Goal: Task Accomplishment & Management: Use online tool/utility

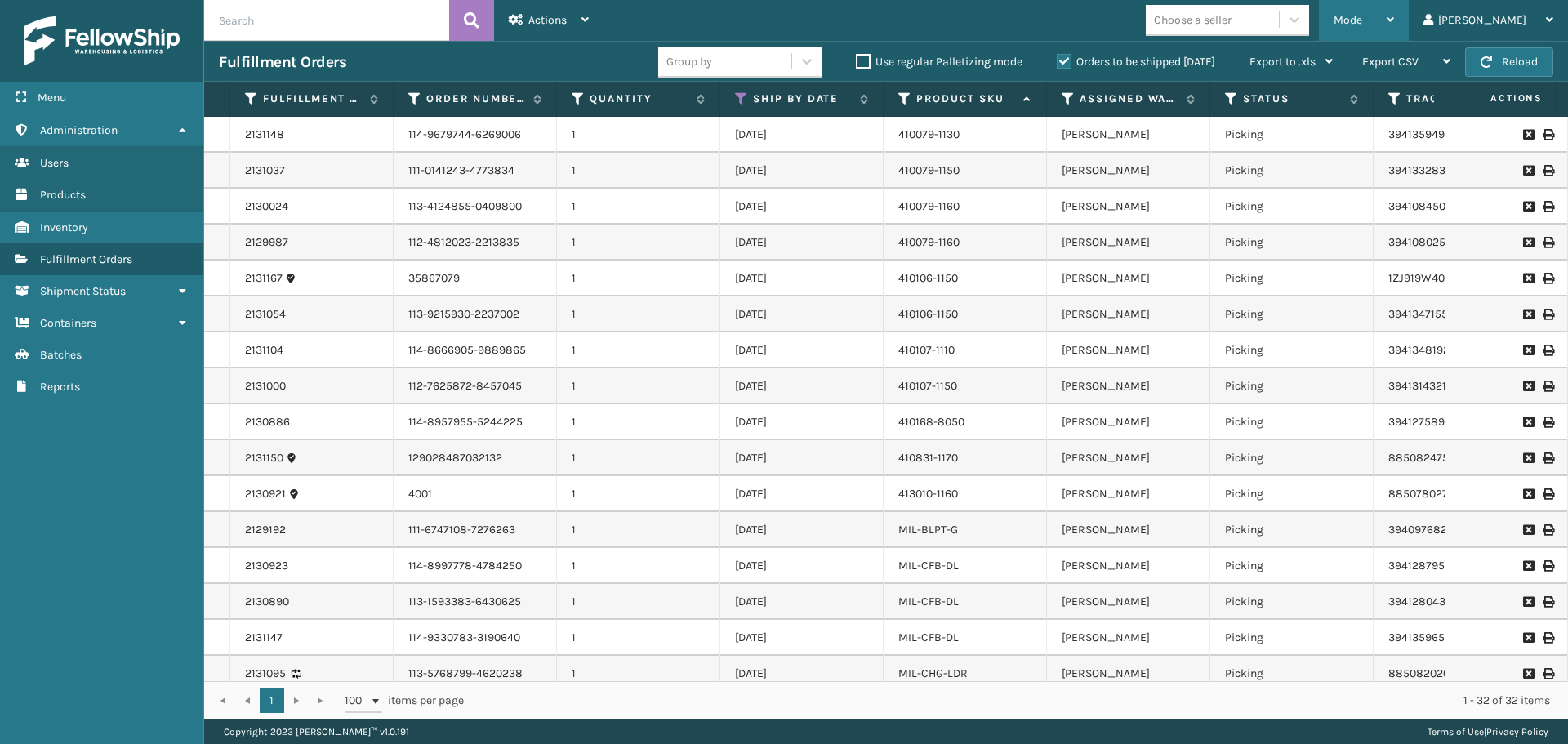
click at [1394, 13] on div "Mode" at bounding box center [1363, 20] width 61 height 41
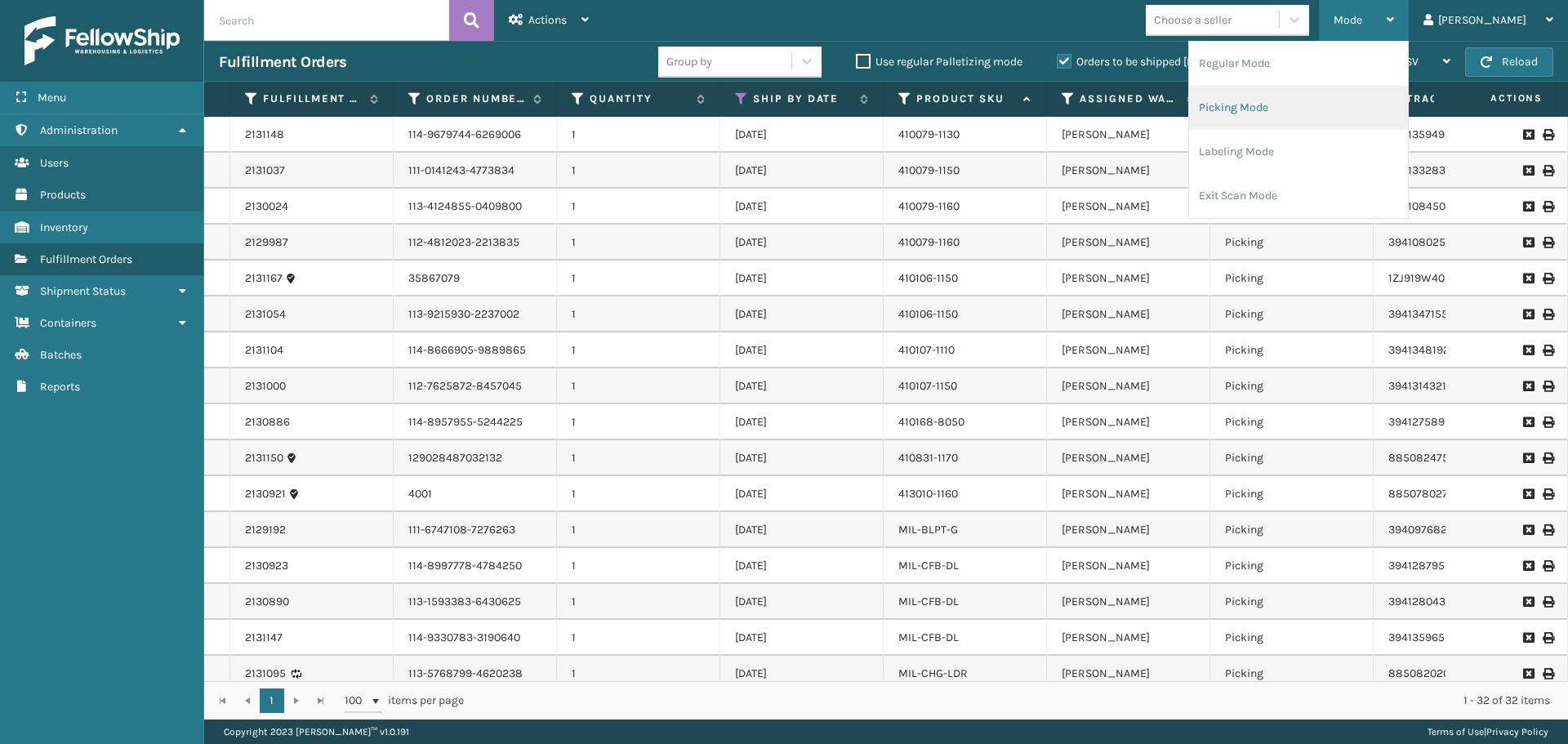
click at [1314, 116] on li "Picking Mode" at bounding box center [1298, 108] width 219 height 44
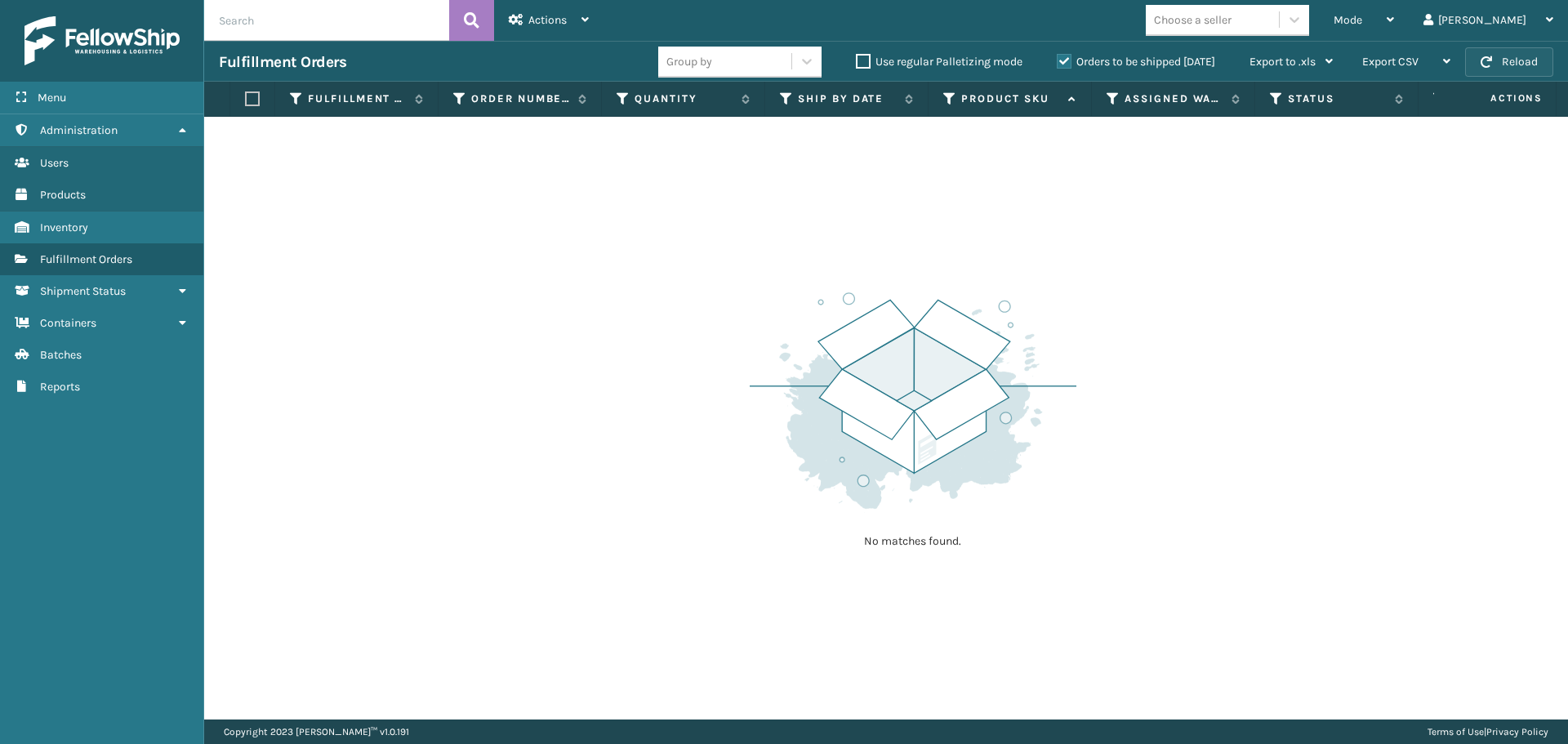
click at [1505, 59] on button "Reload" at bounding box center [1508, 62] width 88 height 29
click at [1526, 57] on button "Reload" at bounding box center [1508, 62] width 88 height 29
click at [1362, 25] on span "Mode" at bounding box center [1348, 19] width 29 height 14
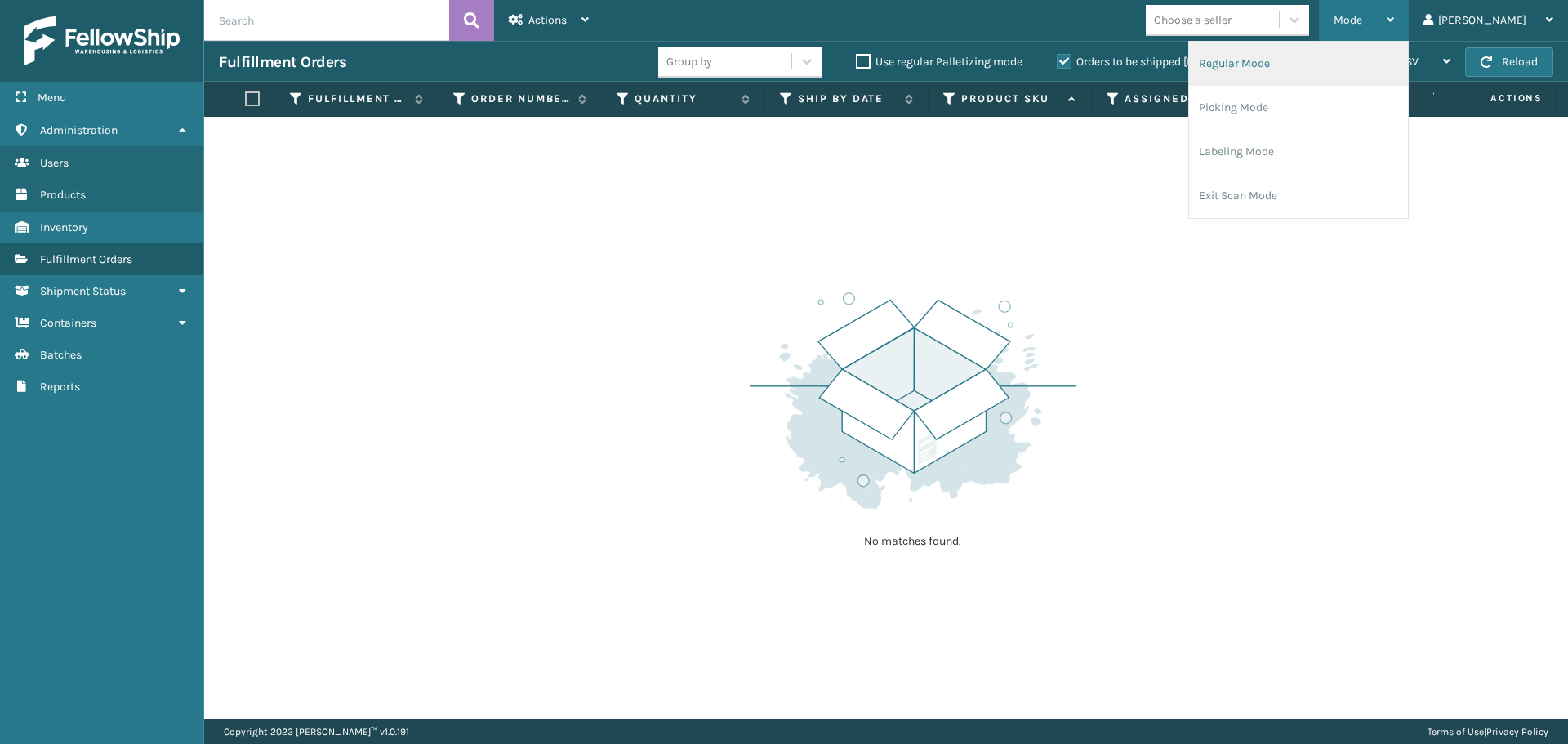
click at [1348, 66] on li "Regular Mode" at bounding box center [1298, 64] width 219 height 44
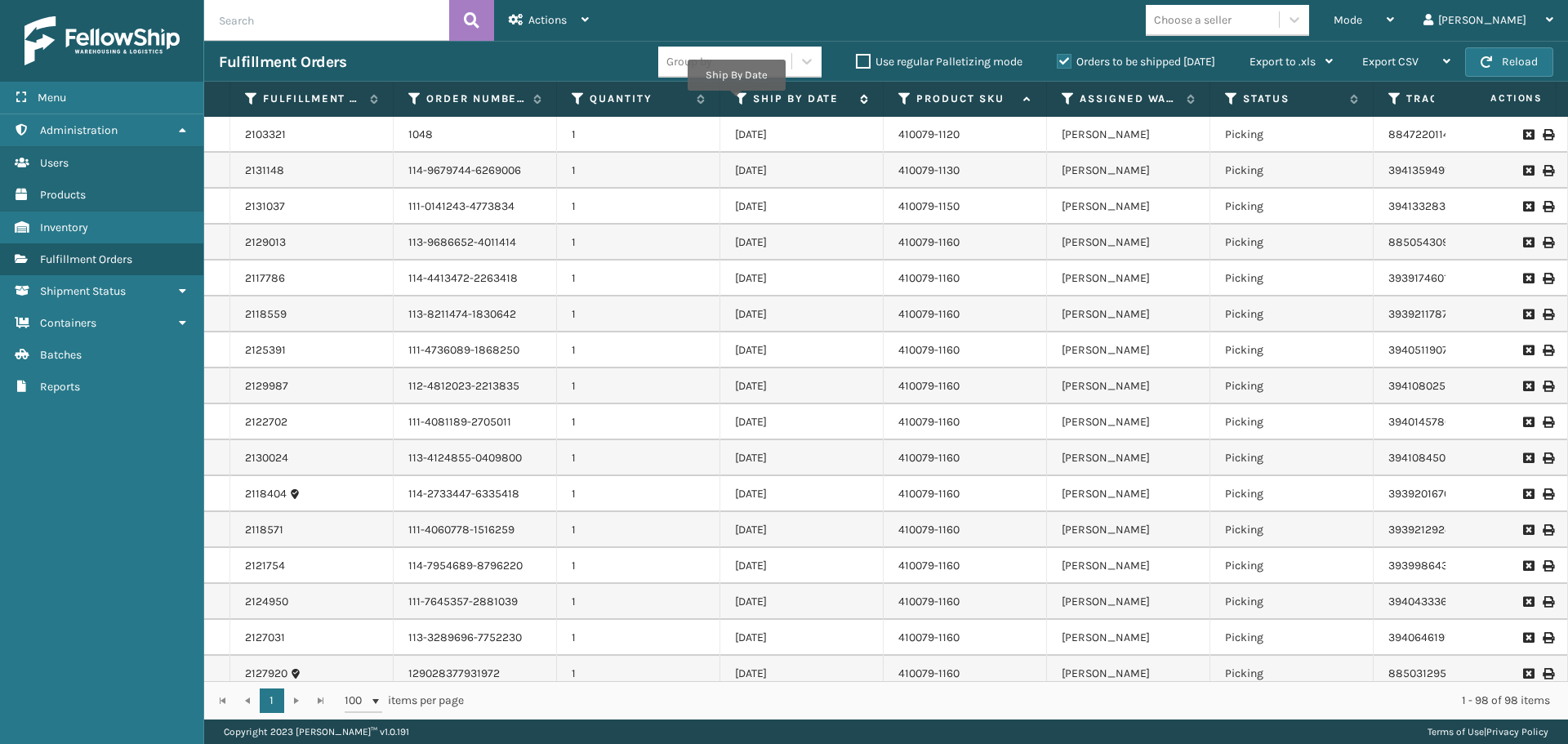
click at [736, 102] on icon at bounding box center [741, 99] width 13 height 15
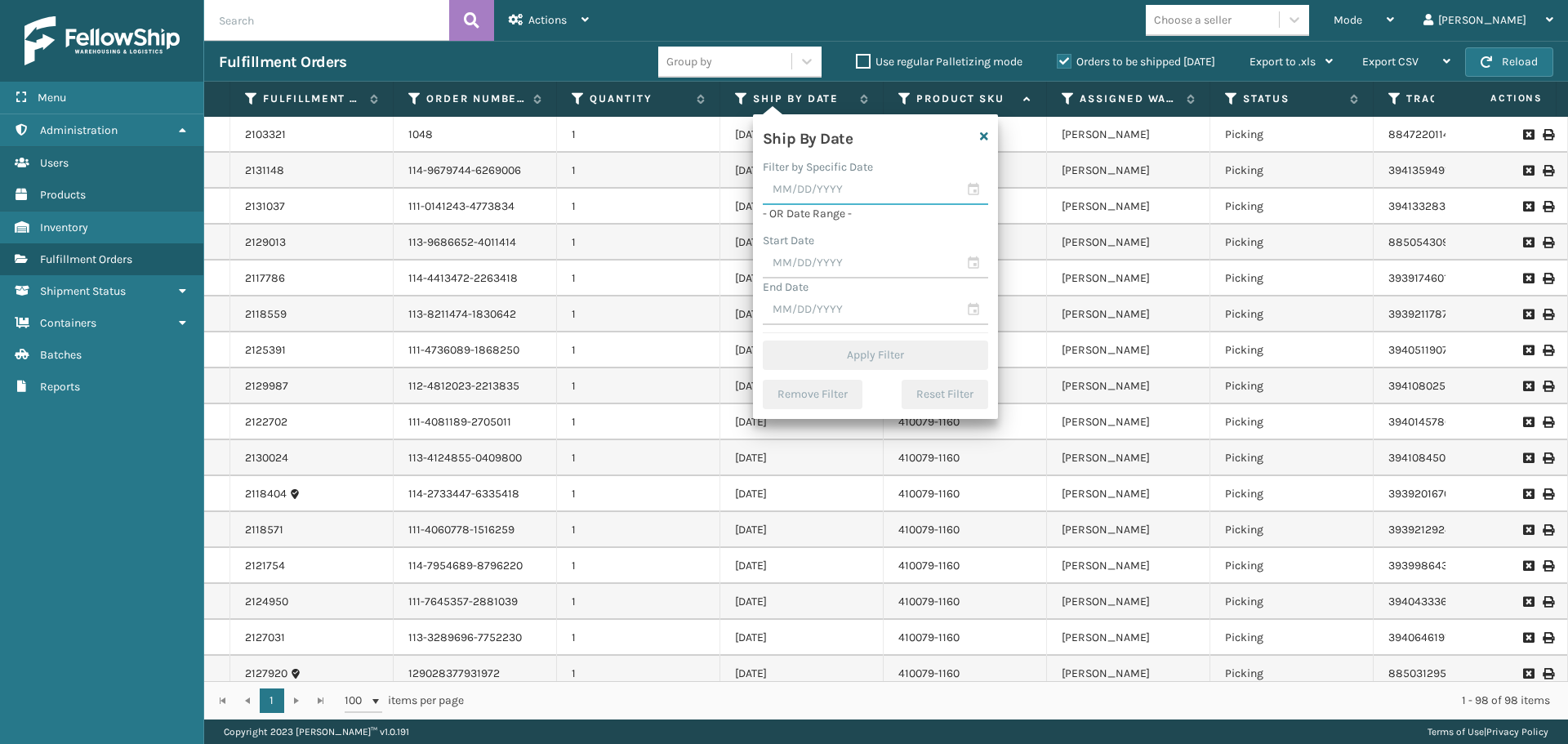
click at [823, 180] on input "text" at bounding box center [875, 191] width 225 height 29
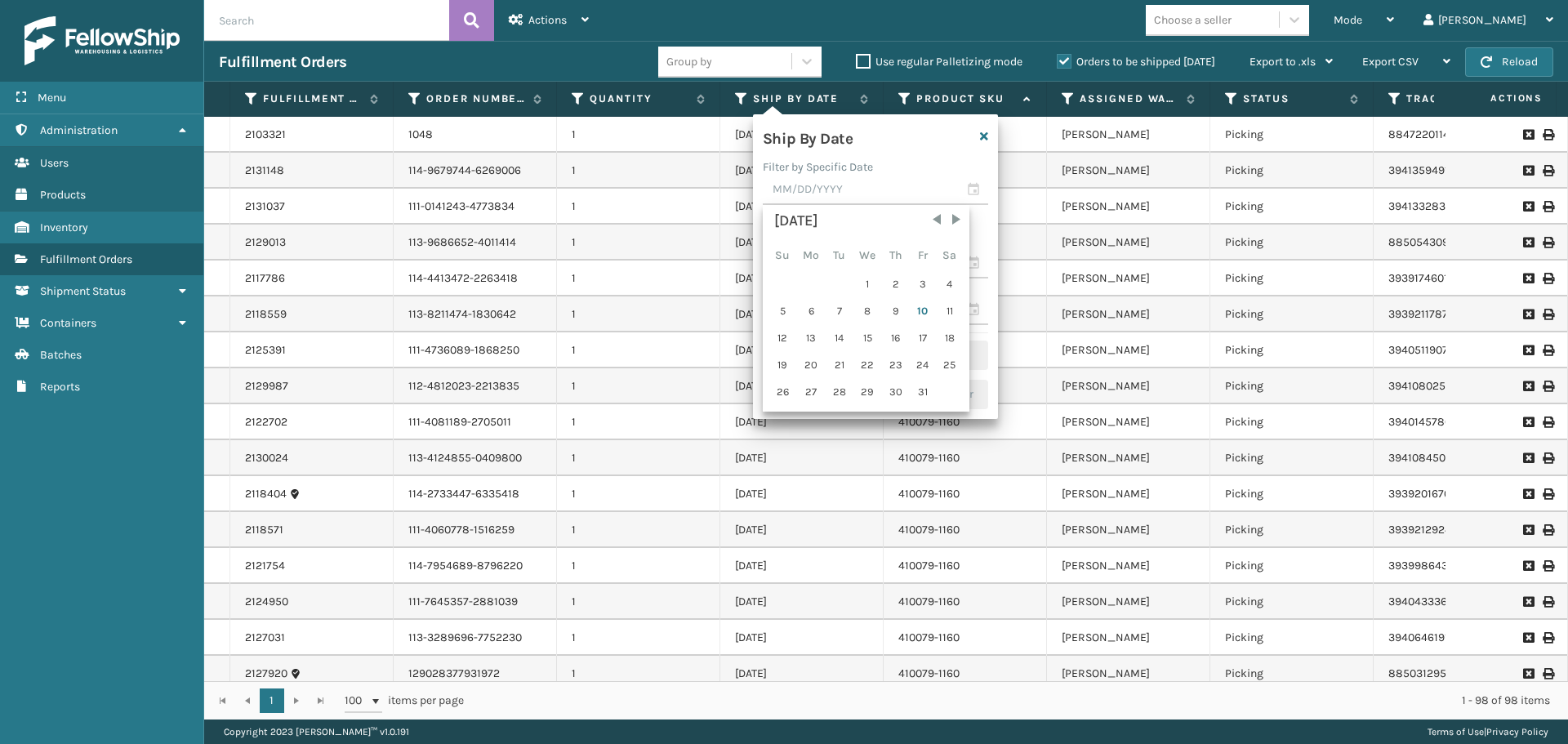
click at [920, 137] on div "Ship By Date" at bounding box center [854, 136] width 204 height 24
click at [891, 283] on div "End Date" at bounding box center [875, 287] width 225 height 17
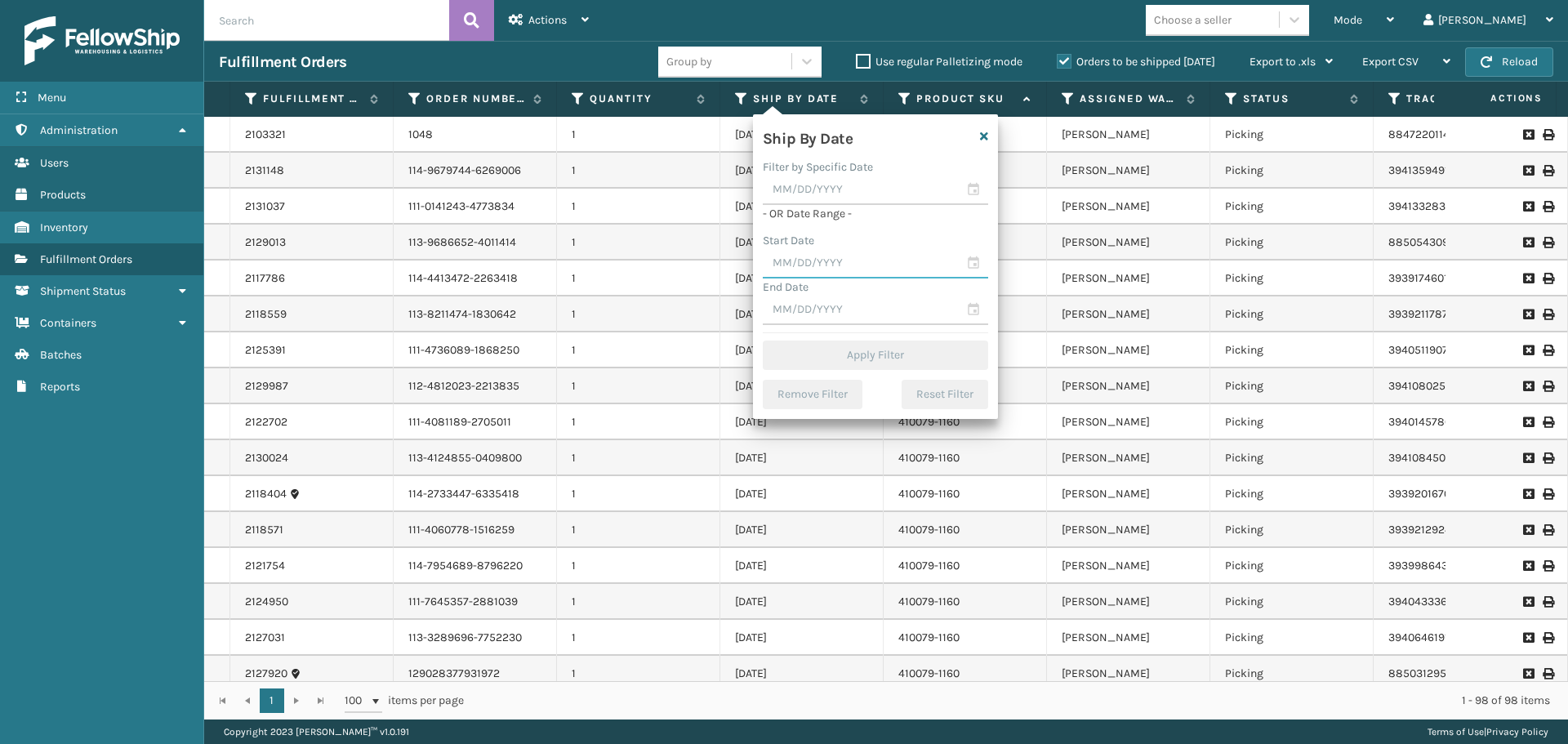
click at [892, 275] on input "text" at bounding box center [875, 264] width 225 height 29
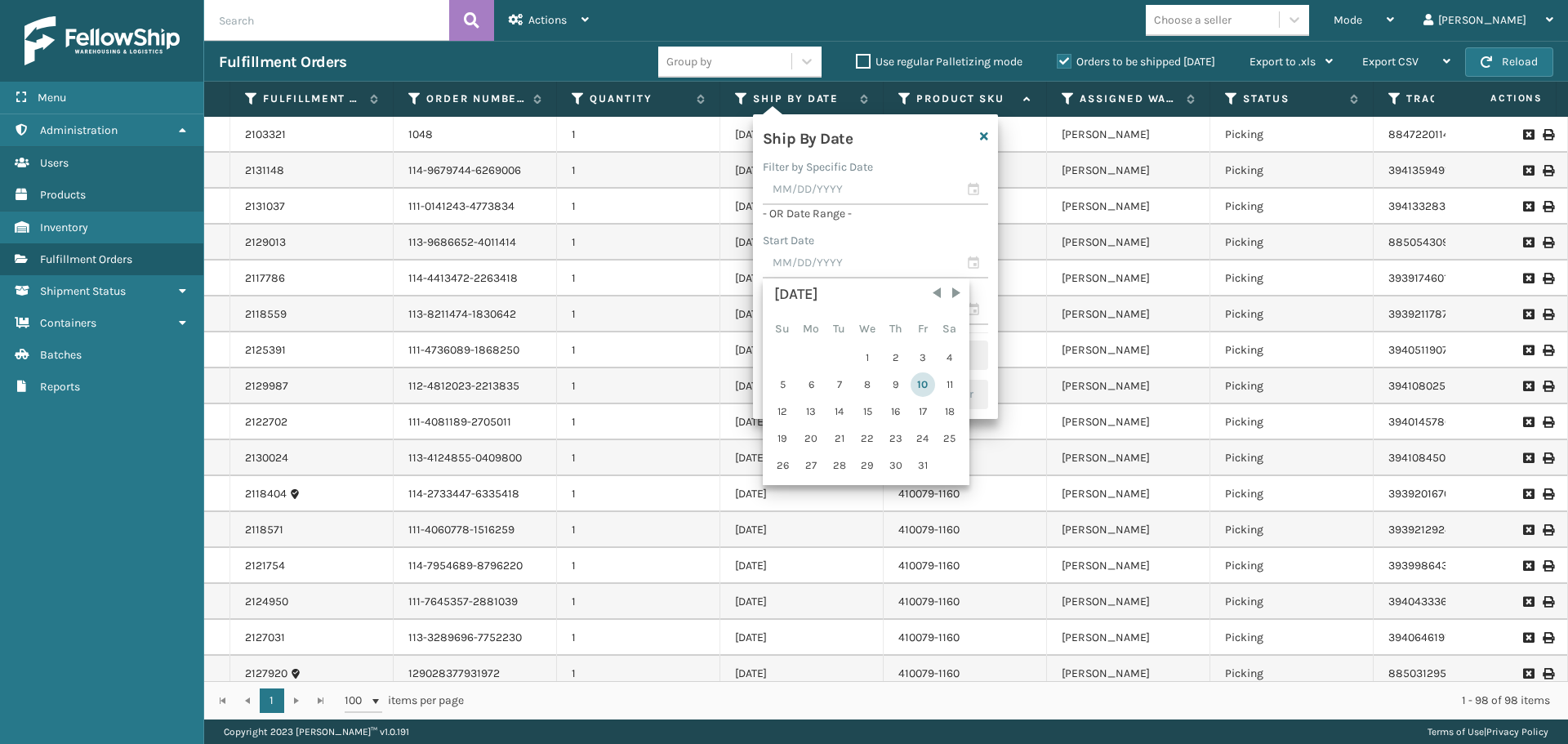
click at [921, 385] on div "10" at bounding box center [922, 385] width 24 height 24
type input "[DATE]"
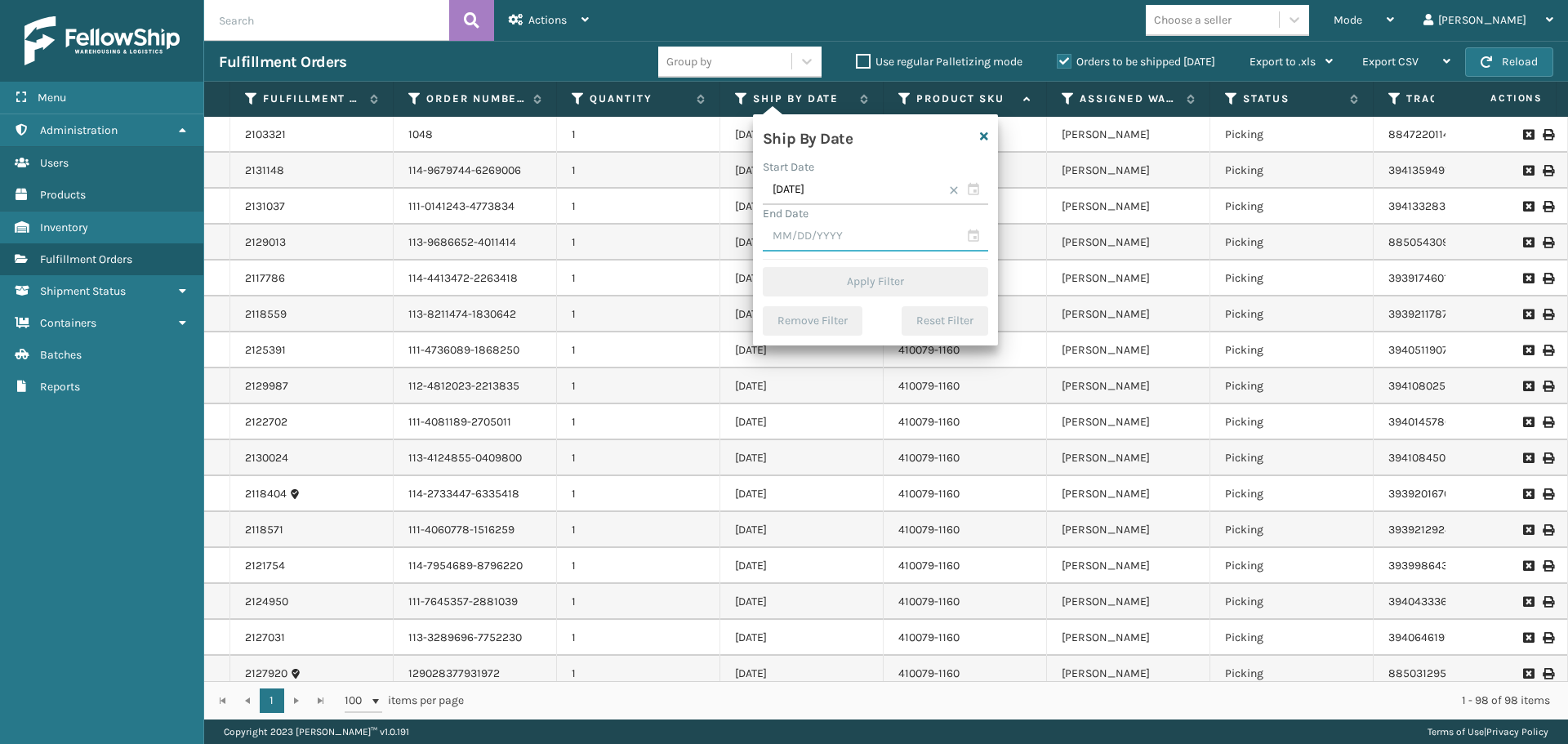
click at [828, 229] on input "text" at bounding box center [875, 237] width 225 height 29
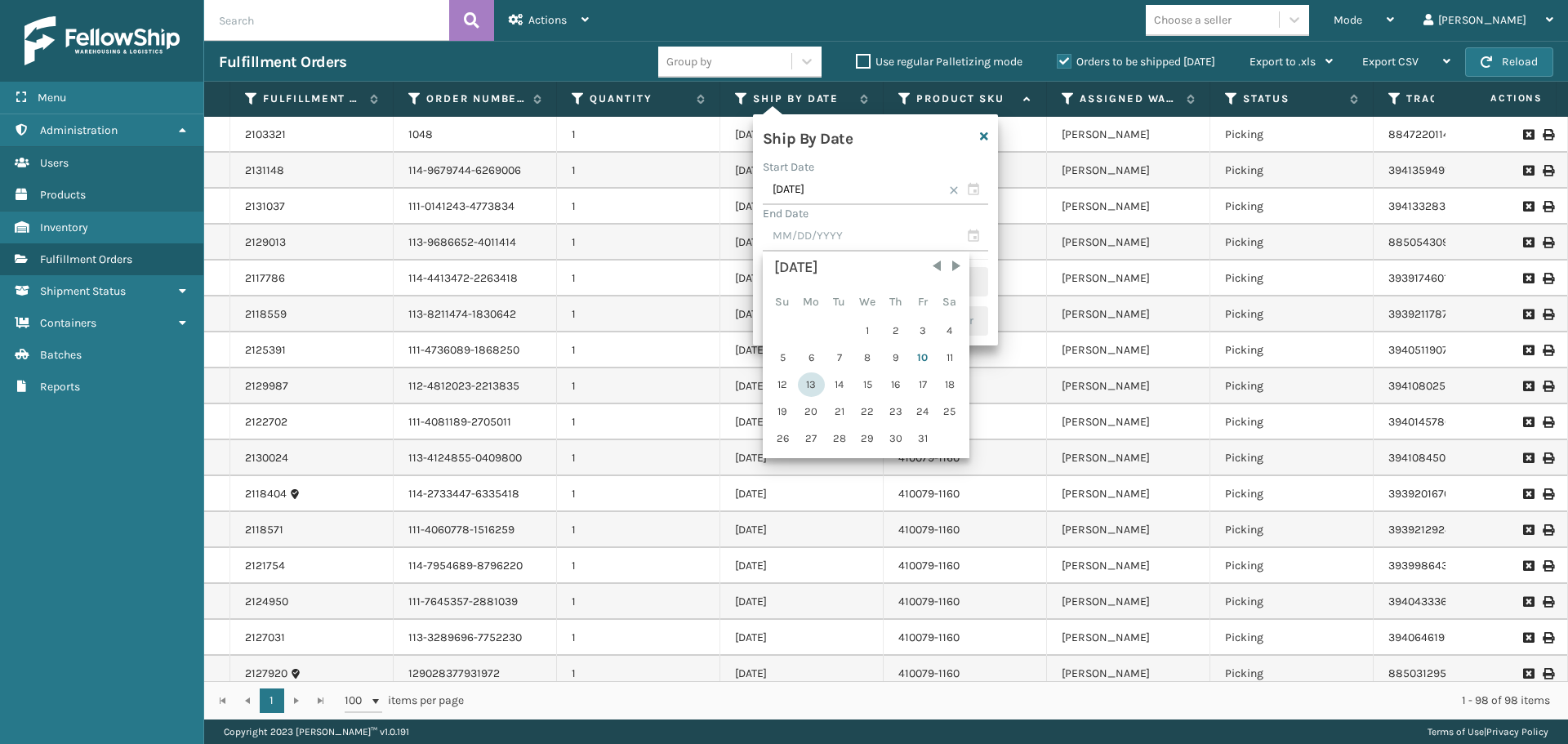
click at [811, 373] on div "13" at bounding box center [812, 385] width 27 height 24
type input "[DATE]"
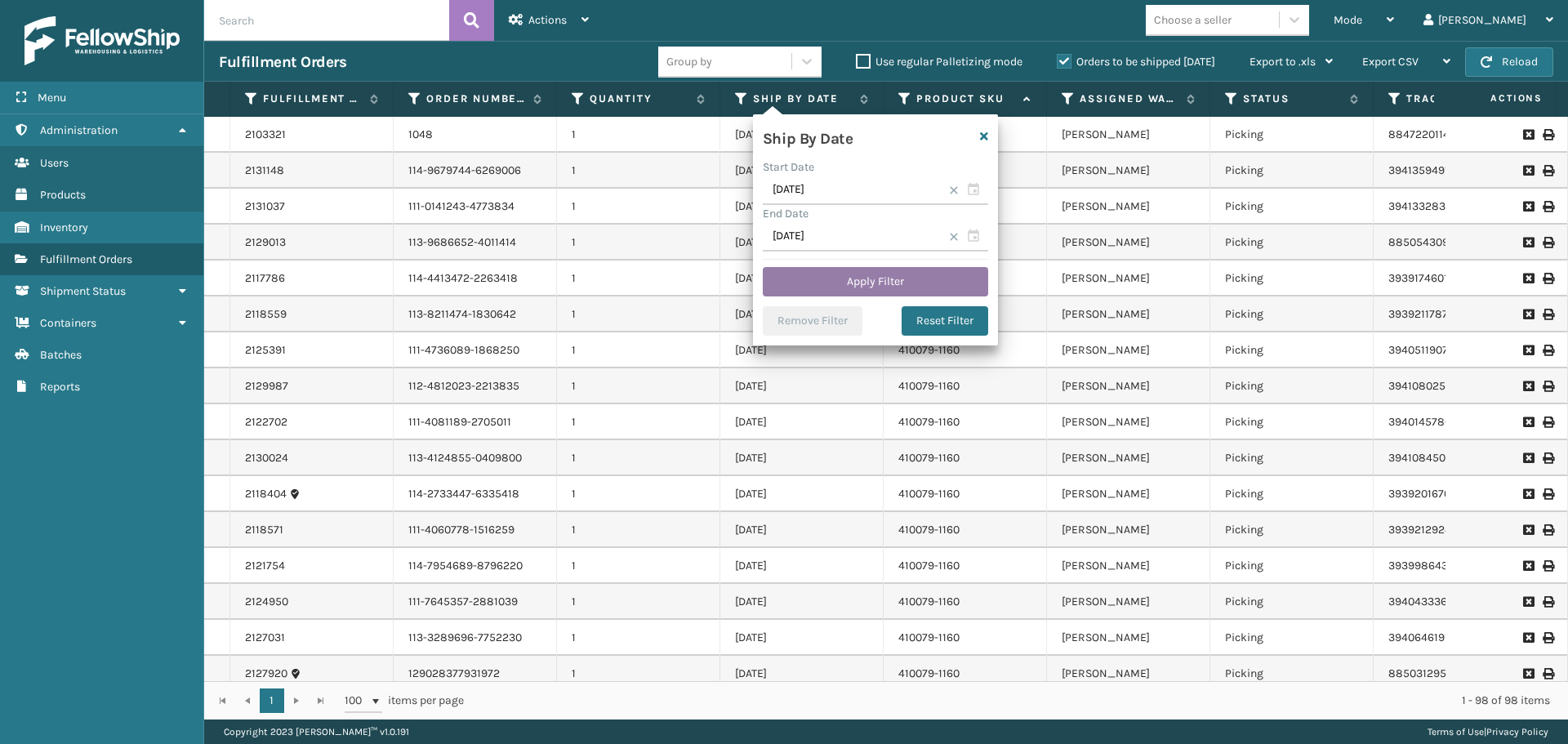
click at [879, 286] on button "Apply Filter" at bounding box center [875, 281] width 225 height 29
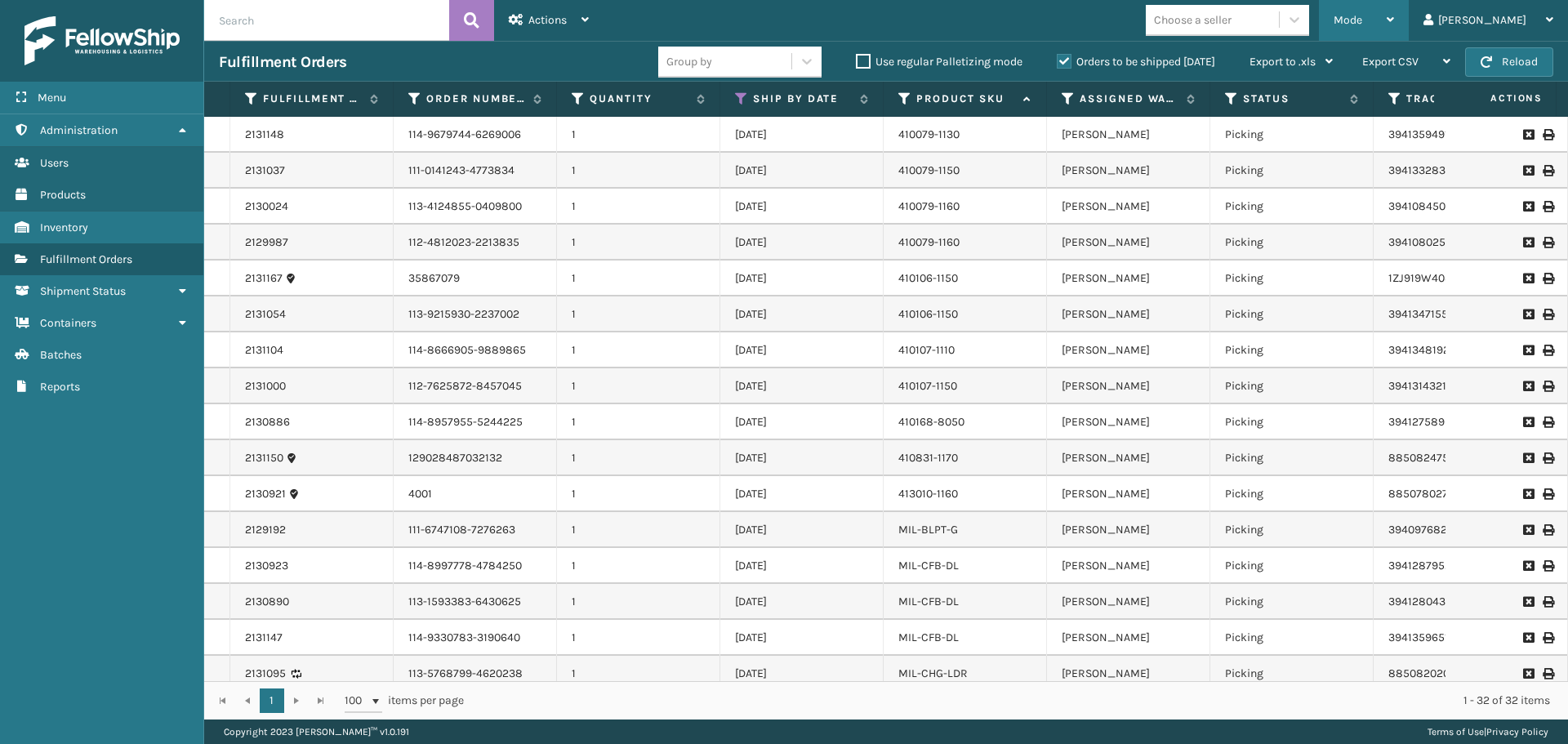
click at [1362, 23] on span "Mode" at bounding box center [1348, 19] width 29 height 14
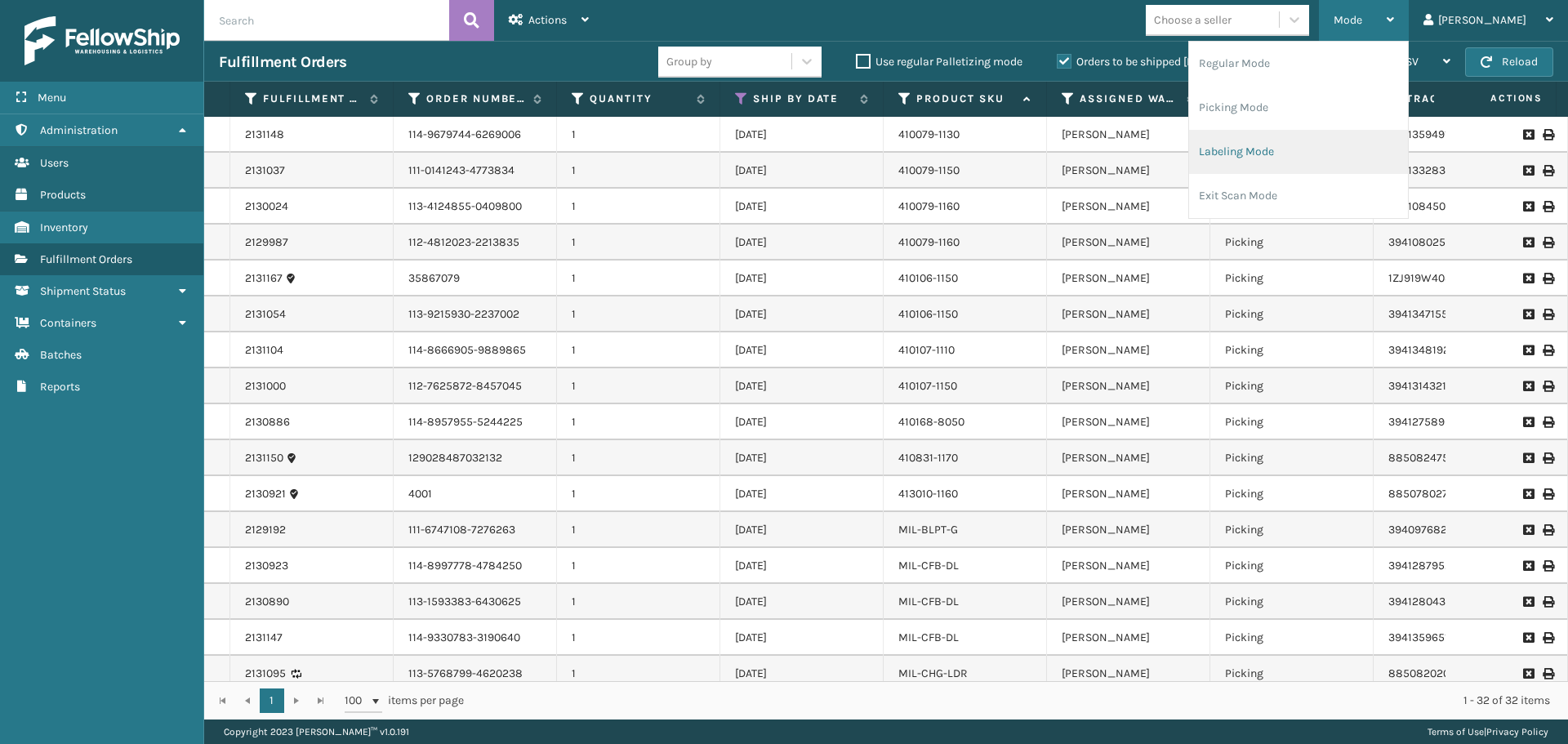
click at [1372, 155] on li "Labeling Mode" at bounding box center [1298, 152] width 219 height 44
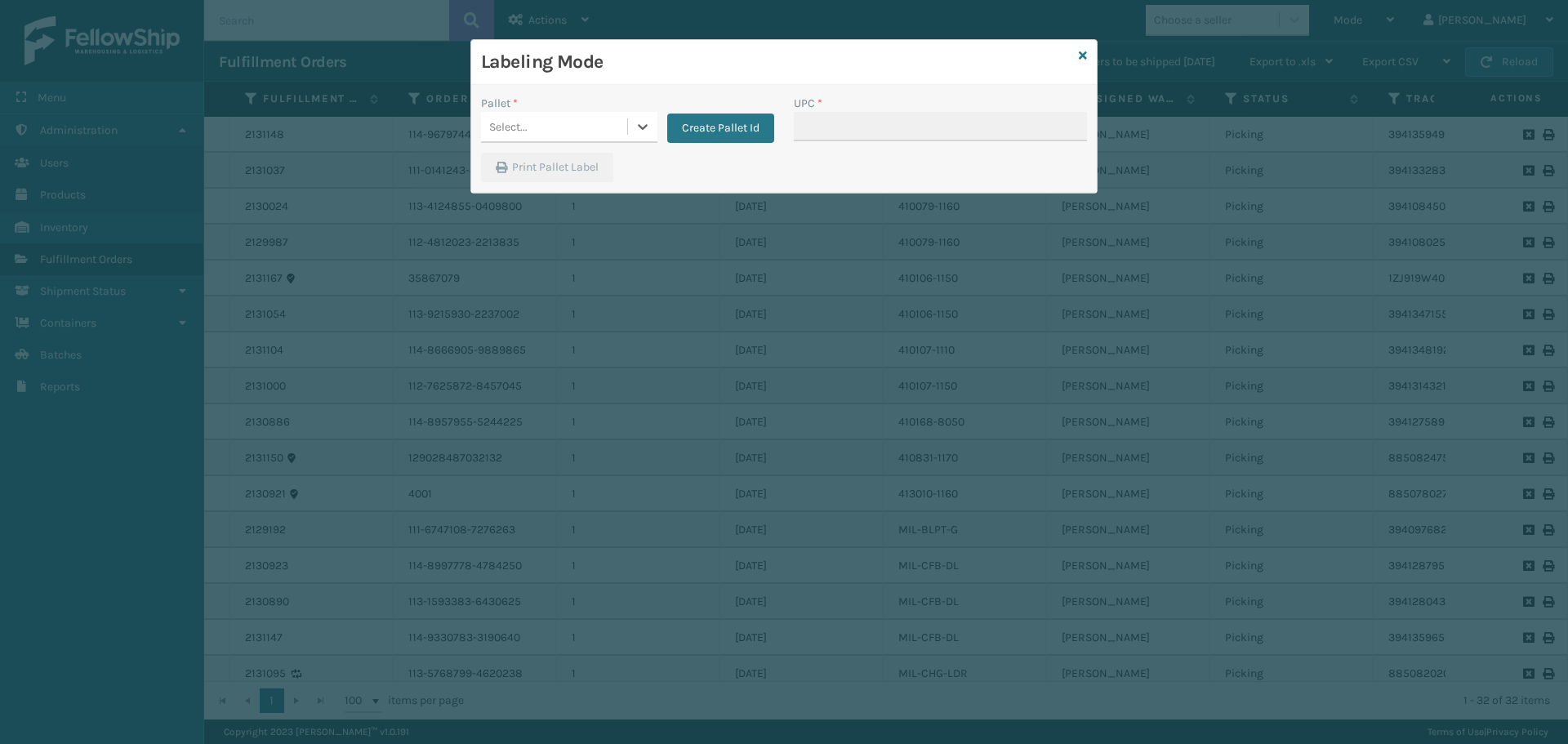
click at [586, 126] on div "Select..." at bounding box center [553, 127] width 146 height 27
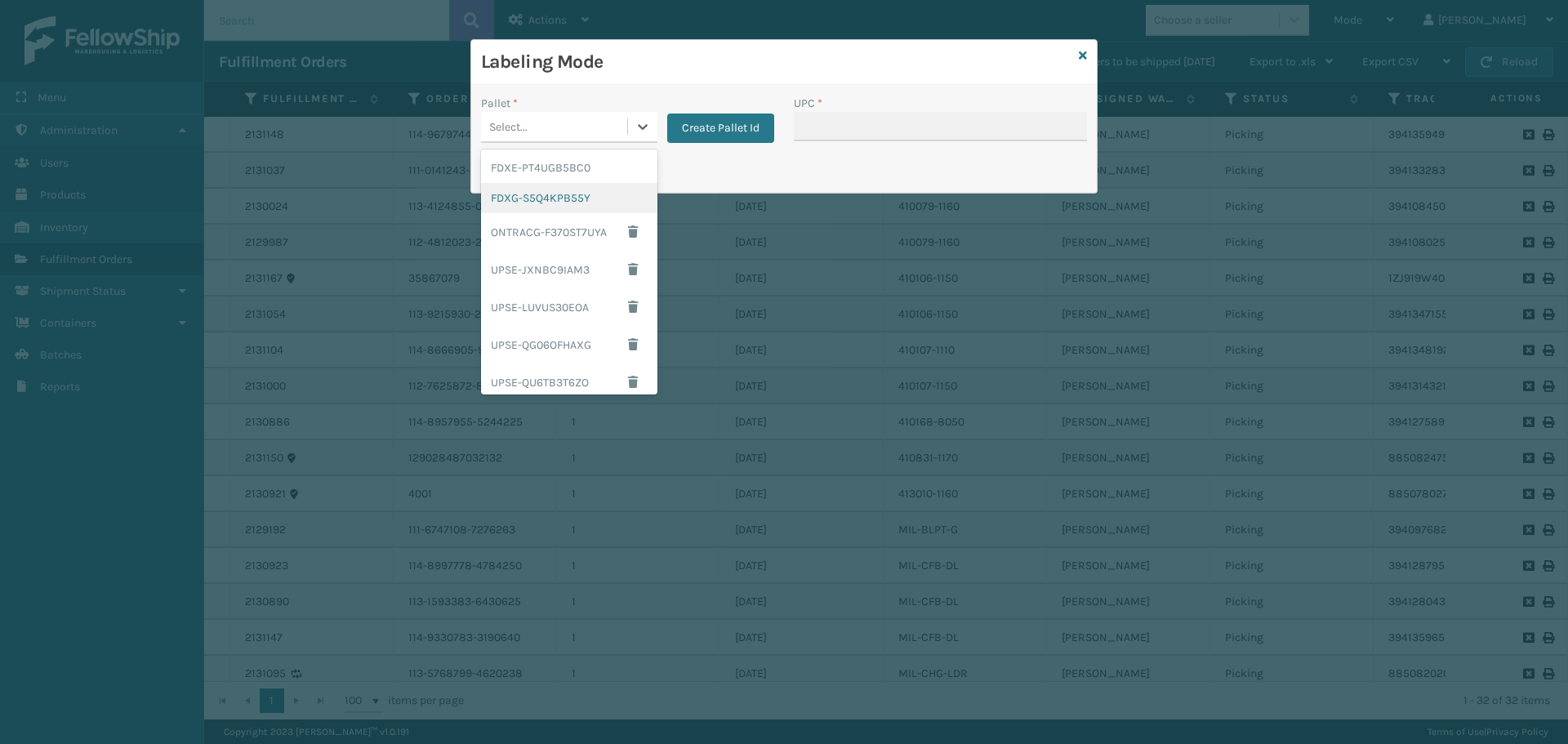
click at [572, 201] on div "FDXG-S5Q4KPB55Y" at bounding box center [569, 198] width 176 height 30
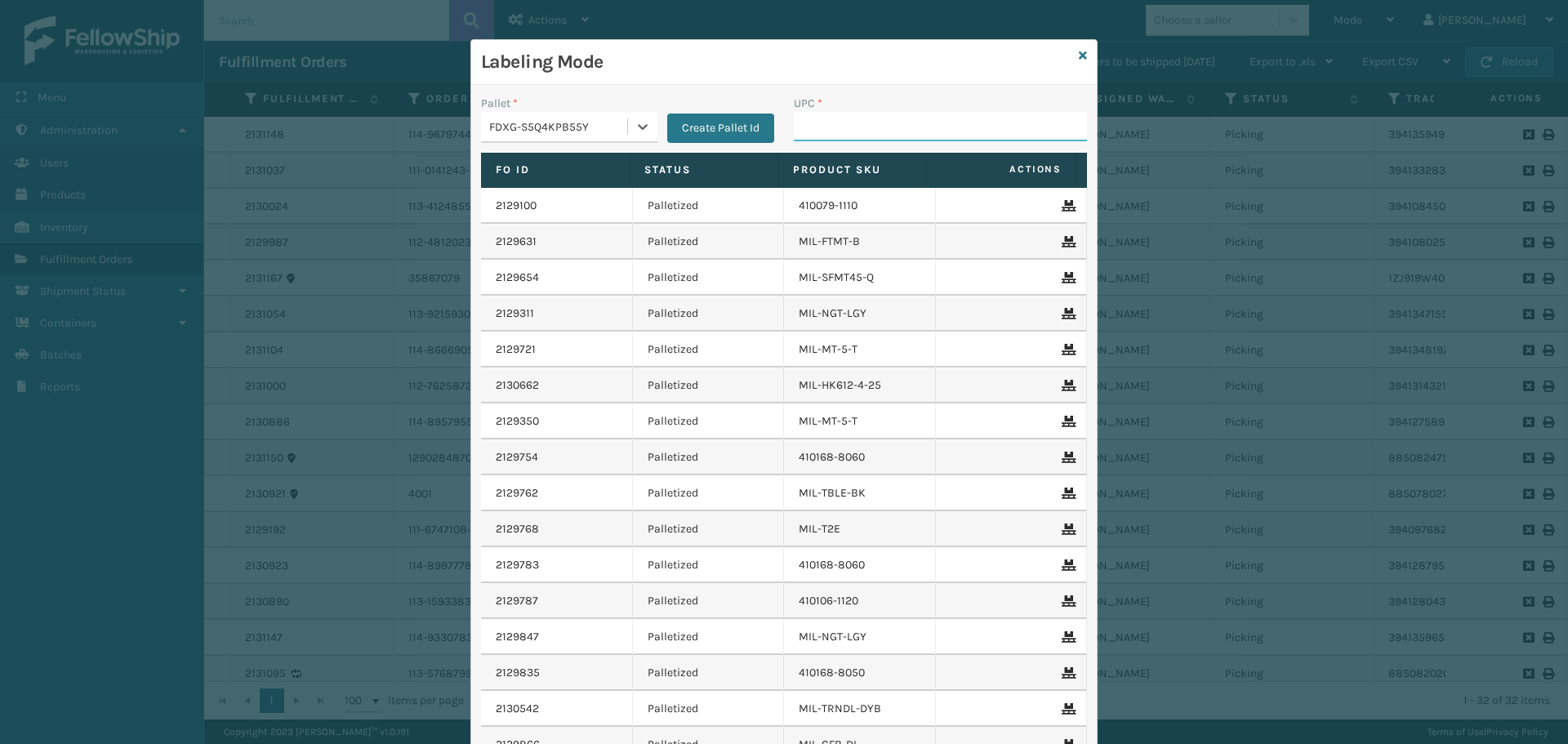
click at [893, 121] on input "UPC *" at bounding box center [940, 126] width 293 height 29
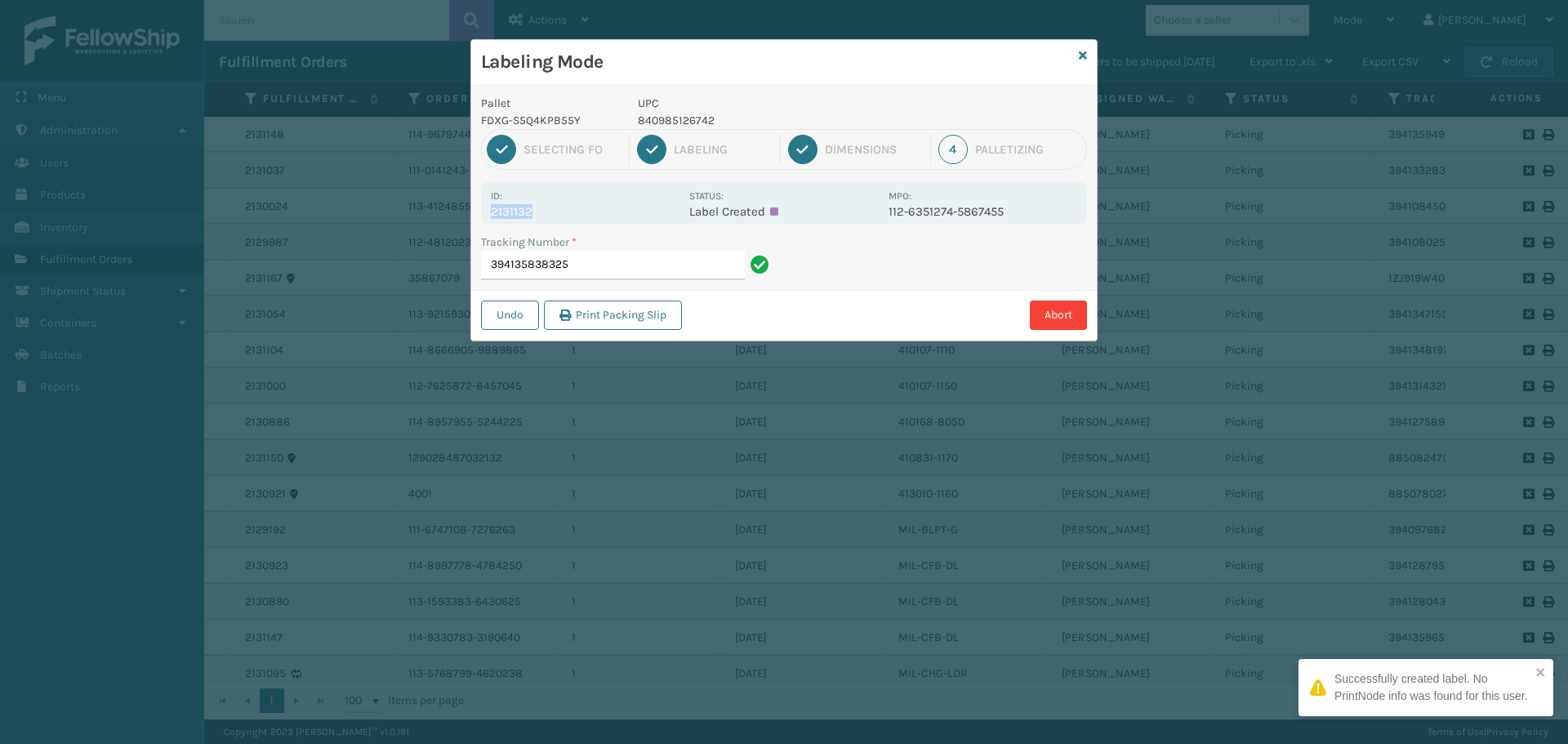
drag, startPoint x: 490, startPoint y: 216, endPoint x: 627, endPoint y: 209, distance: 137.2
click at [627, 209] on div "Id: 2131132 Status: Label Created MPO: 112-6351274-5867455" at bounding box center [784, 203] width 606 height 42
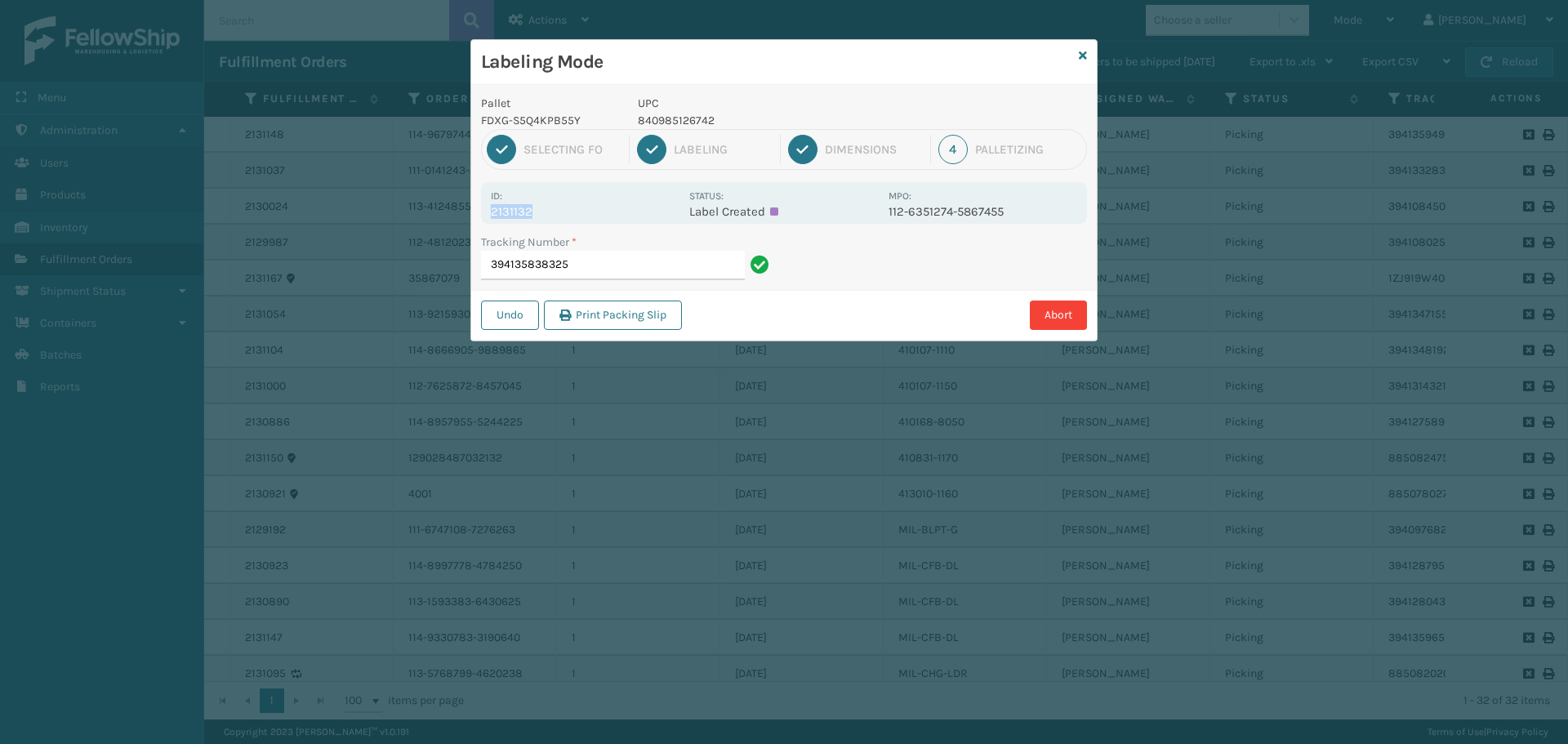
copy p "2131132"
click at [628, 269] on input "394135838325" at bounding box center [612, 265] width 264 height 29
drag, startPoint x: 487, startPoint y: 206, endPoint x: 555, endPoint y: 213, distance: 68.4
click at [555, 213] on div "Id: 2131080 Status: Label Created MPO: 113-1946101-2393033" at bounding box center [784, 203] width 606 height 42
copy p "2131080"
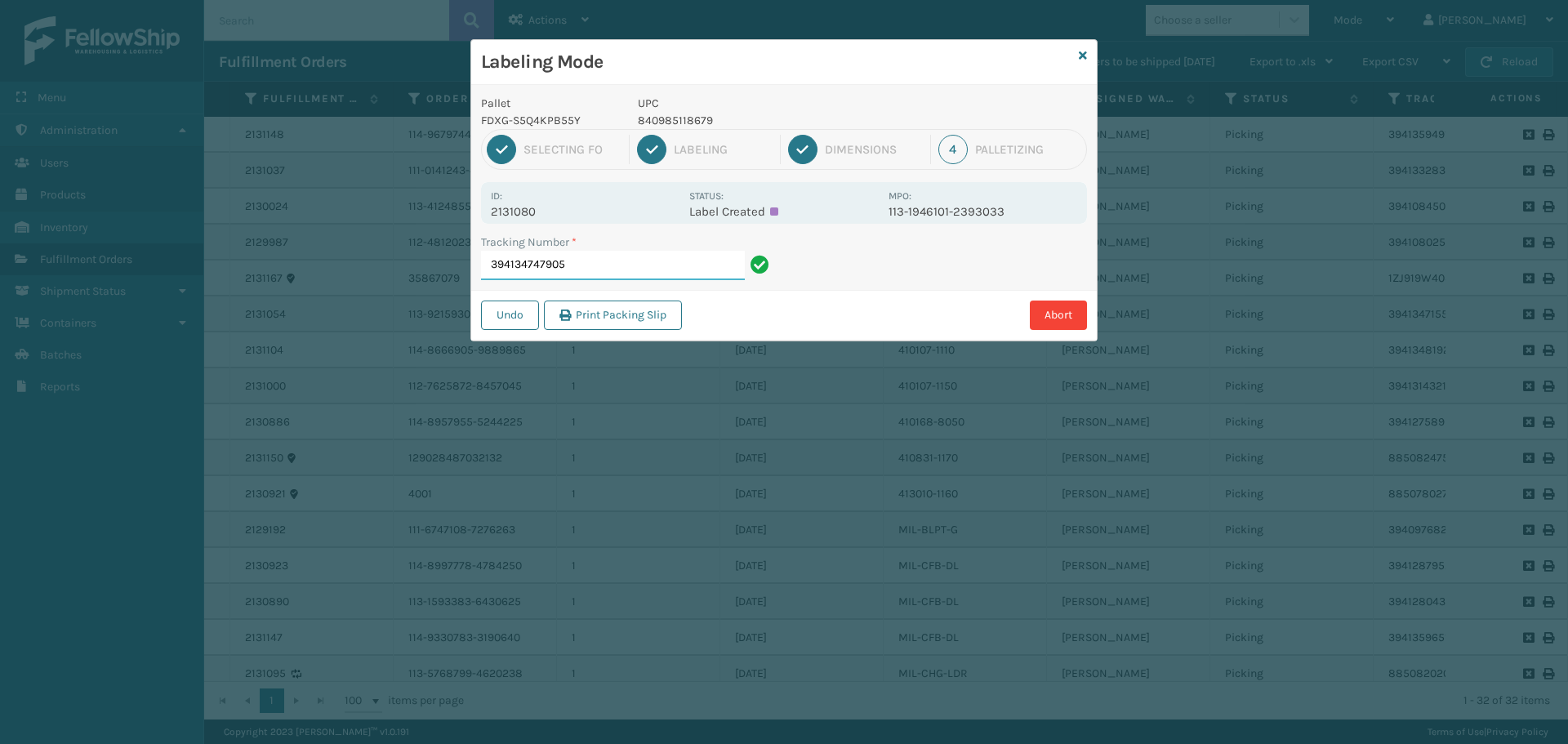
click at [593, 259] on input "394134747905" at bounding box center [612, 265] width 264 height 29
drag, startPoint x: 489, startPoint y: 210, endPoint x: 618, endPoint y: 210, distance: 129.0
click at [618, 210] on div "Id: 2131036 Status: Label Created MPO: 112-0533760-3950603" at bounding box center [784, 203] width 606 height 42
copy p "2131036"
click at [655, 259] on input "394133271417" at bounding box center [612, 265] width 264 height 29
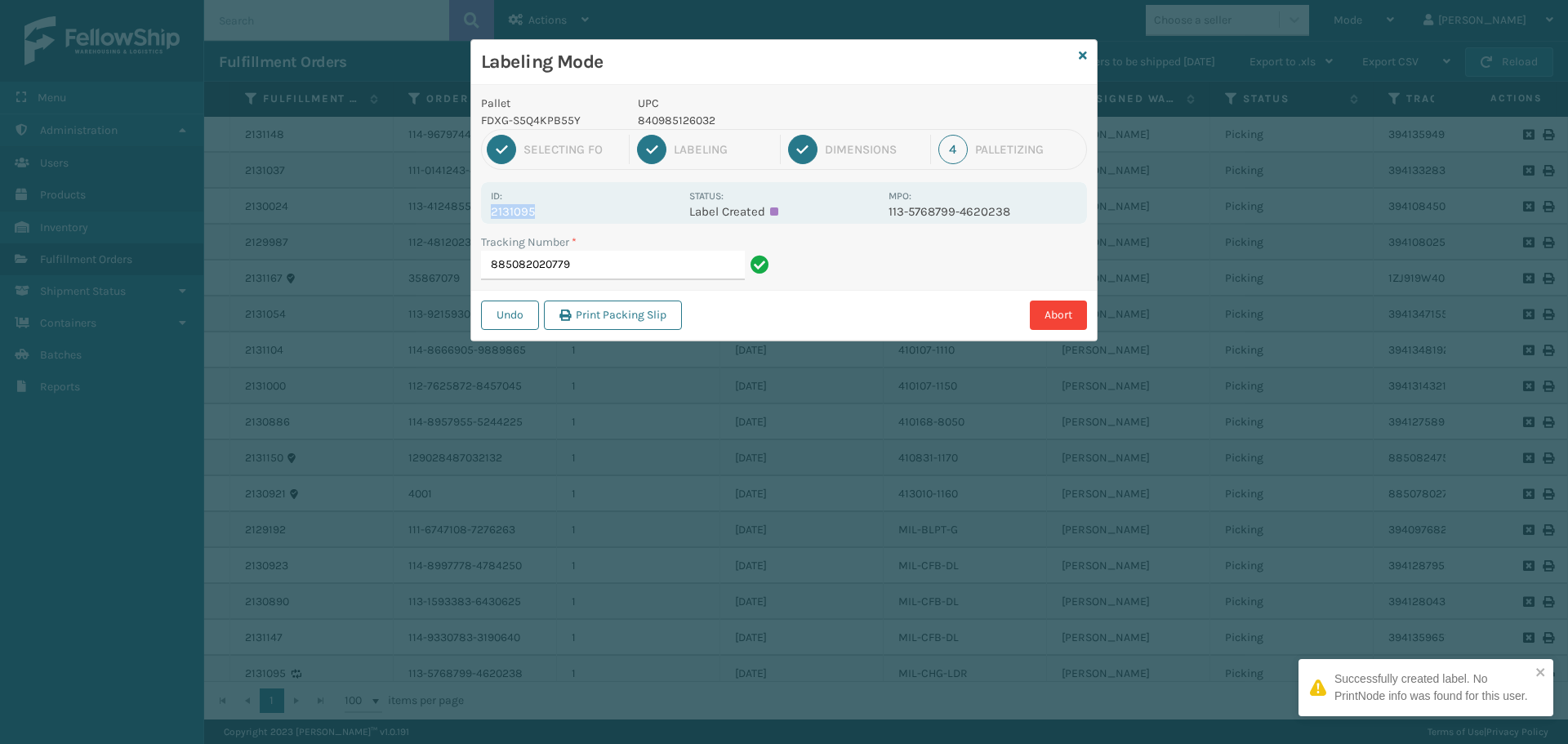
drag, startPoint x: 491, startPoint y: 214, endPoint x: 625, endPoint y: 212, distance: 134.0
click at [625, 212] on p "2131095" at bounding box center [585, 211] width 189 height 15
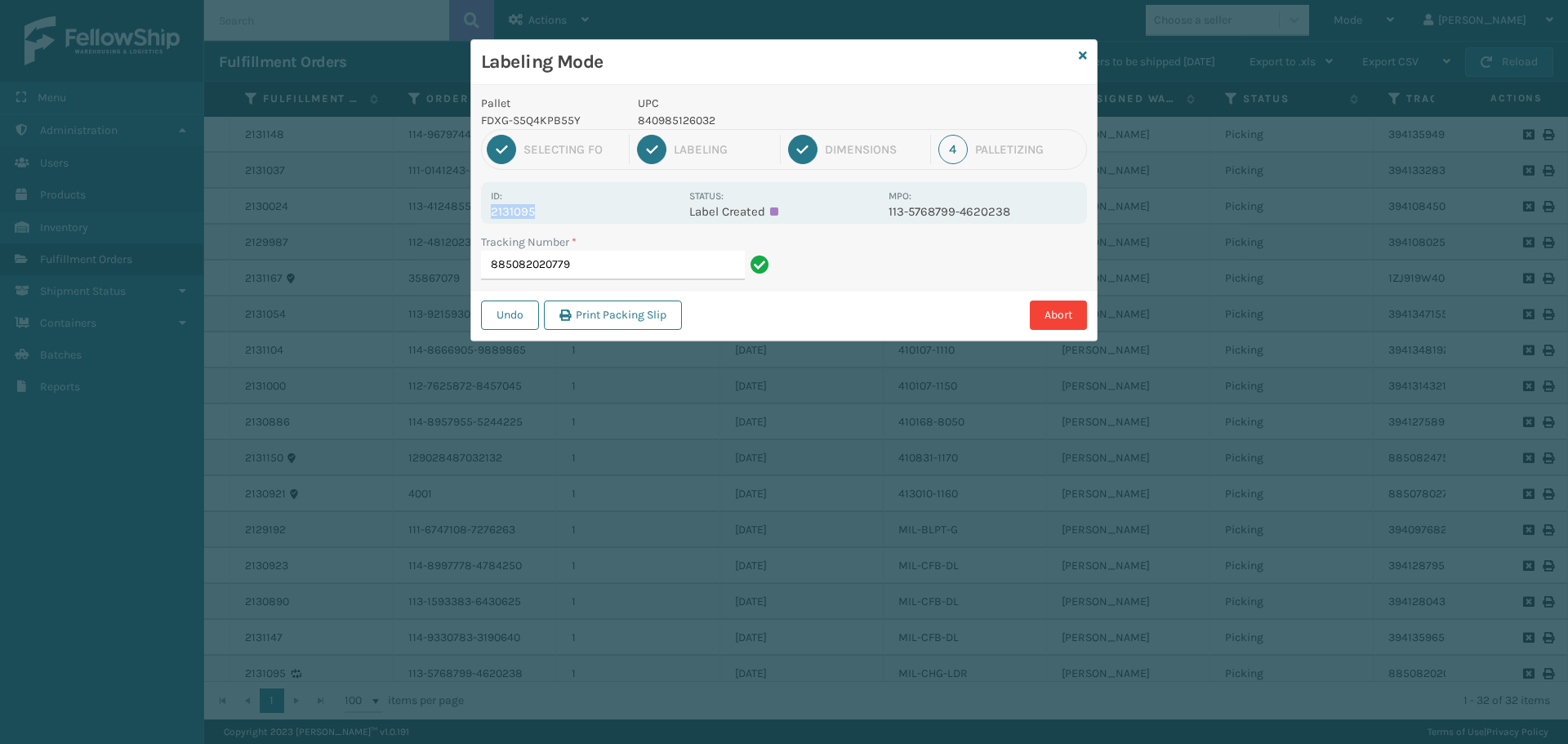
copy p "2131095"
click at [655, 263] on input "885082020779" at bounding box center [612, 265] width 264 height 29
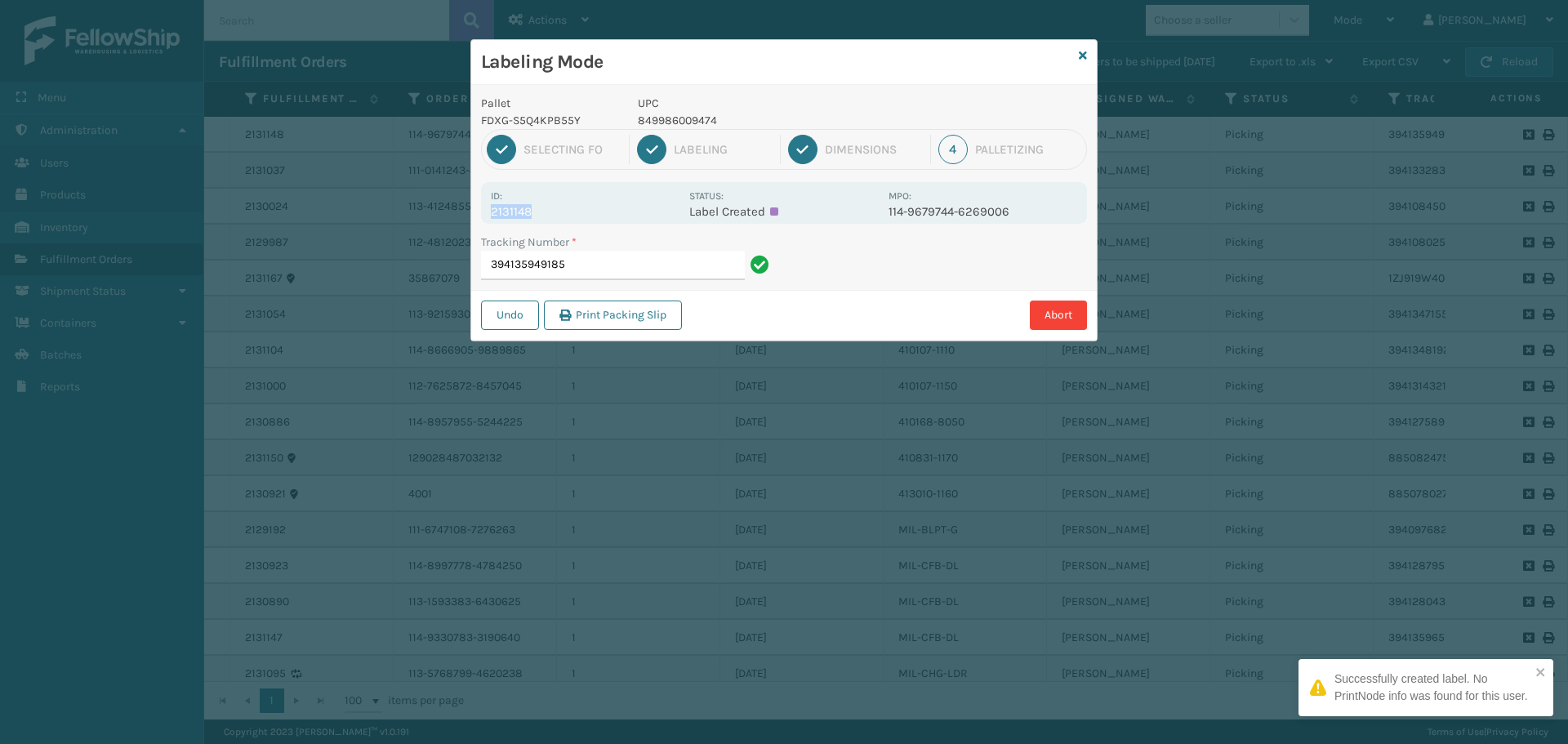
drag, startPoint x: 487, startPoint y: 218, endPoint x: 582, endPoint y: 214, distance: 95.1
click at [582, 214] on div "Id: 2131148 Status: Label Created MPO: 114-9679744-6269006" at bounding box center [784, 203] width 606 height 42
copy p "2131148"
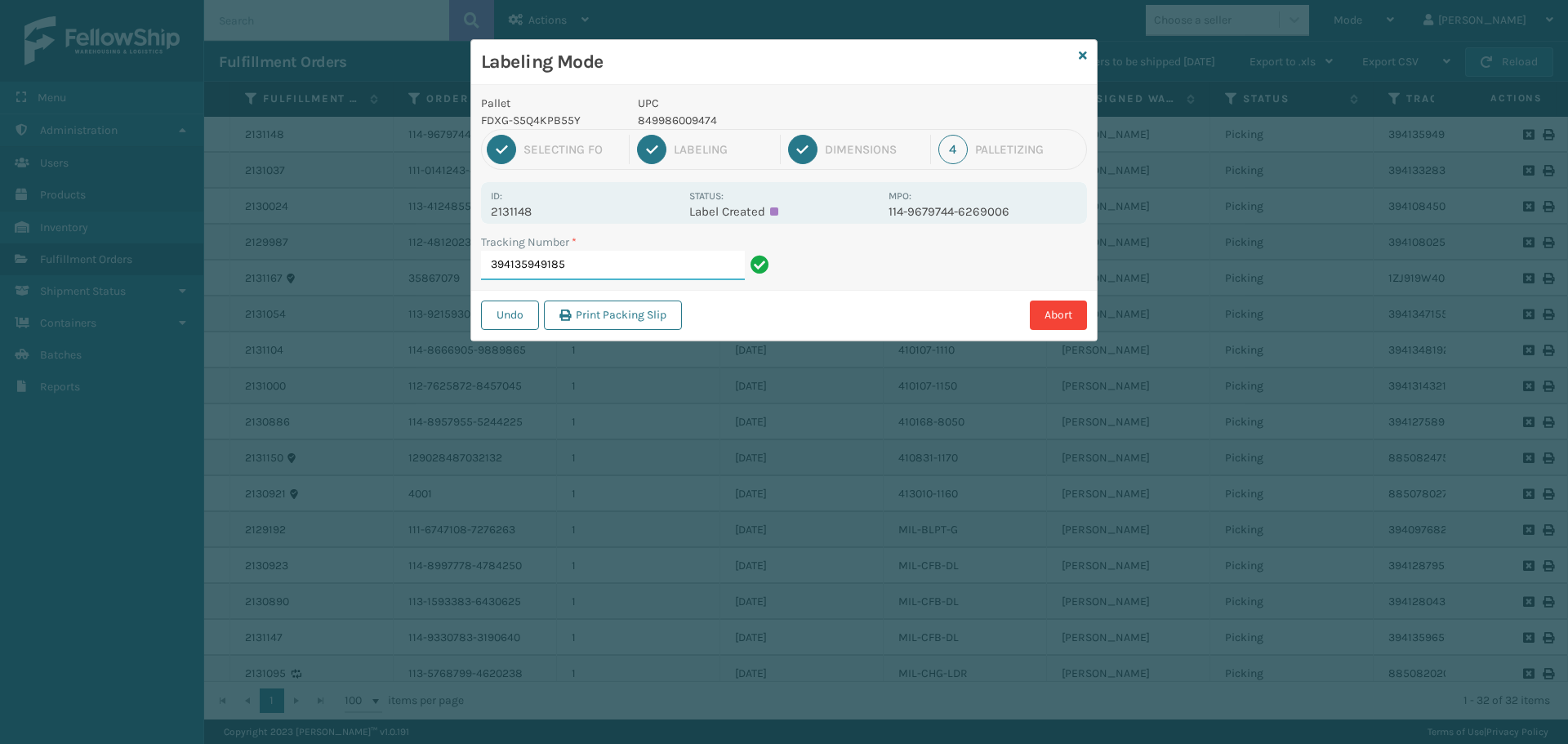
click at [642, 279] on input "394135949185" at bounding box center [612, 265] width 264 height 29
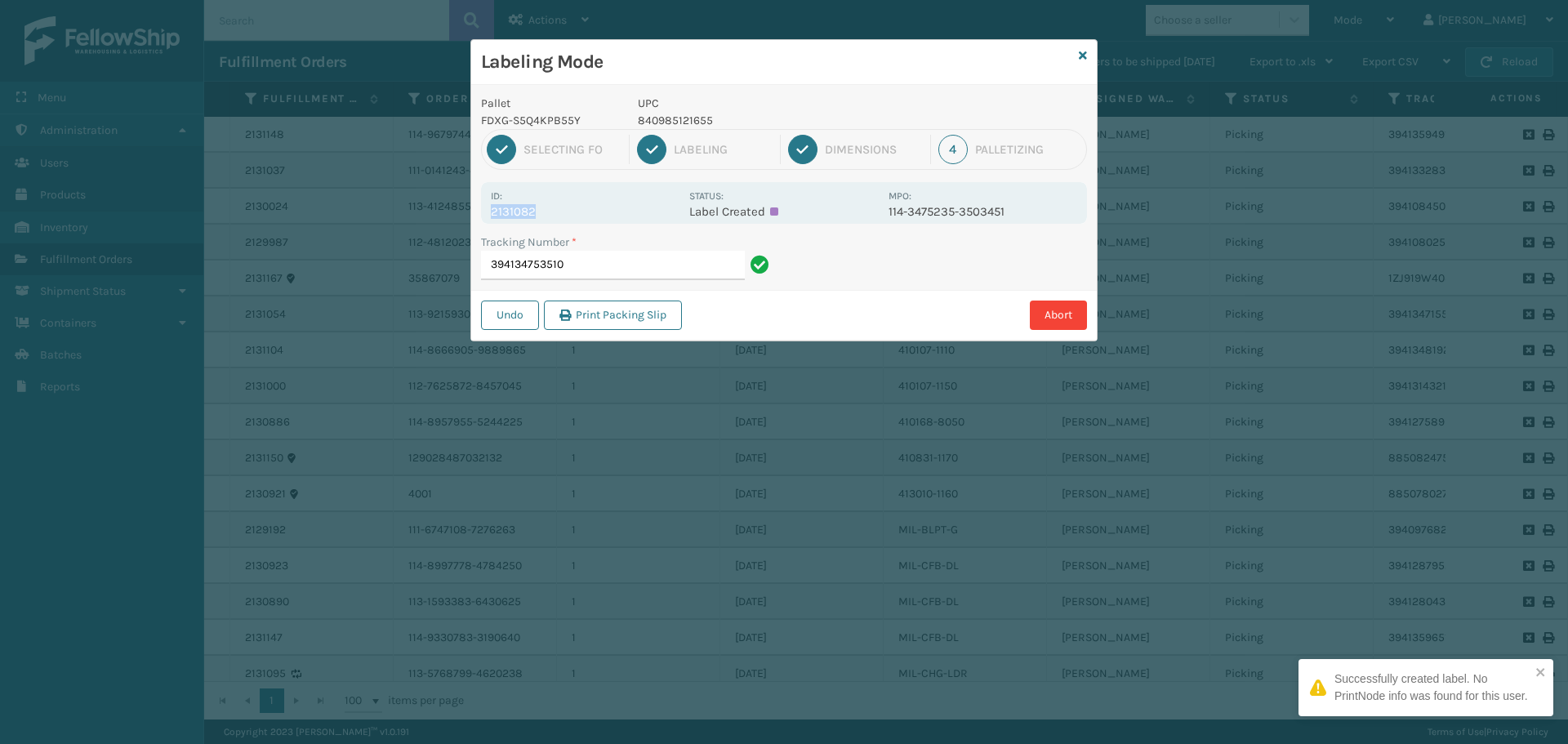
drag, startPoint x: 493, startPoint y: 208, endPoint x: 582, endPoint y: 208, distance: 89.0
click at [582, 208] on p "2131082" at bounding box center [585, 211] width 189 height 15
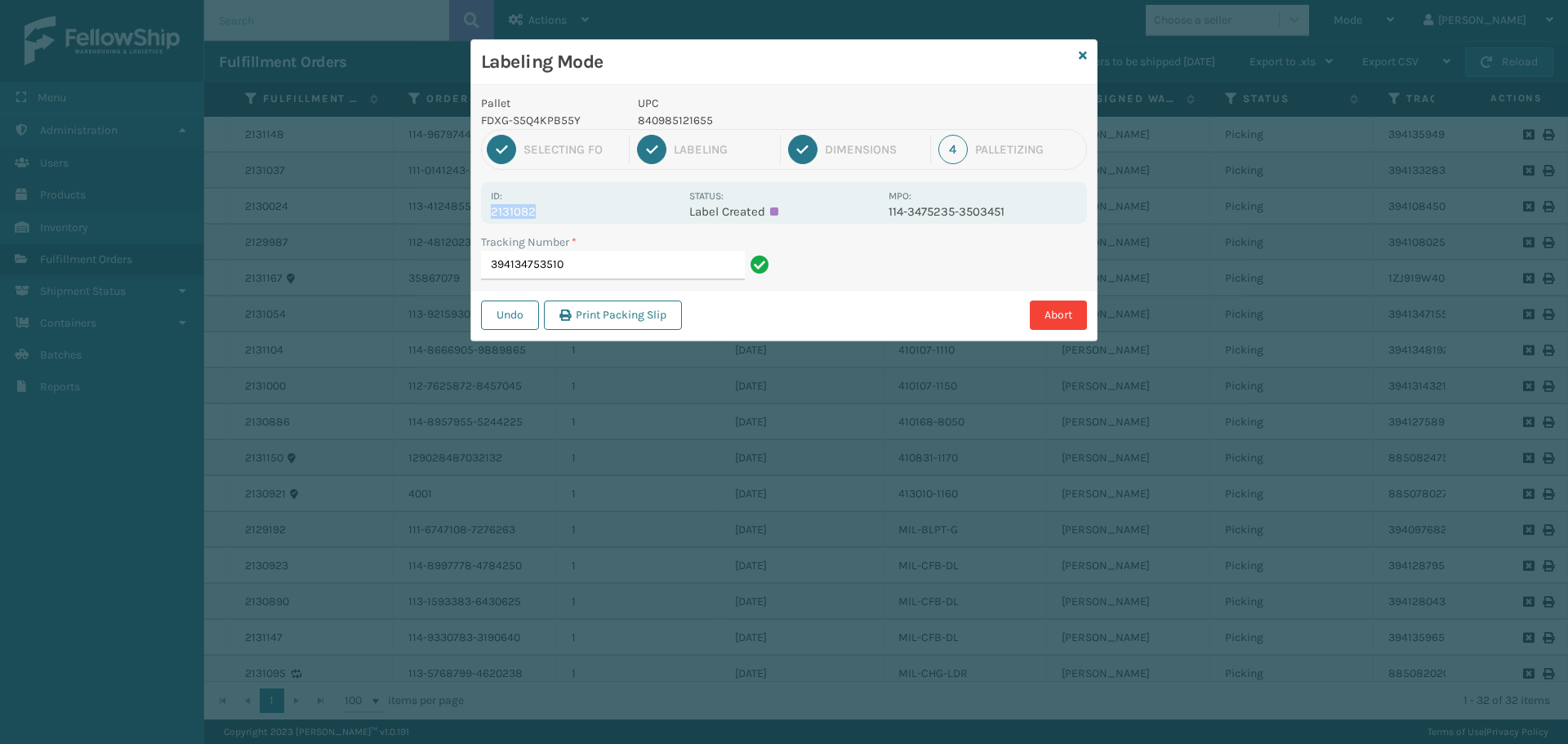
copy p "2131082"
click at [644, 268] on input "394134753510" at bounding box center [612, 265] width 264 height 29
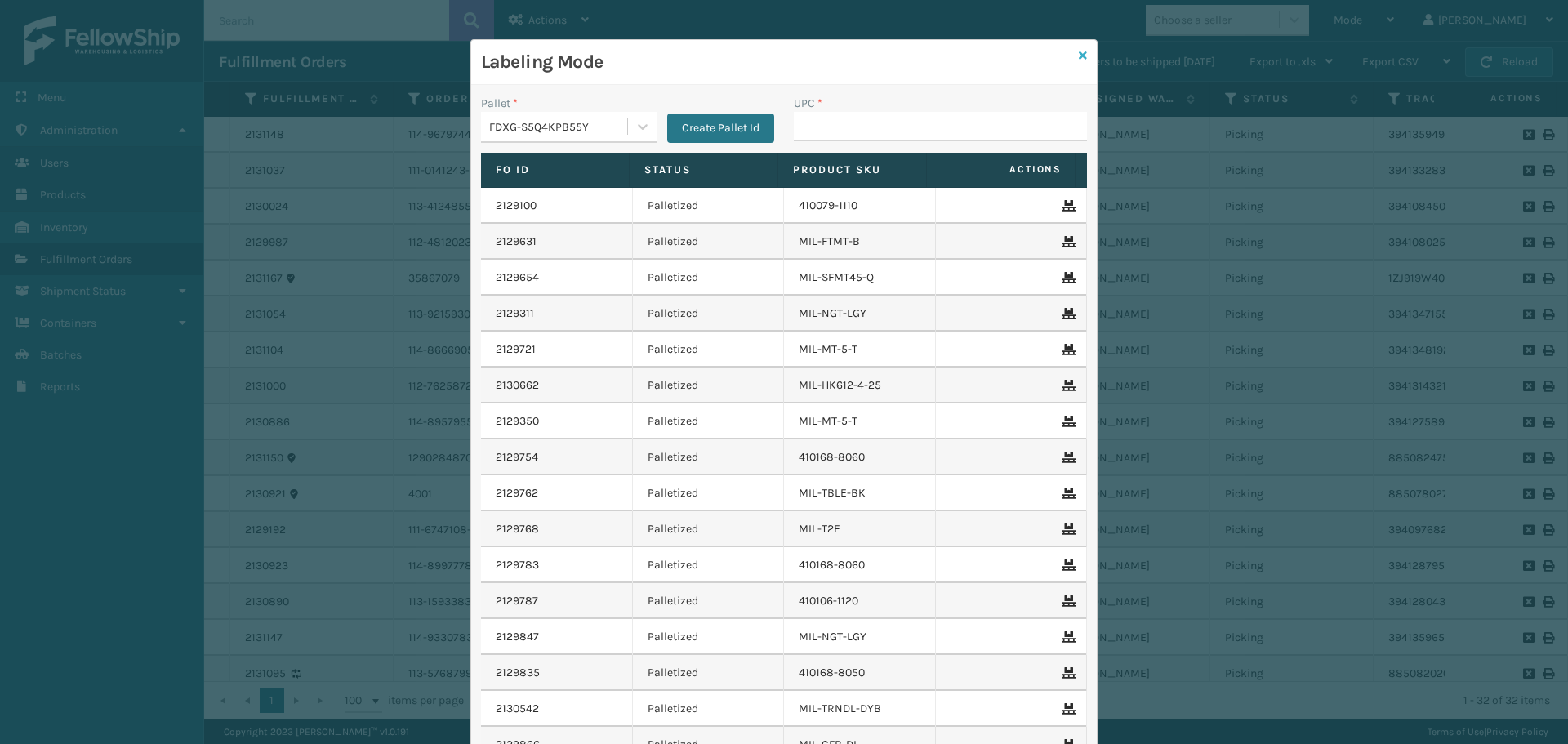
click at [1078, 51] on icon at bounding box center [1082, 55] width 8 height 12
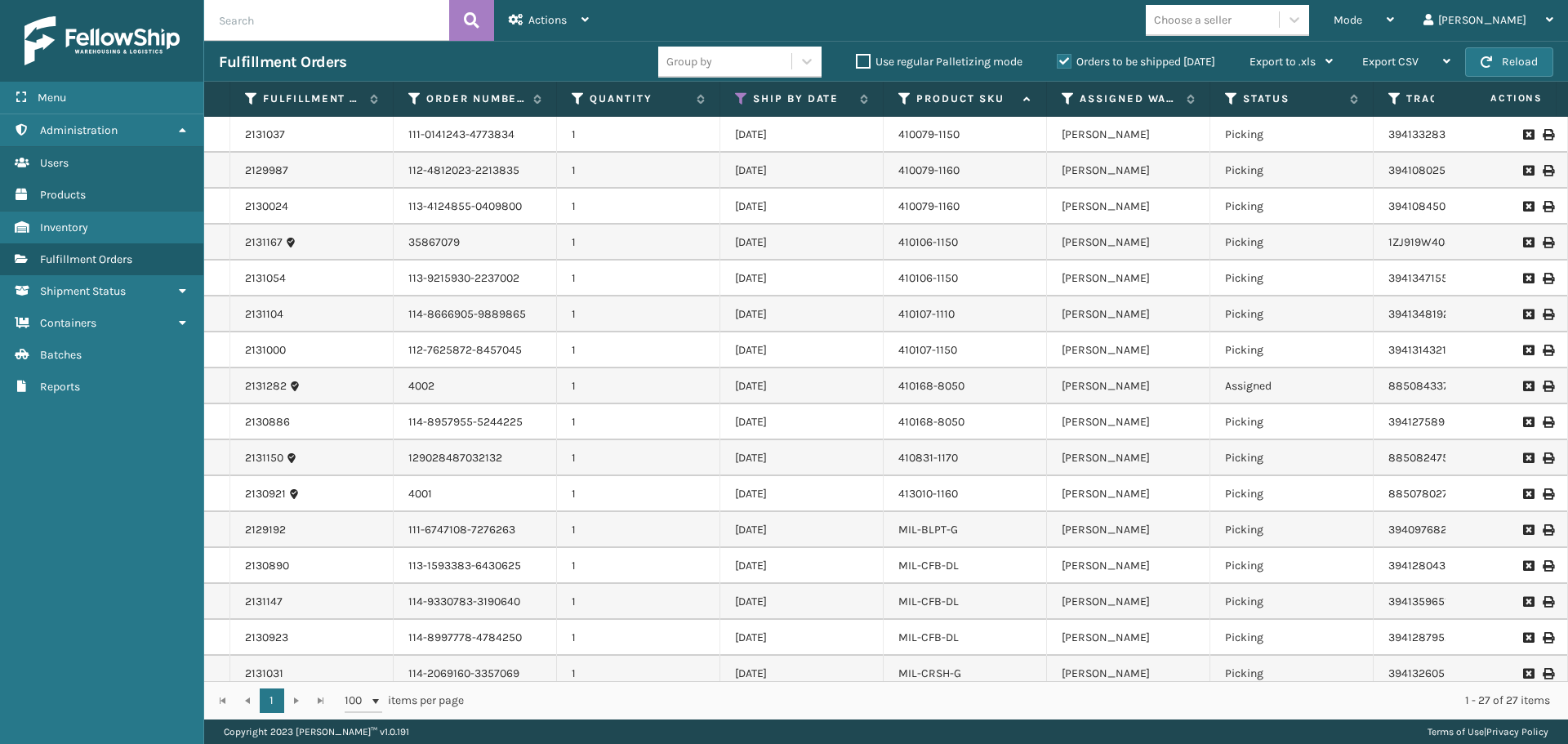
click at [1069, 64] on label "Orders to be shipped [DATE]" at bounding box center [1135, 61] width 159 height 14
click at [1057, 63] on input "Orders to be shipped [DATE]" at bounding box center [1057, 58] width 1 height 11
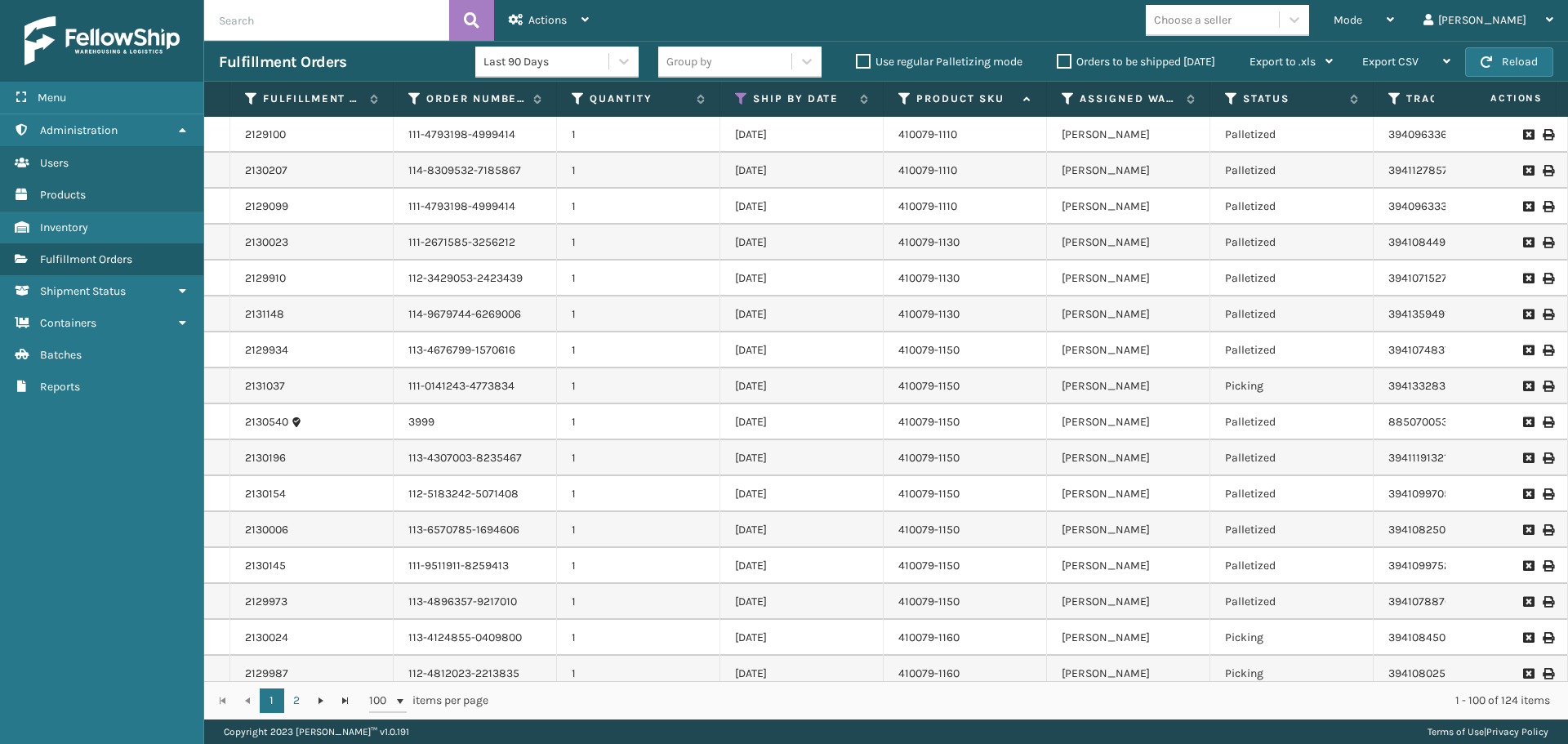
click at [387, 28] on input "text" at bounding box center [326, 20] width 245 height 41
paste input "2131082"
type input "2131082"
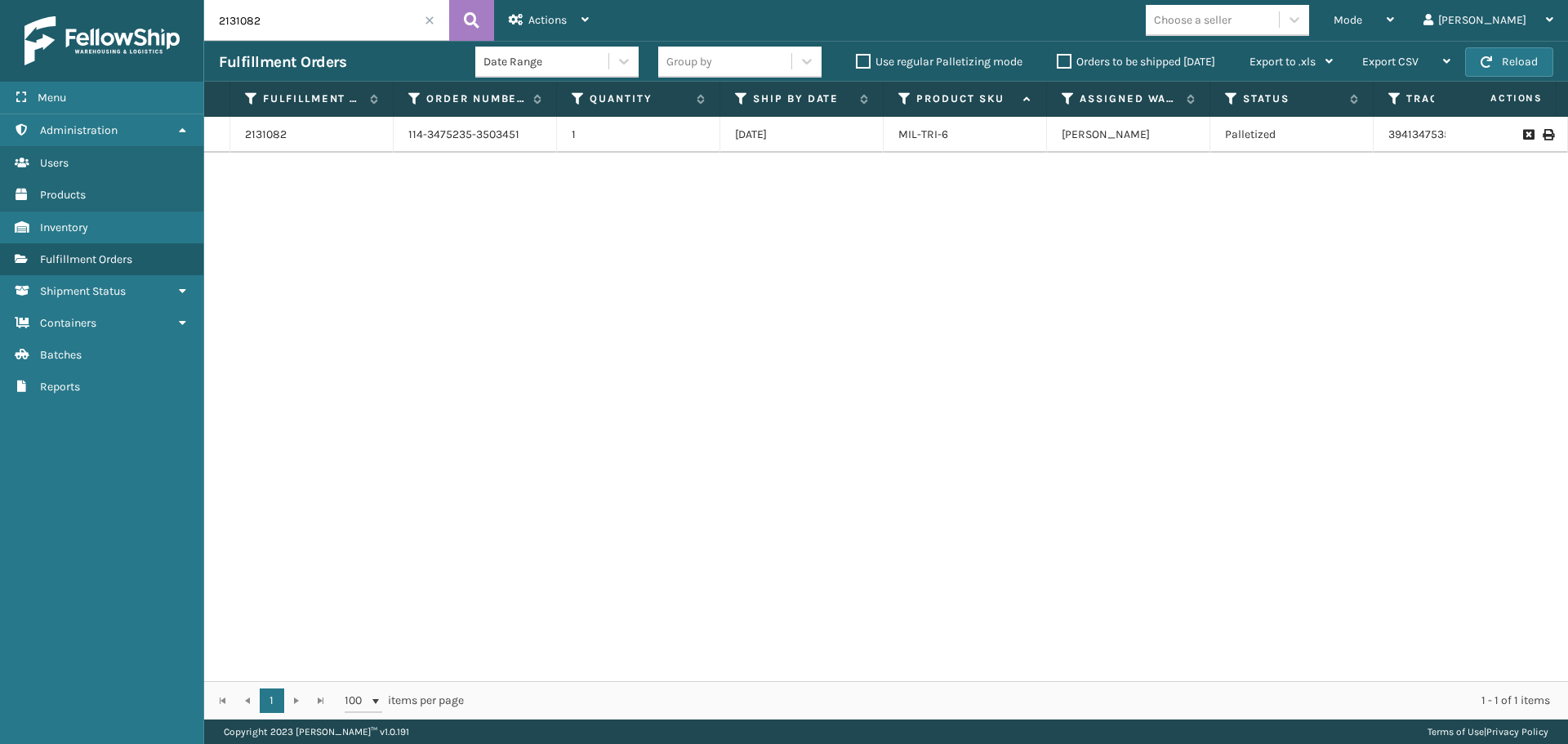
click at [1543, 135] on icon at bounding box center [1547, 134] width 10 height 12
click at [427, 21] on span at bounding box center [429, 20] width 10 height 10
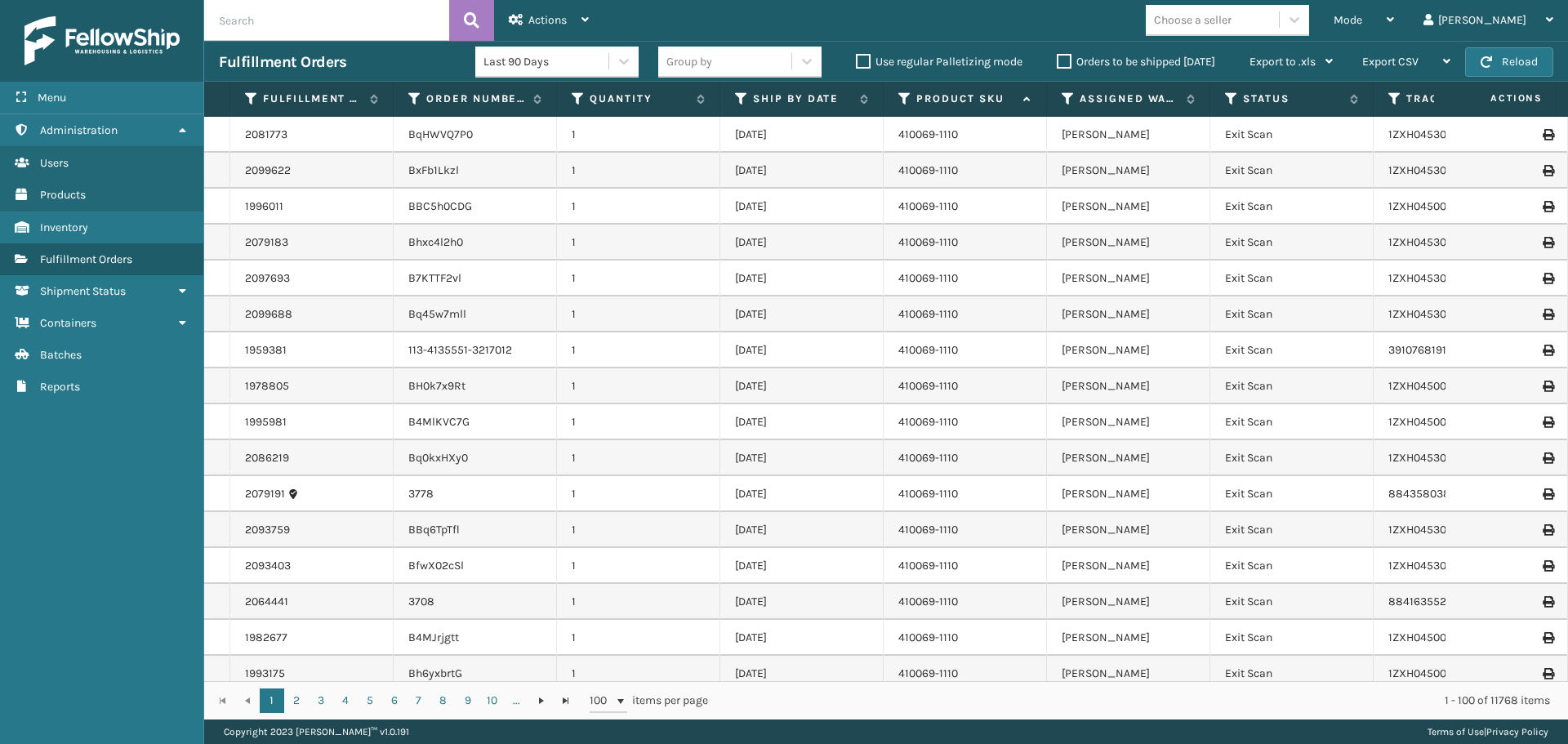
click at [1069, 61] on label "Orders to be shipped [DATE]" at bounding box center [1135, 61] width 159 height 14
click at [1057, 61] on input "Orders to be shipped [DATE]" at bounding box center [1057, 58] width 1 height 11
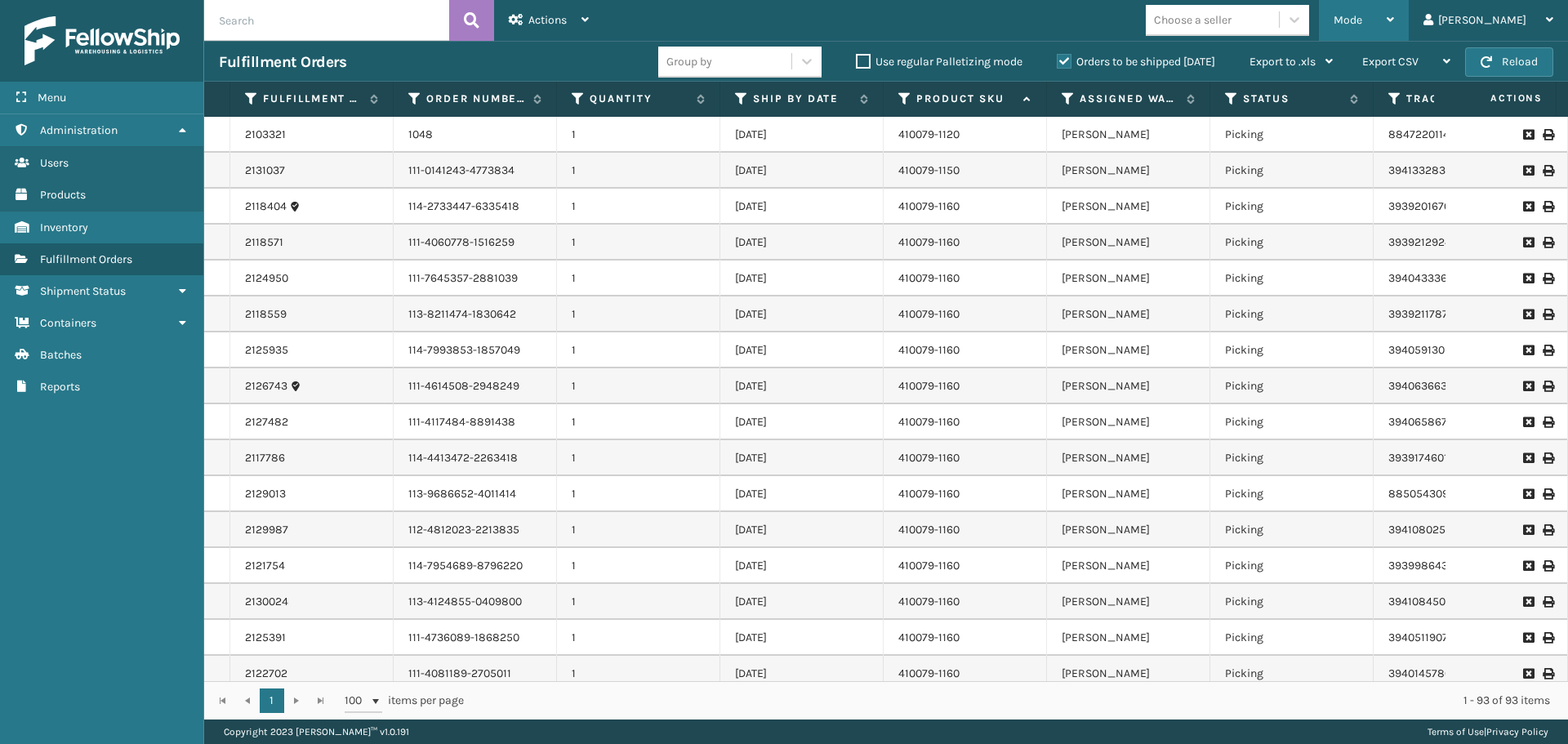
click at [1394, 32] on div "Mode" at bounding box center [1363, 20] width 61 height 41
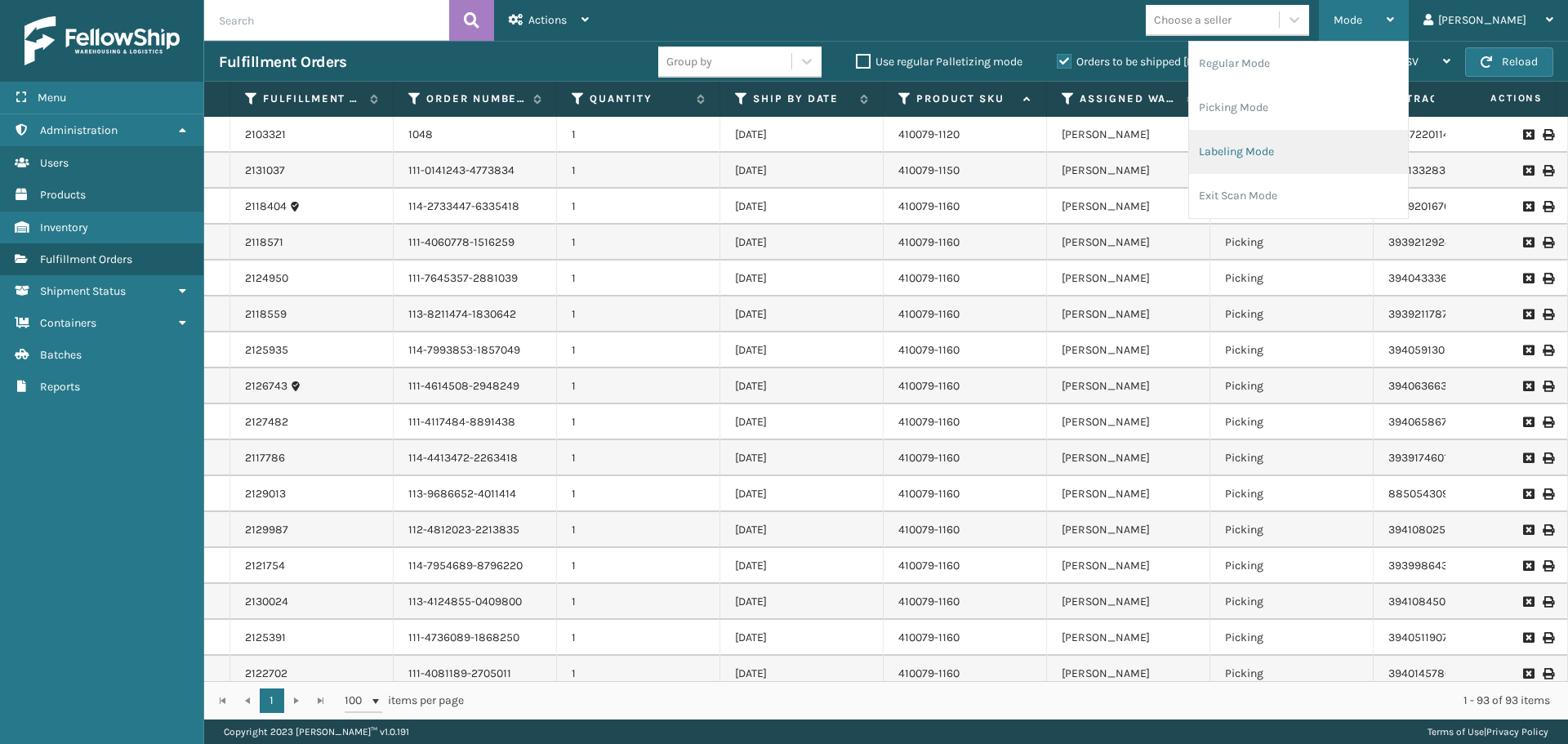
click at [1316, 150] on li "Labeling Mode" at bounding box center [1298, 152] width 219 height 44
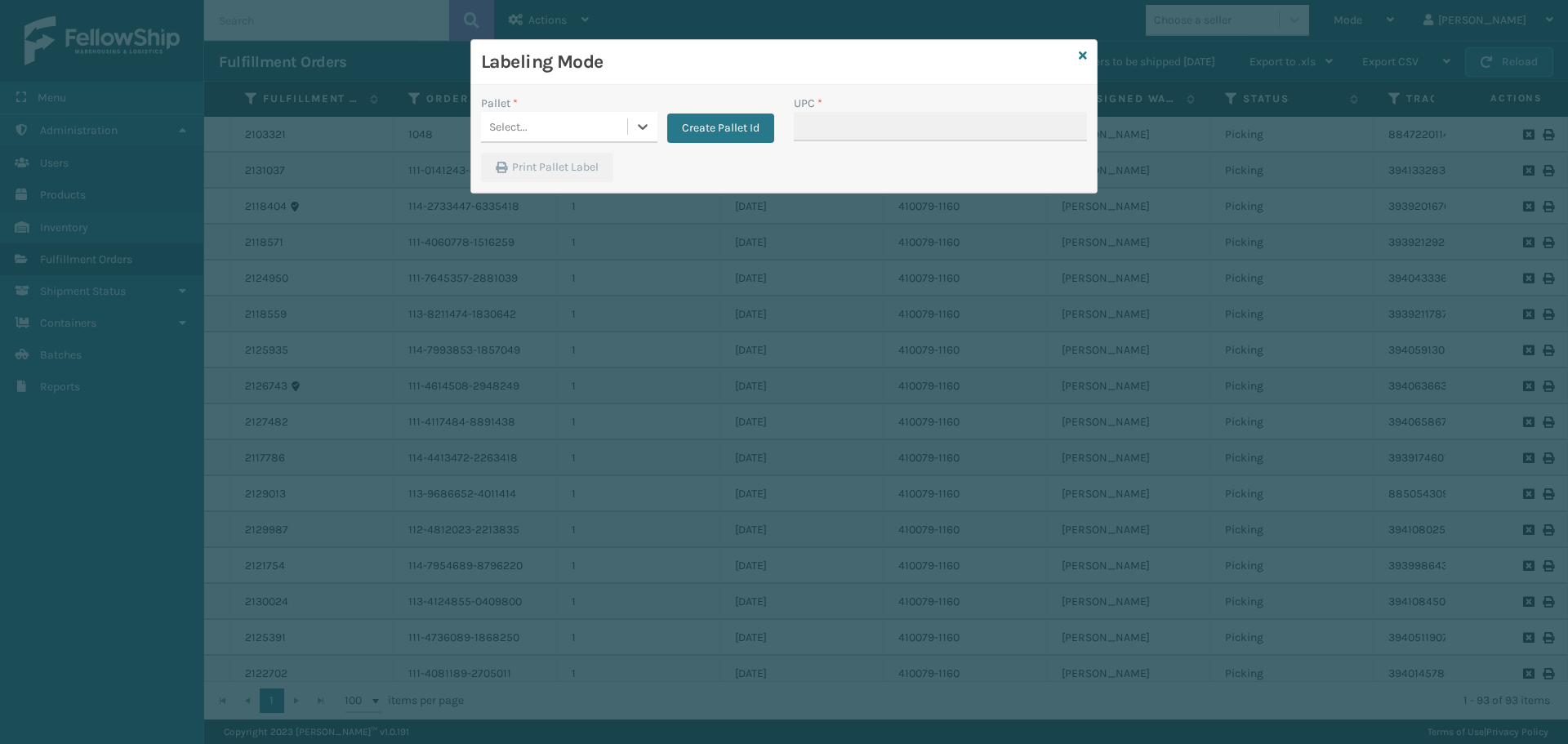
click at [619, 134] on div "Select..." at bounding box center [553, 127] width 146 height 27
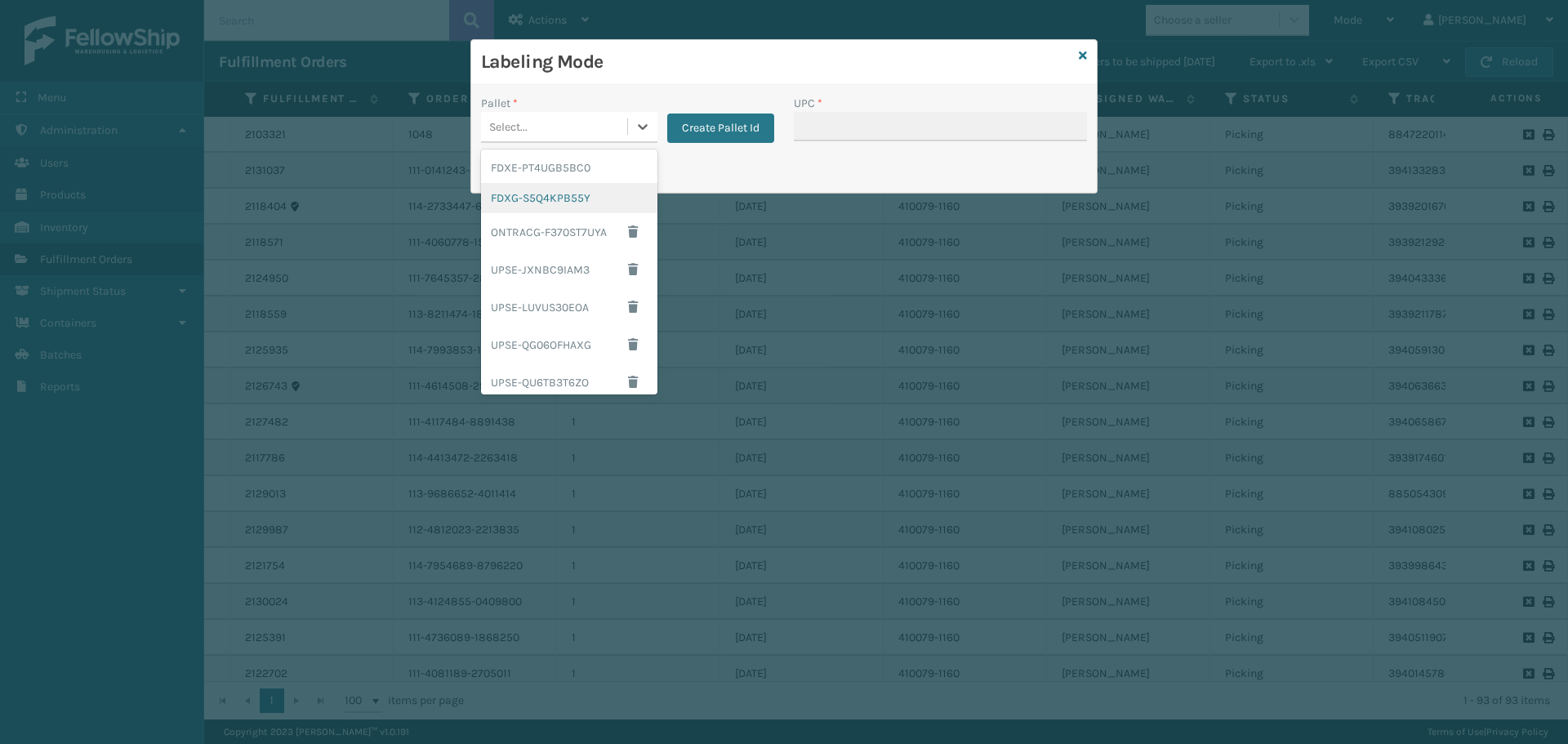
click at [593, 190] on div "FDXG-S5Q4KPB55Y" at bounding box center [569, 198] width 176 height 30
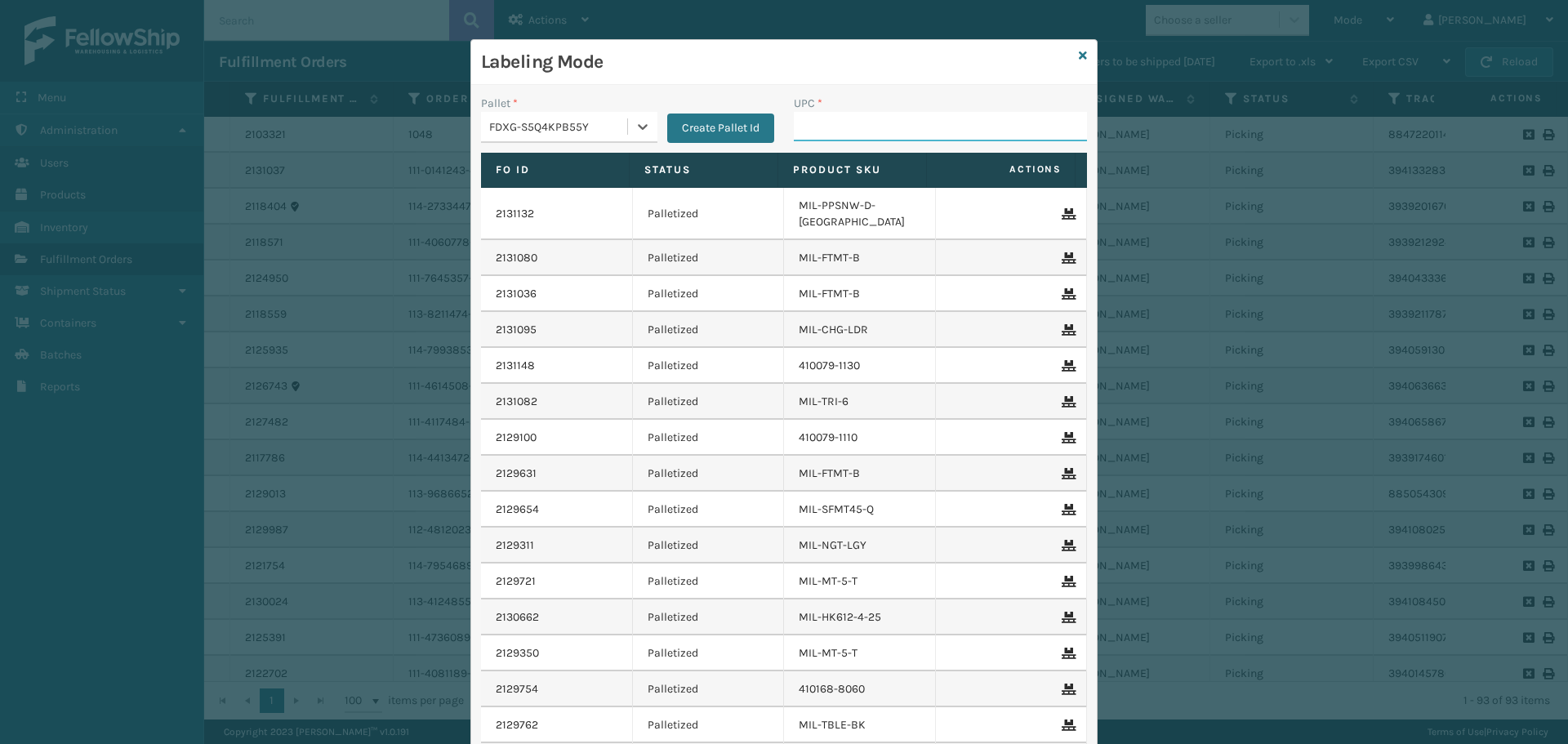
click at [856, 112] on input "UPC *" at bounding box center [940, 126] width 293 height 29
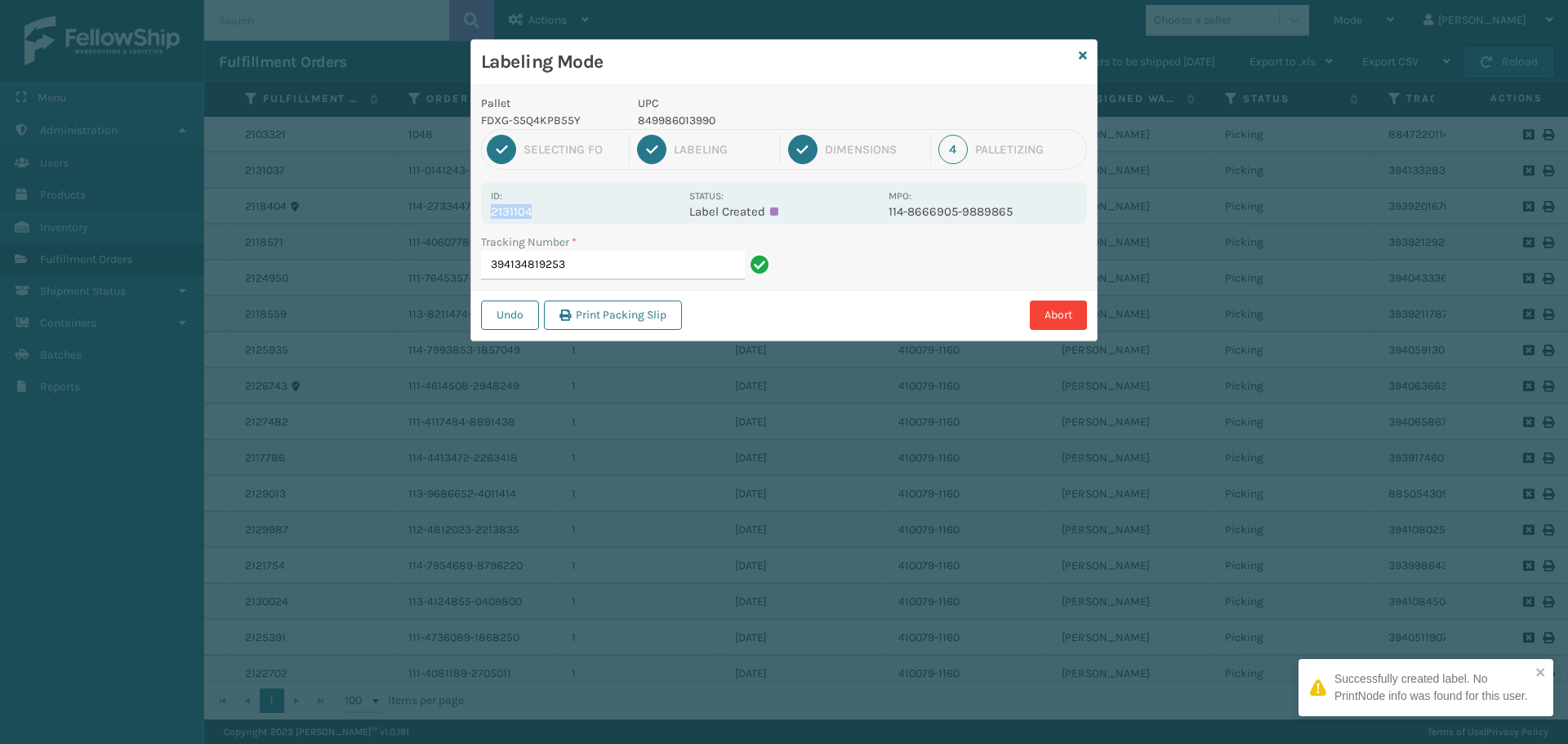
drag, startPoint x: 491, startPoint y: 213, endPoint x: 572, endPoint y: 207, distance: 81.2
click at [572, 207] on p "2131104" at bounding box center [585, 211] width 189 height 15
copy p "2131104"
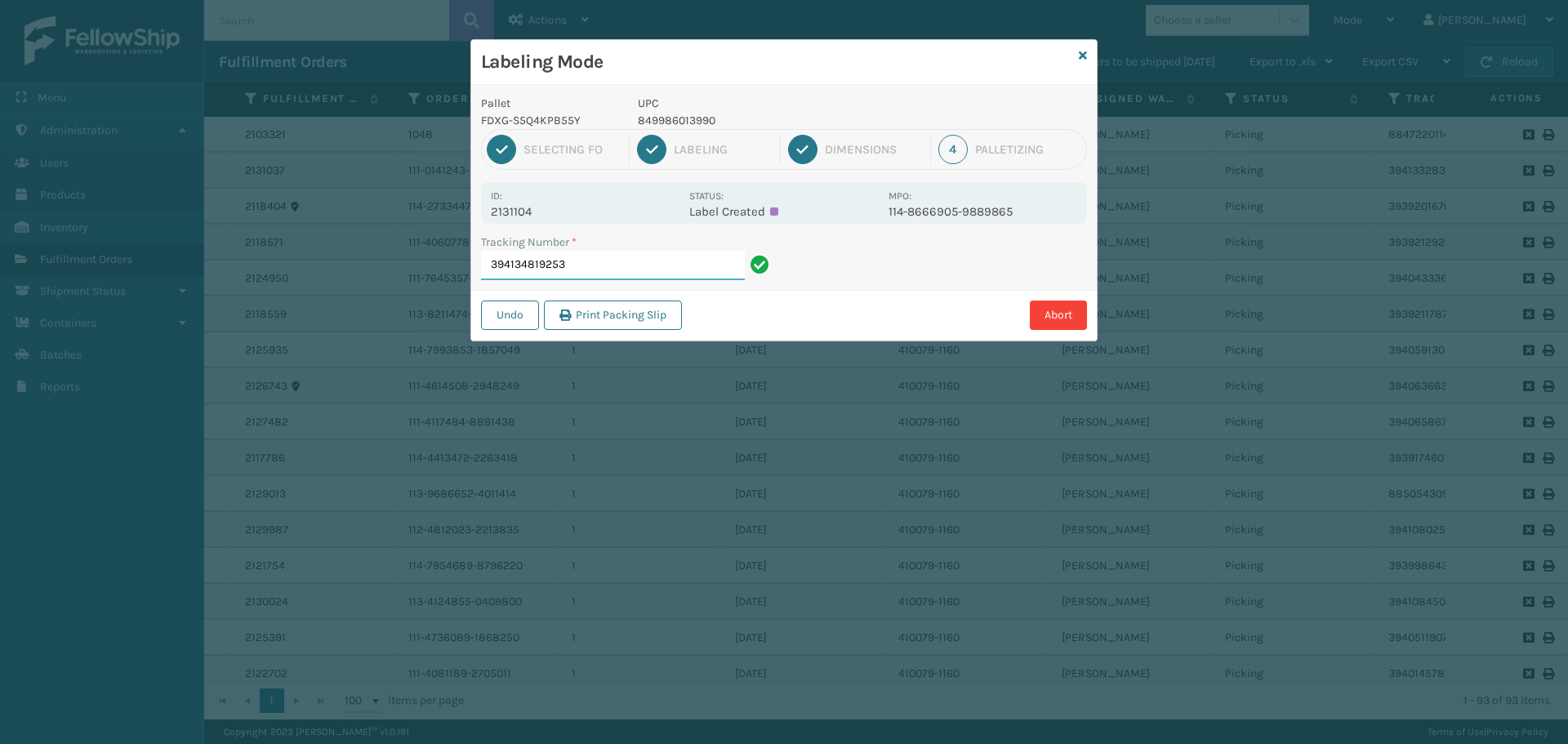
click at [608, 268] on input "394134819253" at bounding box center [612, 265] width 264 height 29
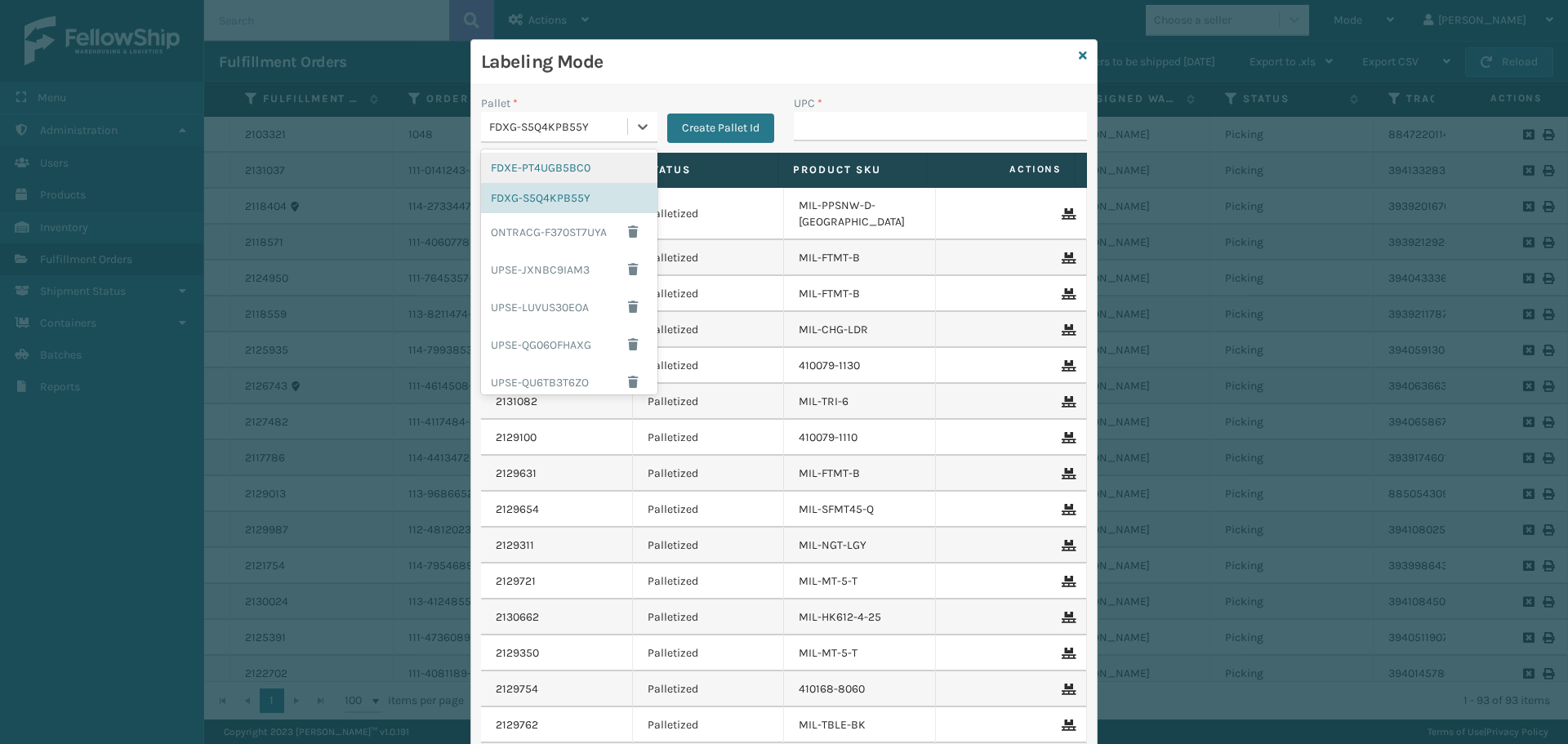
click at [566, 122] on div "FDXG-S5Q4KPB55Y" at bounding box center [559, 127] width 140 height 17
click at [520, 338] on div "UPSG-US21DHE5AE" at bounding box center [569, 338] width 176 height 30
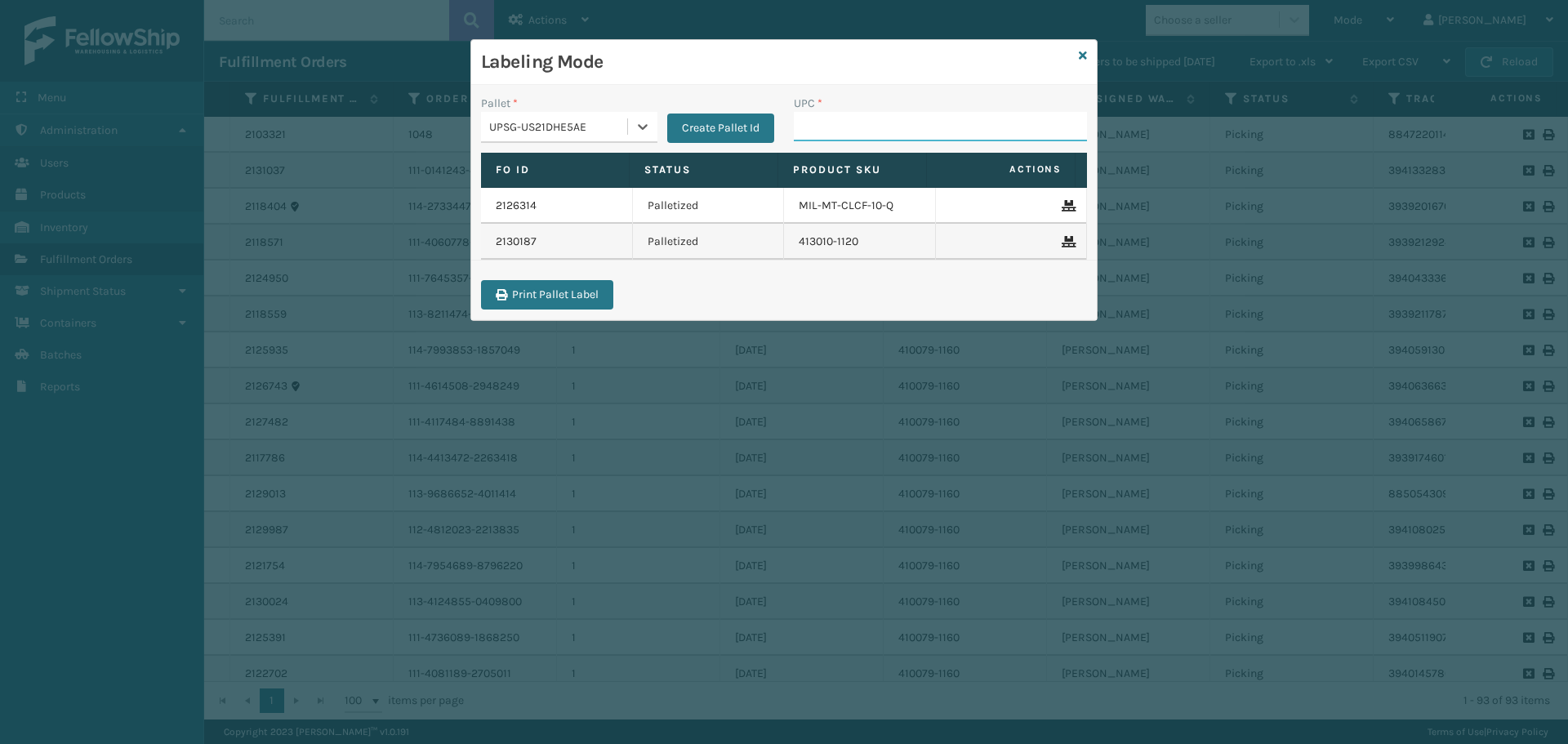
click at [839, 123] on input "UPC *" at bounding box center [940, 126] width 293 height 29
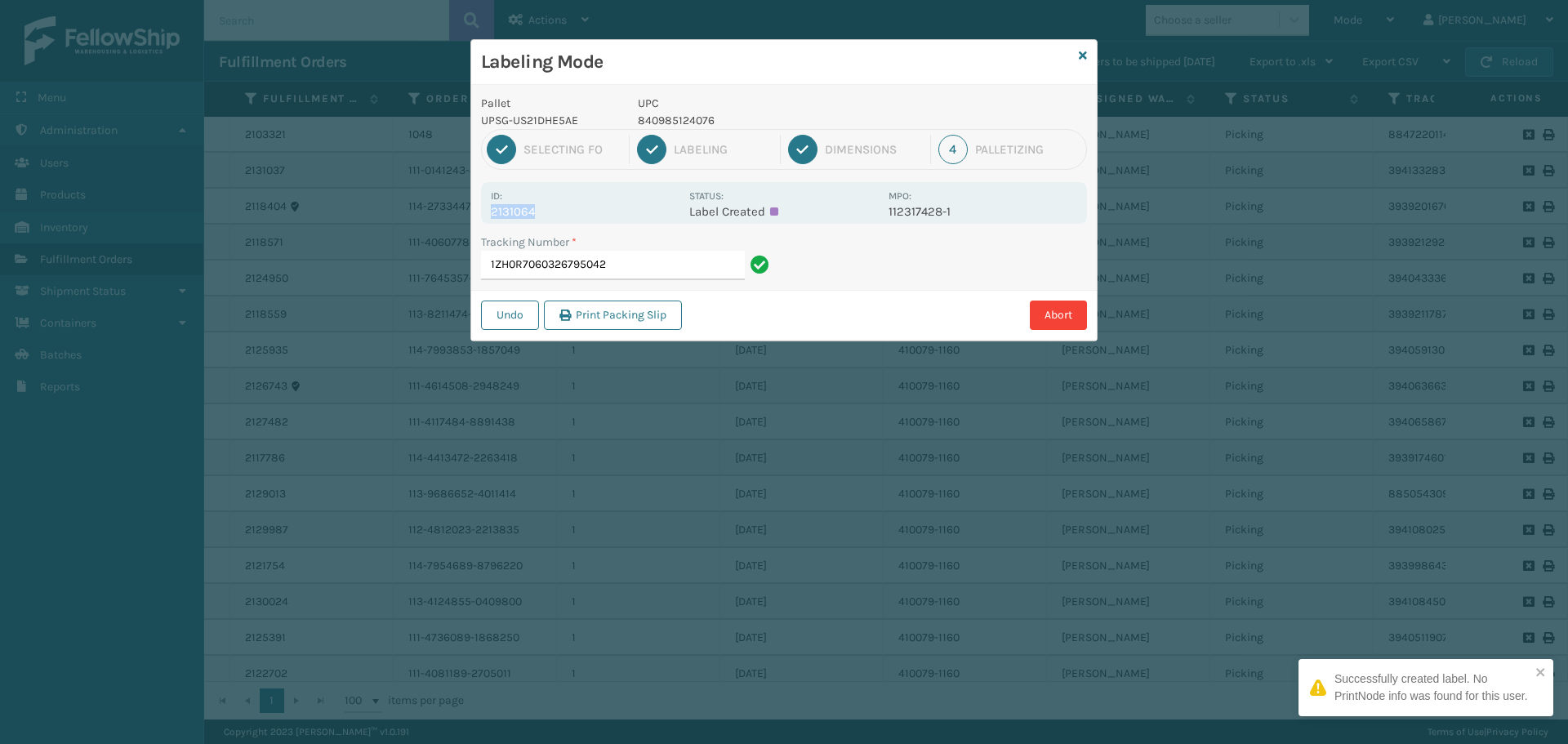
drag, startPoint x: 489, startPoint y: 208, endPoint x: 592, endPoint y: 210, distance: 103.0
click at [592, 210] on div "Id: 2131064 Status: Label Created MPO: 112317428-1" at bounding box center [784, 203] width 606 height 42
copy p "2131064"
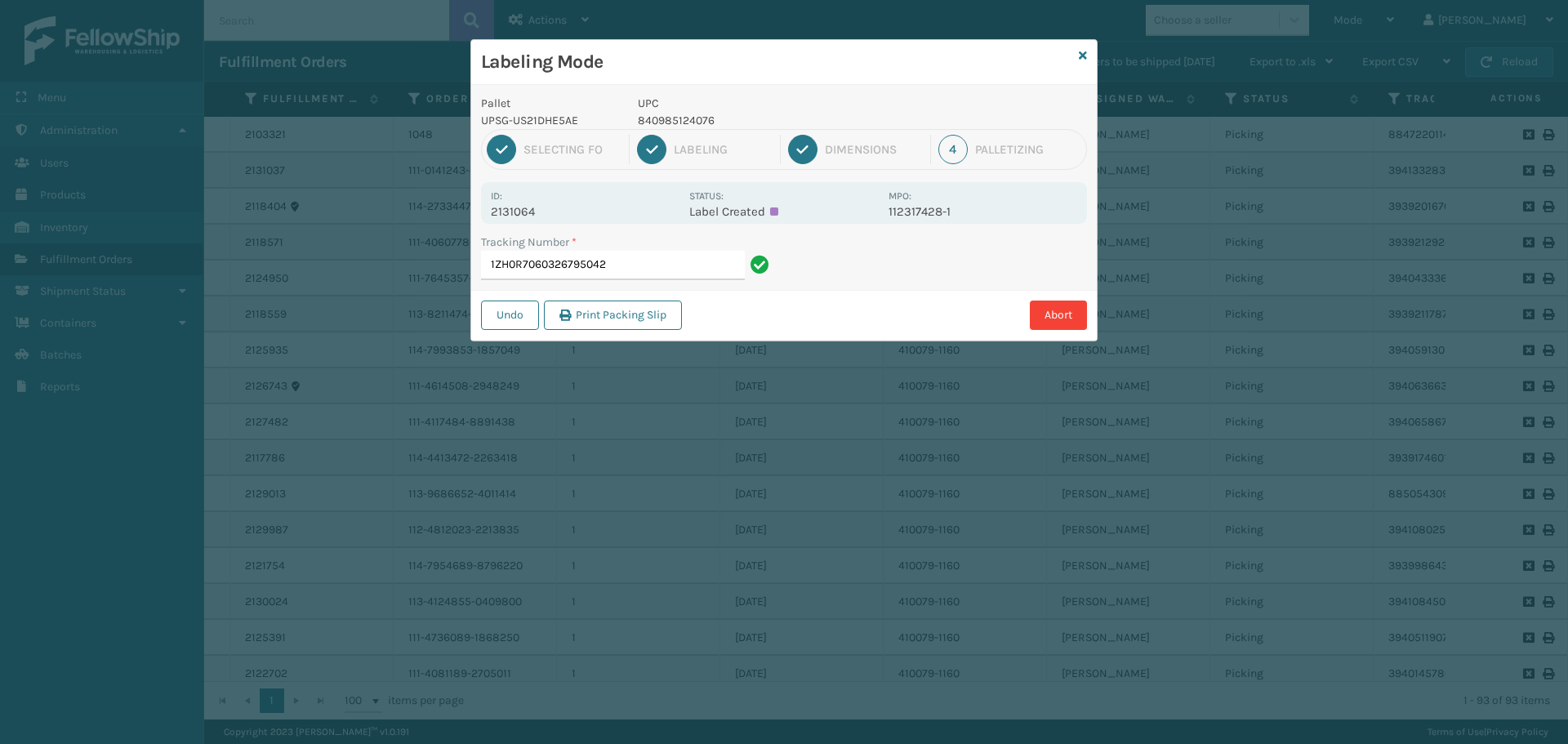
click at [652, 280] on div "Tracking Number * 1ZH0R7060326795042" at bounding box center [627, 261] width 313 height 56
click at [644, 262] on input "1ZH0R7060326795042" at bounding box center [612, 265] width 264 height 29
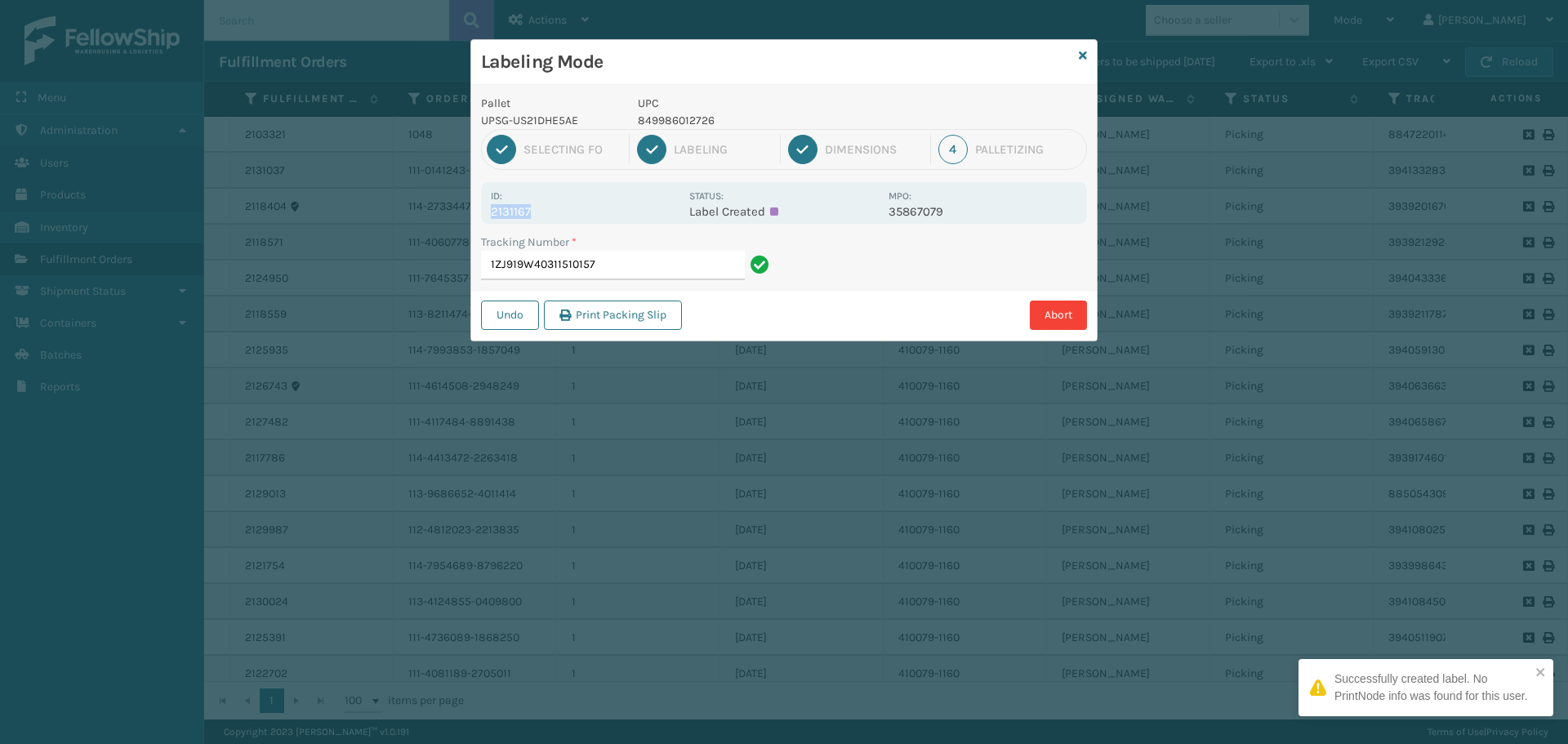
drag, startPoint x: 491, startPoint y: 211, endPoint x: 579, endPoint y: 210, distance: 88.0
click at [578, 210] on p "2131167" at bounding box center [585, 211] width 189 height 15
copy p "2131167"
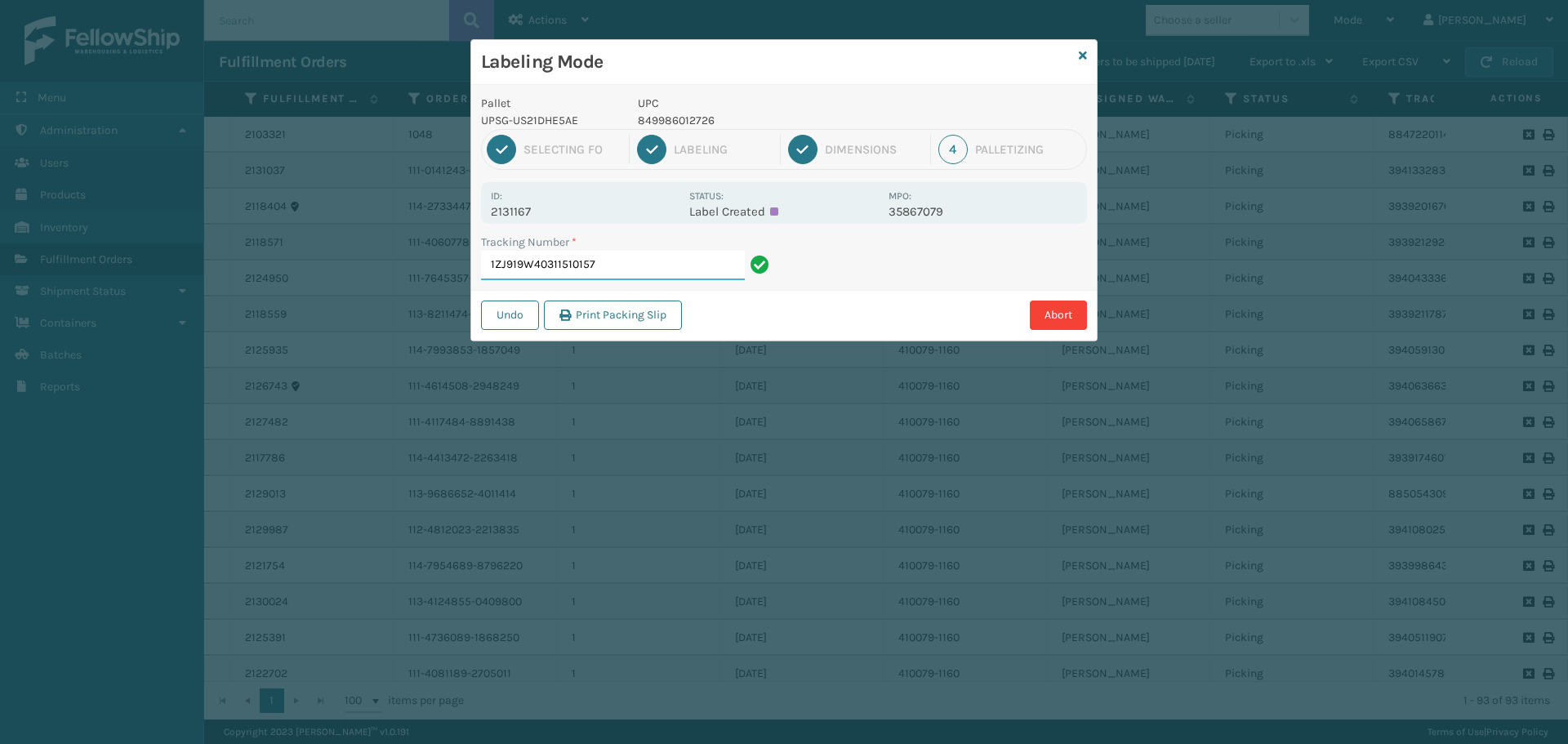
click at [613, 266] on input "1ZJ919W40311510157" at bounding box center [612, 265] width 264 height 29
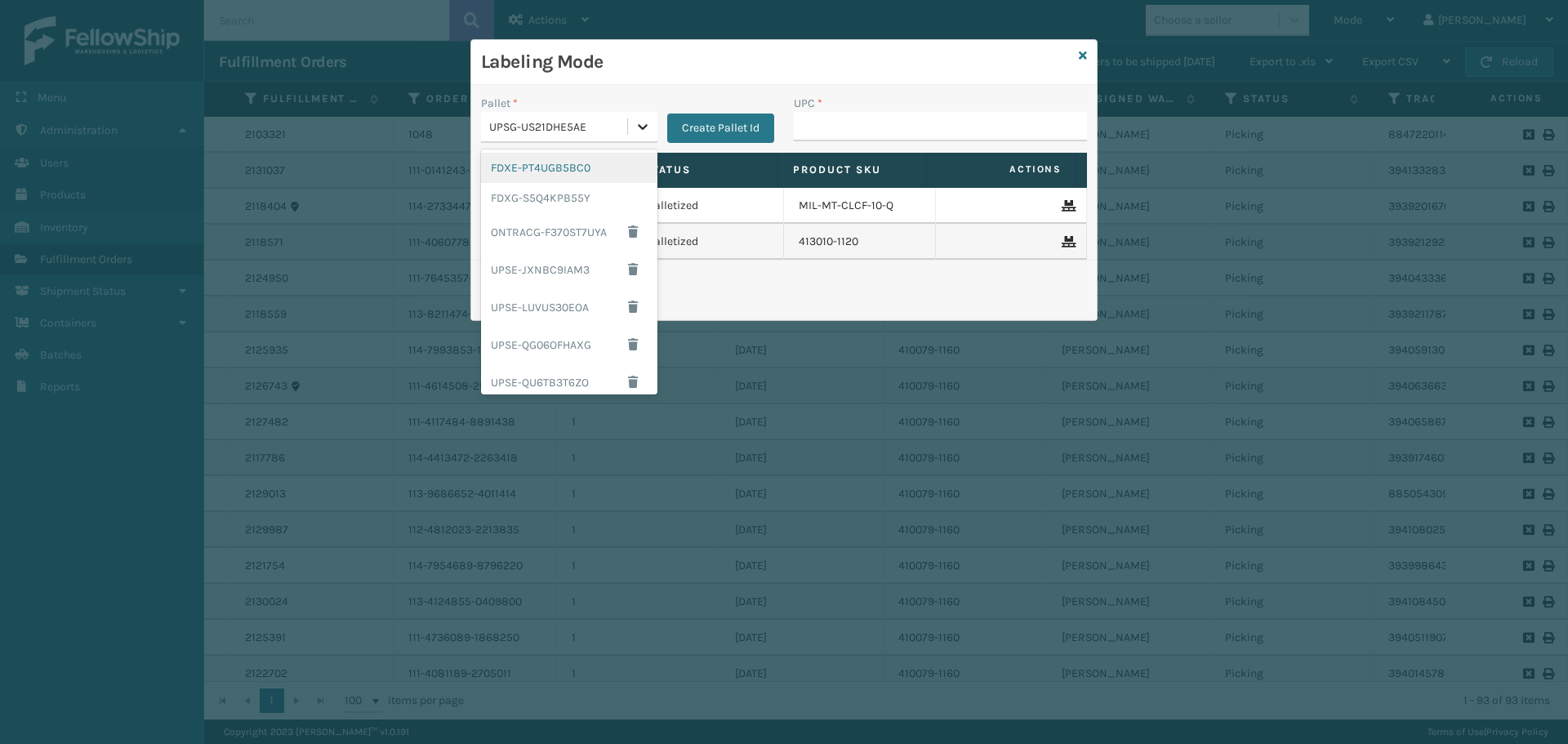
click at [638, 119] on icon at bounding box center [643, 127] width 16 height 16
click at [563, 201] on div "FDXG-S5Q4KPB55Y" at bounding box center [569, 198] width 176 height 30
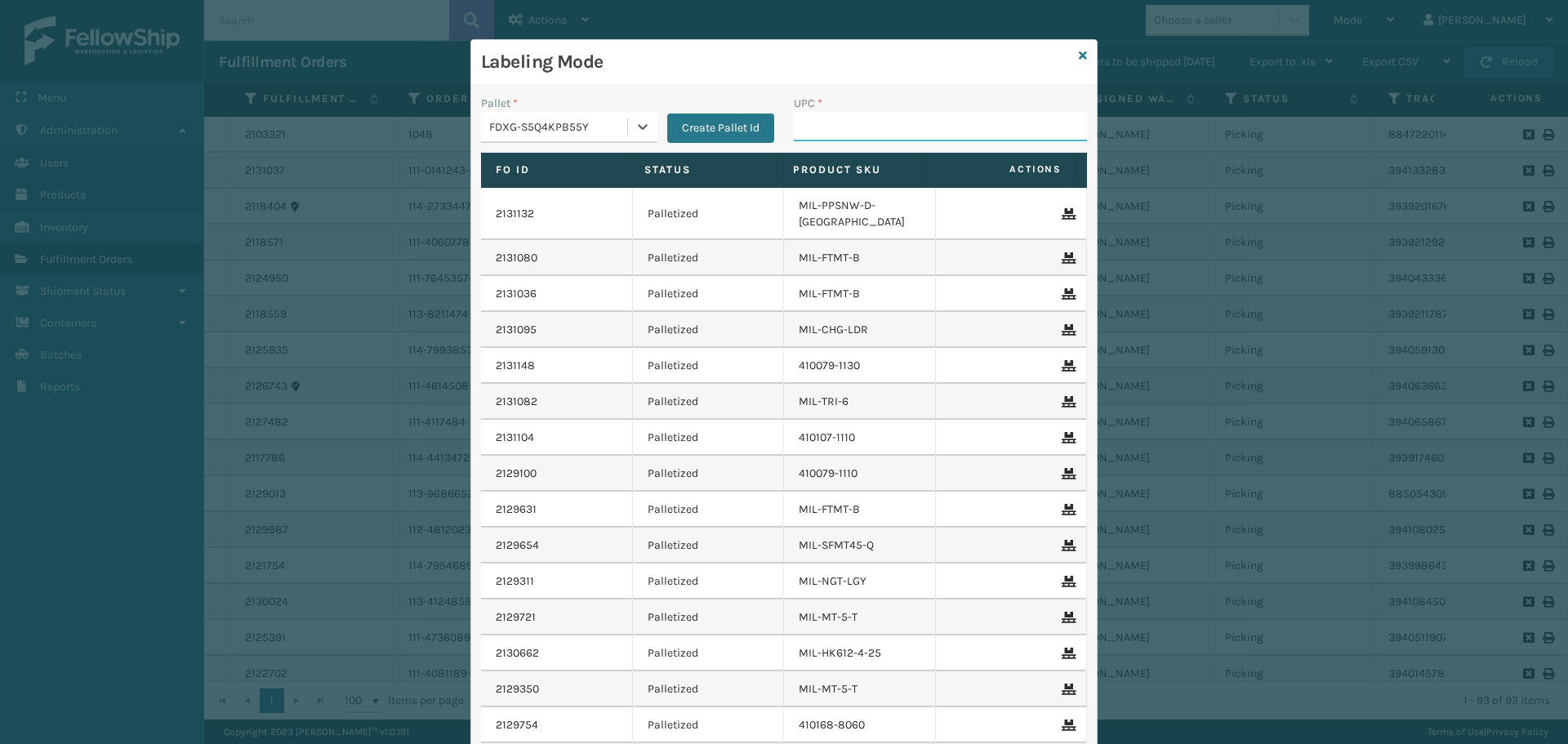
click at [834, 126] on input "UPC *" at bounding box center [940, 126] width 293 height 29
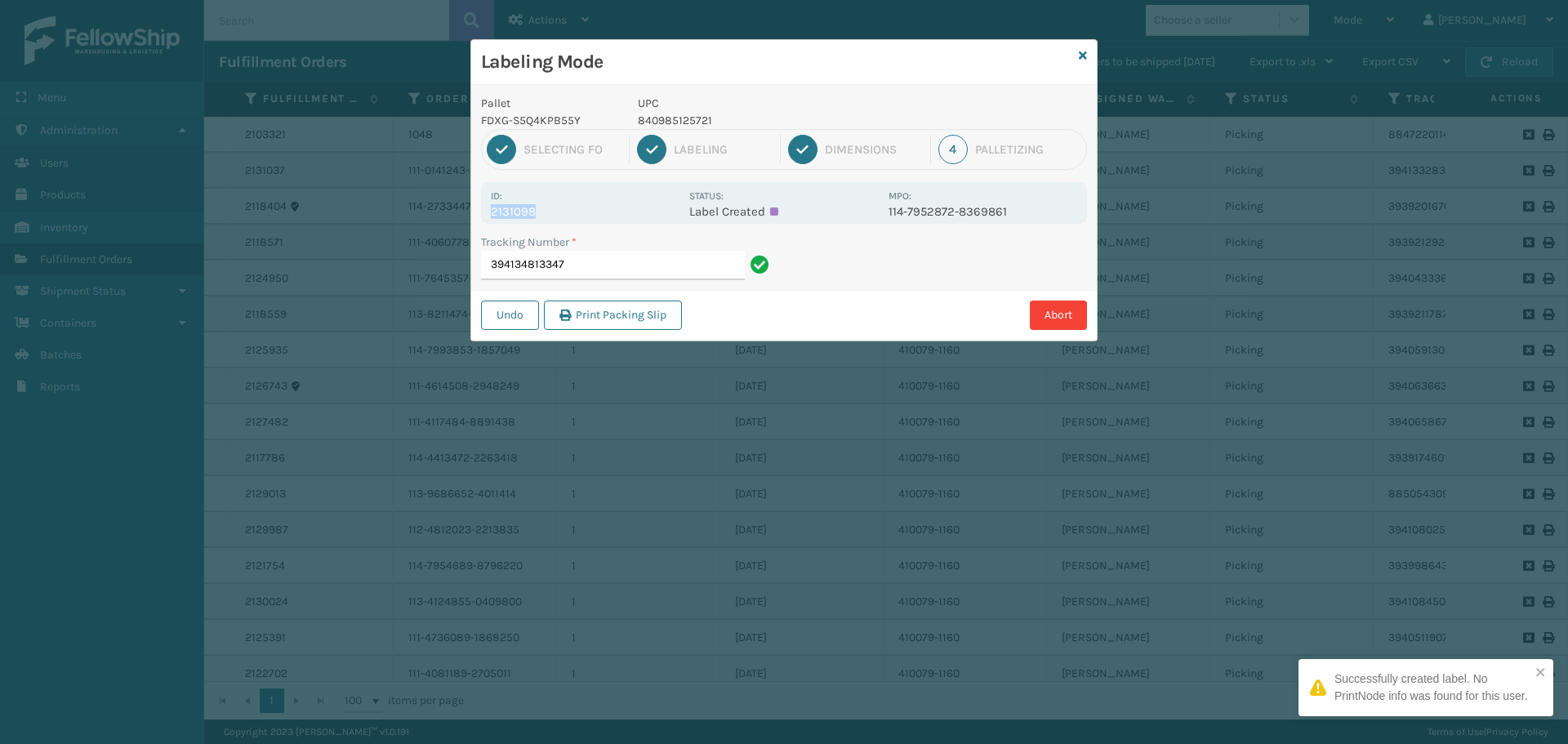
drag, startPoint x: 492, startPoint y: 211, endPoint x: 612, endPoint y: 215, distance: 120.1
click at [612, 215] on p "2131098" at bounding box center [585, 211] width 189 height 15
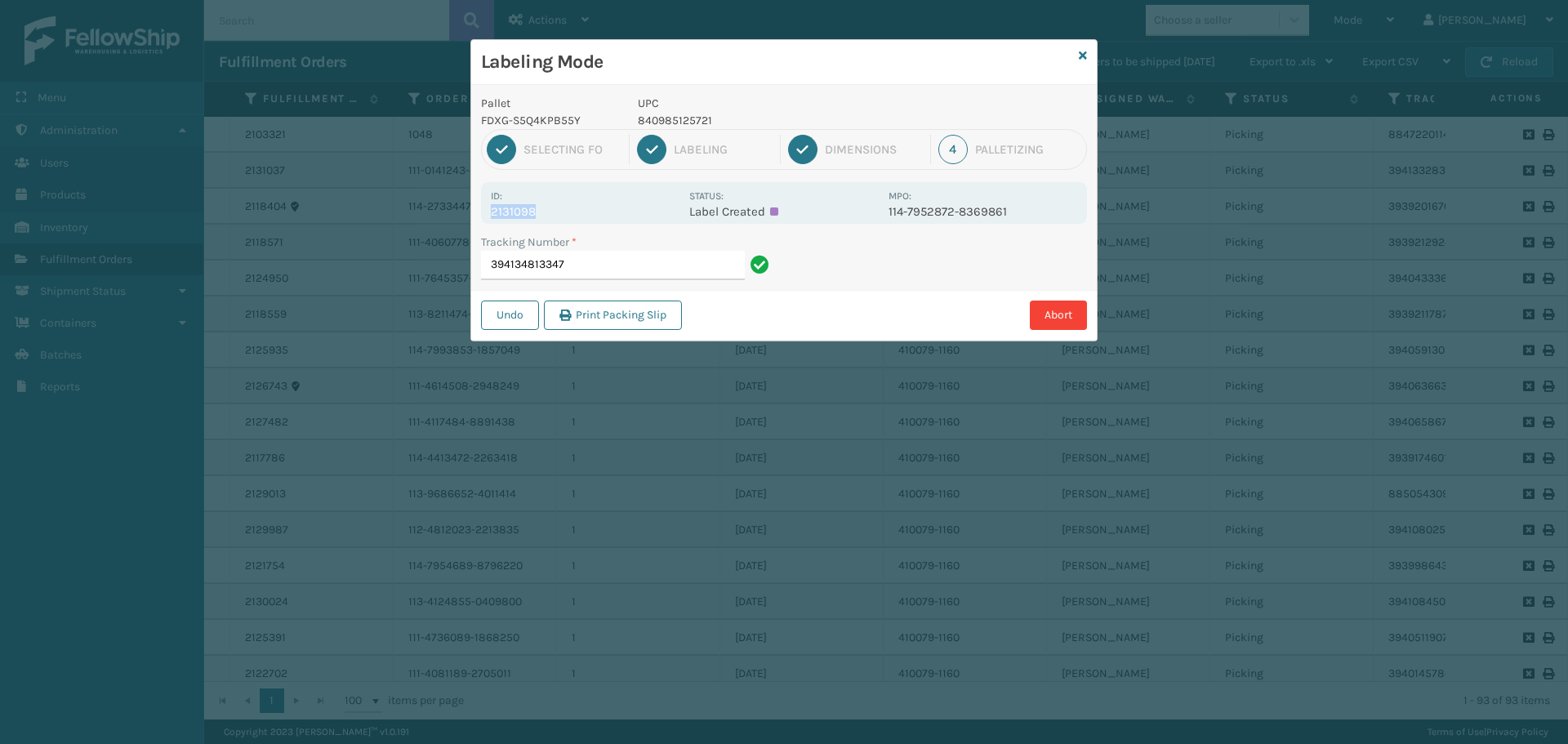
copy p "2131098"
click at [649, 250] on div "Tracking Number *" at bounding box center [627, 241] width 293 height 17
click at [655, 269] on input "394134813347" at bounding box center [612, 265] width 264 height 29
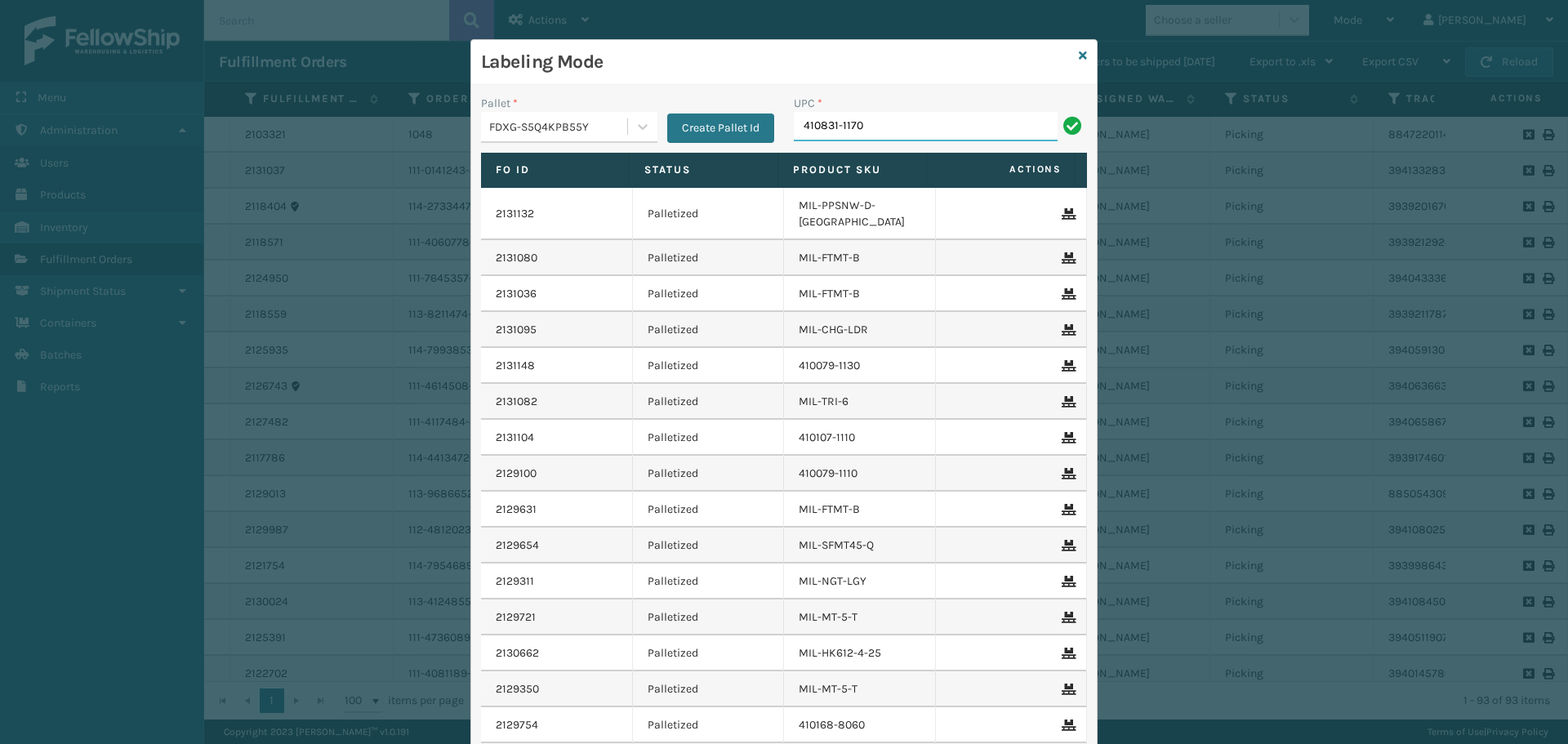
type input "410831-1170"
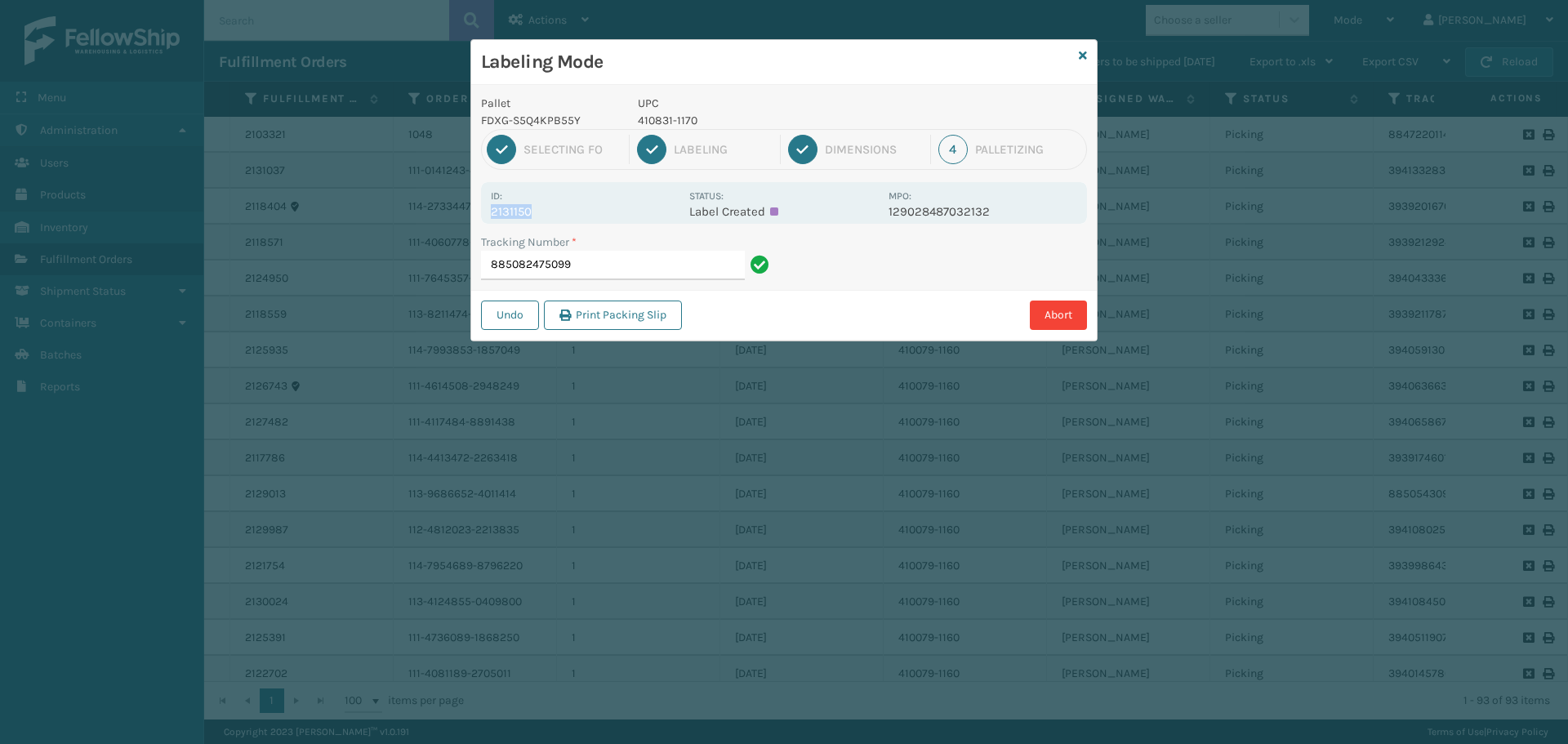
drag, startPoint x: 493, startPoint y: 213, endPoint x: 539, endPoint y: 219, distance: 46.4
click at [539, 219] on div "Id: 2131150 Status: Label Created MPO: 129028487032132" at bounding box center [784, 203] width 606 height 42
click at [594, 267] on input "885082475099" at bounding box center [612, 265] width 264 height 29
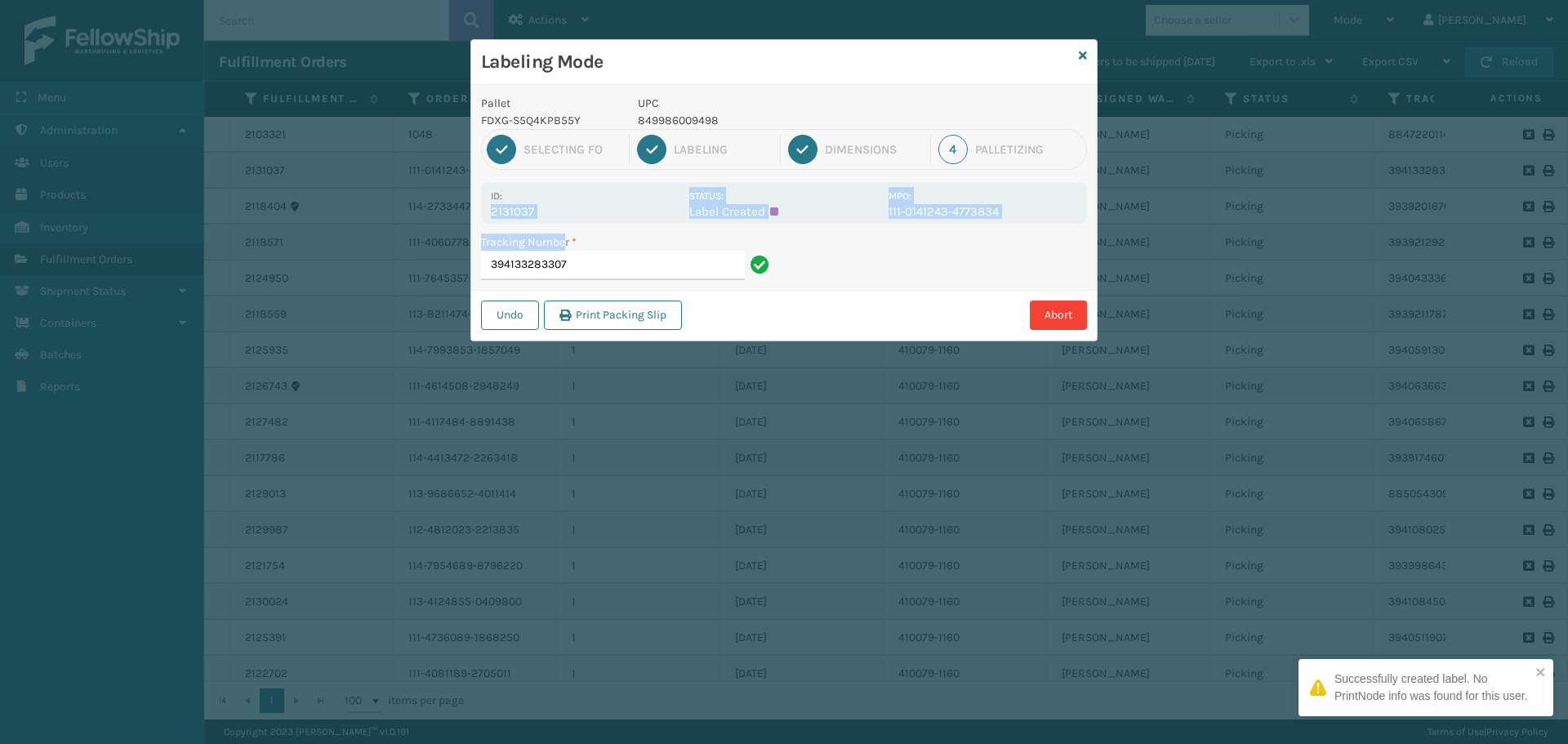
drag, startPoint x: 493, startPoint y: 213, endPoint x: 563, endPoint y: 231, distance: 72.3
click at [563, 231] on div "Pallet FDXG-S5Q4KPB55Y UPC 849986009498 1 Selecting FO 2 Labeling 3 Dimensions …" at bounding box center [784, 213] width 626 height 256
click at [561, 214] on p "2131037" at bounding box center [585, 211] width 189 height 15
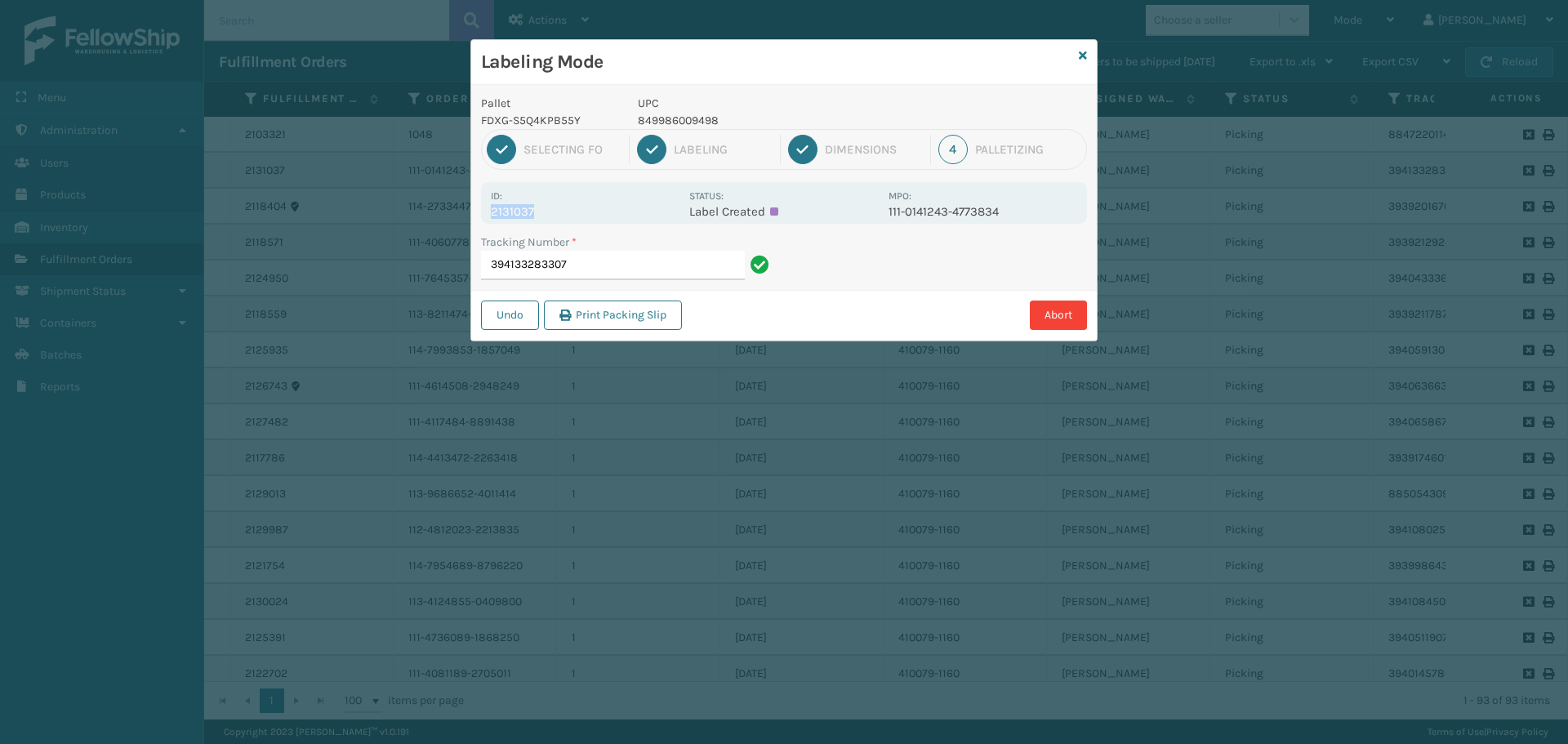
drag, startPoint x: 521, startPoint y: 217, endPoint x: 539, endPoint y: 220, distance: 18.2
click at [539, 220] on div "Id: 2131037 Status: Label Created MPO: 111-0141243-4773834" at bounding box center [784, 203] width 606 height 42
click at [677, 265] on input "394133283307" at bounding box center [612, 265] width 264 height 29
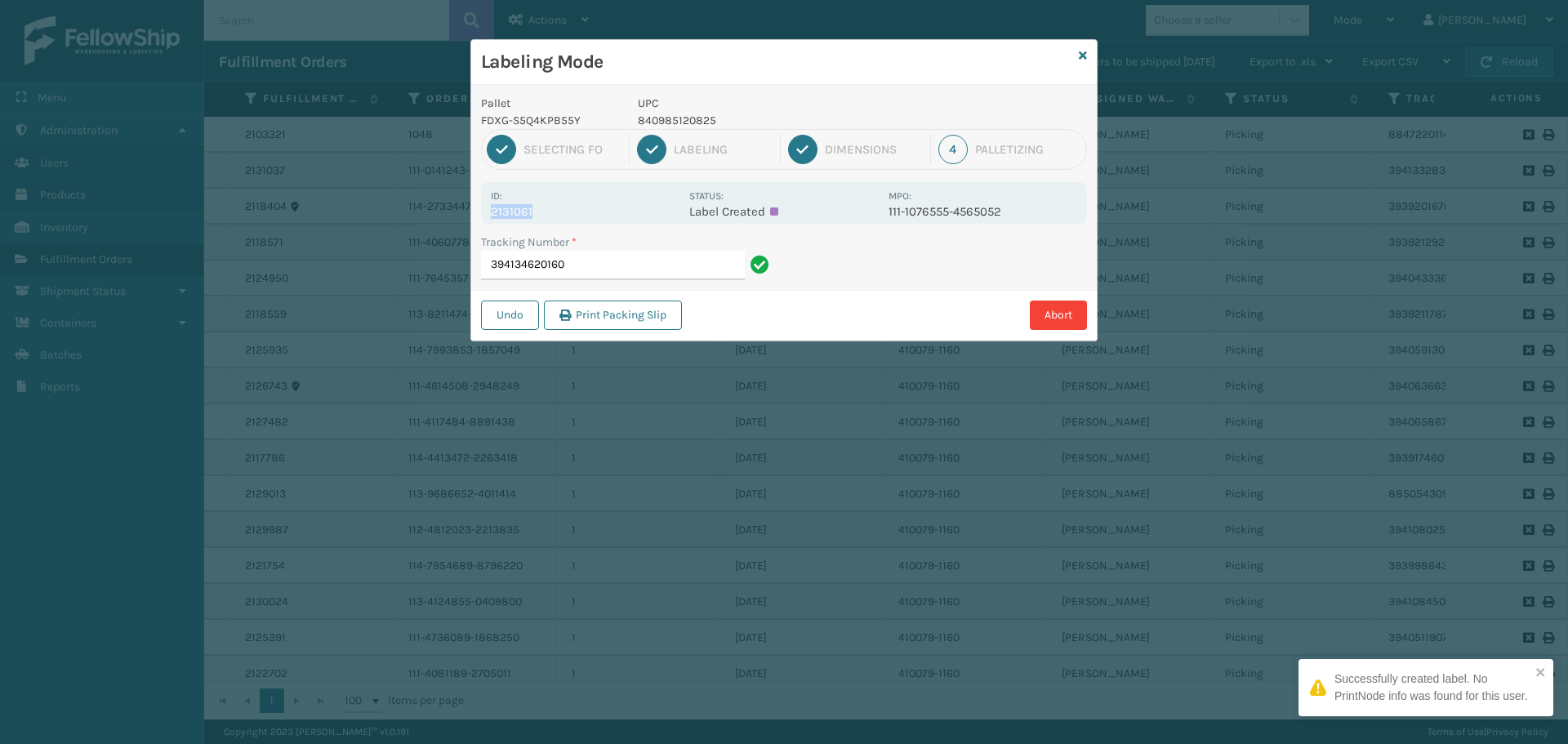
drag, startPoint x: 491, startPoint y: 210, endPoint x: 554, endPoint y: 209, distance: 63.0
click at [554, 209] on p "2131061" at bounding box center [585, 211] width 189 height 15
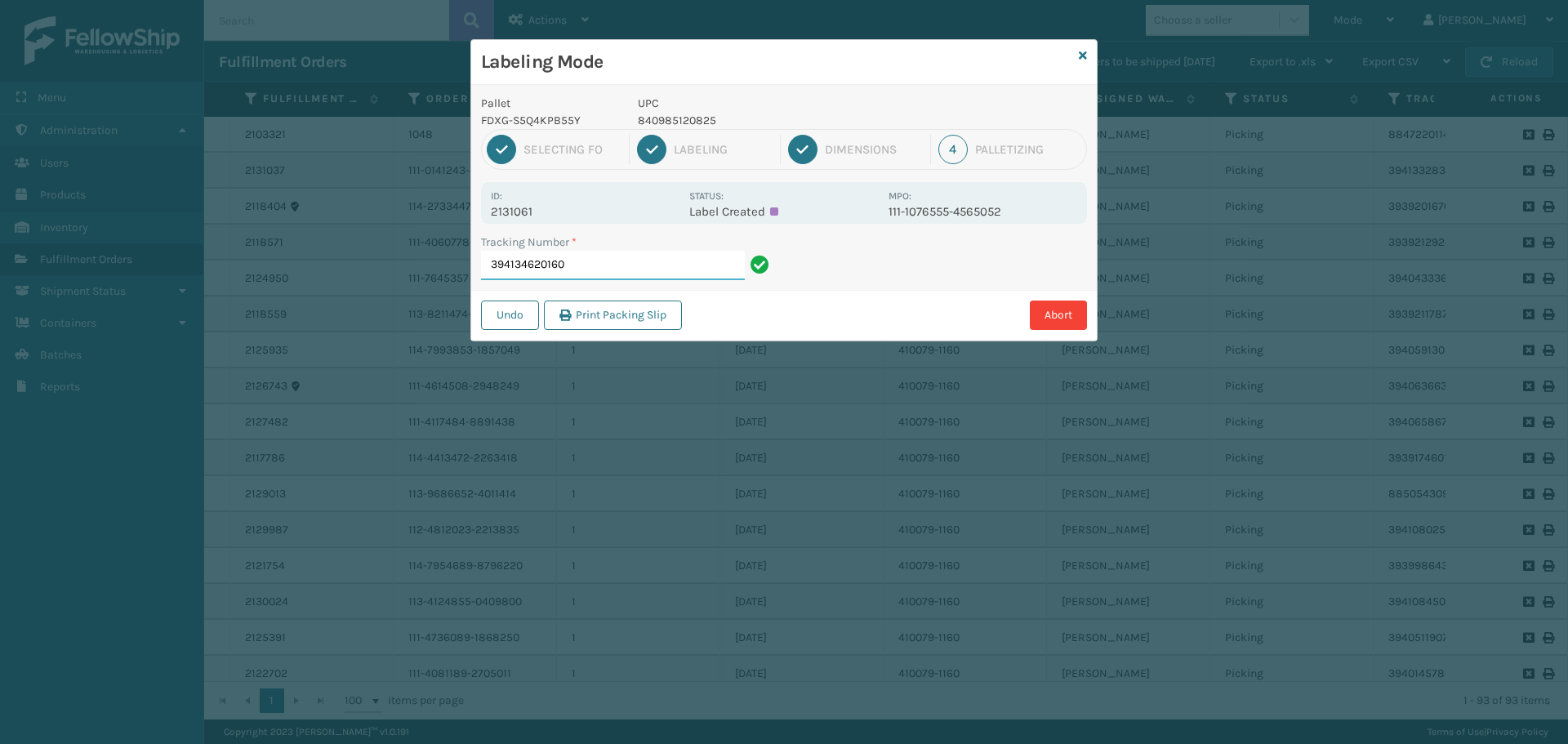
click at [585, 256] on input "394134620160" at bounding box center [612, 265] width 264 height 29
drag, startPoint x: 491, startPoint y: 216, endPoint x: 591, endPoint y: 212, distance: 100.1
click at [592, 213] on p "2131054" at bounding box center [585, 211] width 189 height 15
click at [589, 260] on input "394134715531" at bounding box center [612, 265] width 264 height 29
drag, startPoint x: 490, startPoint y: 210, endPoint x: 570, endPoint y: 219, distance: 80.5
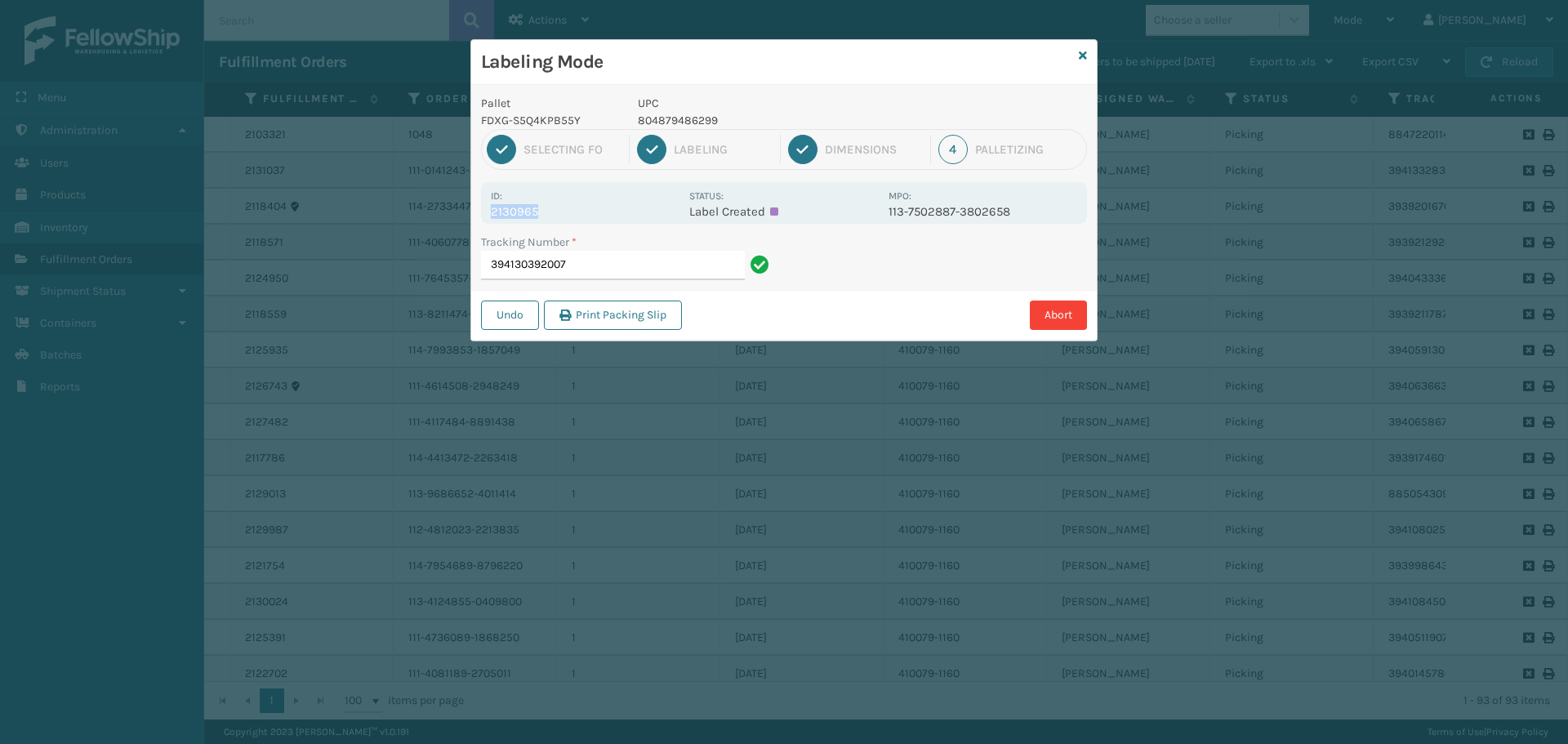
click at [570, 219] on div "Id: 2130965 Status: Label Created MPO: 113-7502887-3802658" at bounding box center [784, 203] width 606 height 42
click at [620, 267] on input "394130392007" at bounding box center [612, 265] width 264 height 29
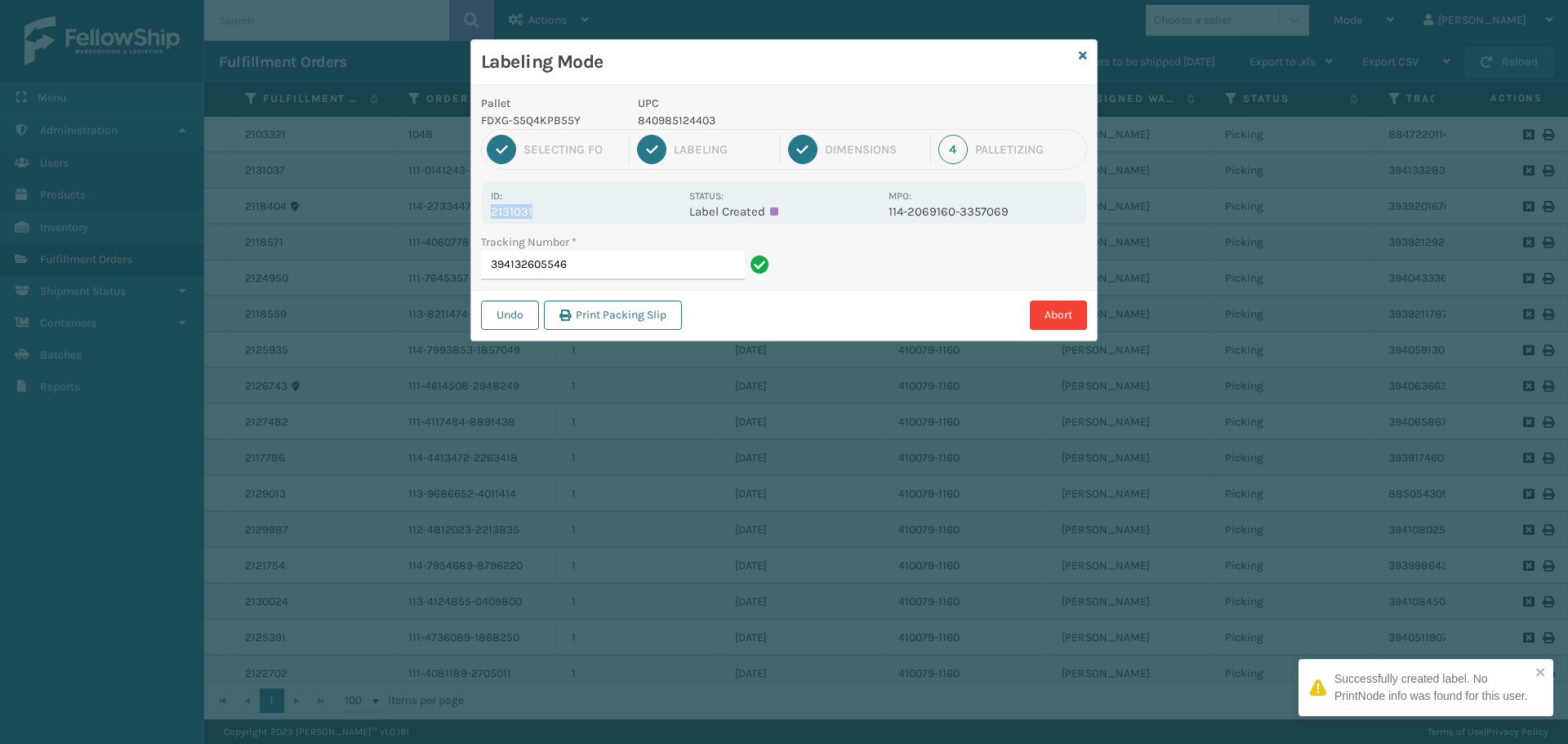
drag, startPoint x: 493, startPoint y: 209, endPoint x: 550, endPoint y: 209, distance: 57.0
click at [550, 209] on p "2131031" at bounding box center [585, 211] width 189 height 15
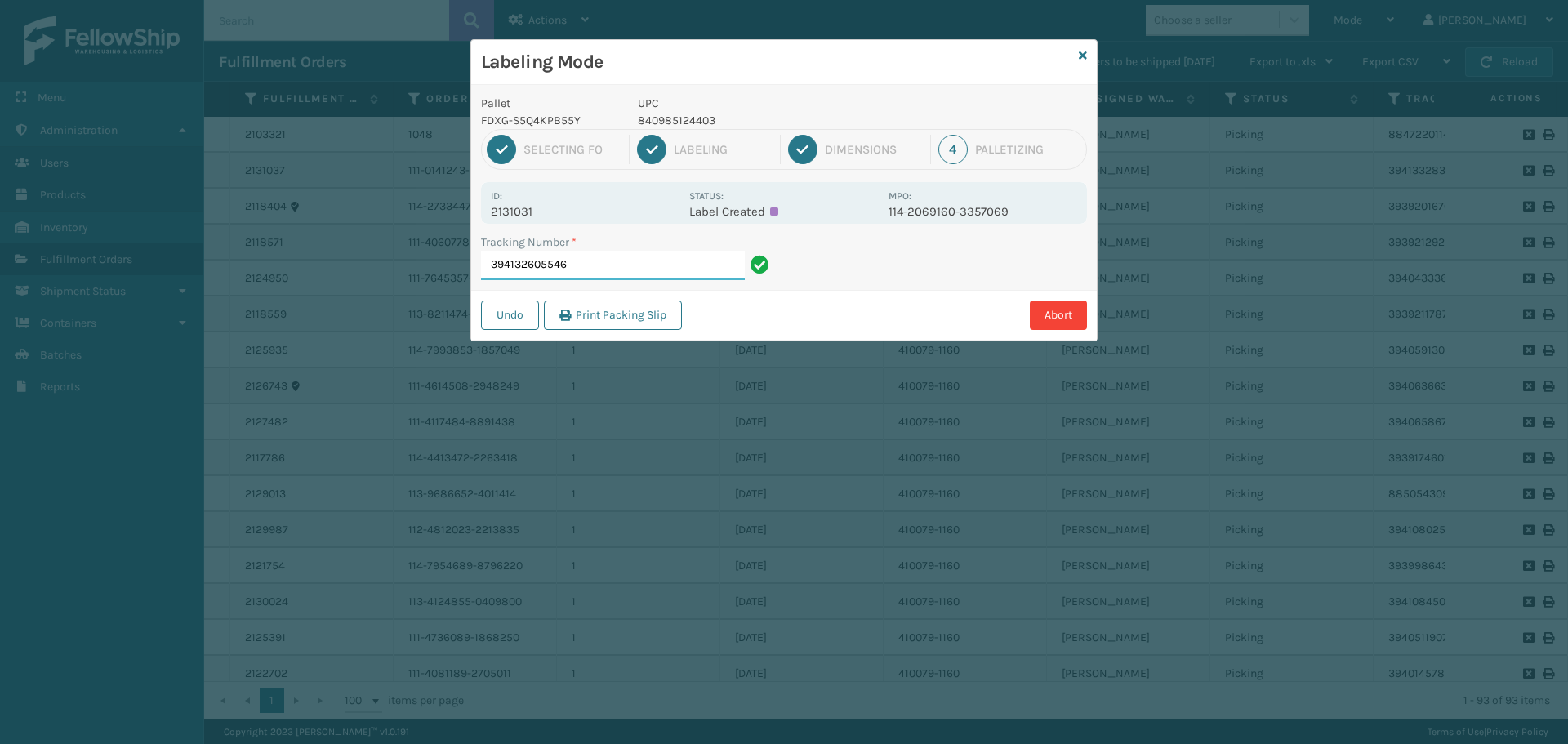
click at [610, 275] on input "394132605546" at bounding box center [612, 265] width 264 height 29
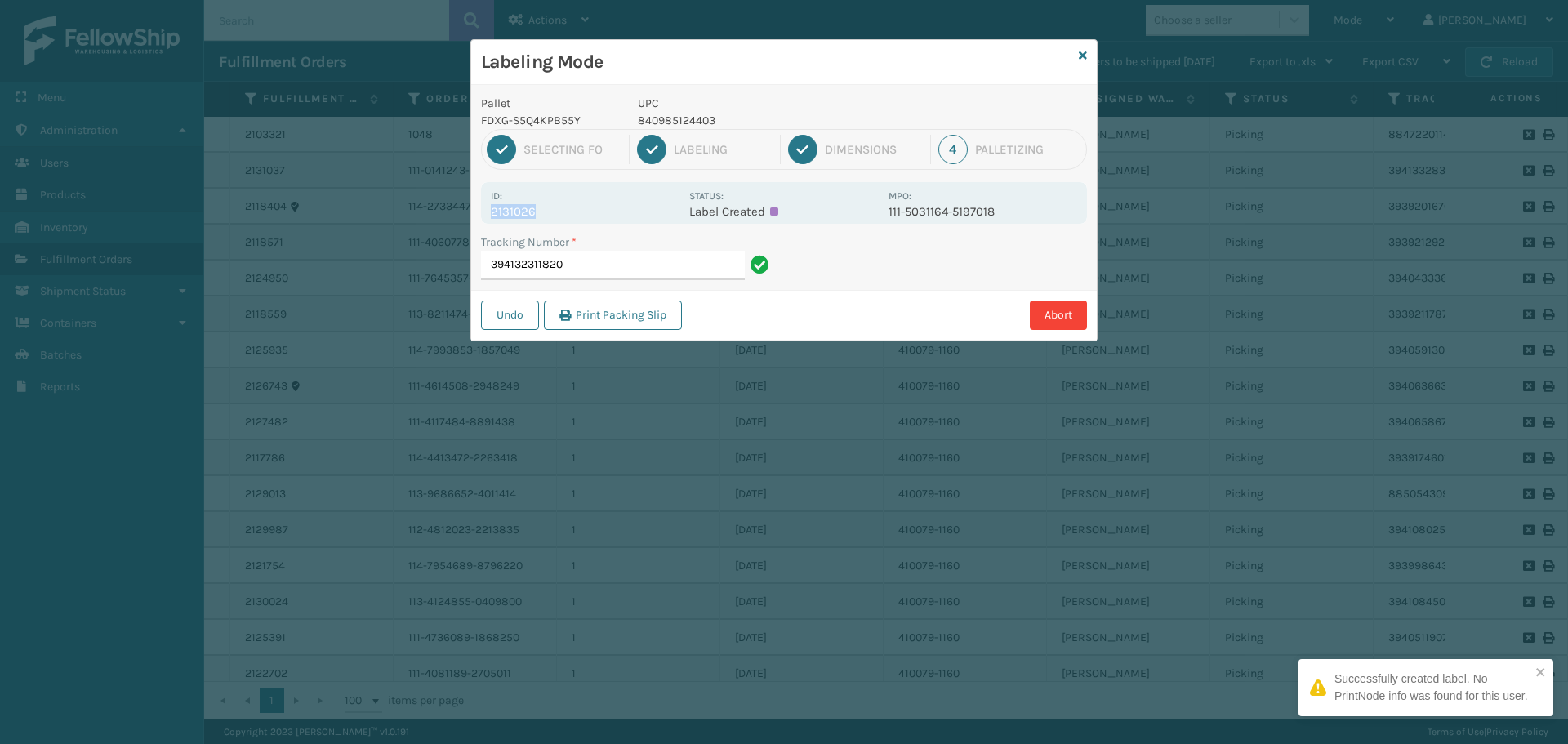
drag, startPoint x: 491, startPoint y: 211, endPoint x: 560, endPoint y: 208, distance: 69.1
click at [559, 208] on p "2131026" at bounding box center [585, 211] width 189 height 15
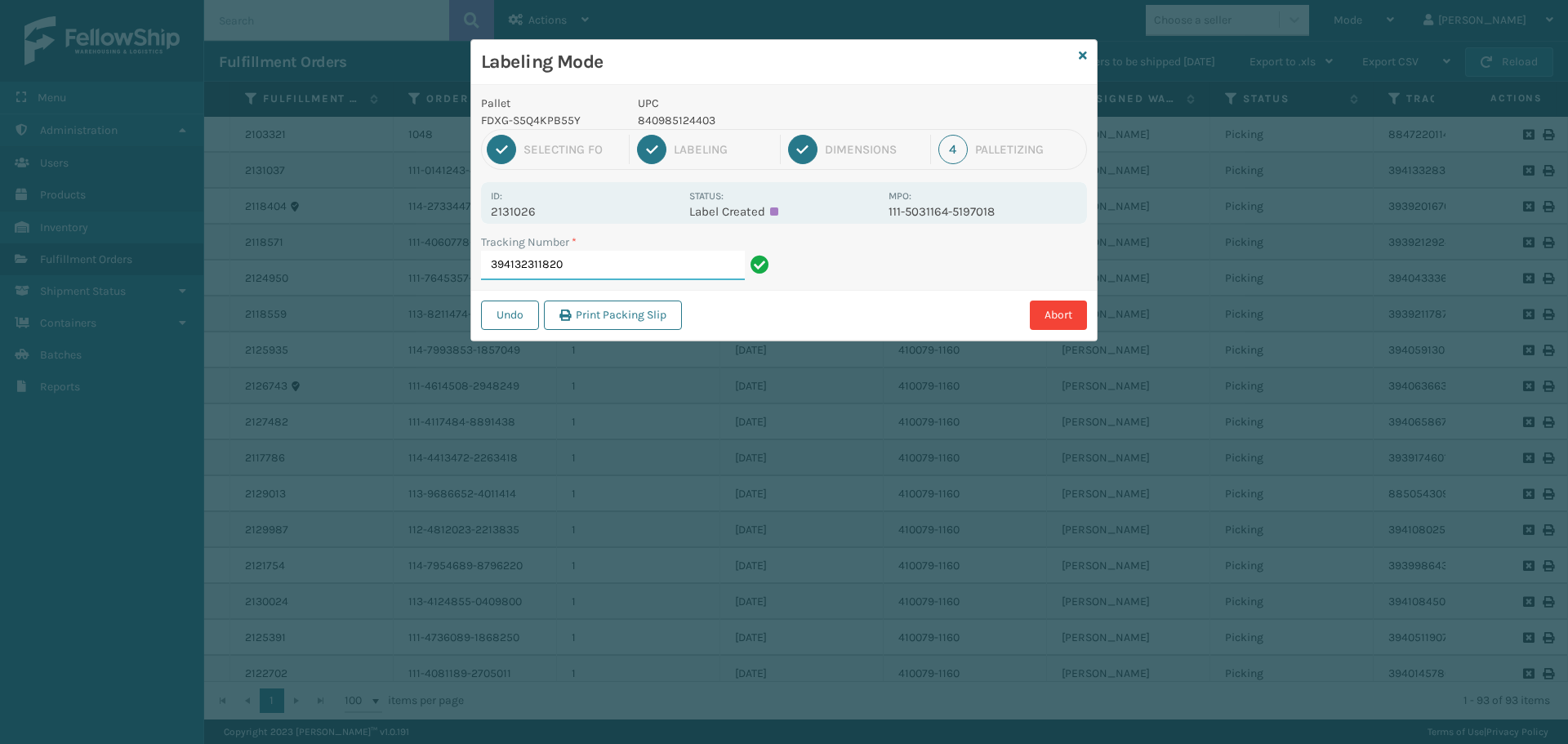
drag, startPoint x: 595, startPoint y: 259, endPoint x: 555, endPoint y: 244, distance: 42.7
click at [590, 256] on input "394132311820" at bounding box center [612, 265] width 264 height 29
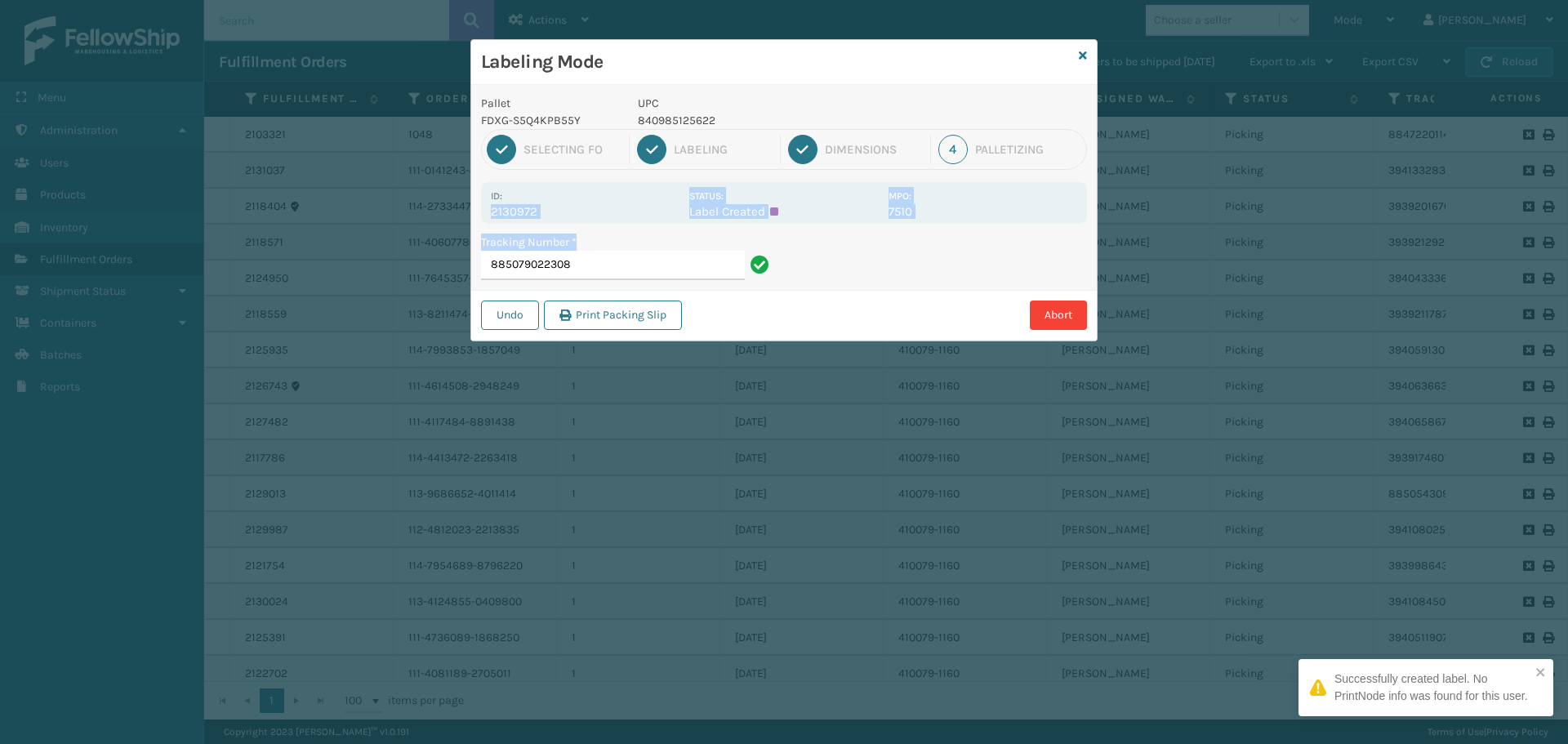
drag, startPoint x: 488, startPoint y: 214, endPoint x: 586, endPoint y: 225, distance: 98.6
click at [586, 225] on div "Pallet FDXG-S5Q4KPB55Y UPC 840985125622 1 Selecting FO 2 Labeling 3 Dimensions …" at bounding box center [784, 213] width 626 height 256
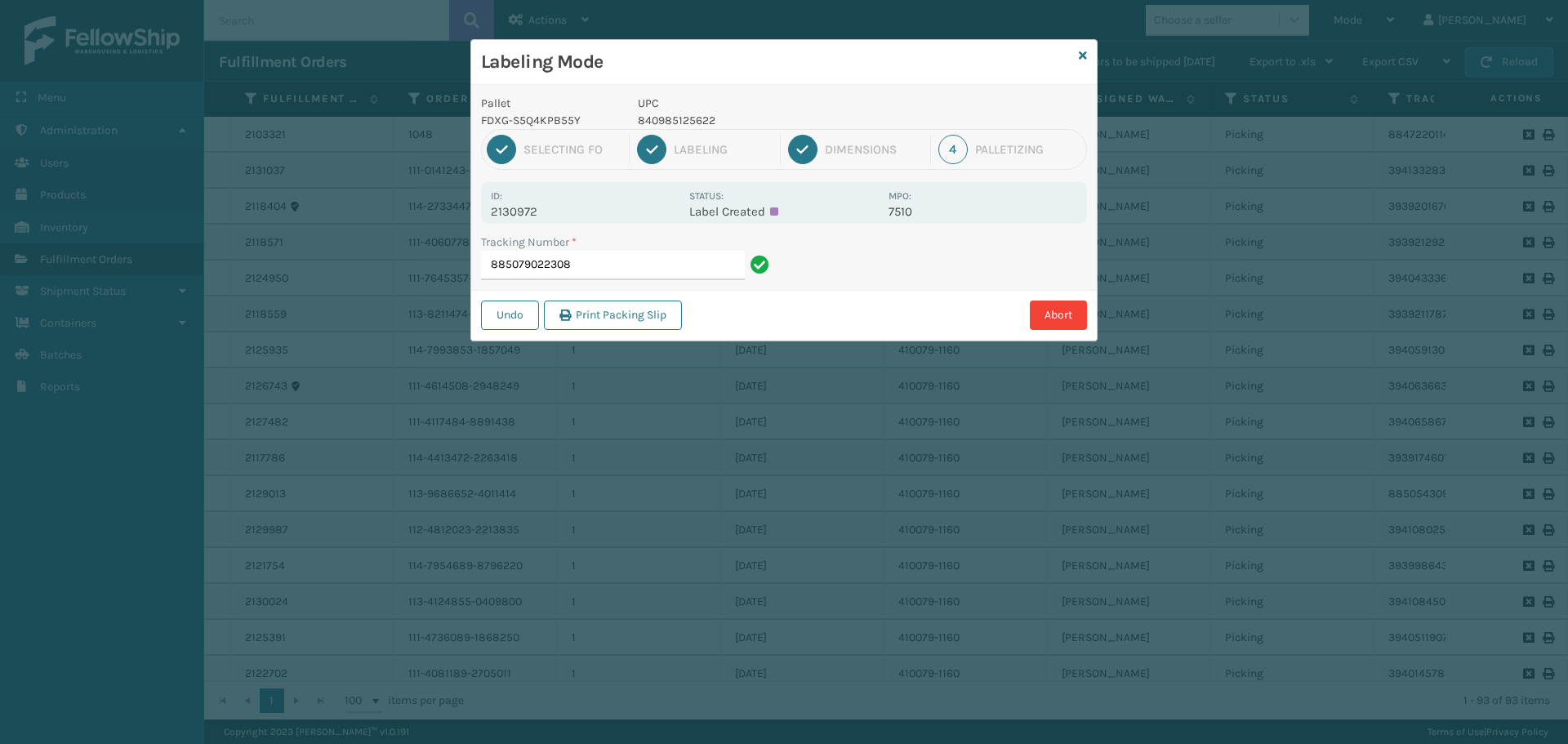
drag, startPoint x: 604, startPoint y: 196, endPoint x: 584, endPoint y: 207, distance: 22.8
click at [605, 195] on div "Id: 2130972" at bounding box center [585, 202] width 189 height 32
drag, startPoint x: 491, startPoint y: 210, endPoint x: 553, endPoint y: 210, distance: 62.0
click at [553, 210] on p "2130972" at bounding box center [585, 211] width 189 height 15
click at [592, 259] on input "885079022308" at bounding box center [612, 265] width 264 height 29
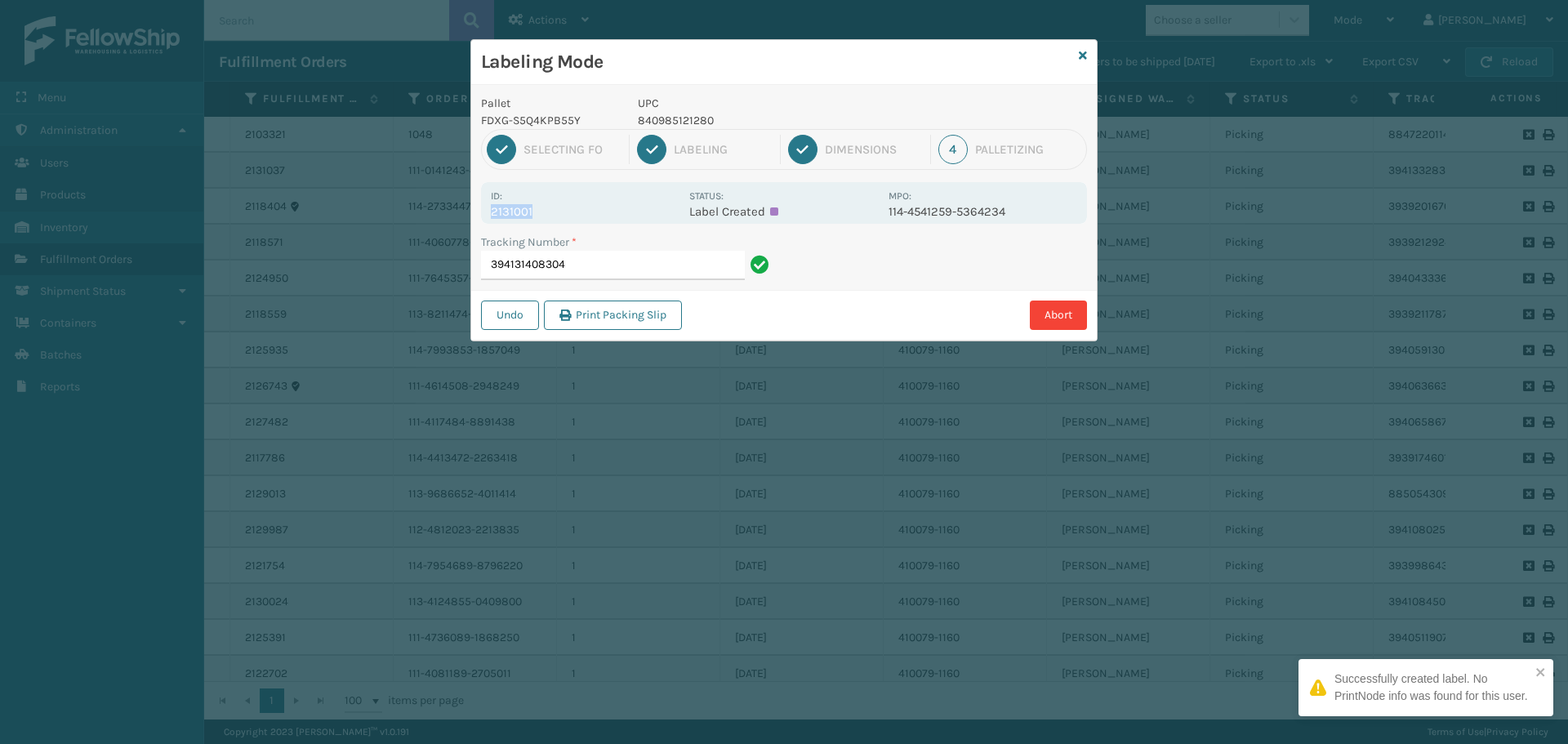
drag, startPoint x: 497, startPoint y: 210, endPoint x: 543, endPoint y: 209, distance: 46.0
click at [543, 209] on div "Id: 2131001 Status: Label Created MPO: 114-4541259-5364234" at bounding box center [784, 203] width 606 height 42
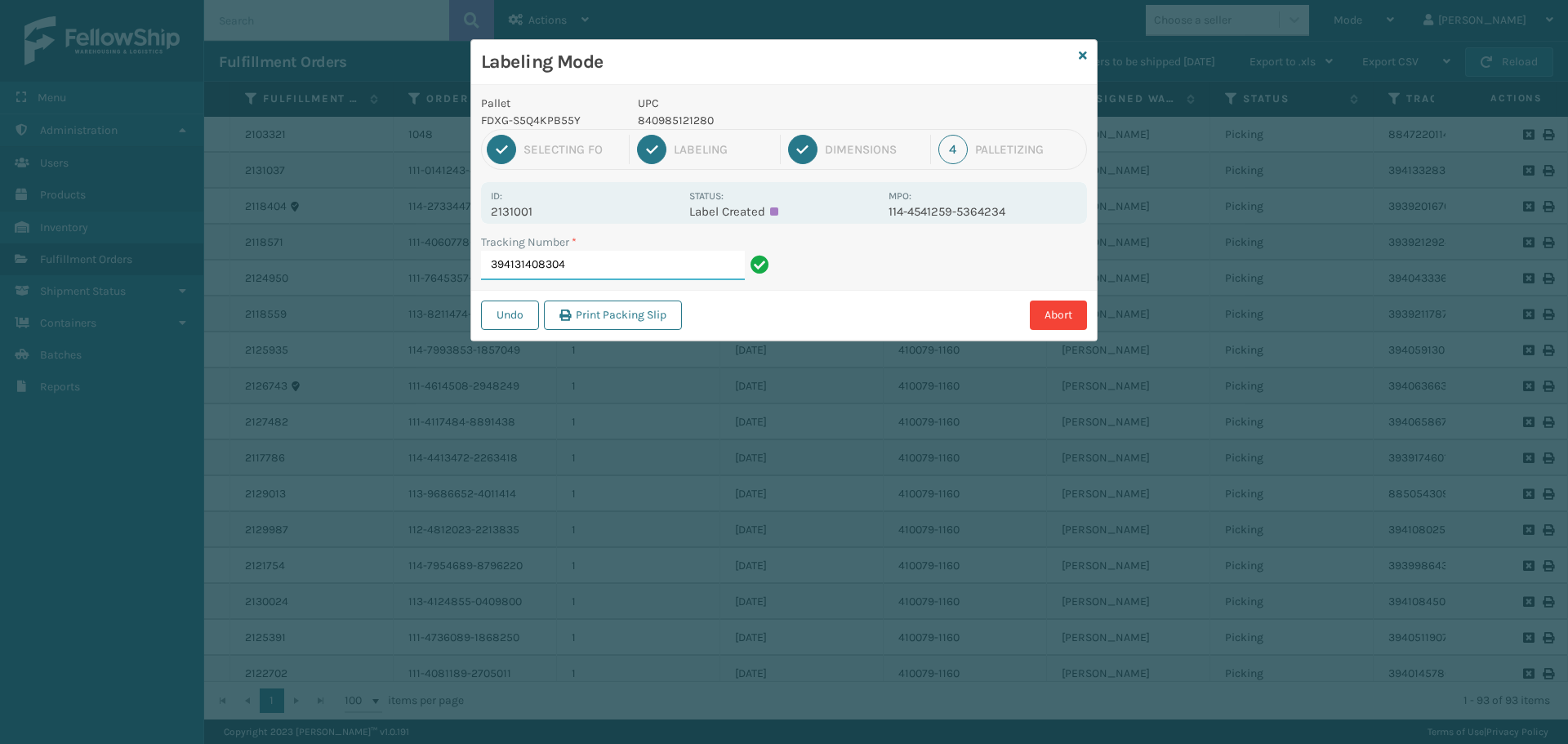
click at [589, 252] on input "394131408304" at bounding box center [612, 265] width 264 height 29
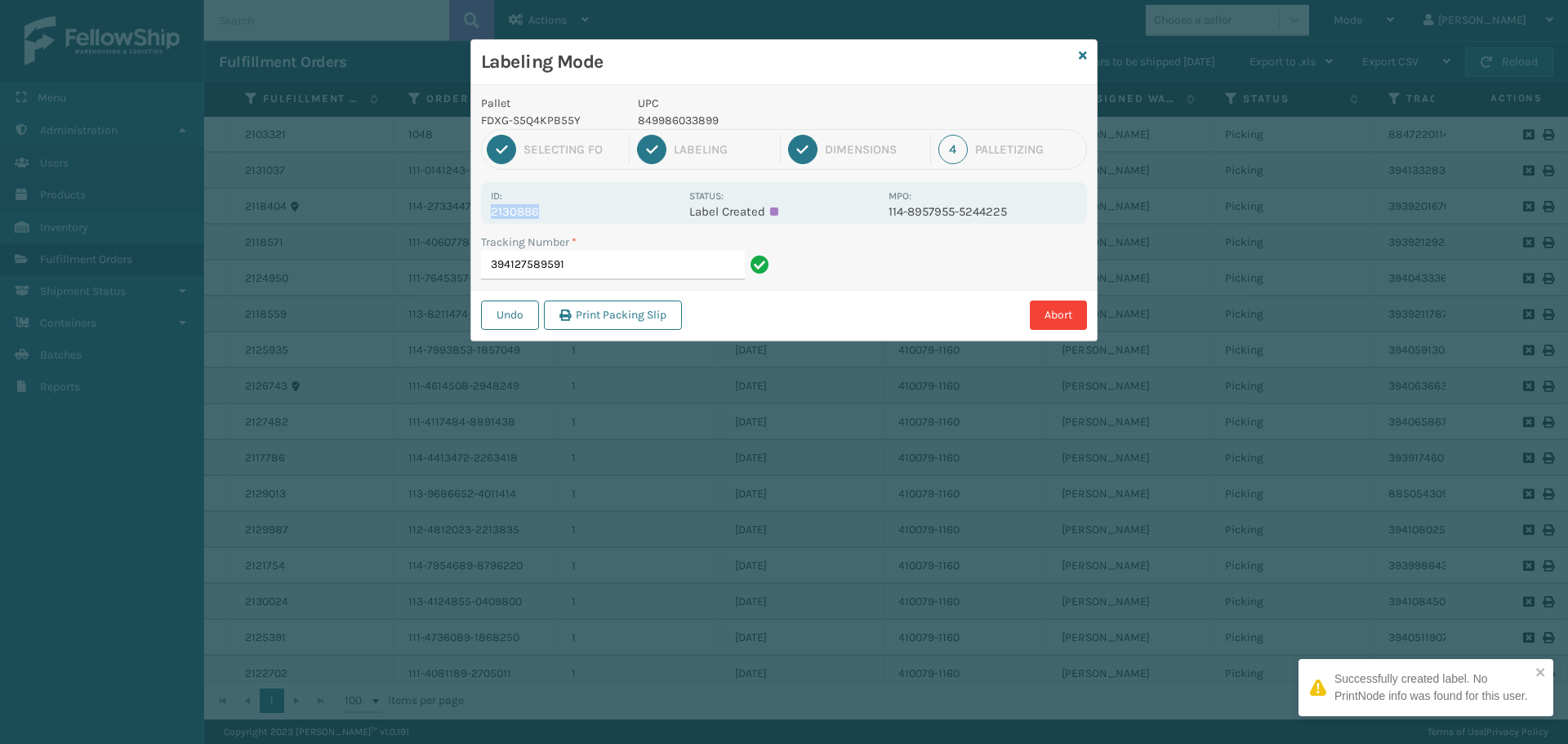
drag, startPoint x: 490, startPoint y: 211, endPoint x: 563, endPoint y: 209, distance: 73.0
click at [563, 209] on div "Id: 2130886 Status: Label Created MPO: 114-8957955-5244225" at bounding box center [784, 203] width 606 height 42
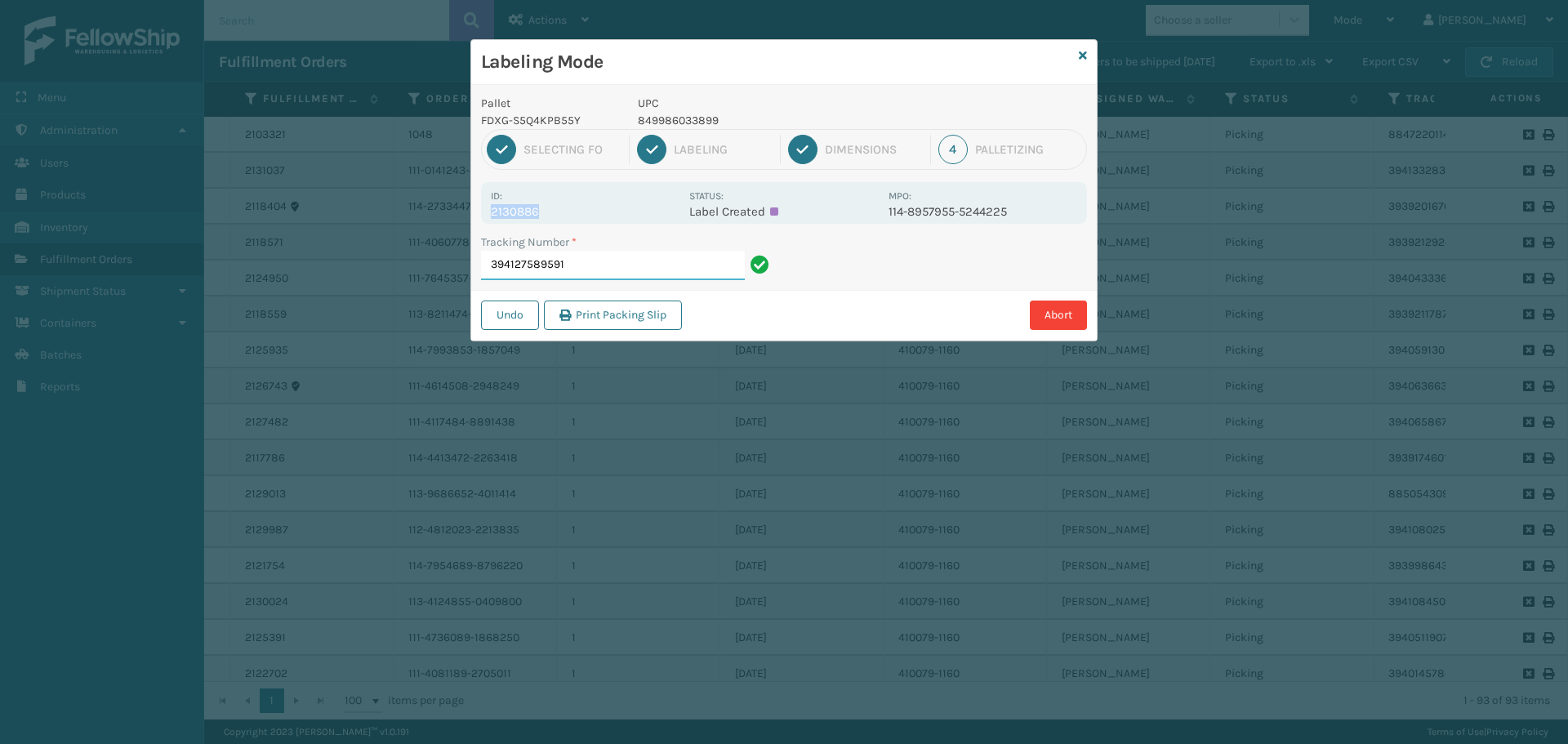
click at [665, 274] on input "394127589591" at bounding box center [612, 265] width 264 height 29
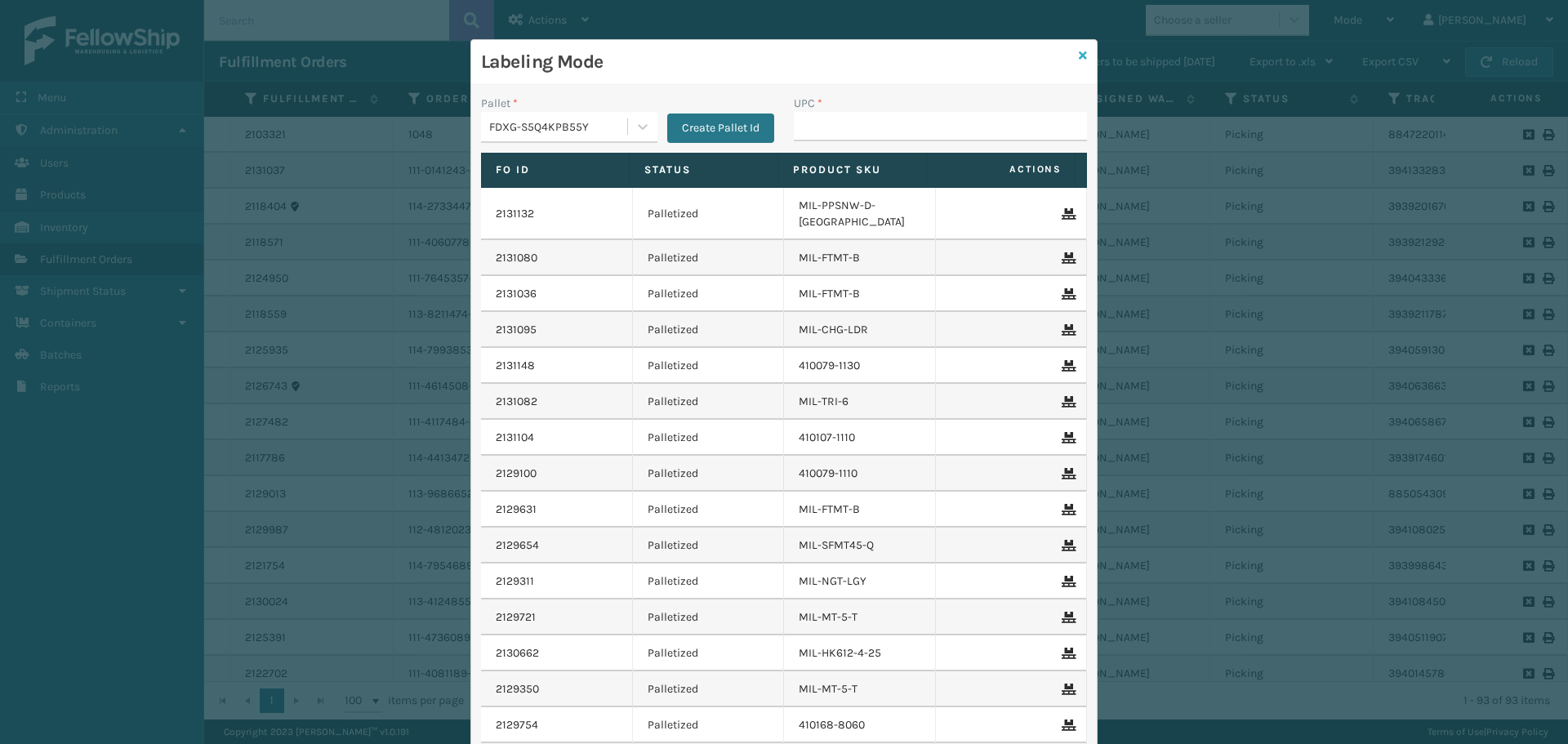
click at [1078, 55] on icon at bounding box center [1082, 55] width 8 height 12
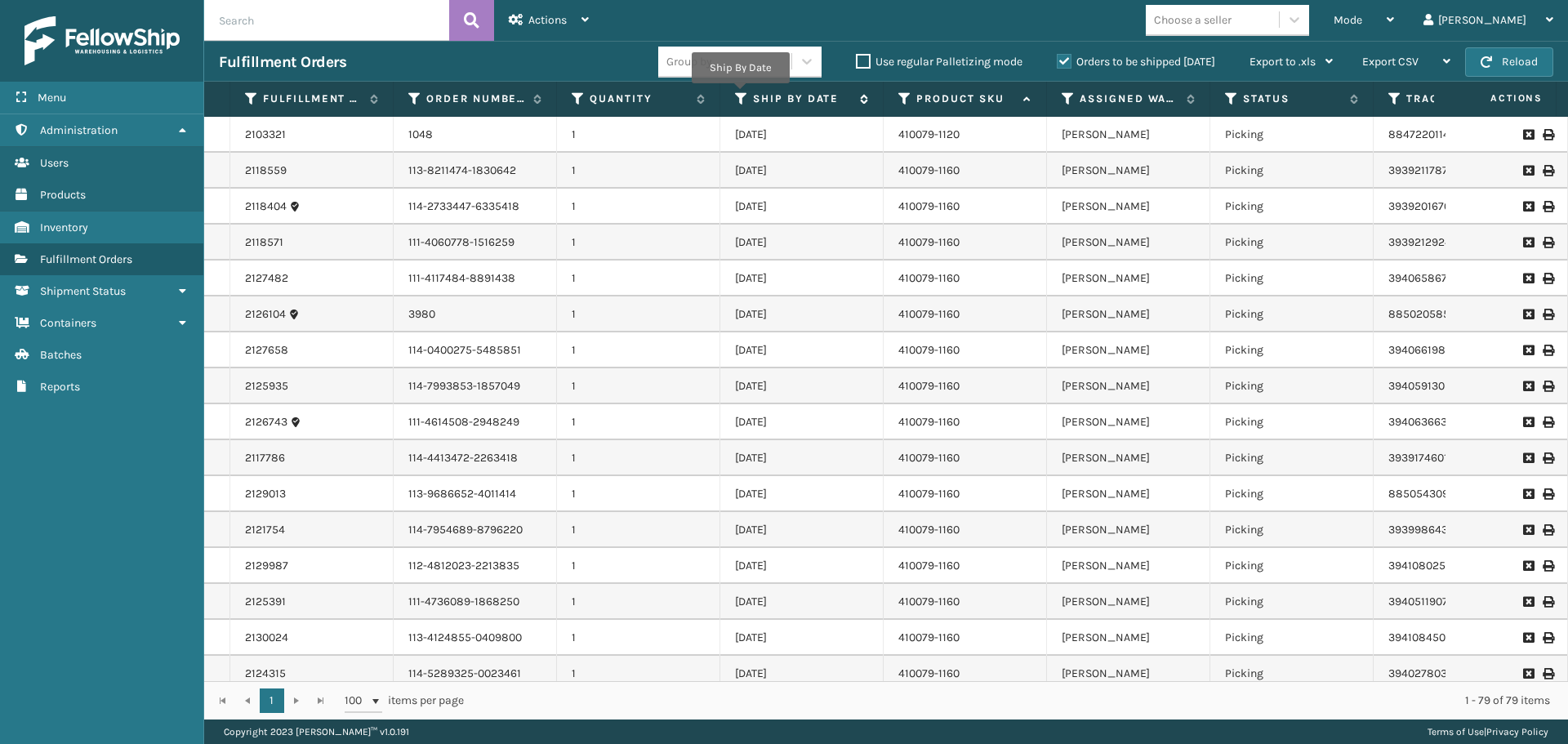
click at [740, 94] on icon at bounding box center [741, 99] width 13 height 15
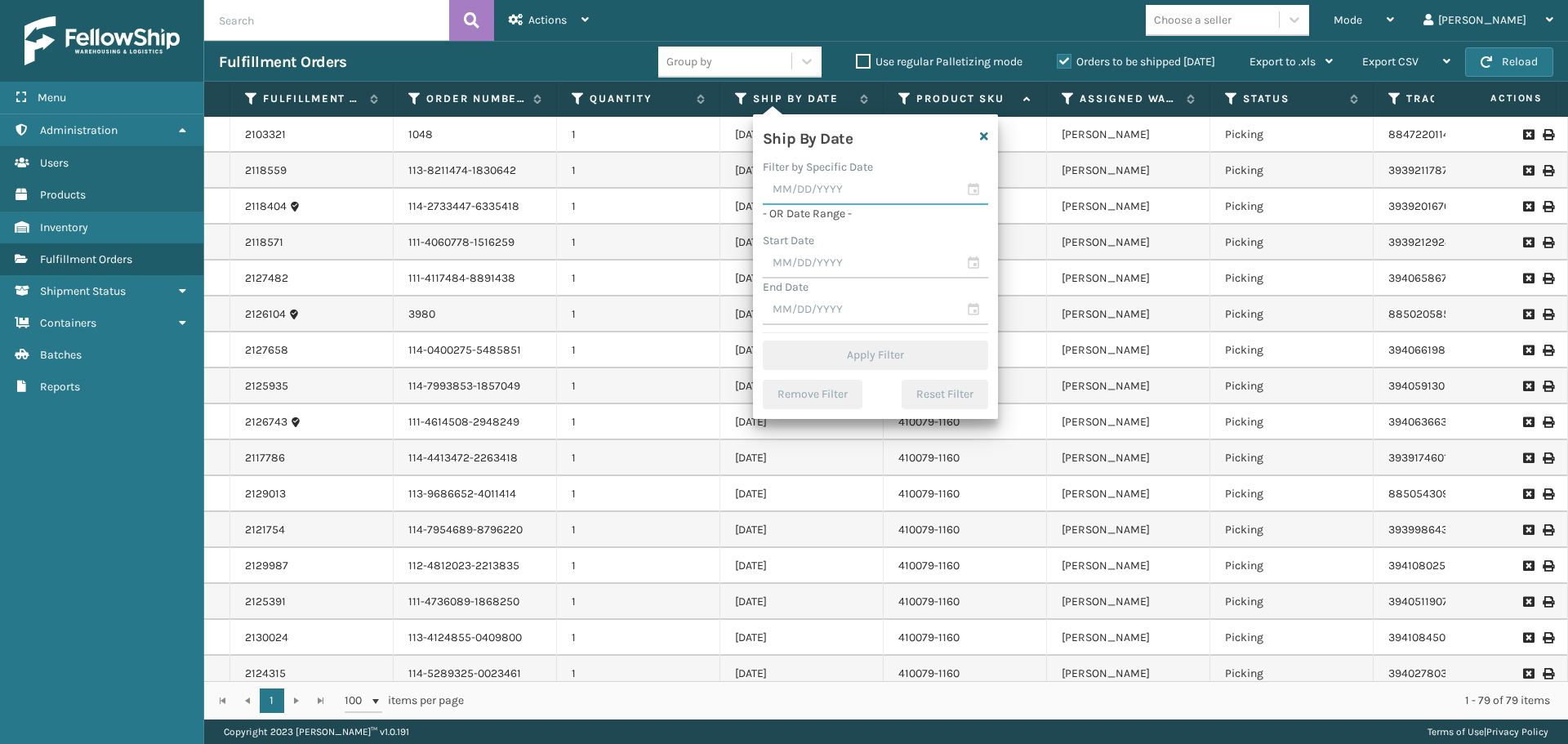
click at [810, 195] on input "text" at bounding box center [875, 191] width 225 height 29
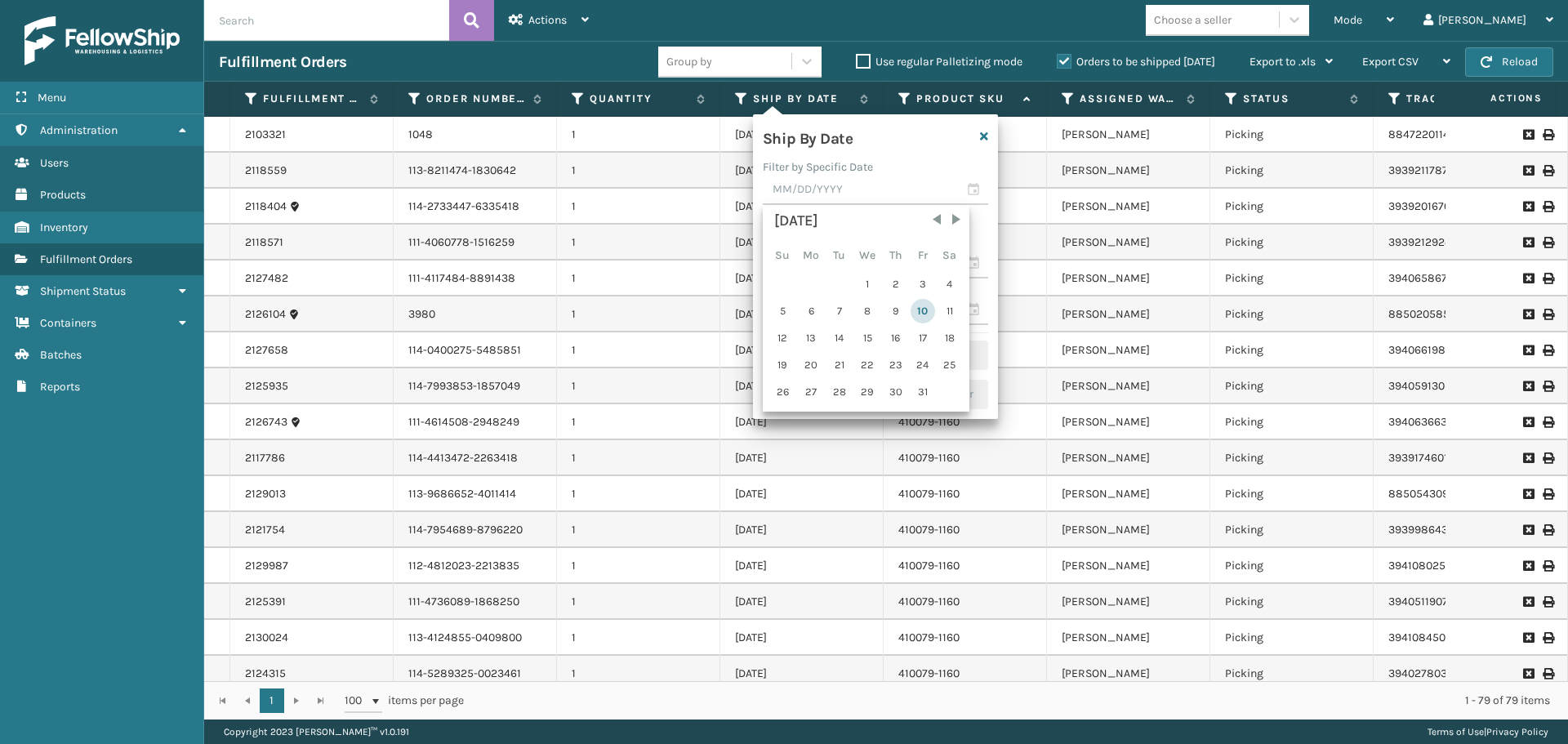
click at [921, 312] on div "10" at bounding box center [922, 311] width 24 height 24
type input "[DATE]"
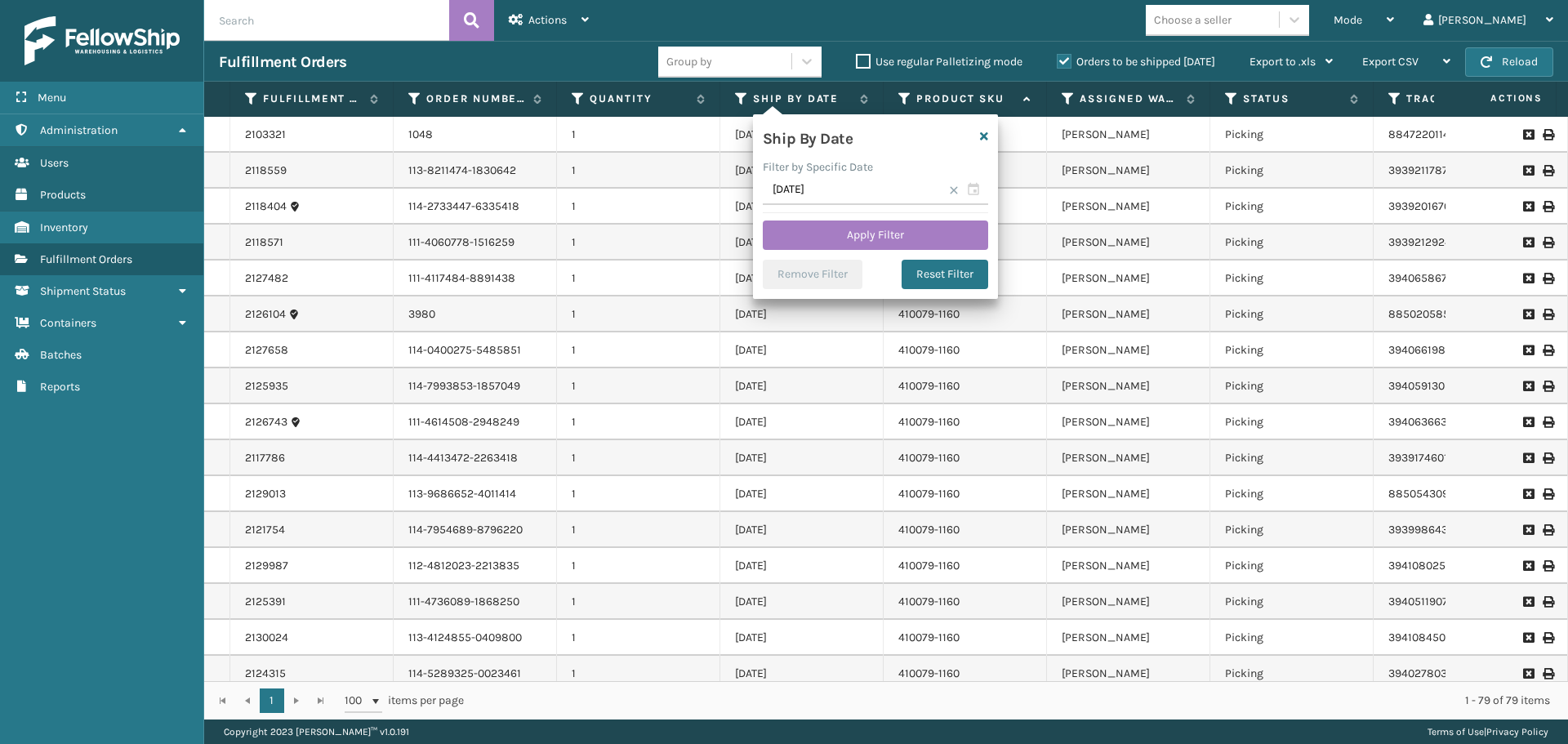
click at [954, 190] on span at bounding box center [953, 190] width 10 height 10
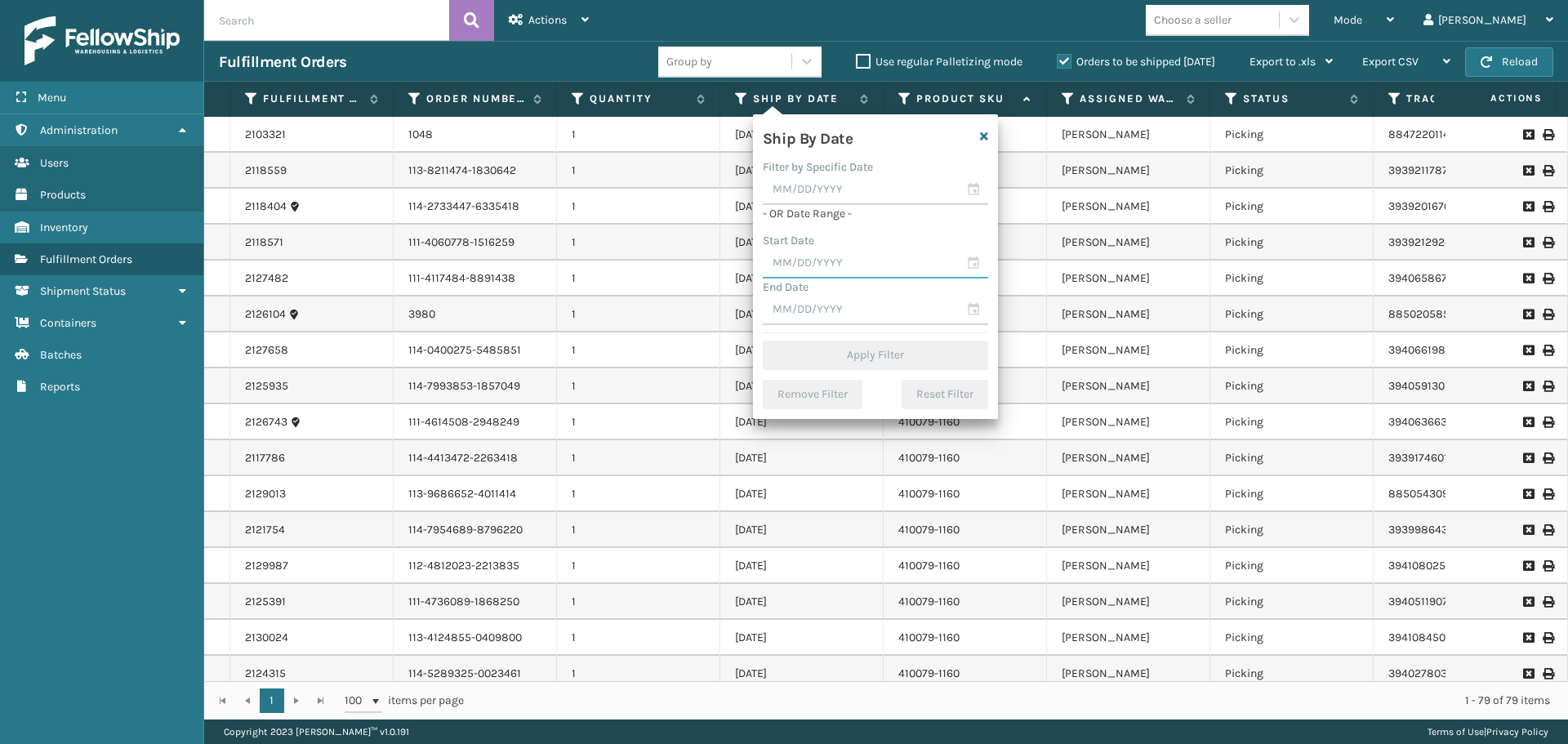
click at [898, 275] on input "text" at bounding box center [875, 264] width 225 height 29
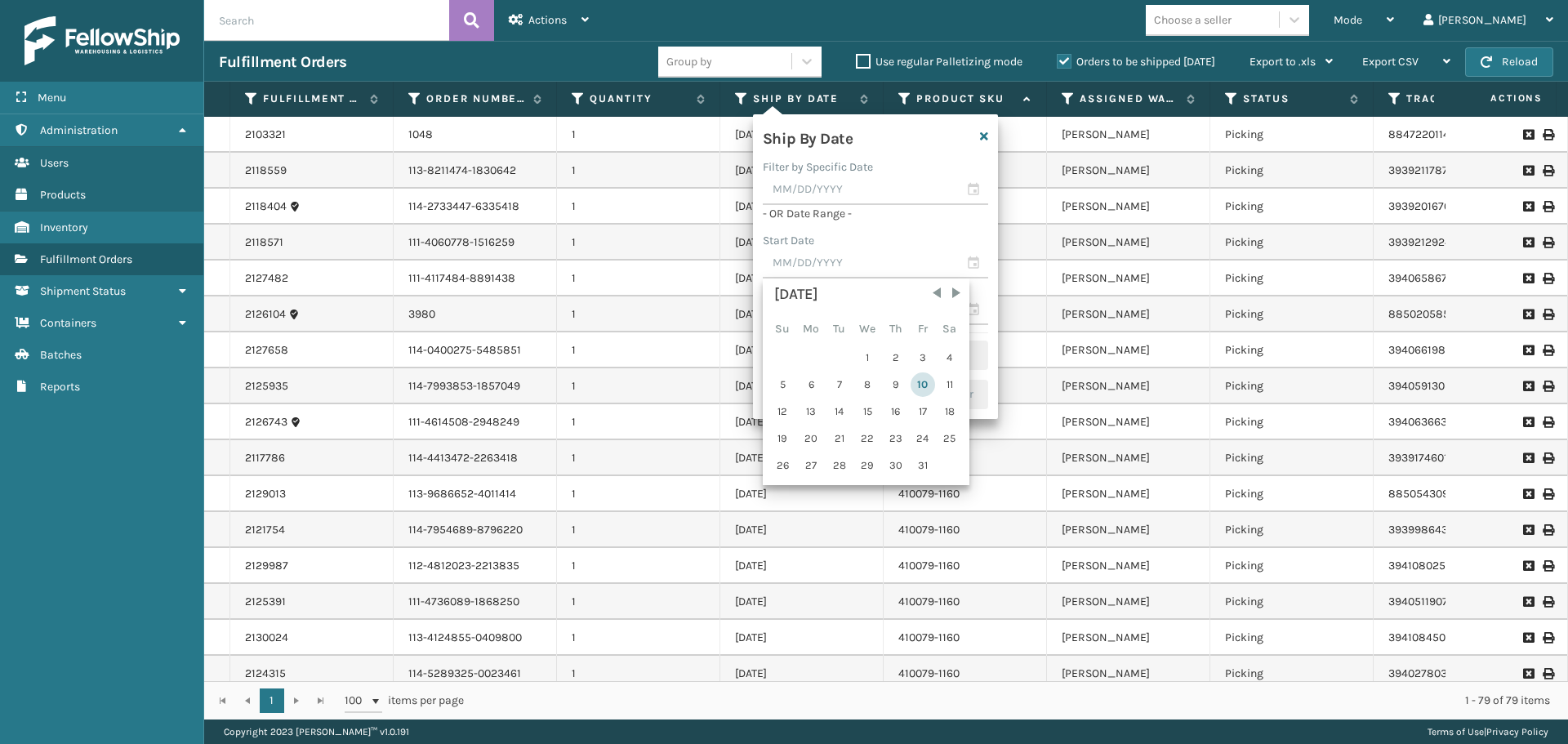
click at [919, 382] on div "10" at bounding box center [922, 385] width 24 height 24
type input "[DATE]"
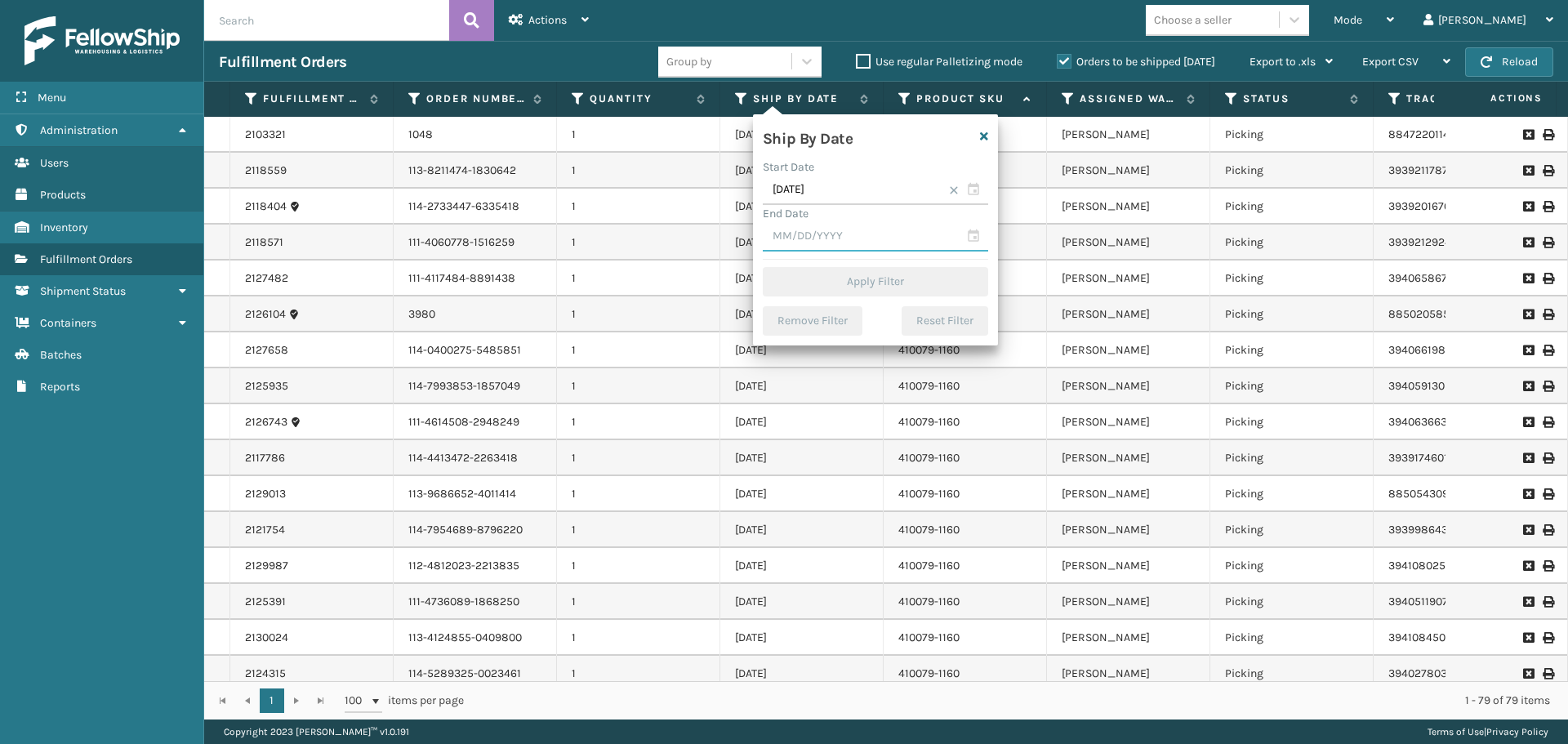
click at [889, 231] on input "text" at bounding box center [875, 237] width 225 height 29
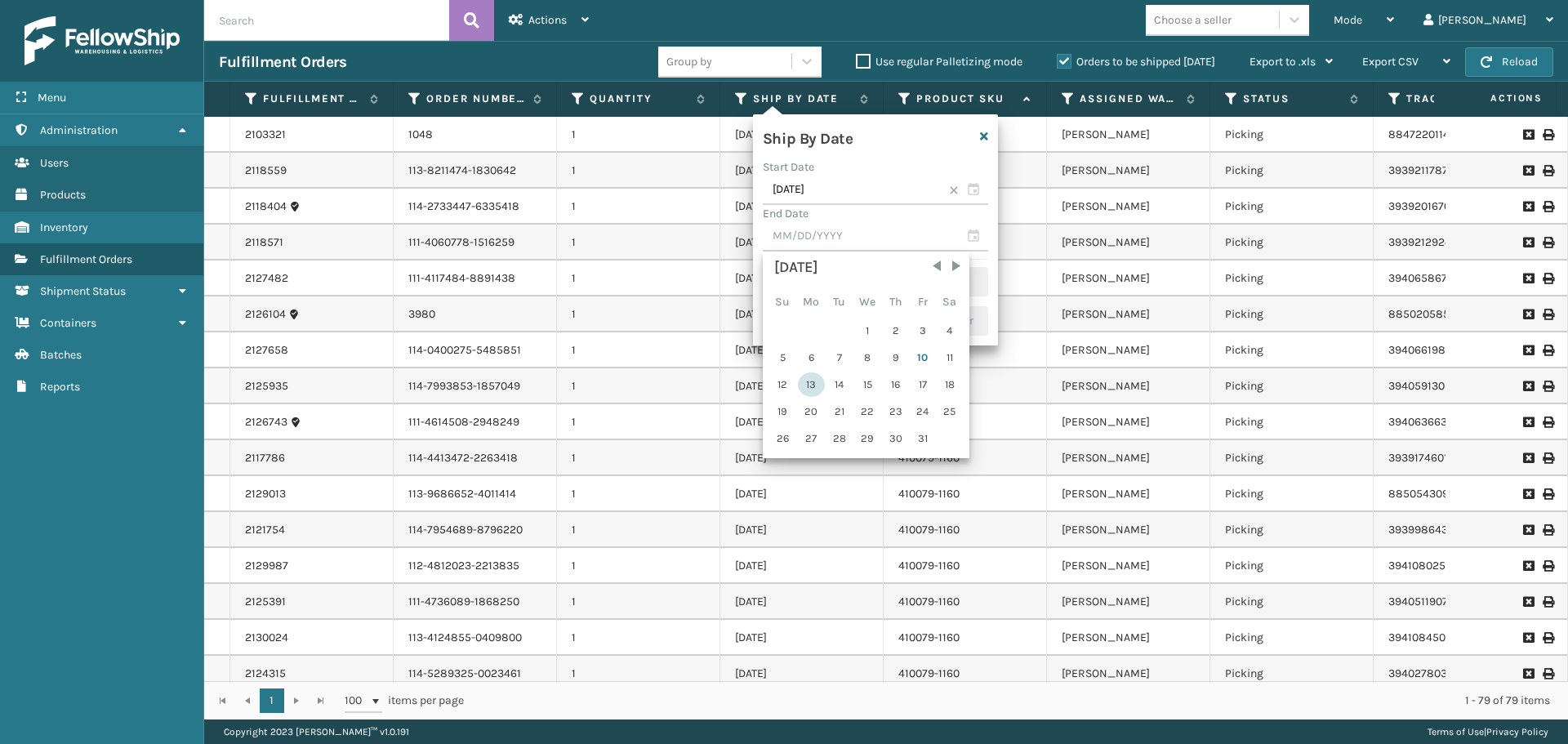
click at [807, 385] on div "13" at bounding box center [812, 385] width 27 height 24
type input "[DATE]"
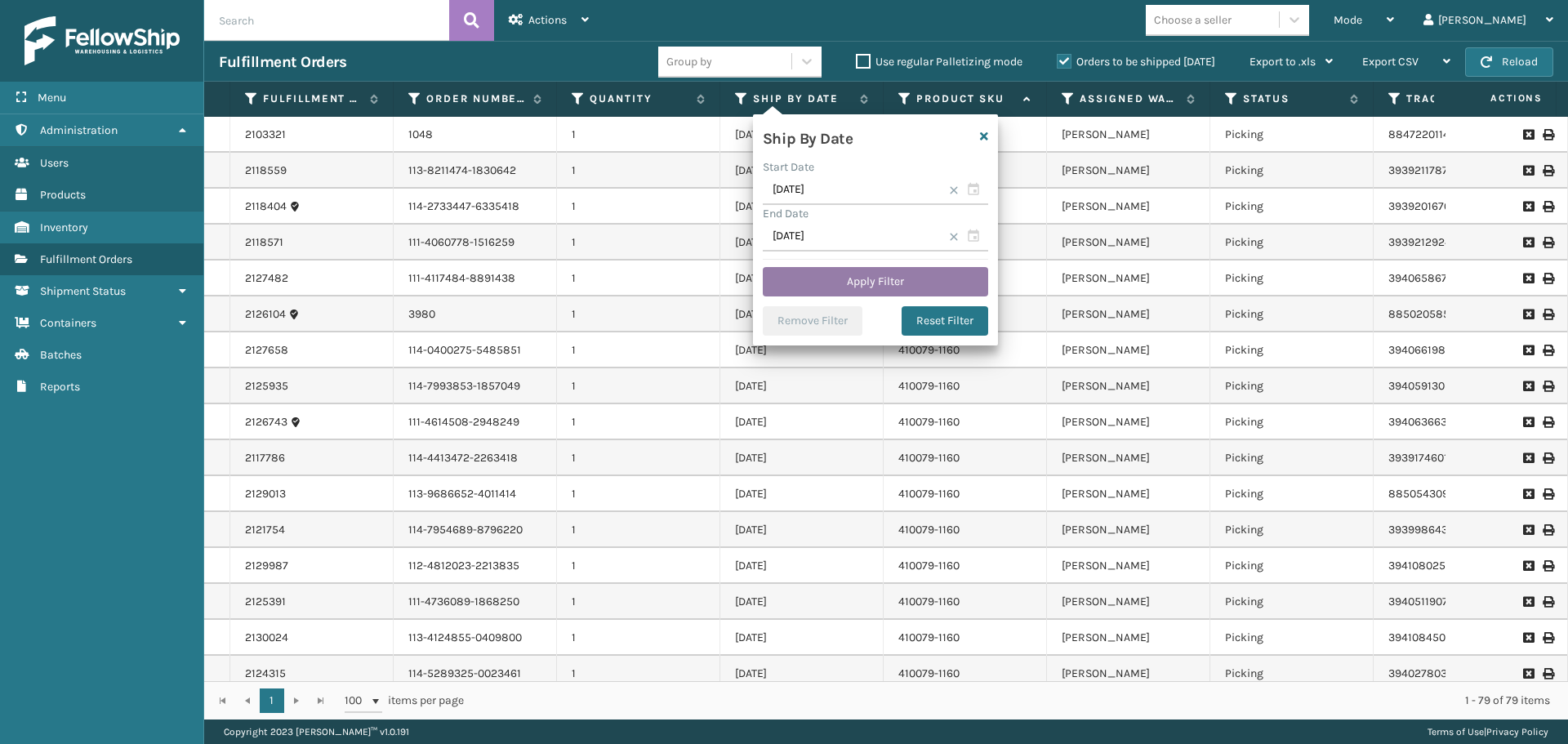
click at [901, 278] on button "Apply Filter" at bounding box center [875, 281] width 225 height 29
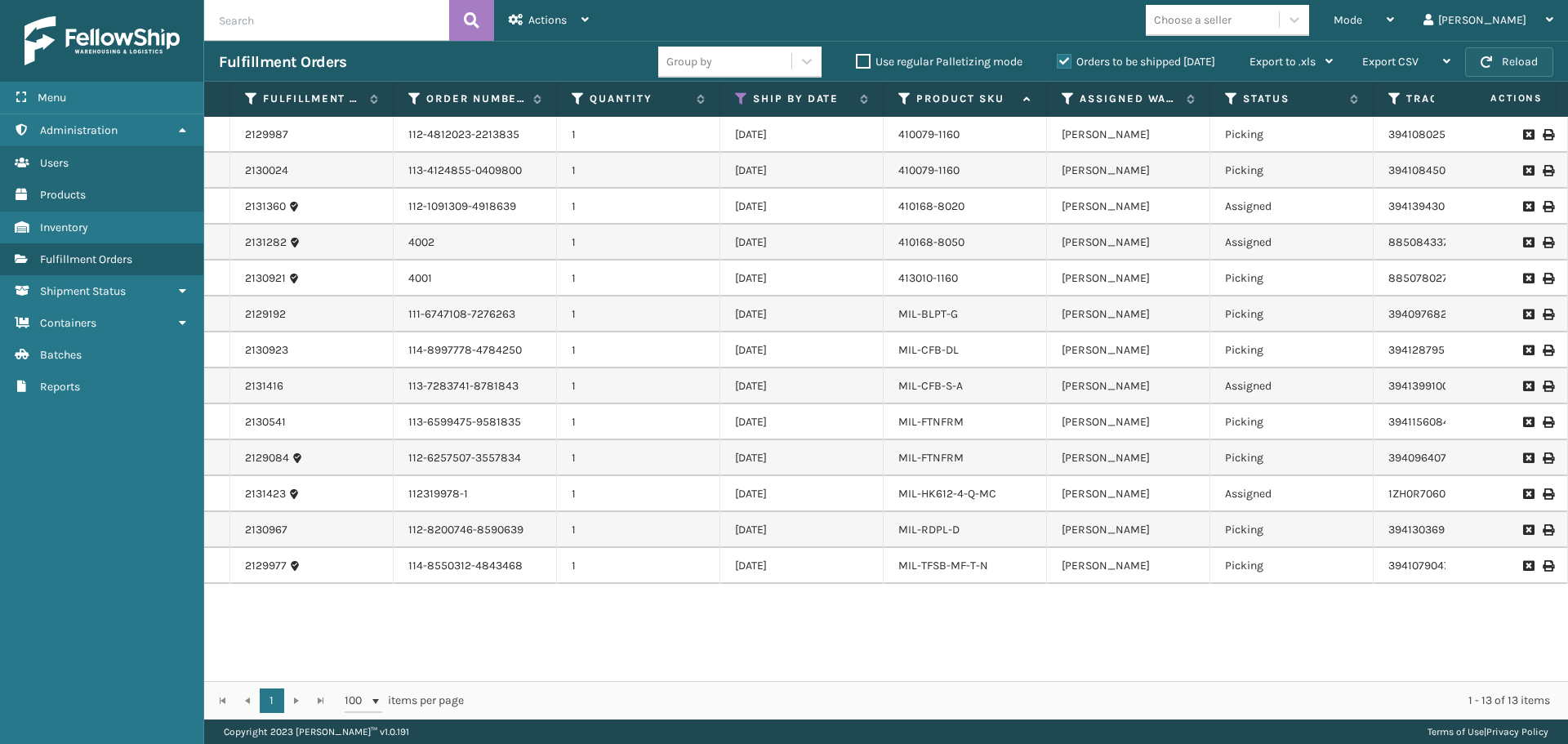
click at [1479, 72] on button "Reload" at bounding box center [1508, 62] width 88 height 29
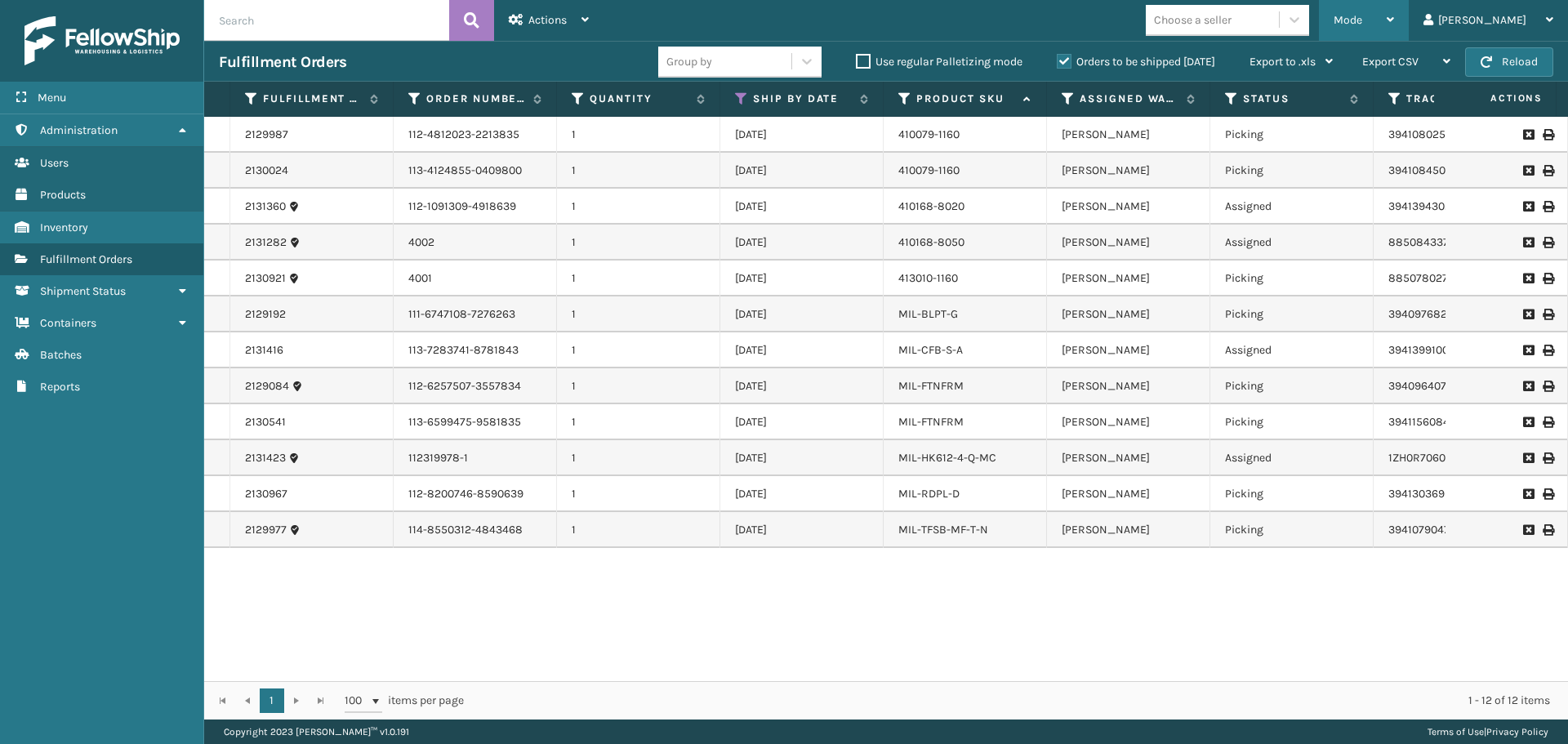
click at [1394, 22] on div "Mode" at bounding box center [1363, 20] width 61 height 41
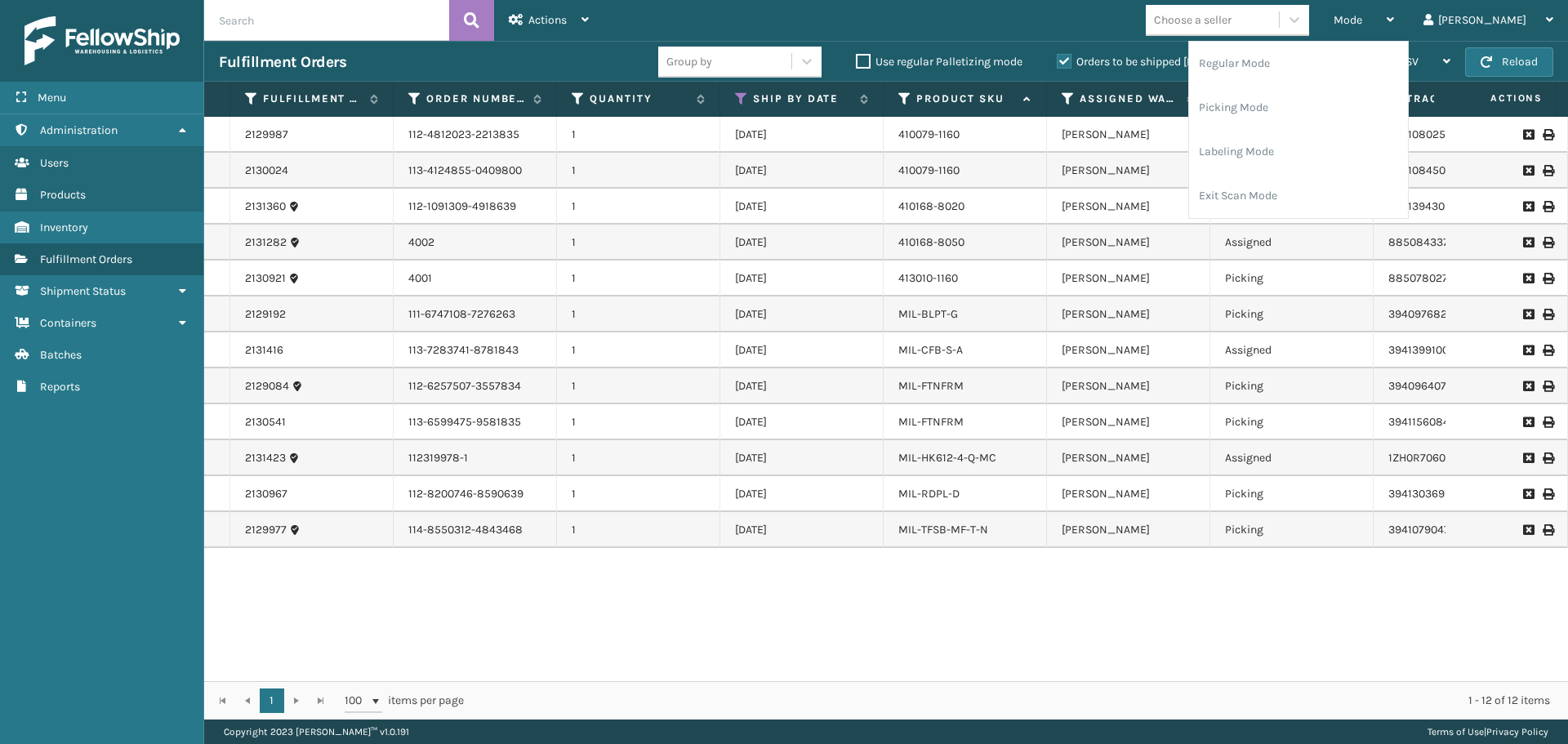
click at [1265, 592] on div "2129987 112-4812023-2213835 1 [DATE] 410079-1160 [PERSON_NAME] Picking 39410802…" at bounding box center [886, 399] width 1364 height 564
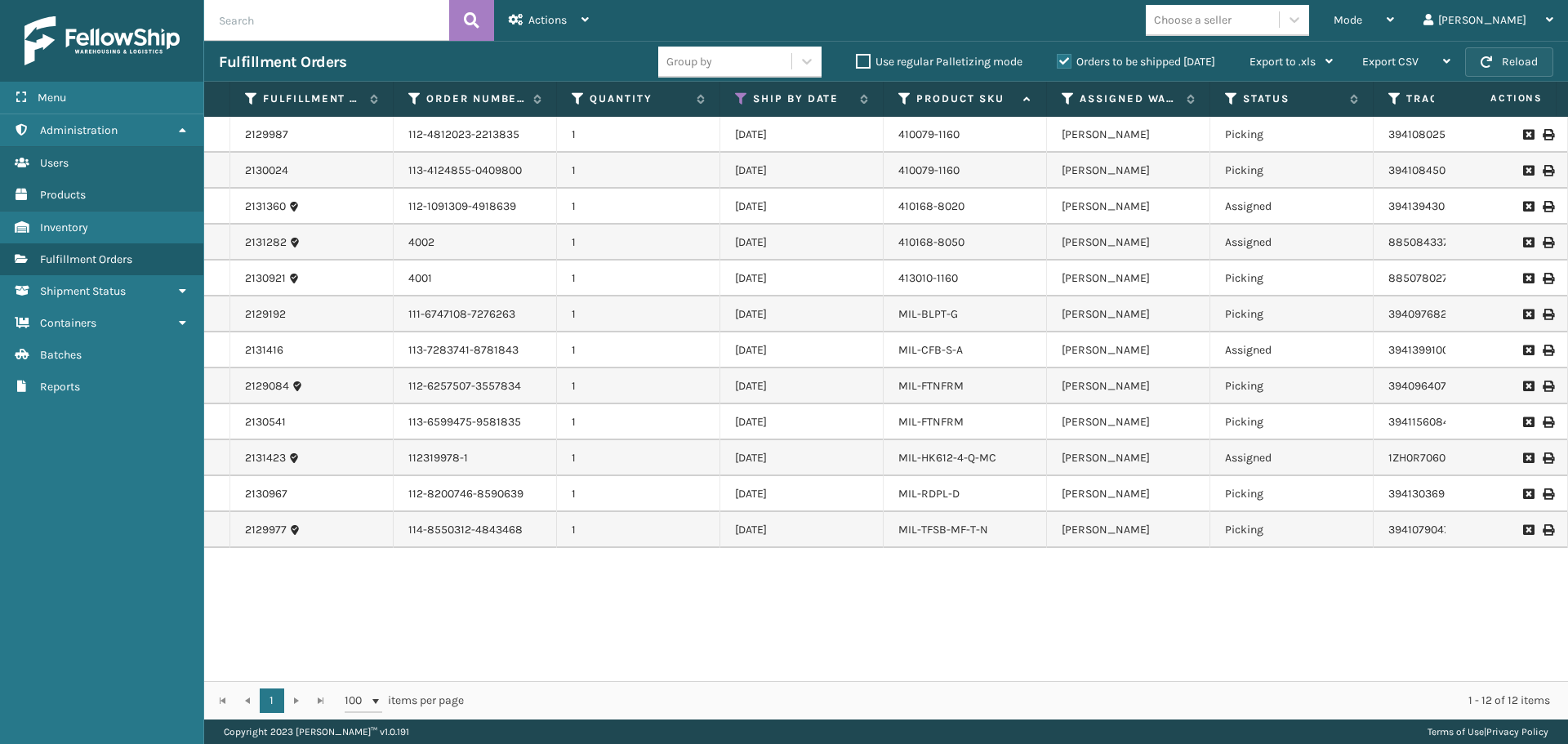
click at [1528, 64] on button "Reload" at bounding box center [1508, 62] width 88 height 29
click at [1394, 6] on div "Mode" at bounding box center [1363, 20] width 61 height 41
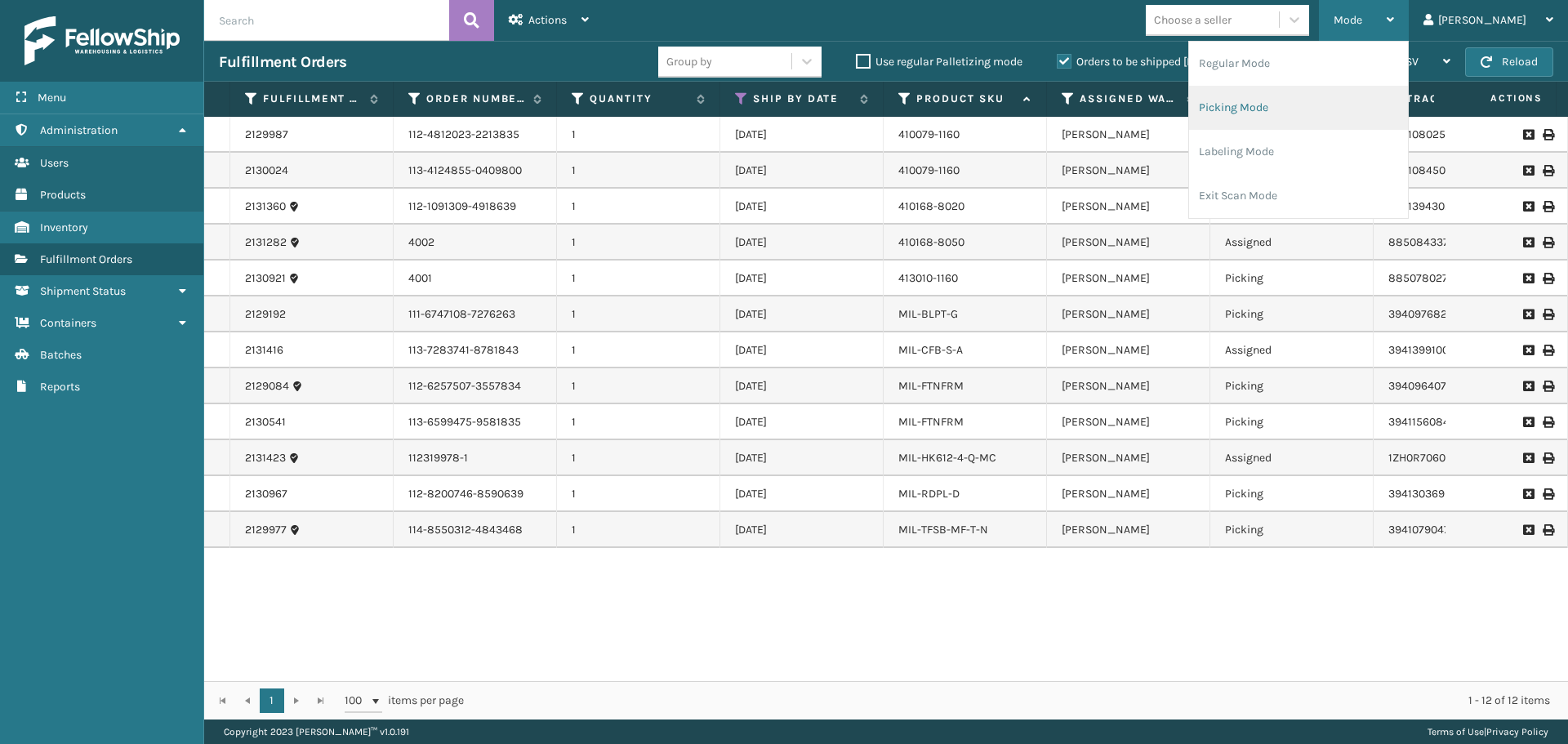
click at [1337, 116] on li "Picking Mode" at bounding box center [1298, 108] width 219 height 44
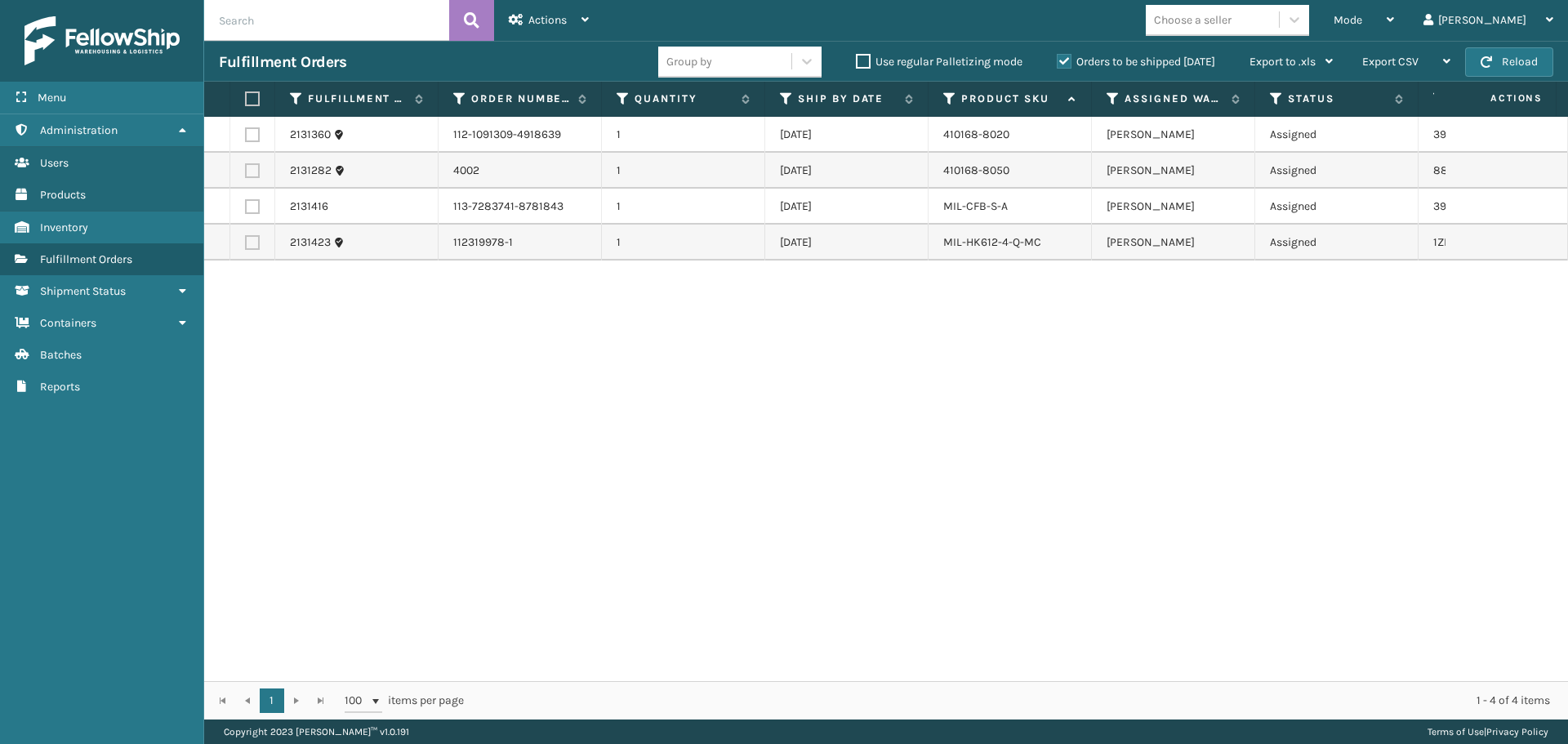
click at [248, 173] on label at bounding box center [252, 171] width 15 height 15
click at [246, 173] on input "checkbox" at bounding box center [245, 169] width 1 height 11
checkbox input "true"
click at [250, 241] on label at bounding box center [252, 242] width 15 height 15
click at [246, 241] on input "checkbox" at bounding box center [245, 240] width 1 height 11
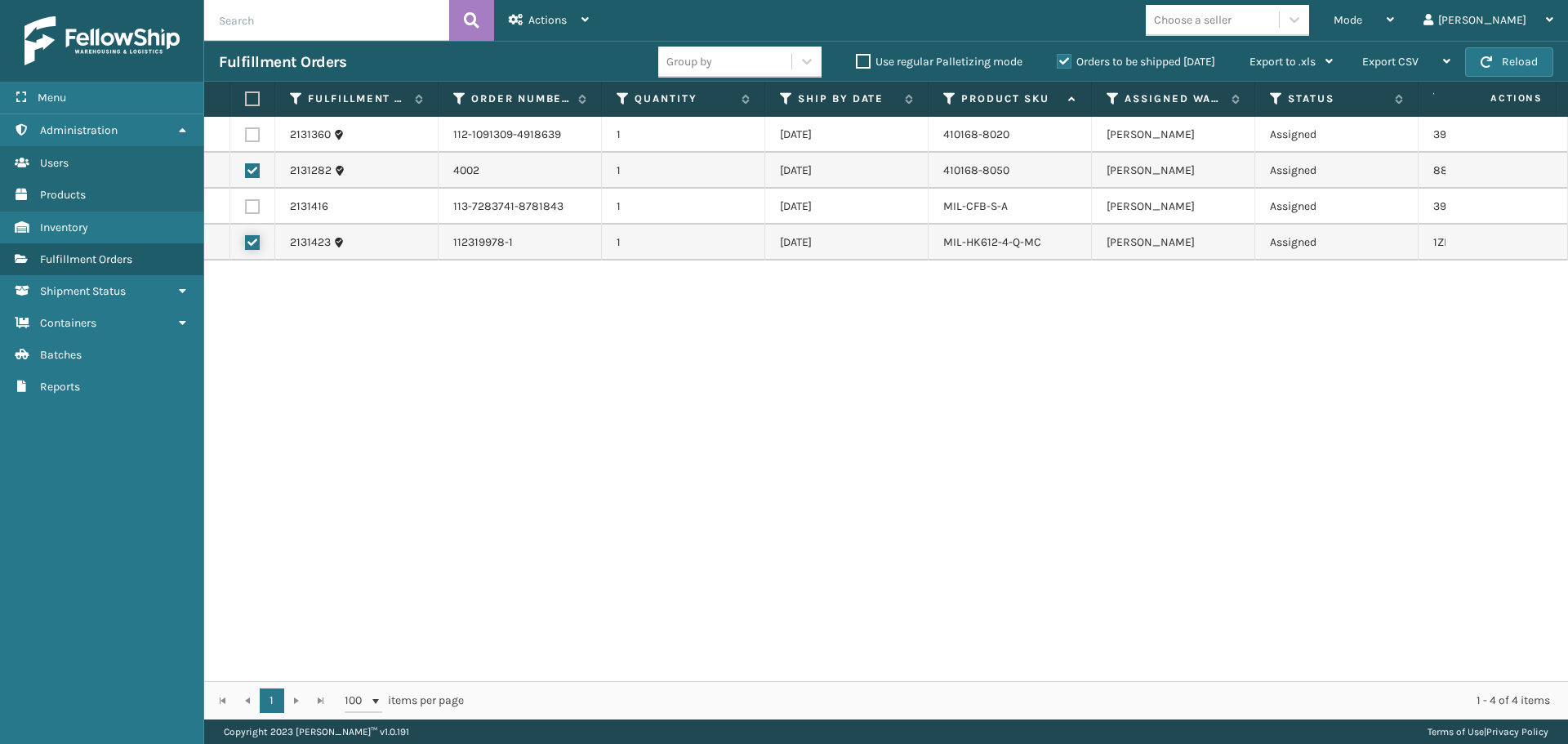
checkbox input "true"
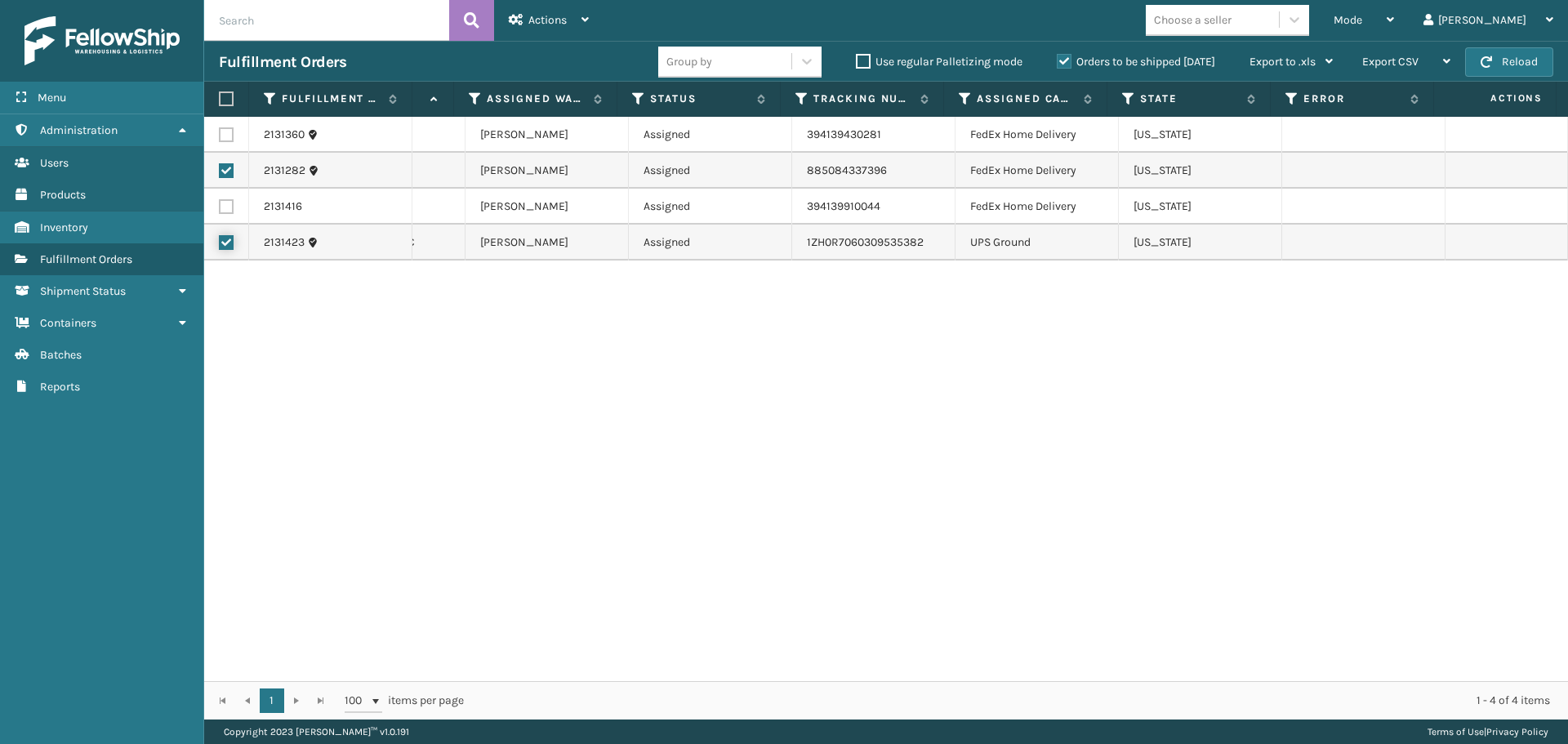
scroll to position [0, 0]
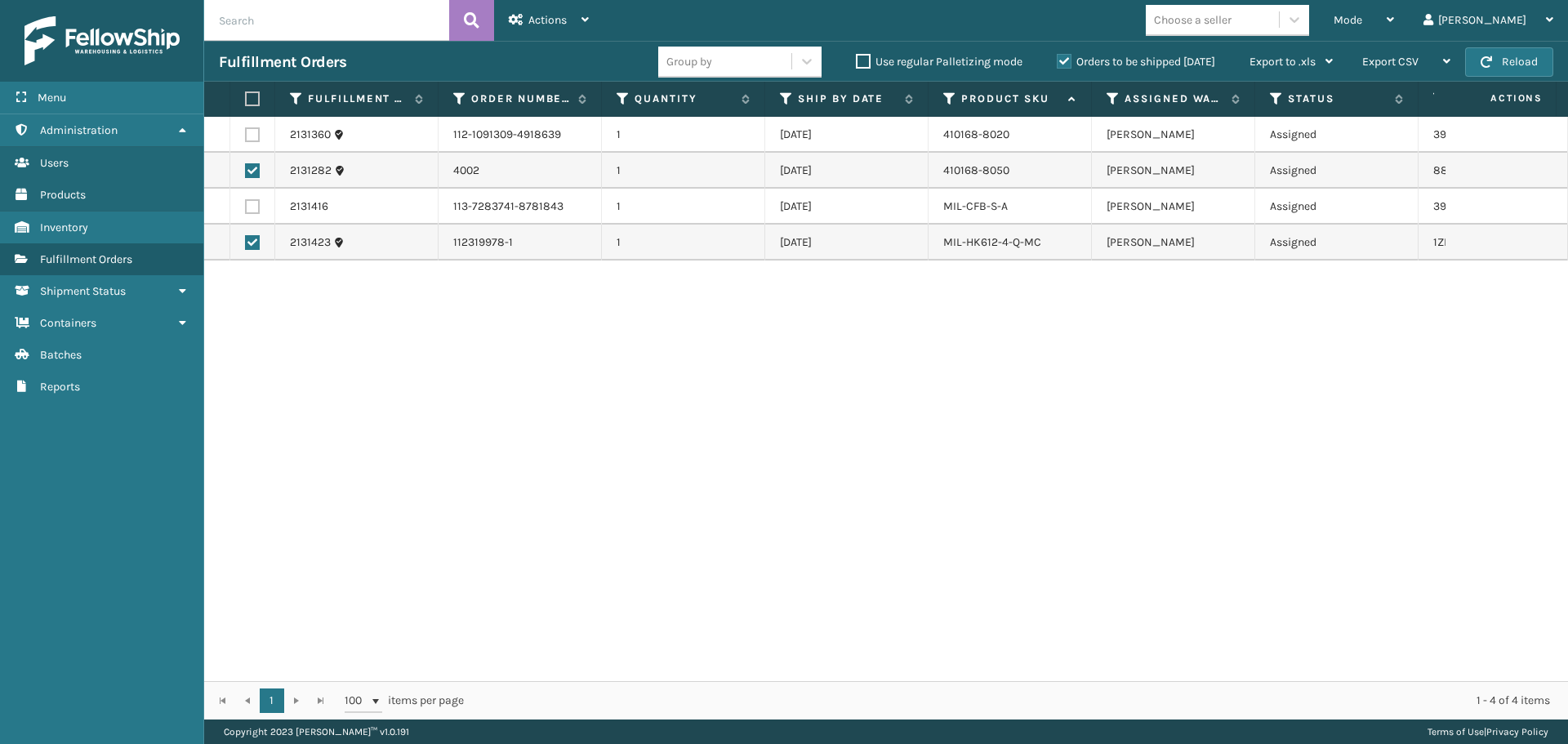
click at [254, 206] on label at bounding box center [252, 207] width 15 height 15
click at [246, 206] on input "checkbox" at bounding box center [245, 205] width 1 height 11
checkbox input "true"
click at [247, 132] on label at bounding box center [252, 134] width 15 height 15
click at [246, 132] on input "checkbox" at bounding box center [245, 132] width 1 height 11
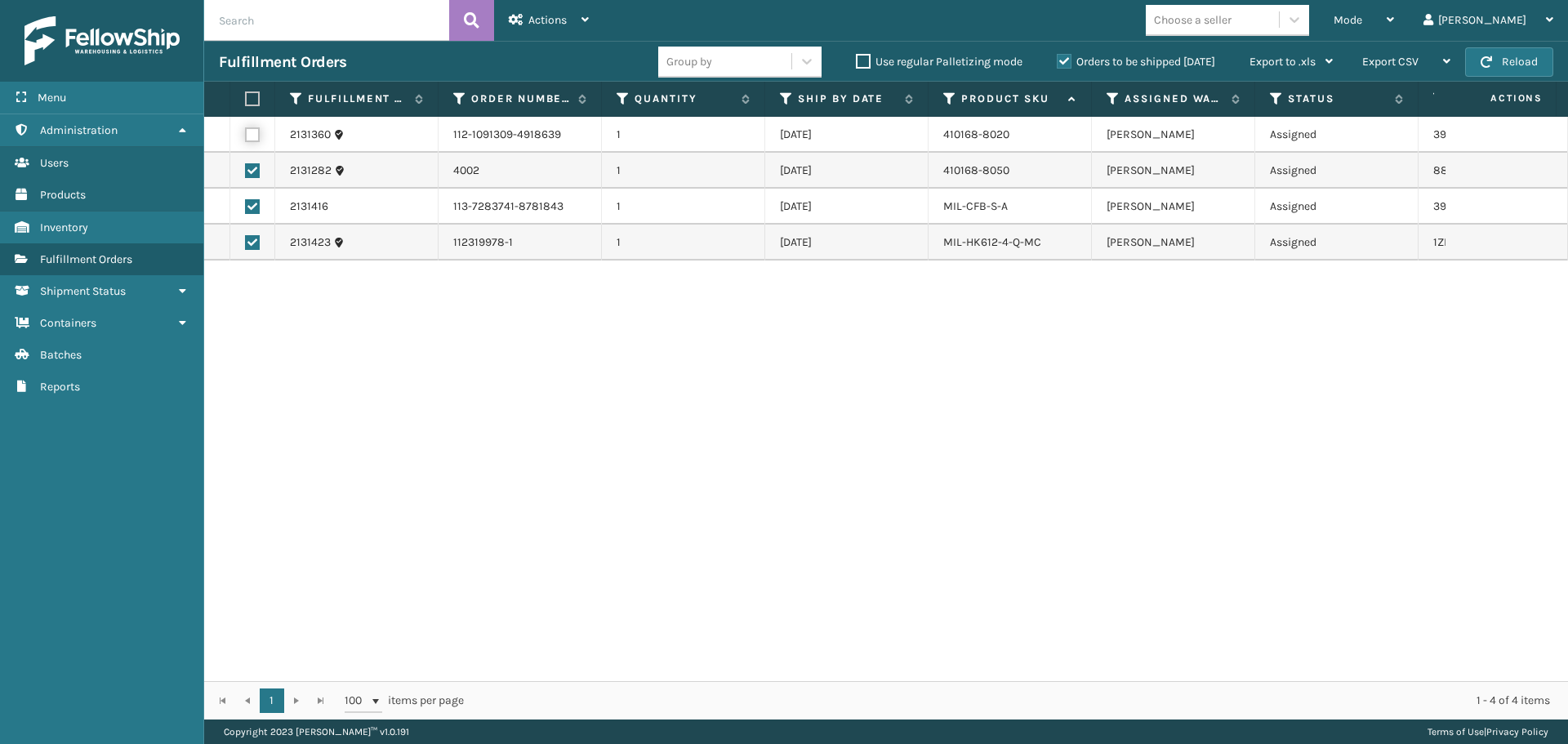
checkbox input "true"
click at [511, 35] on div "Actions" at bounding box center [549, 20] width 80 height 41
click at [847, 572] on div "2131360 112-1091309-4918639 1 [DATE] 410168-8020 [PERSON_NAME] Assigned 3941394…" at bounding box center [886, 399] width 1364 height 564
click at [572, 26] on div "Actions" at bounding box center [549, 20] width 80 height 41
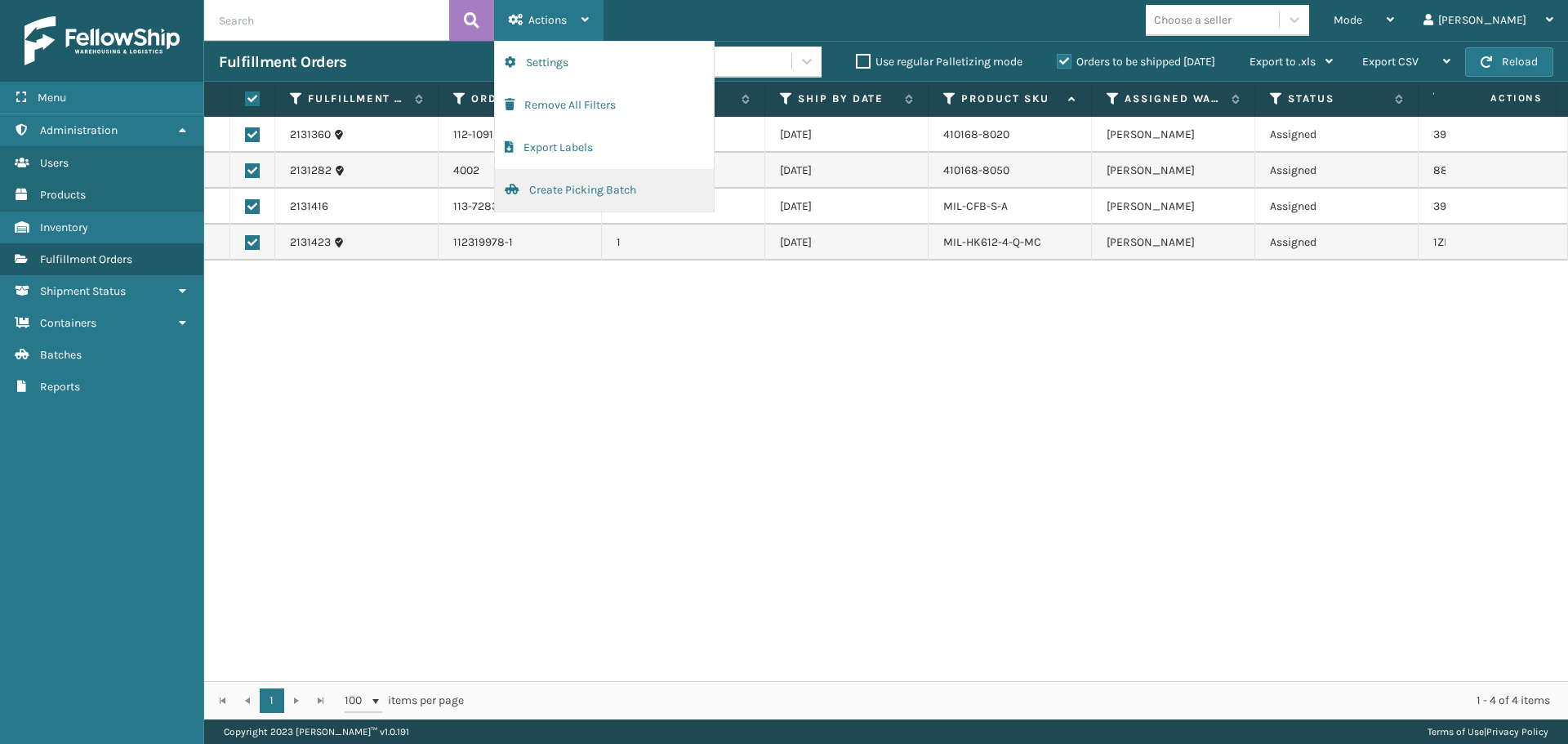
click at [614, 191] on button "Create Picking Batch" at bounding box center [604, 190] width 219 height 43
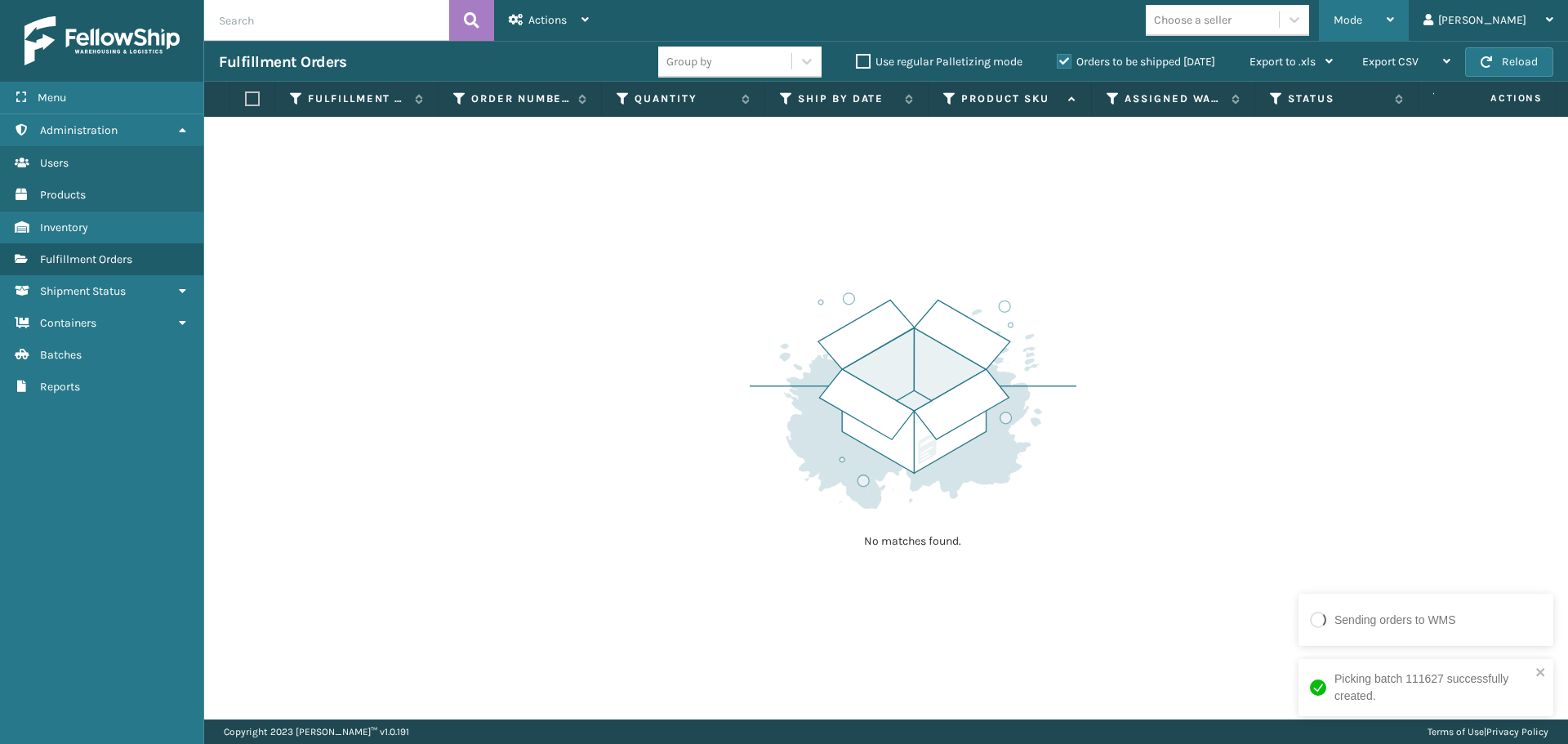
click at [1394, 7] on div "Mode" at bounding box center [1363, 20] width 61 height 41
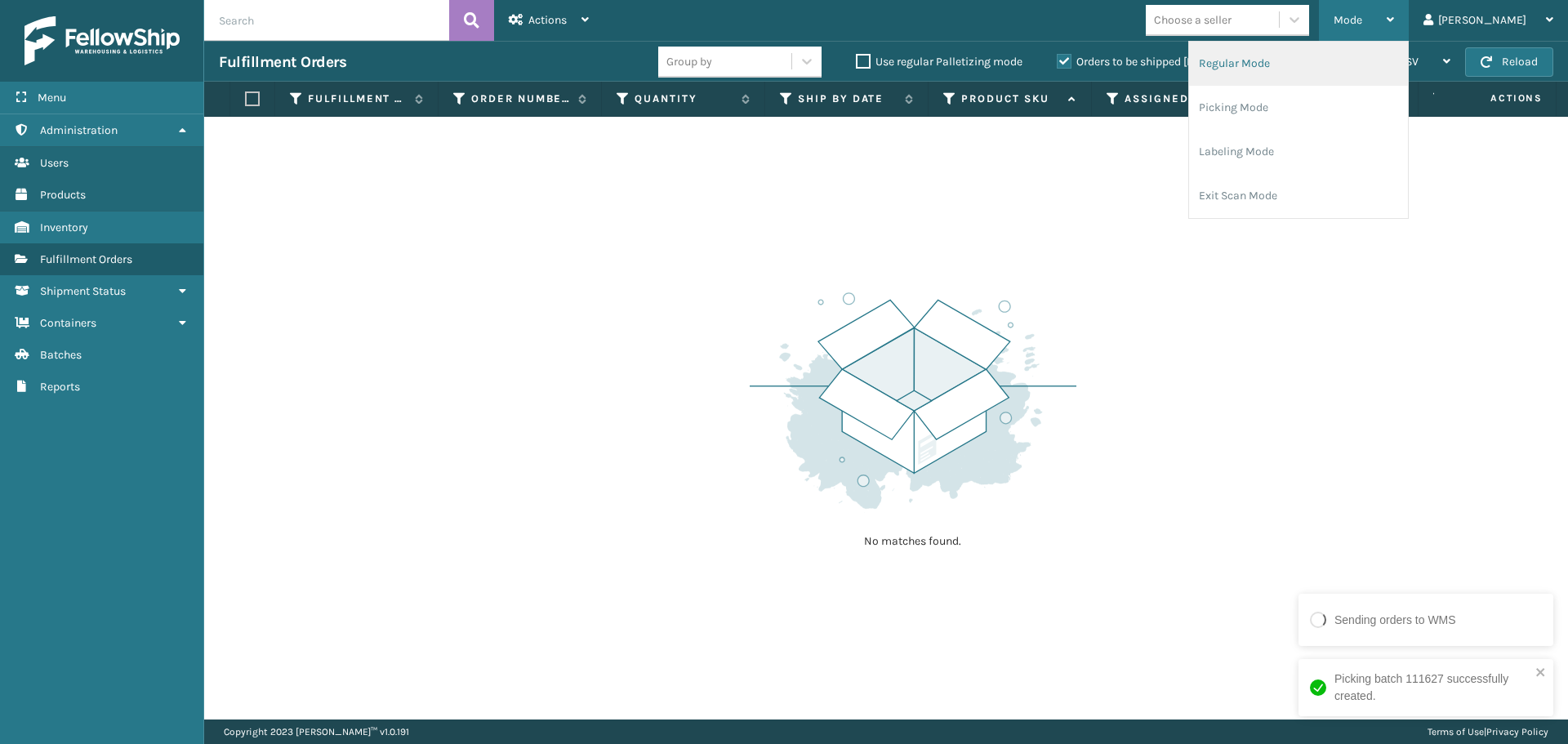
click at [1344, 68] on li "Regular Mode" at bounding box center [1298, 64] width 219 height 44
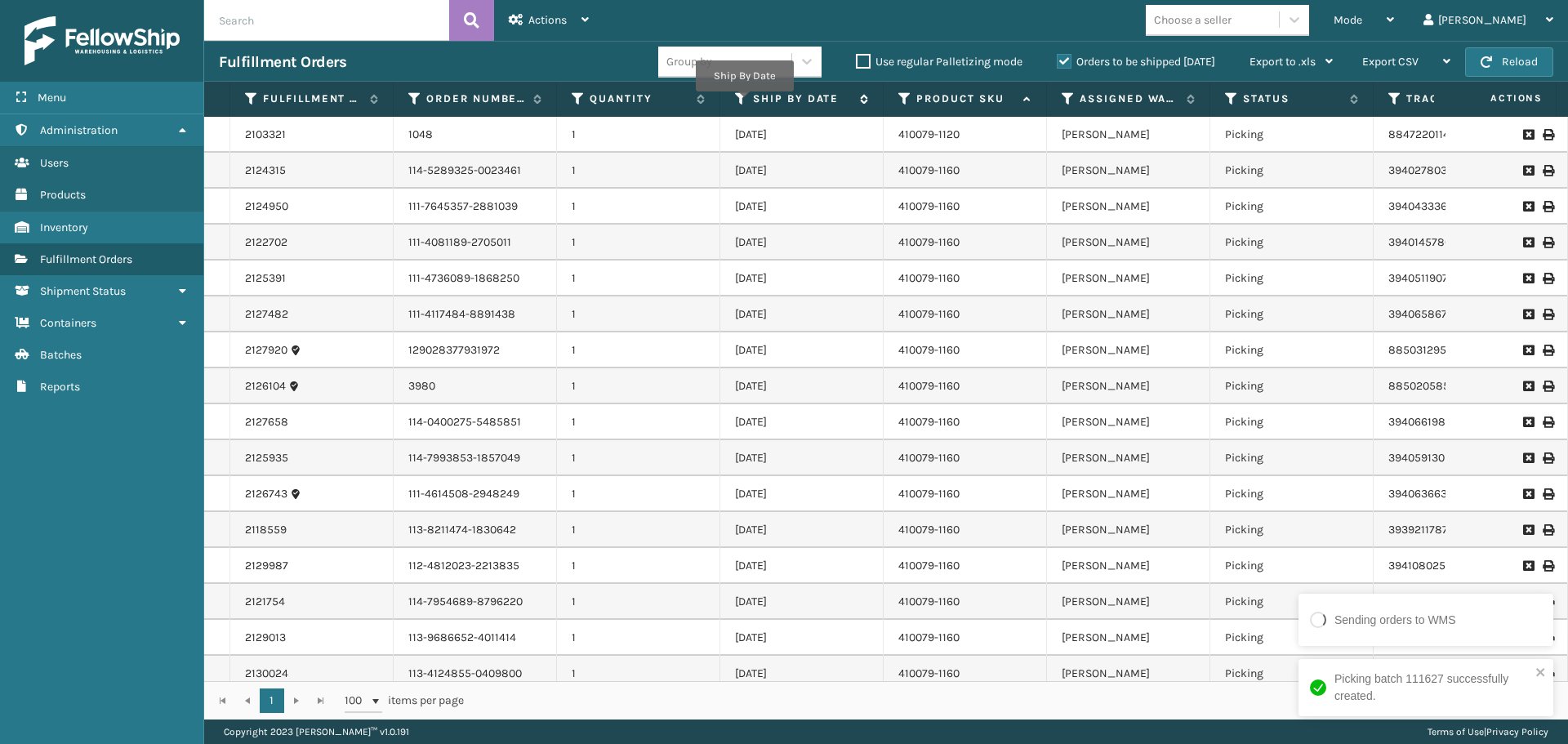
click at [744, 103] on icon at bounding box center [741, 99] width 13 height 15
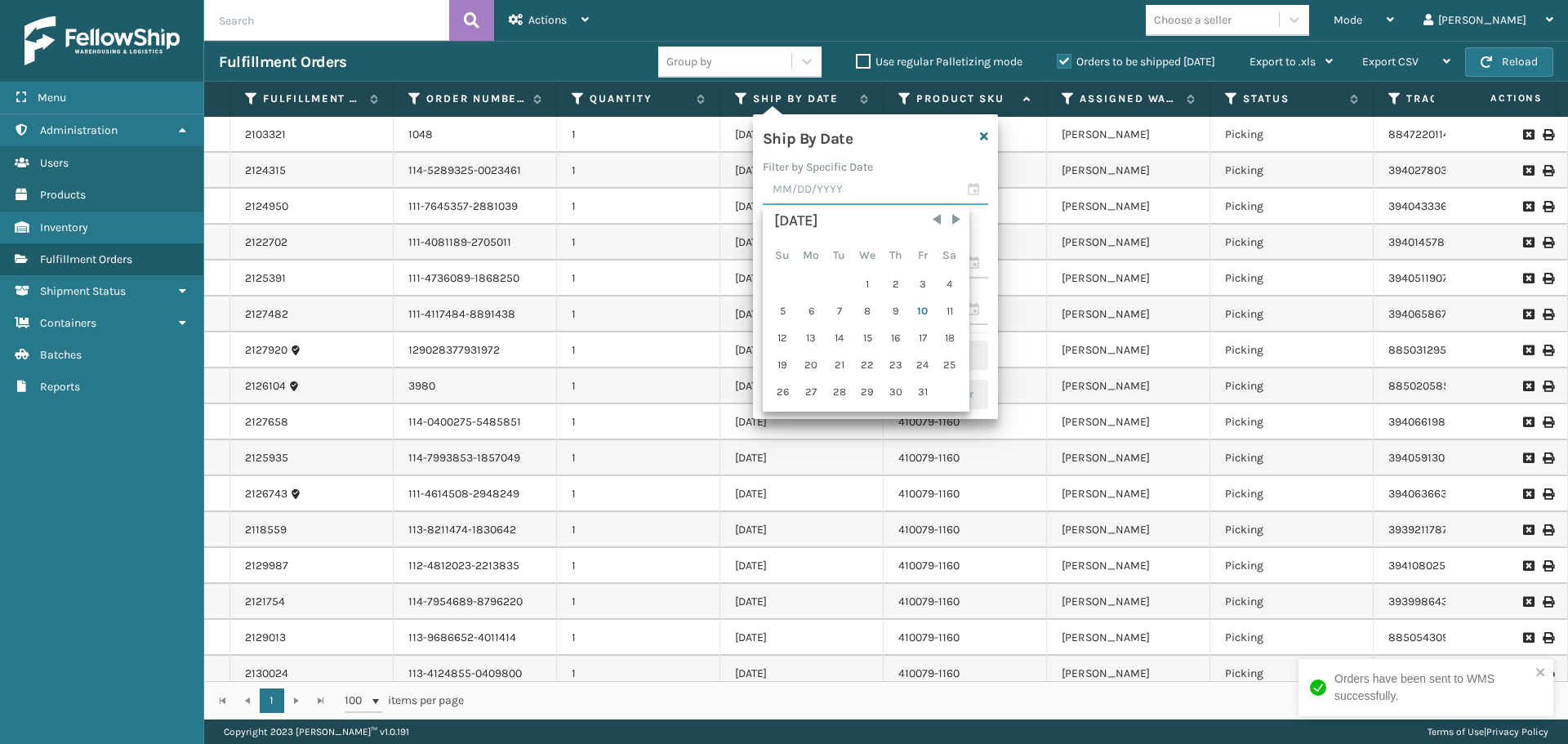
click at [820, 183] on input "text" at bounding box center [875, 191] width 225 height 29
click at [926, 152] on div "Ship By Date" at bounding box center [875, 142] width 245 height 34
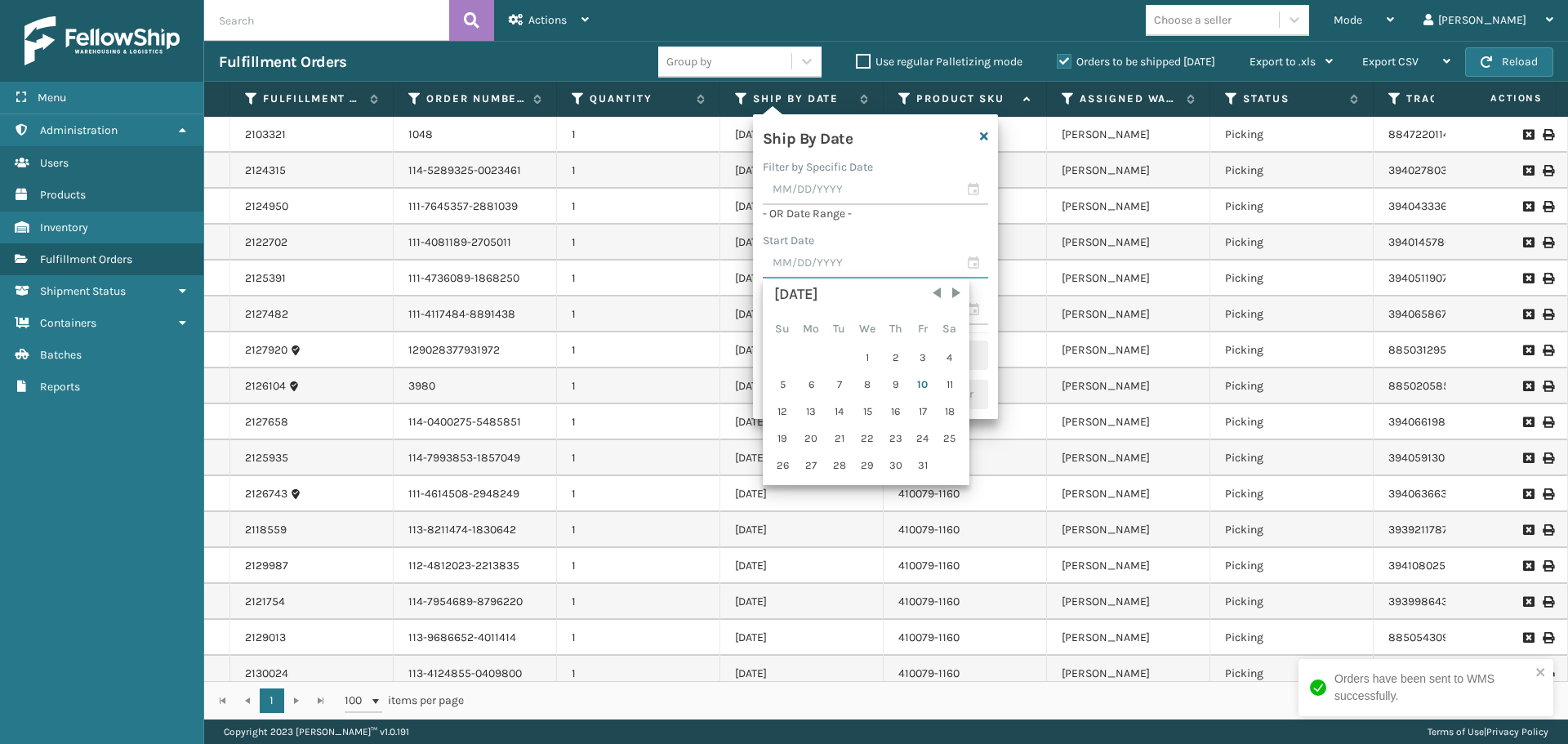
click at [907, 276] on input "text" at bounding box center [875, 264] width 225 height 29
drag, startPoint x: 921, startPoint y: 391, endPoint x: 916, endPoint y: 383, distance: 9.4
click at [921, 390] on div "10" at bounding box center [922, 385] width 24 height 24
type input "[DATE]"
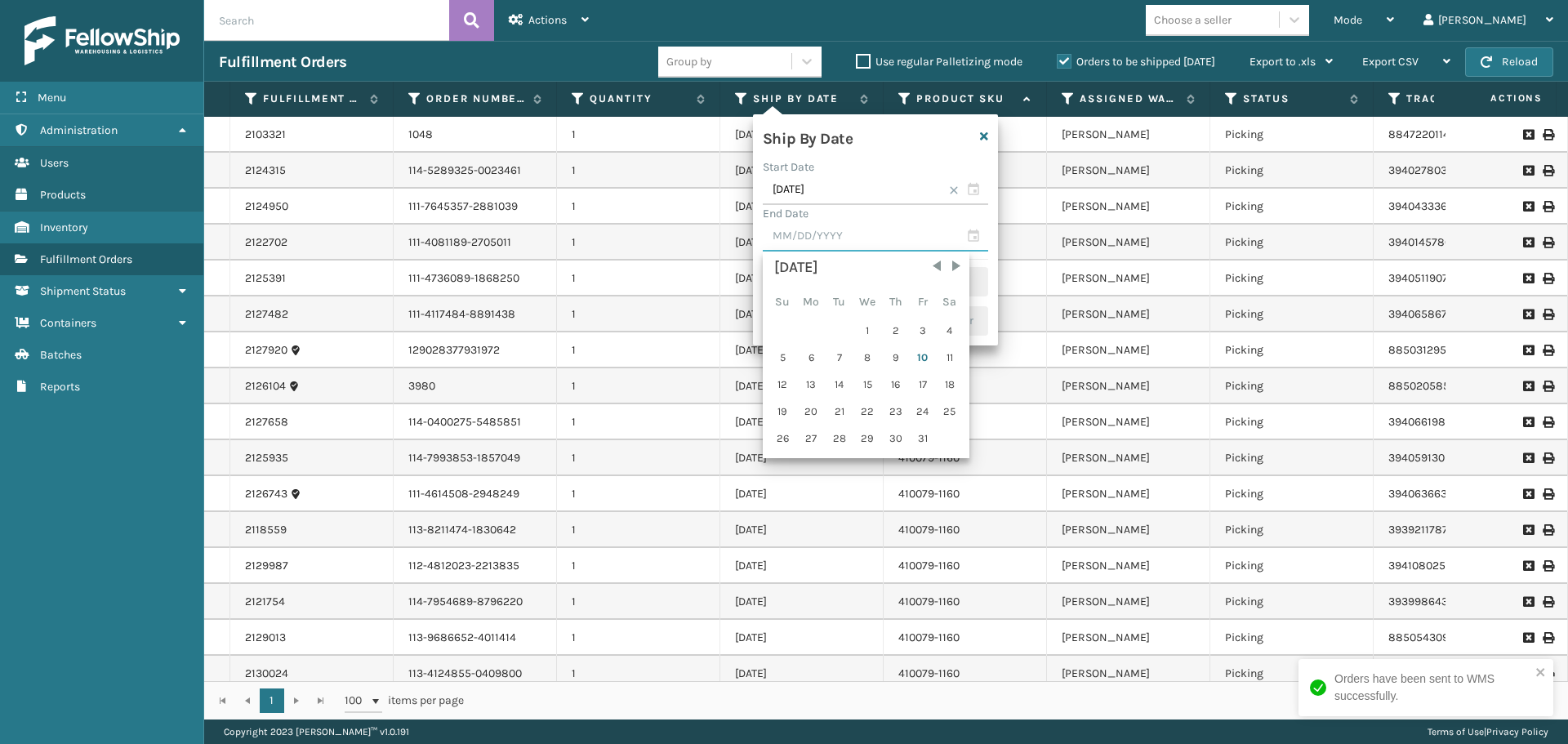
click at [892, 237] on input "text" at bounding box center [875, 237] width 225 height 29
click at [815, 385] on div "13" at bounding box center [812, 385] width 27 height 24
type input "[DATE]"
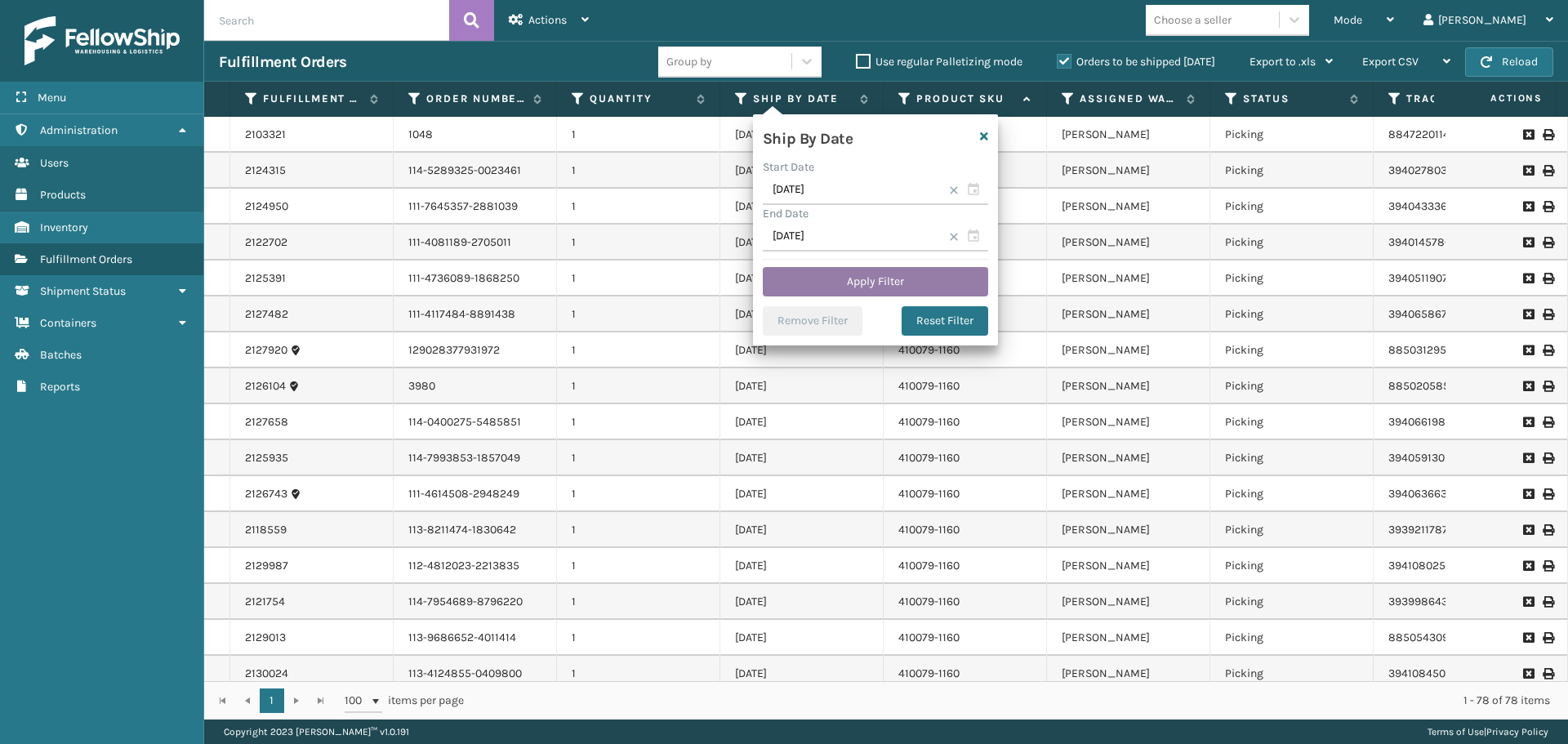
click at [852, 282] on button "Apply Filter" at bounding box center [875, 281] width 225 height 29
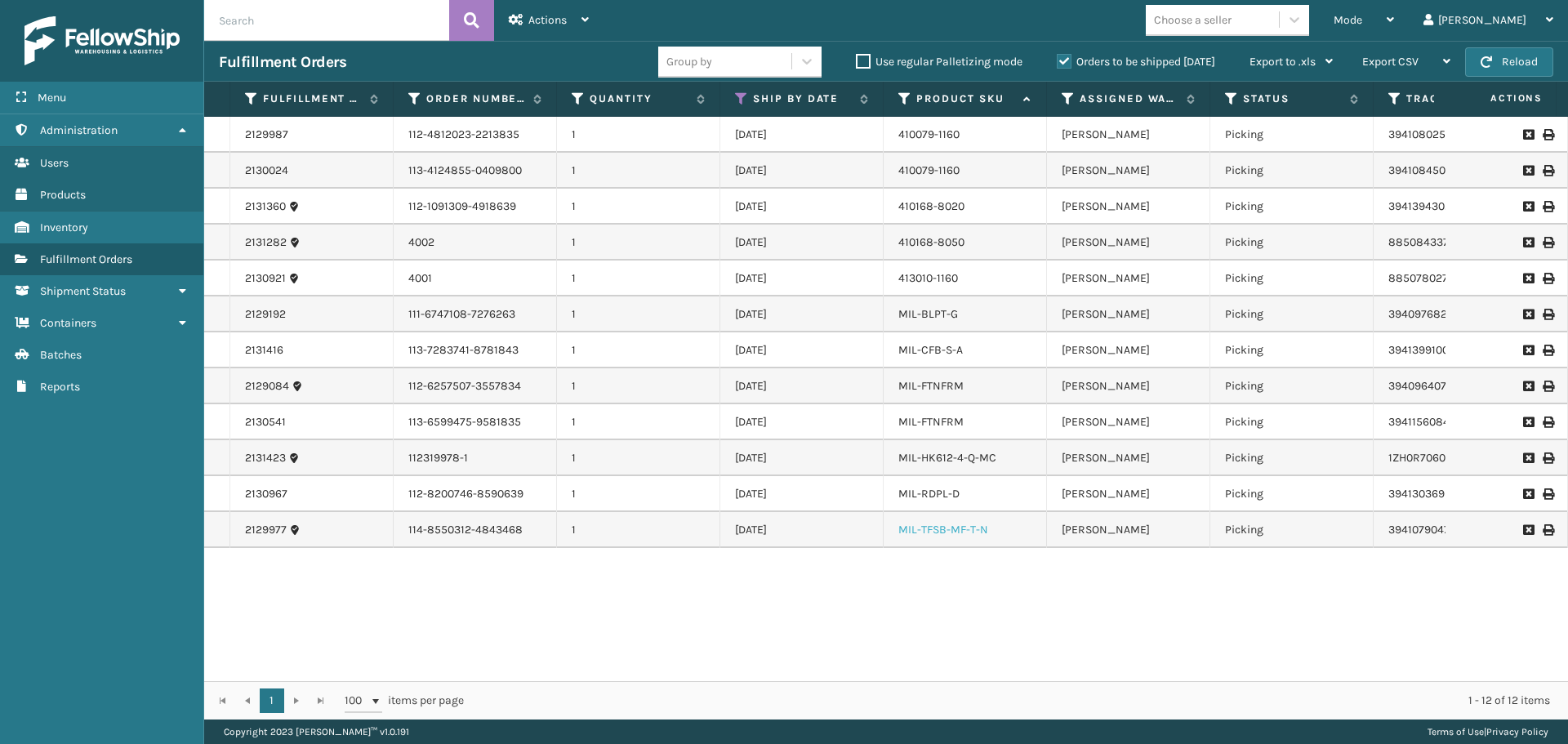
click at [970, 529] on link "MIL-TFSB-MF-T-N" at bounding box center [942, 529] width 90 height 14
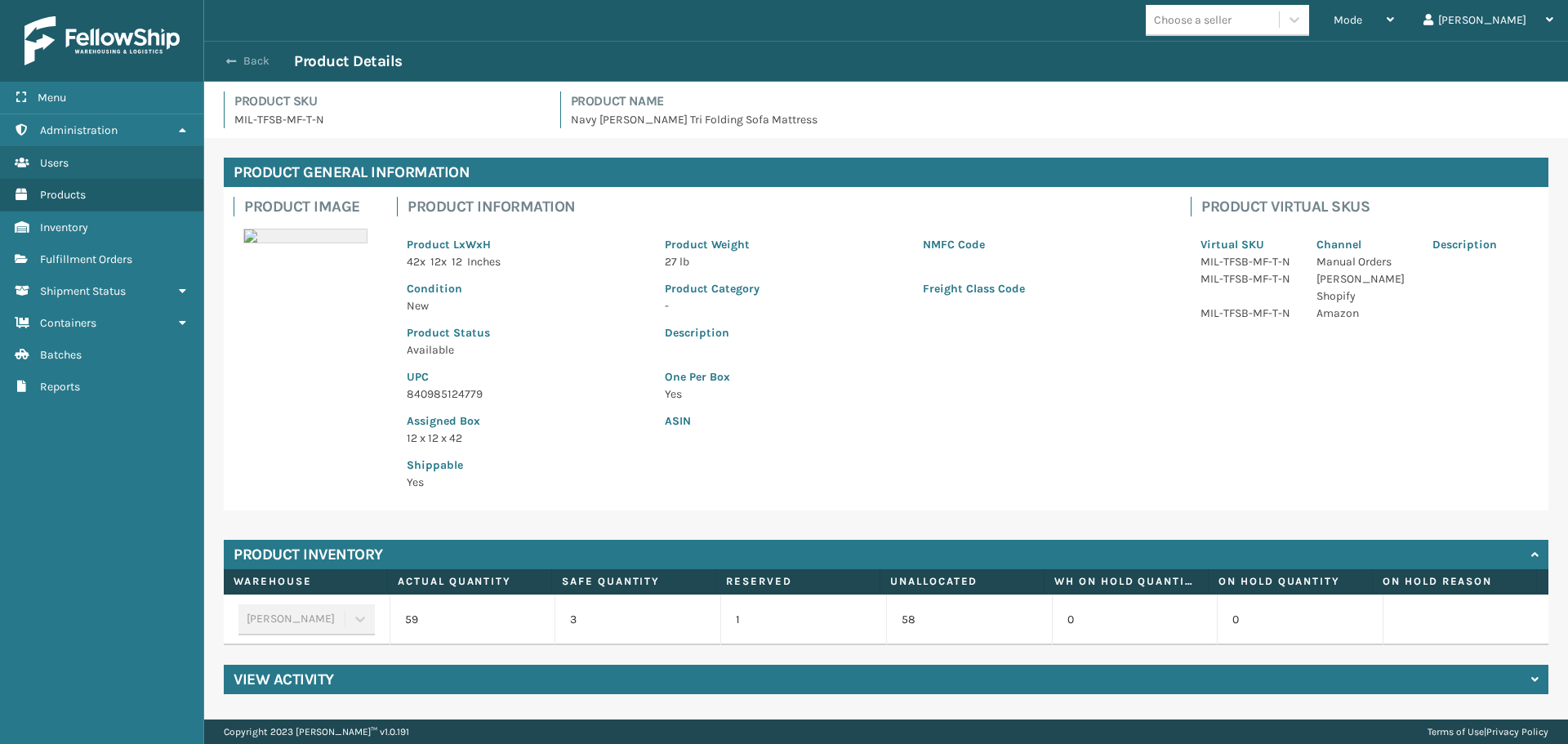
click at [249, 57] on button "Back" at bounding box center [256, 61] width 75 height 15
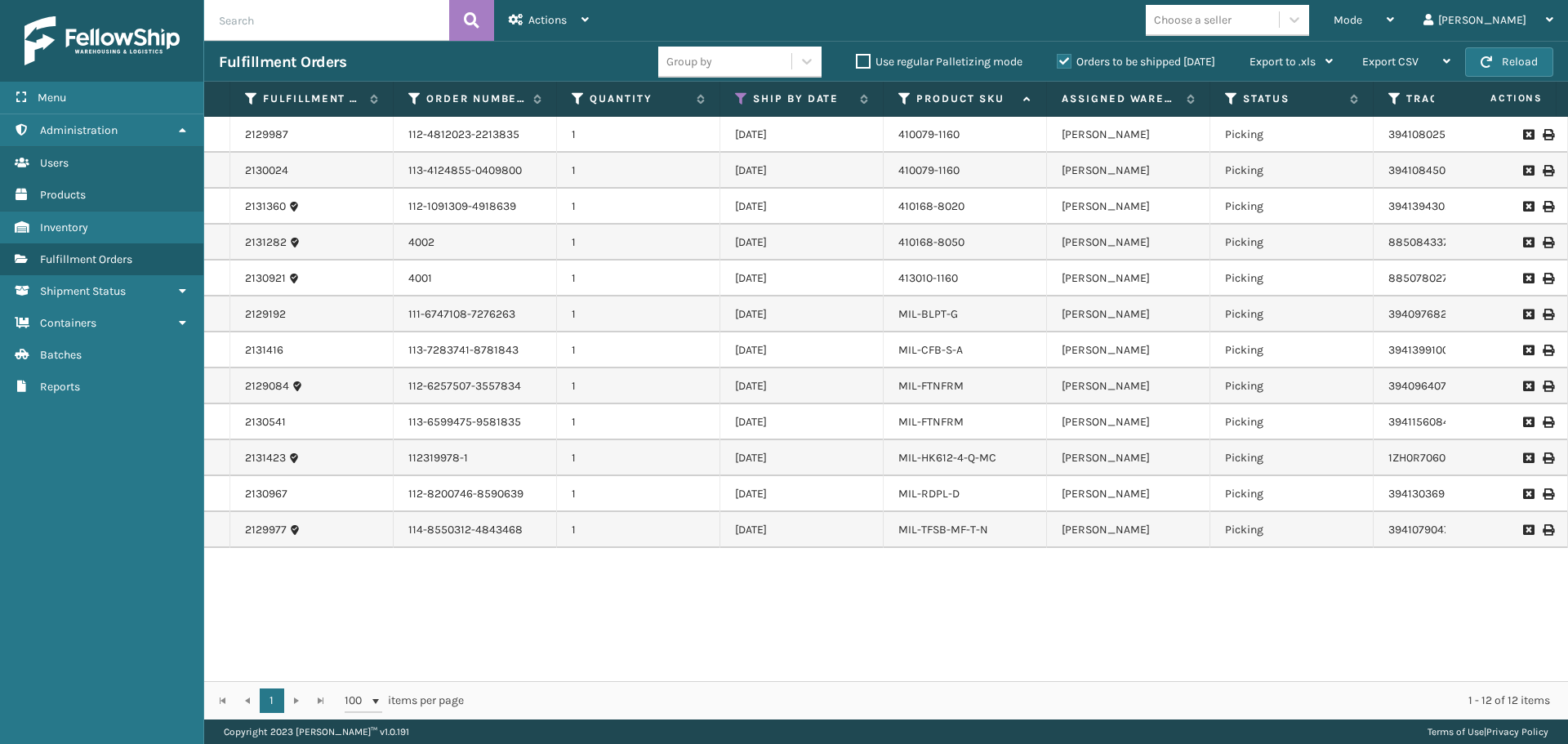
click at [934, 612] on div "2129987 112-4812023-2213835 1 [DATE] 410079-1160 [PERSON_NAME] Picking 39410802…" at bounding box center [886, 399] width 1364 height 564
click at [1090, 582] on div "2129987 112-4812023-2213835 1 [DATE] 410079-1160 [PERSON_NAME] Picking 39410802…" at bounding box center [886, 399] width 1364 height 564
click at [1394, 29] on div "Mode" at bounding box center [1363, 20] width 61 height 41
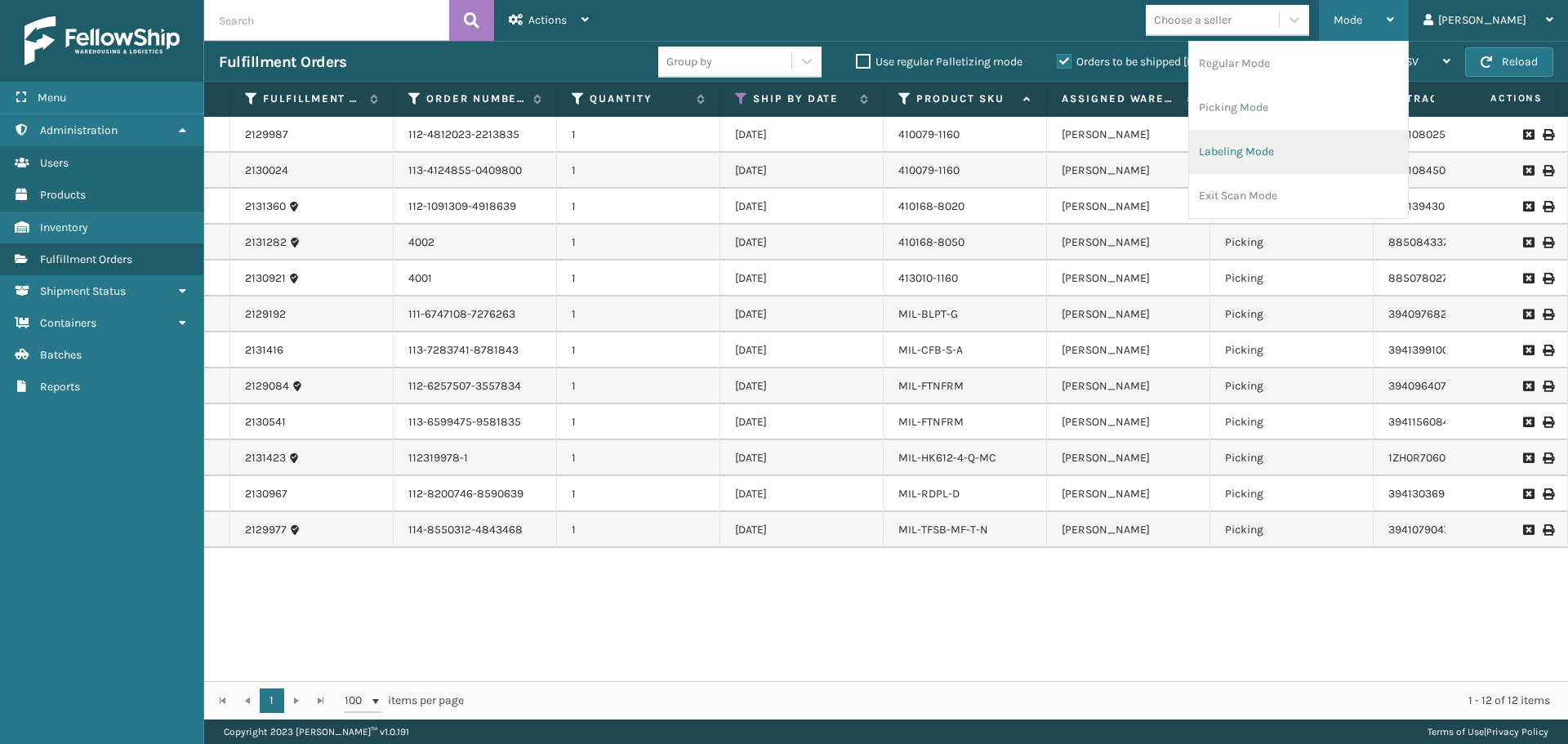
click at [1336, 140] on li "Labeling Mode" at bounding box center [1298, 152] width 219 height 44
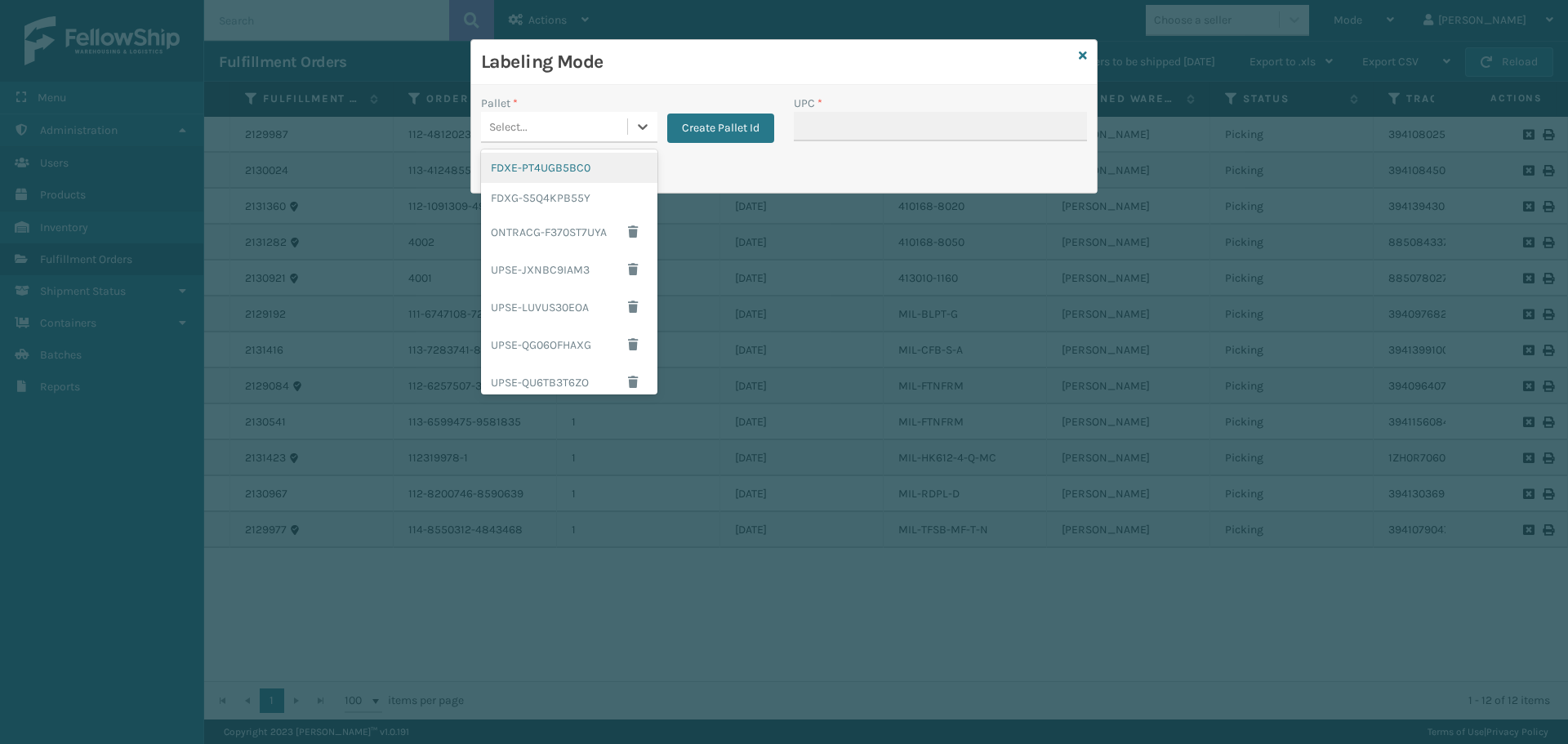
click at [581, 122] on div "Select..." at bounding box center [553, 127] width 146 height 27
click at [577, 187] on div "FDXG-S5Q4KPB55Y" at bounding box center [569, 198] width 176 height 30
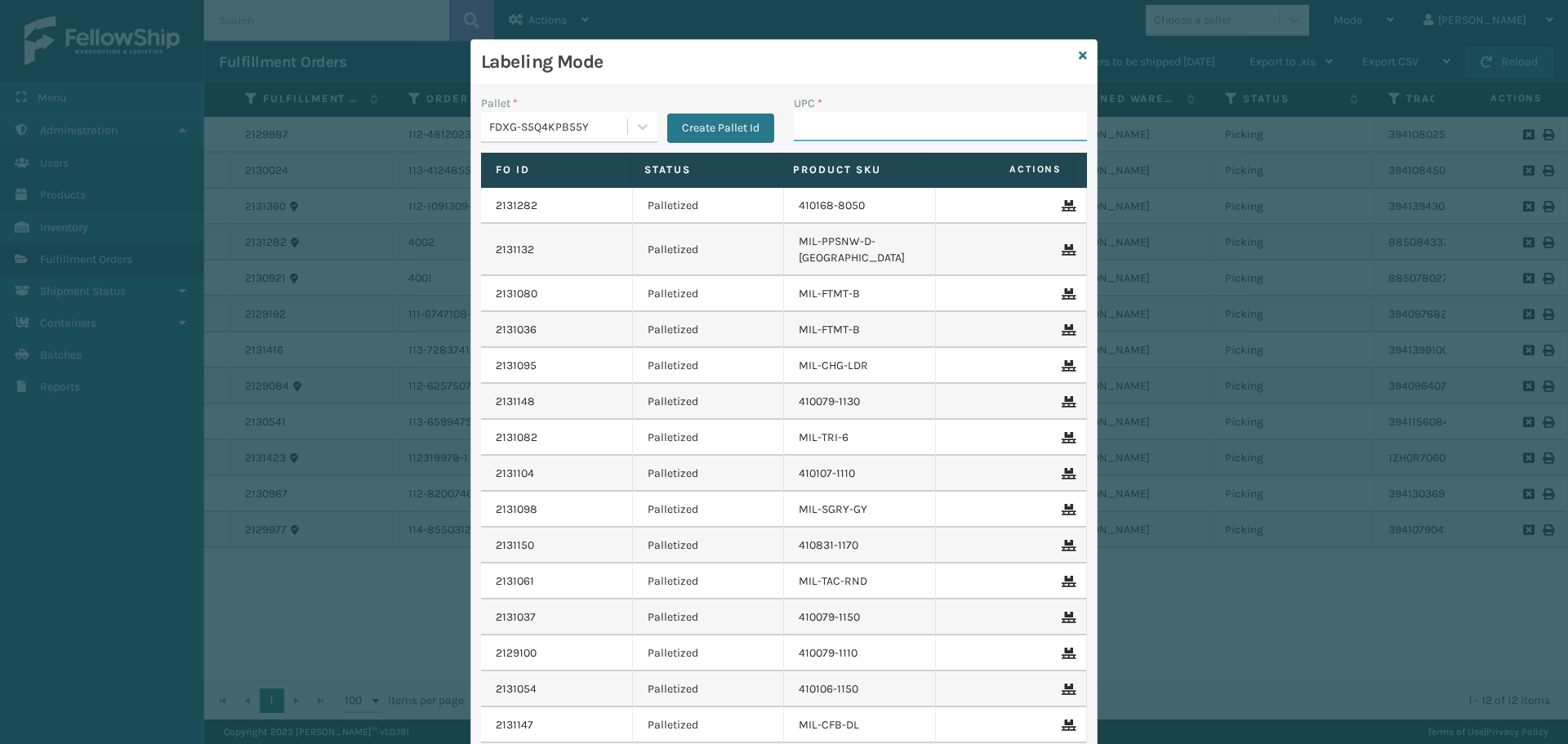
click at [910, 125] on input "UPC *" at bounding box center [940, 126] width 293 height 29
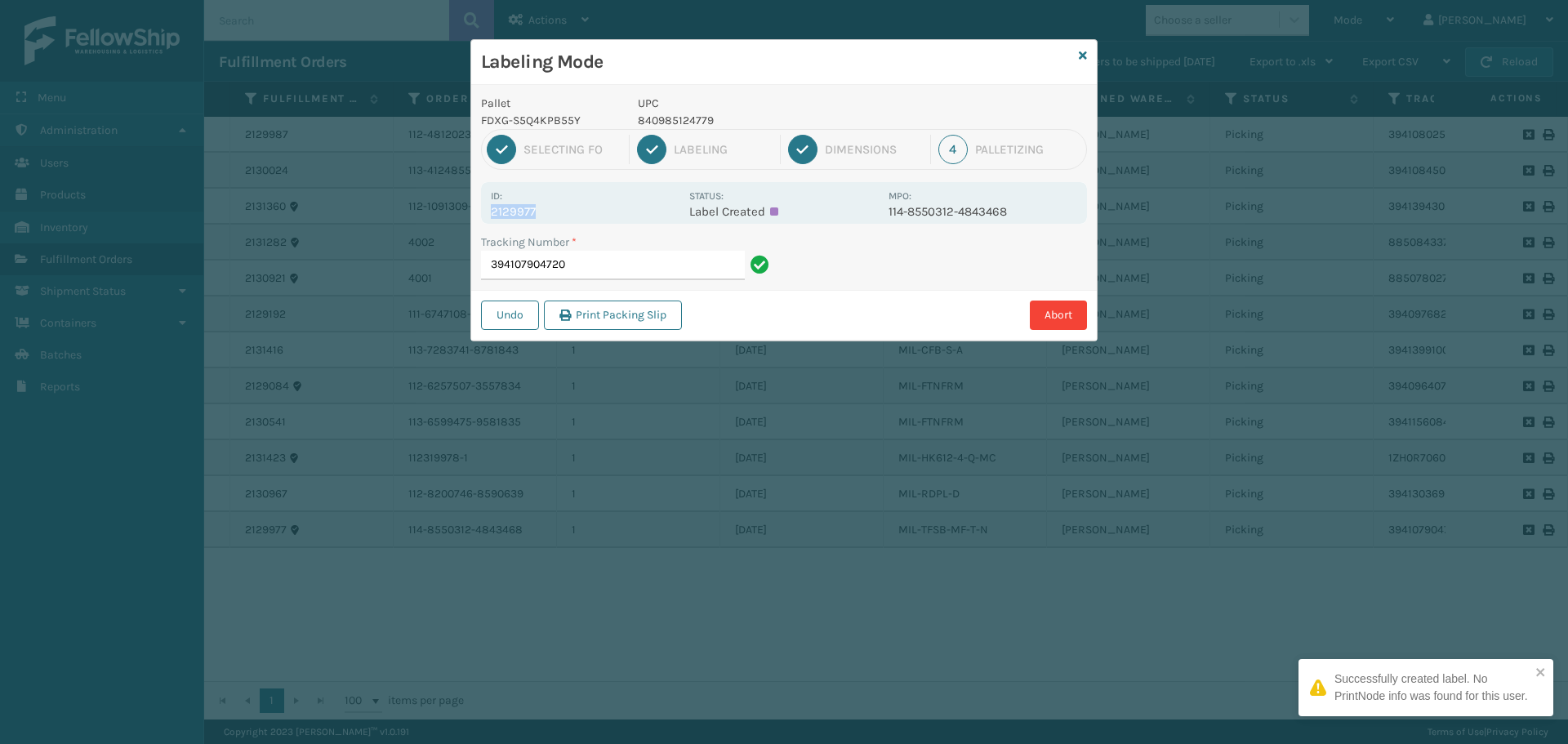
drag, startPoint x: 492, startPoint y: 211, endPoint x: 553, endPoint y: 209, distance: 61.0
click at [553, 209] on p "2129977" at bounding box center [585, 211] width 189 height 15
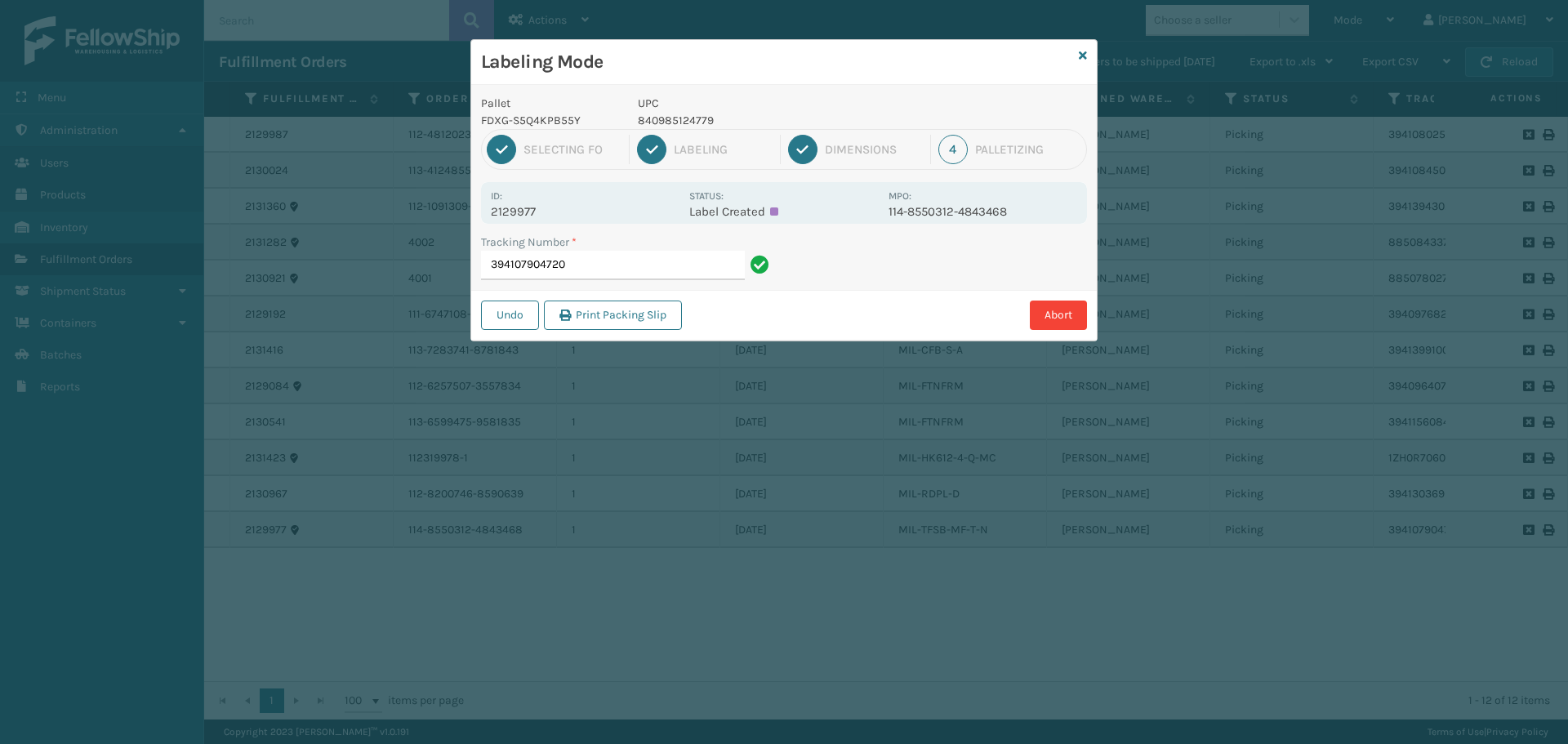
click at [605, 250] on div "Tracking Number *" at bounding box center [627, 241] width 293 height 17
click at [620, 277] on input "394107904720" at bounding box center [612, 265] width 264 height 29
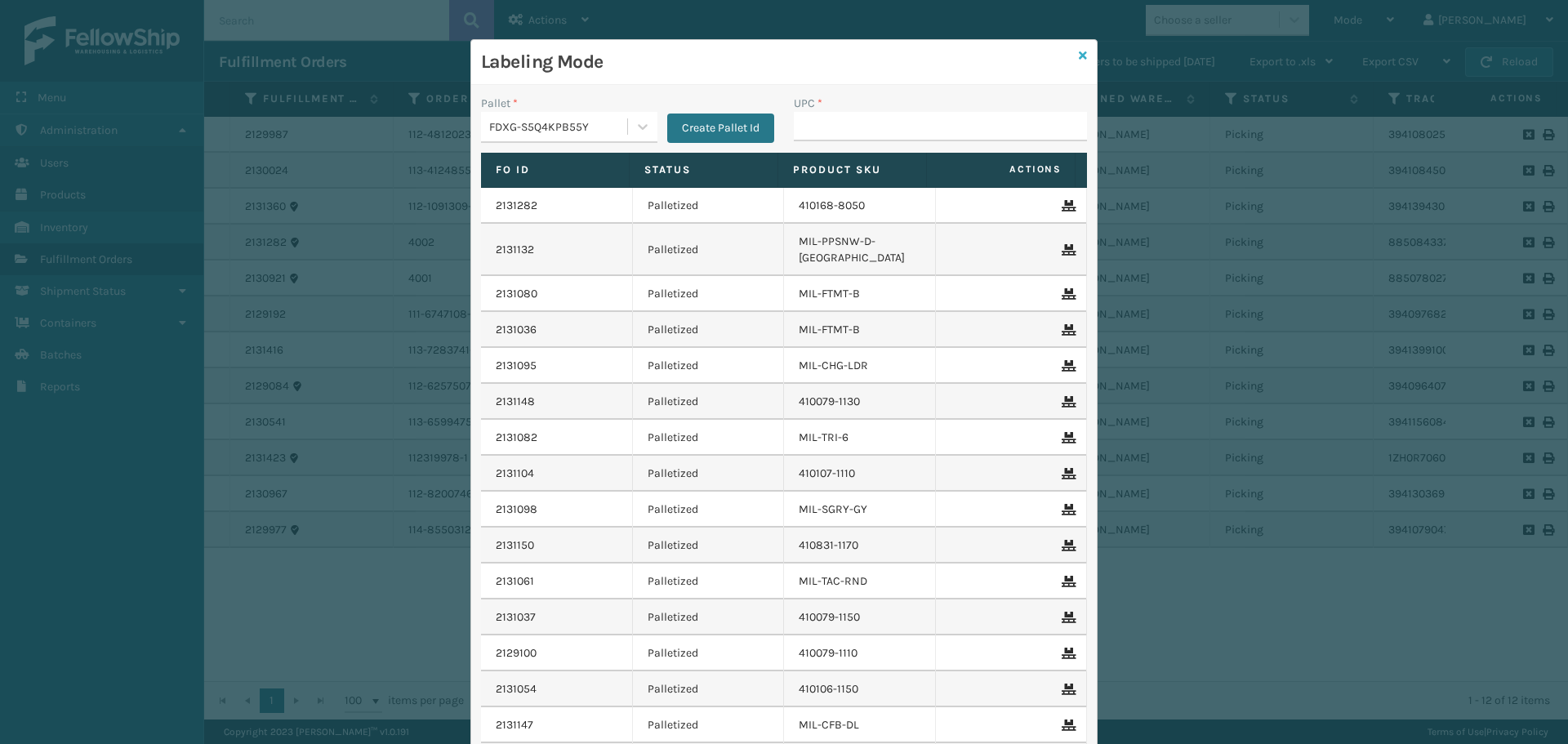
click at [1078, 58] on icon at bounding box center [1082, 55] width 8 height 12
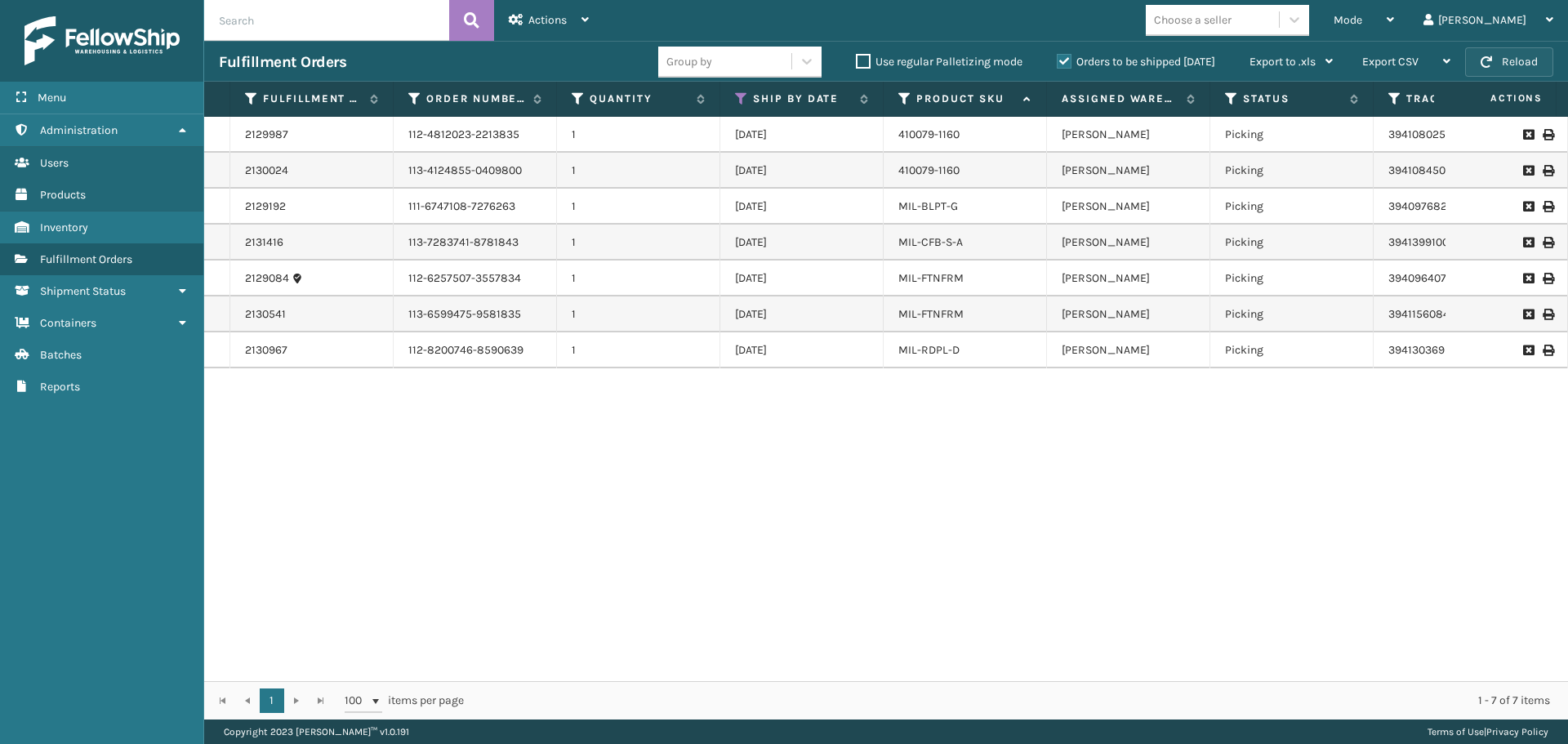
click at [1531, 65] on button "Reload" at bounding box center [1508, 62] width 88 height 29
click at [736, 96] on icon at bounding box center [741, 99] width 13 height 15
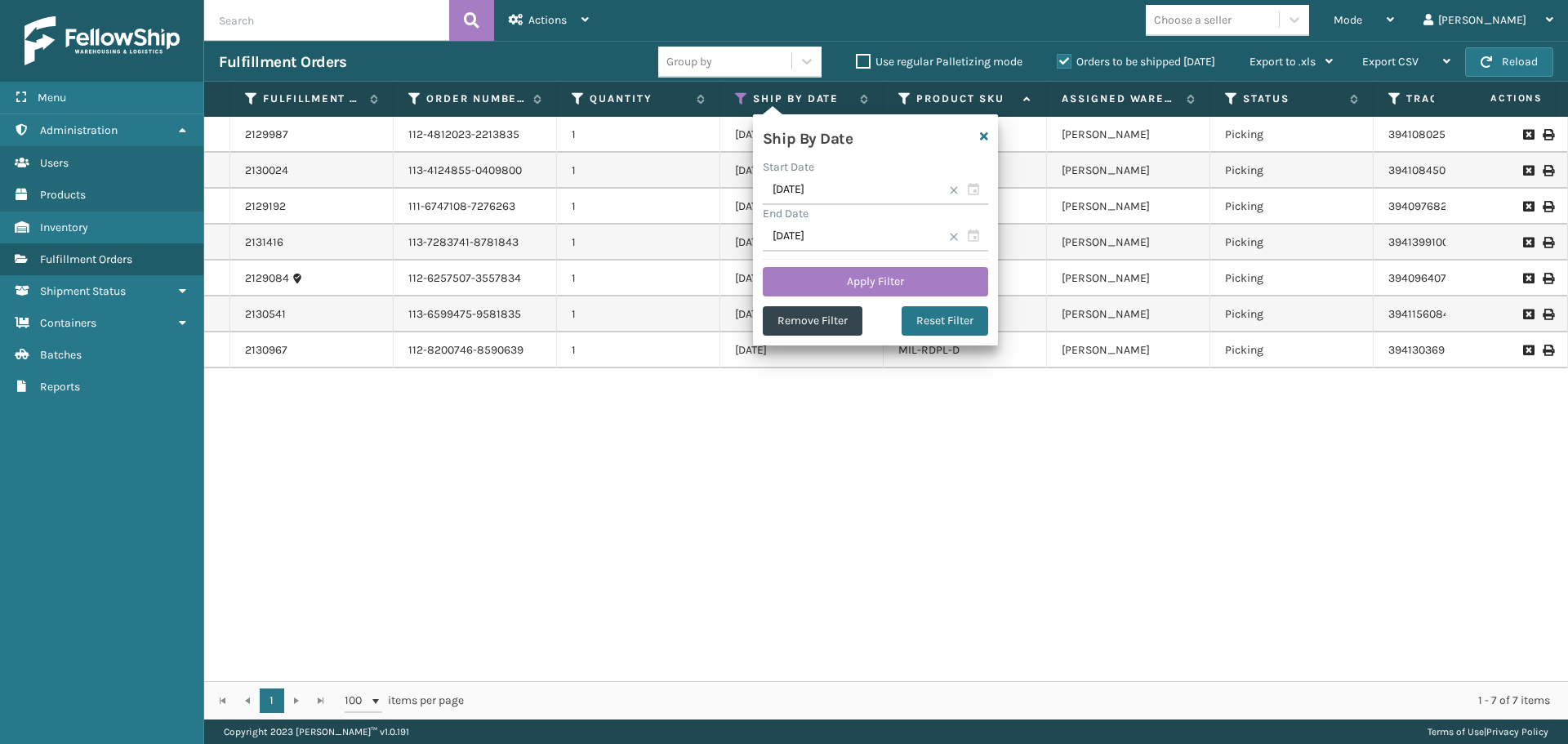
click at [769, 453] on div "2129987 112-4812023-2213835 1 [DATE] 410079-1160 [PERSON_NAME] Picking 39410802…" at bounding box center [886, 399] width 1364 height 564
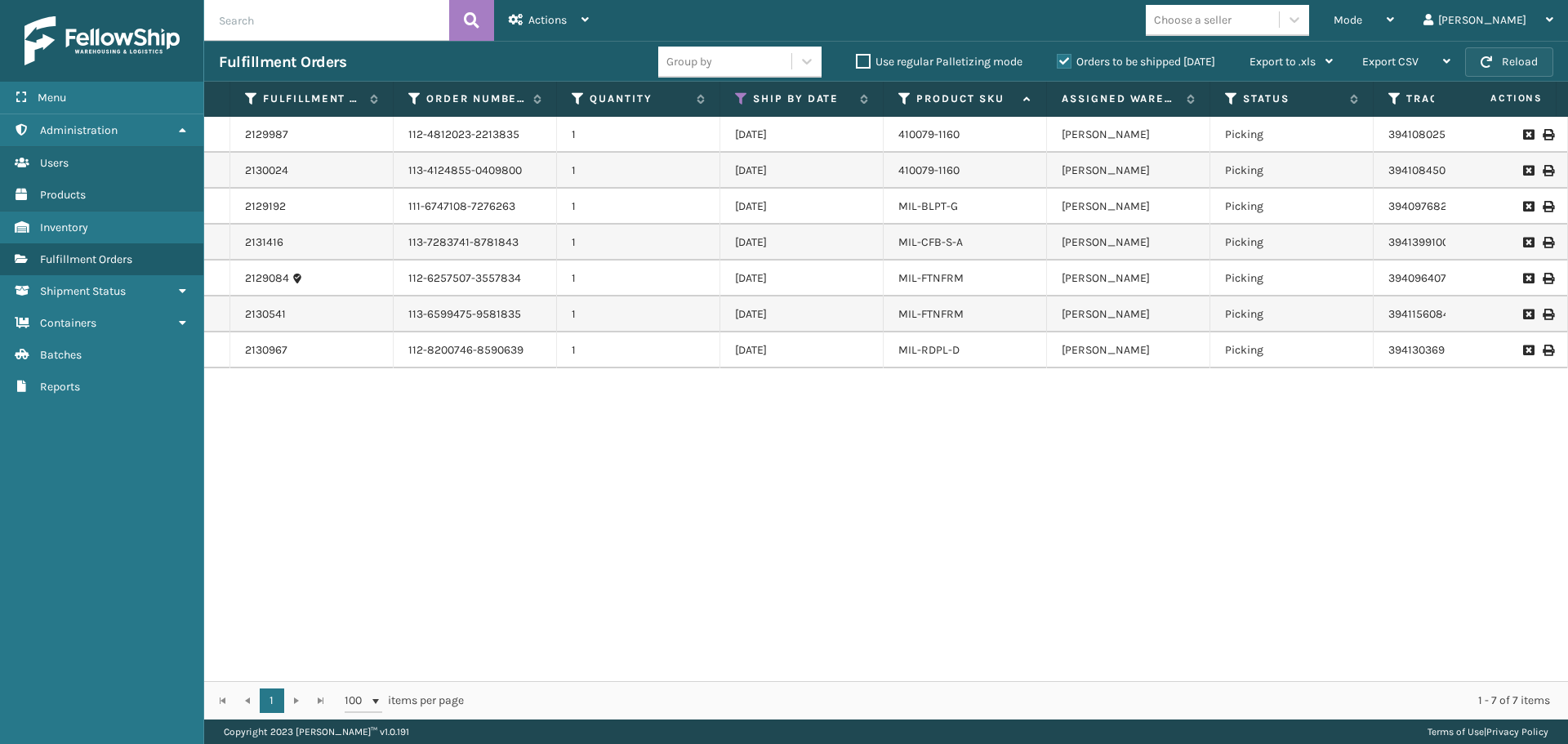
click at [1541, 67] on button "Reload" at bounding box center [1508, 62] width 88 height 29
click at [1519, 73] on button "Reload" at bounding box center [1508, 62] width 88 height 29
click at [1390, 30] on div "Mode" at bounding box center [1363, 20] width 61 height 41
click at [1290, 467] on div "2129987 112-4812023-2213835 1 [DATE] 410079-1160 [PERSON_NAME] Picking 39410802…" at bounding box center [886, 399] width 1364 height 564
click at [1514, 65] on button "Reload" at bounding box center [1508, 62] width 88 height 29
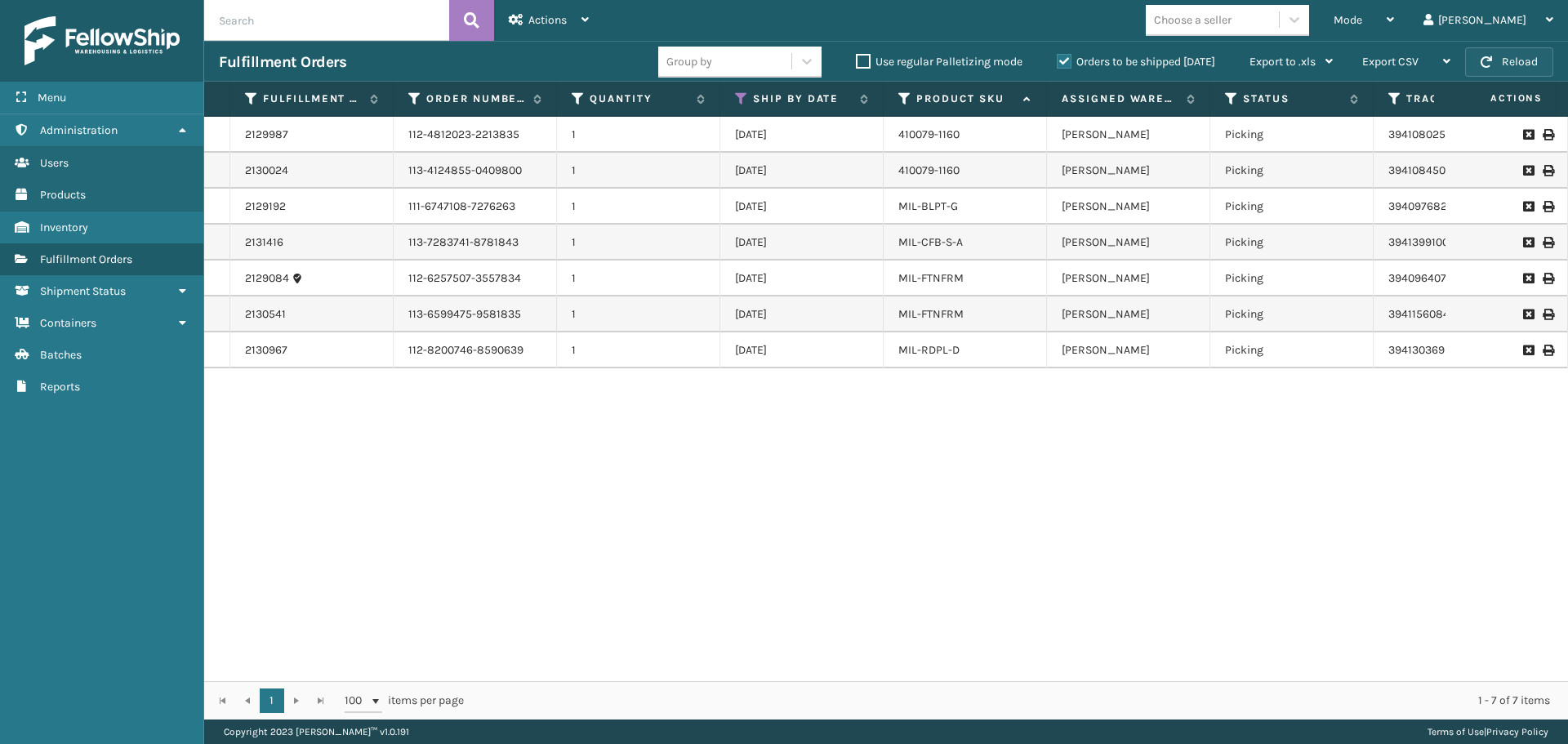
click at [1478, 61] on button "Reload" at bounding box center [1508, 62] width 88 height 29
click at [1394, 15] on div "Mode" at bounding box center [1363, 20] width 61 height 41
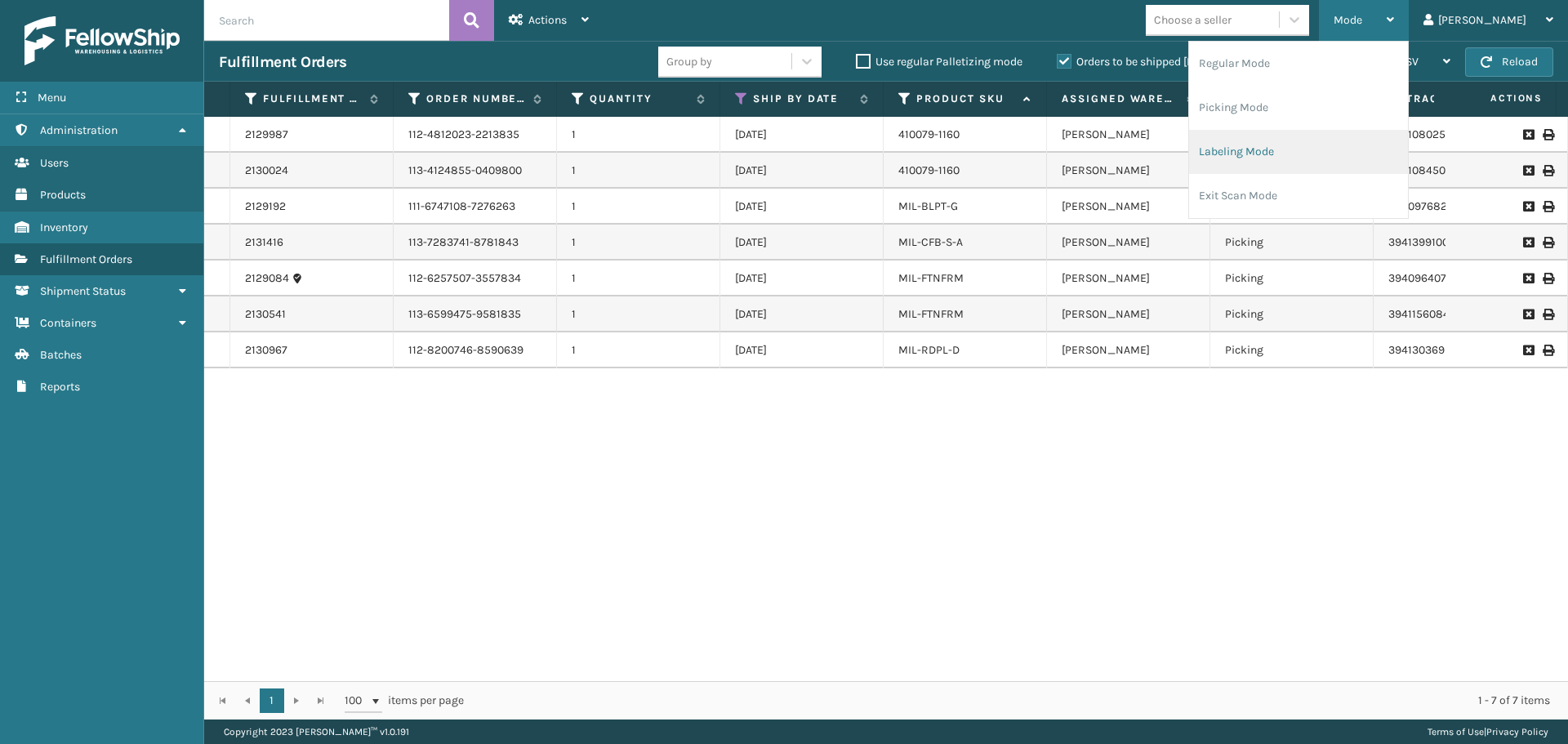
click at [1324, 158] on li "Labeling Mode" at bounding box center [1298, 152] width 219 height 44
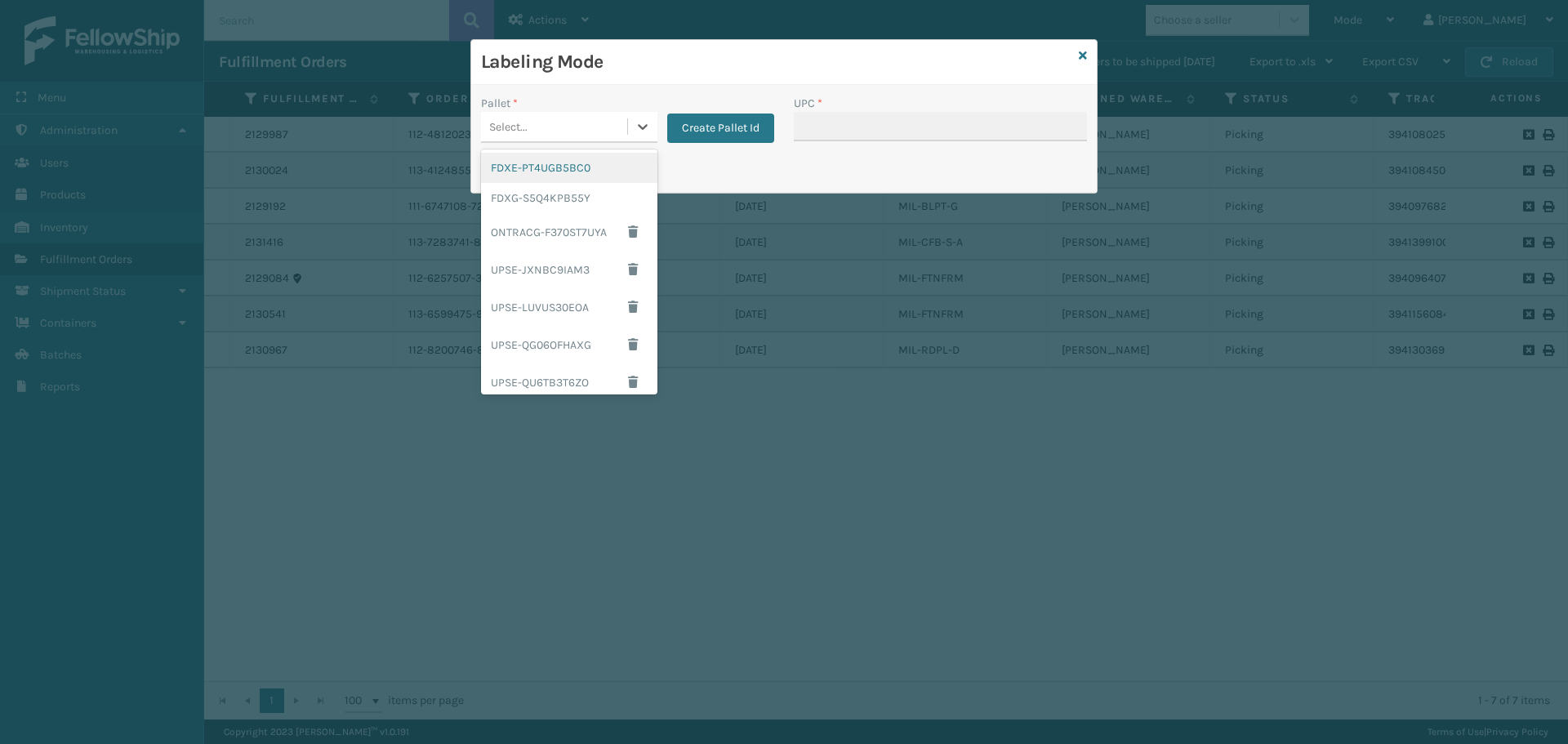
click at [577, 124] on div "Select..." at bounding box center [553, 127] width 146 height 27
click at [580, 197] on div "FDXG-S5Q4KPB55Y" at bounding box center [569, 198] width 176 height 30
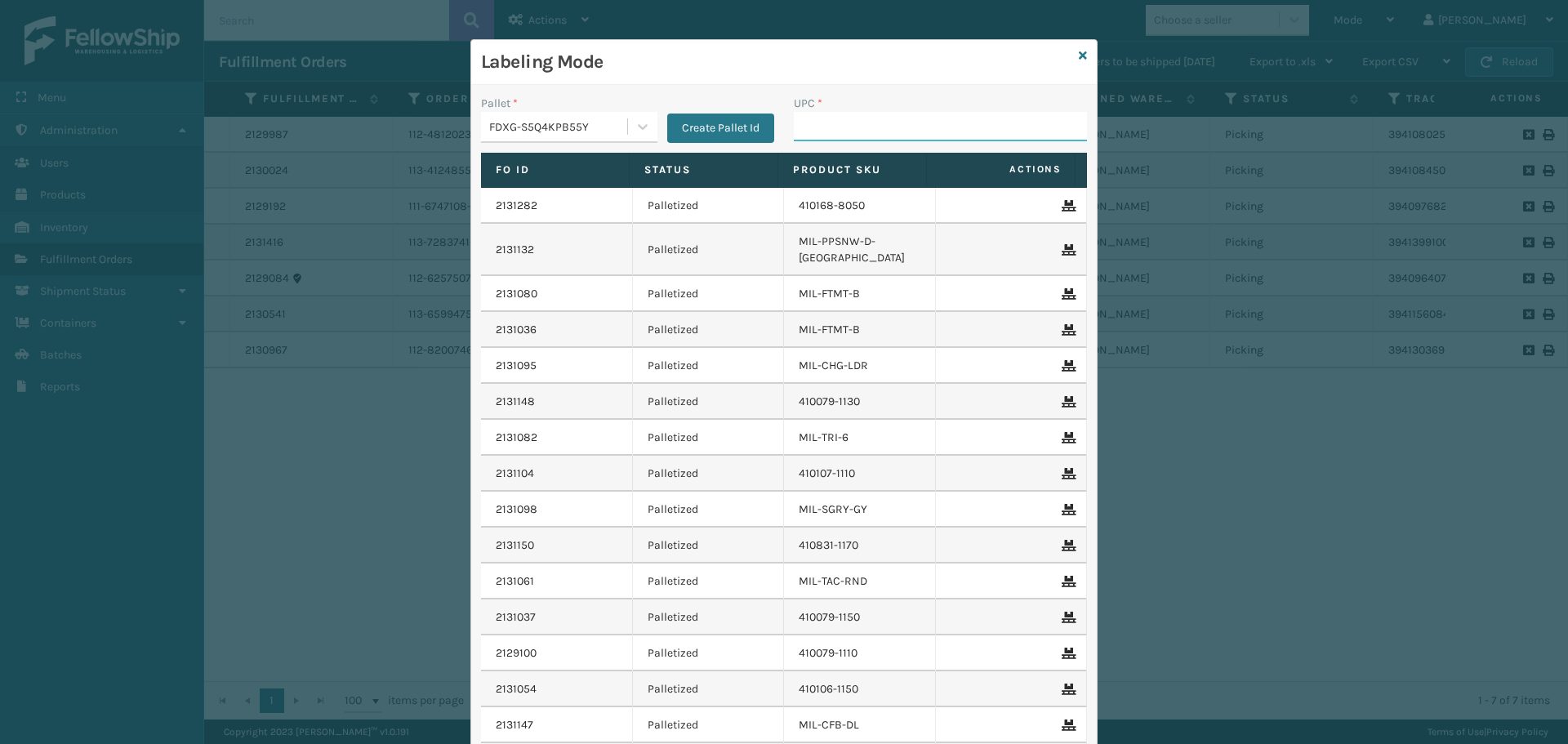
click at [870, 124] on input "UPC *" at bounding box center [940, 126] width 293 height 29
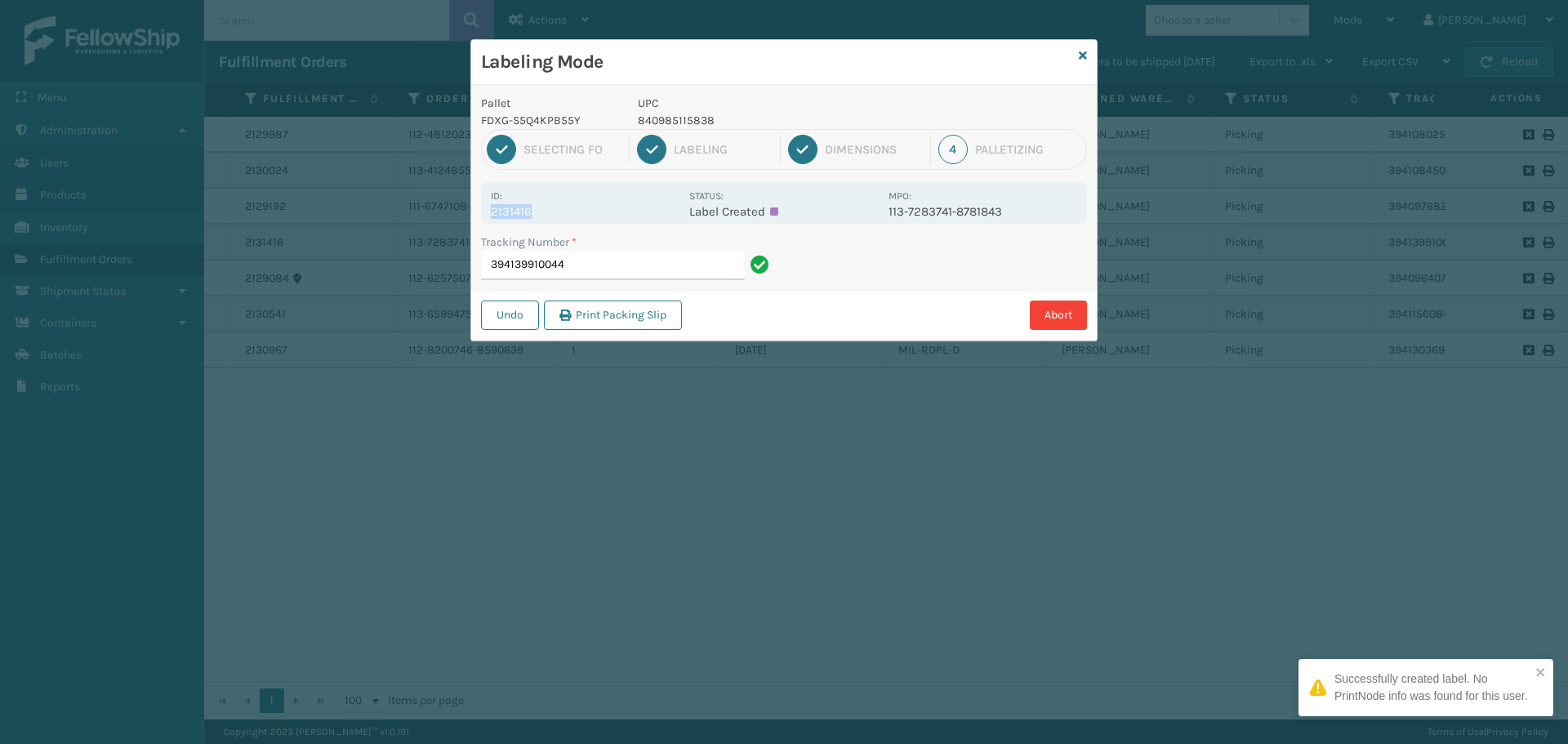
drag, startPoint x: 488, startPoint y: 213, endPoint x: 644, endPoint y: 221, distance: 156.2
click at [644, 221] on div "Id: 2131416 Status: Label Created MPO: 113-7283741-8781843" at bounding box center [784, 203] width 606 height 42
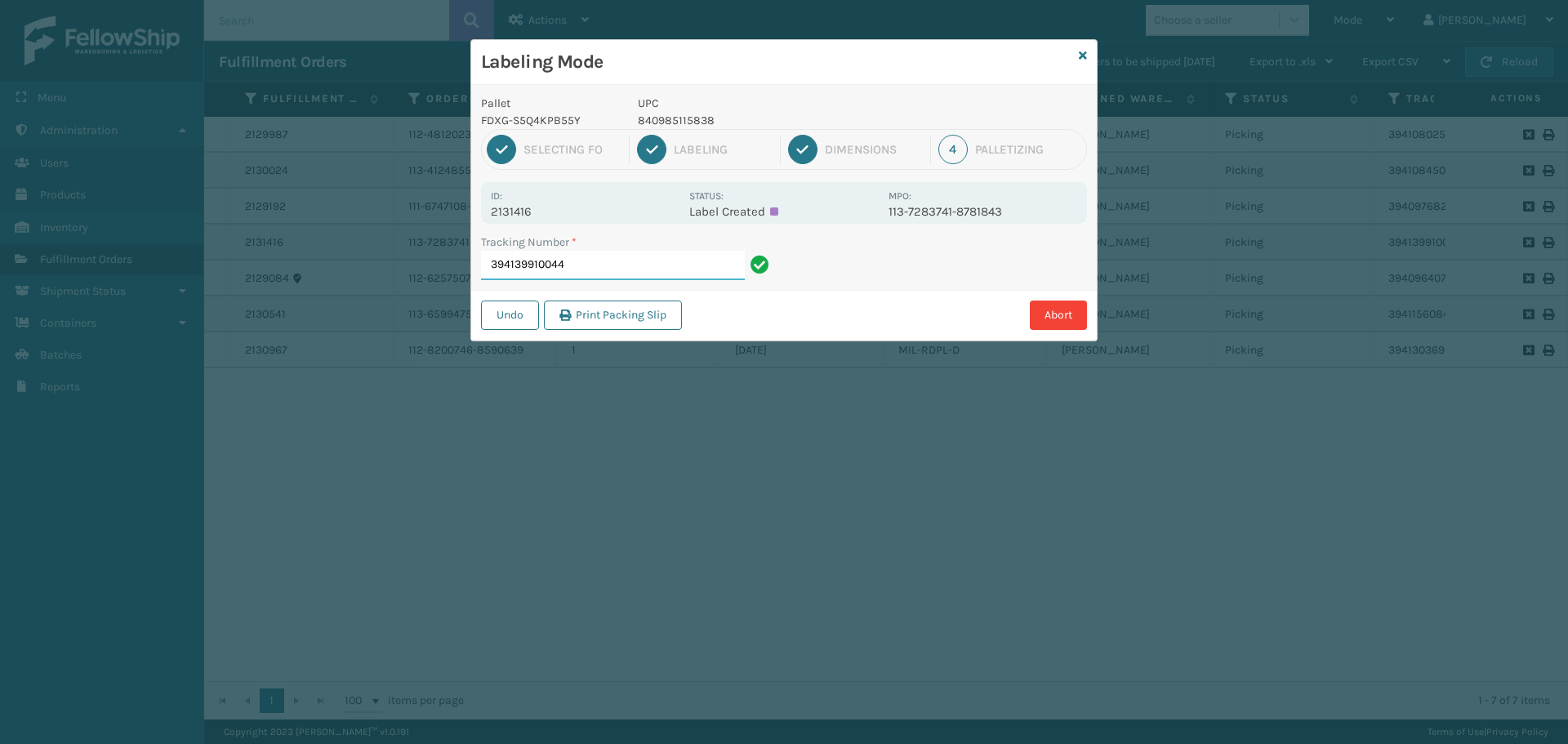
click at [692, 279] on input "394139910044" at bounding box center [612, 265] width 264 height 29
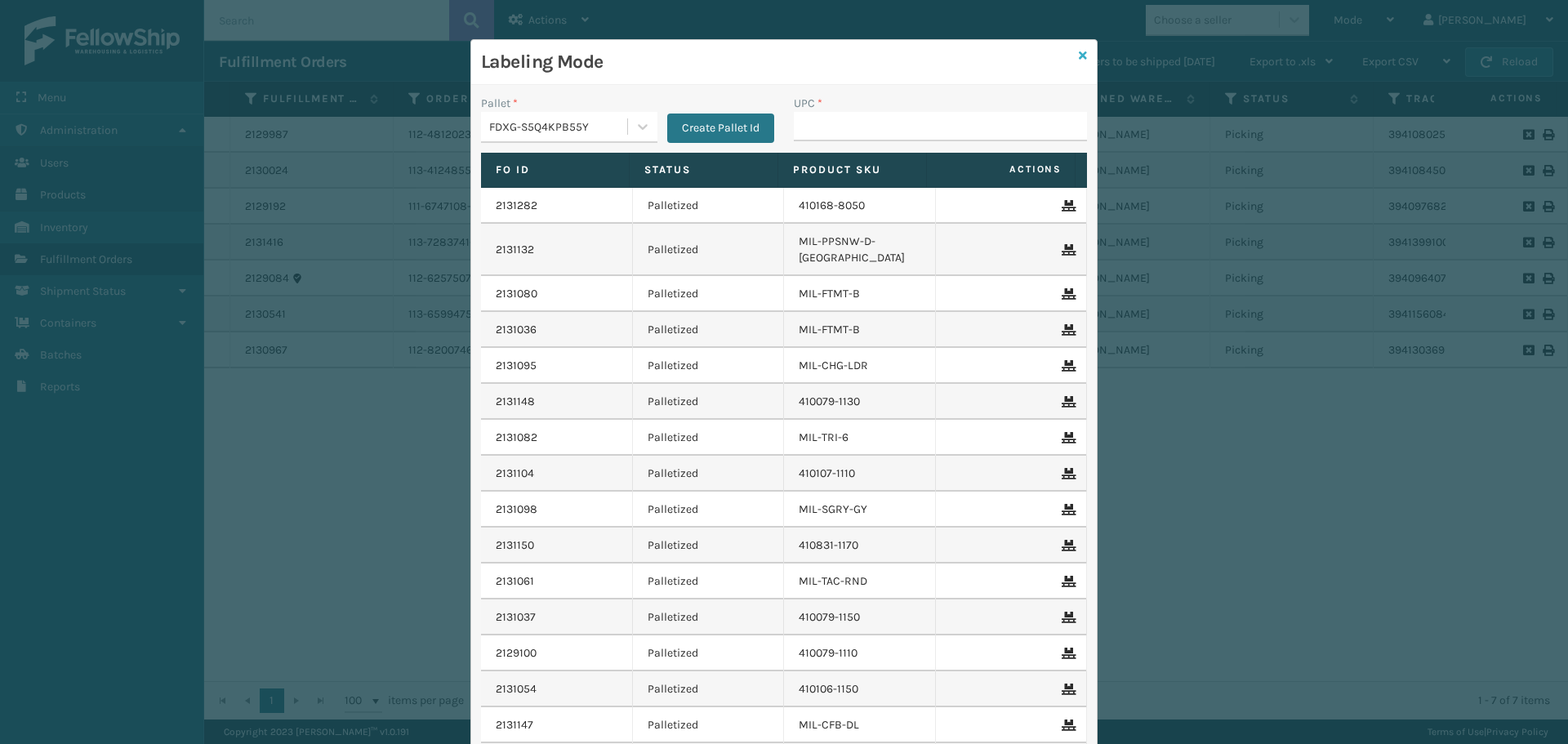
click at [1078, 60] on icon at bounding box center [1082, 55] width 8 height 12
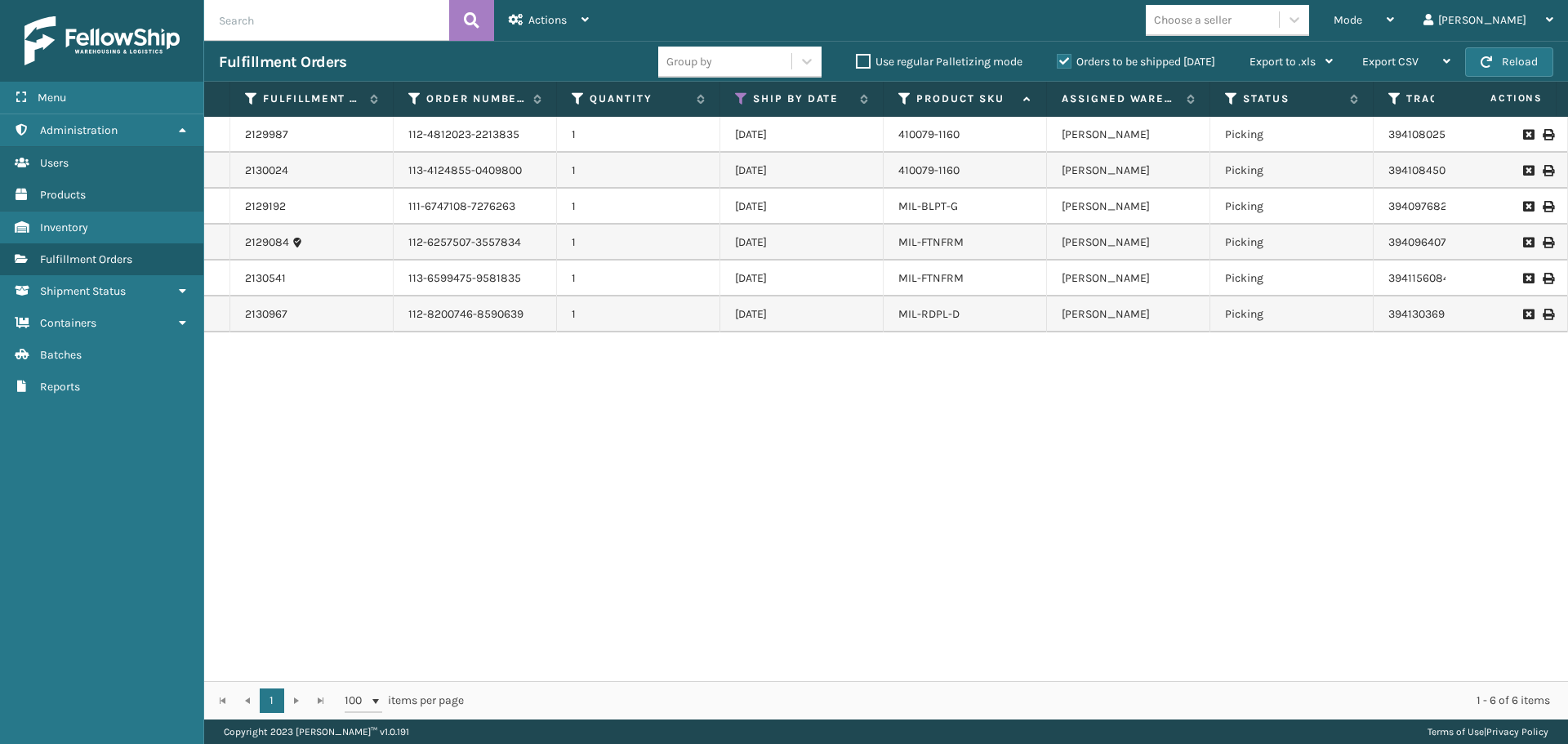
scroll to position [0, 593]
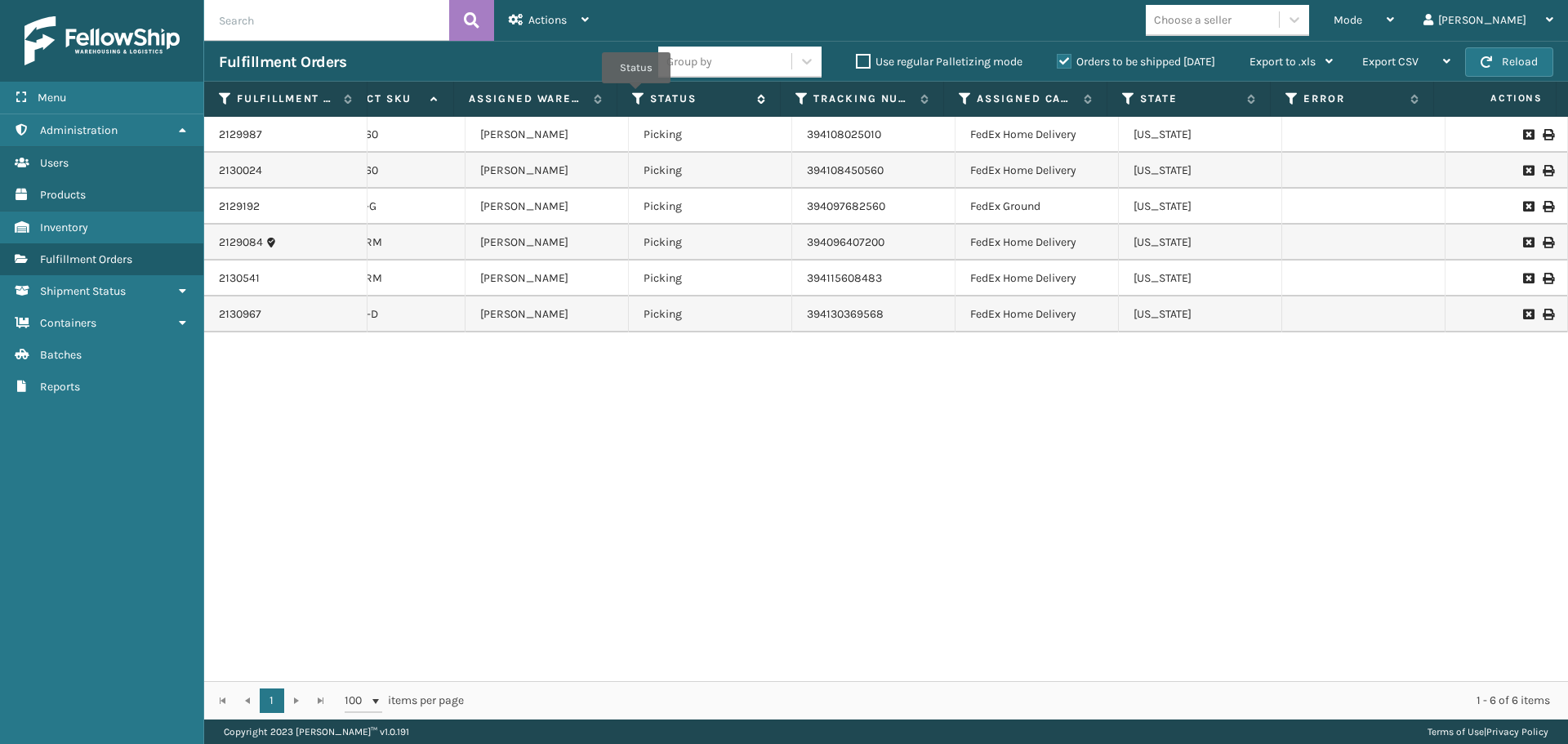
click at [636, 94] on icon at bounding box center [638, 99] width 13 height 15
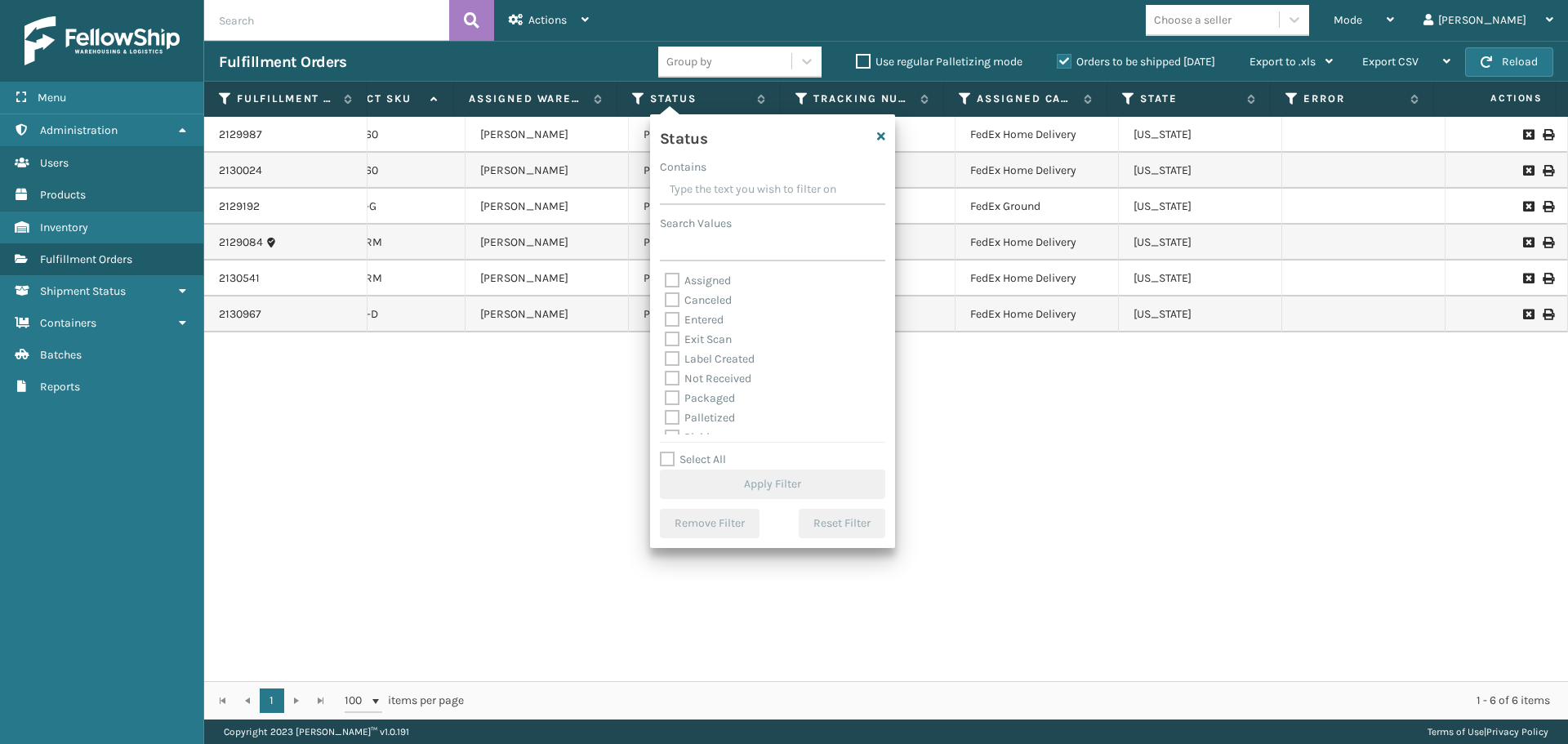
click at [719, 416] on label "Palletized" at bounding box center [699, 417] width 70 height 14
click at [666, 416] on input "Palletized" at bounding box center [665, 414] width 1 height 11
checkbox input "true"
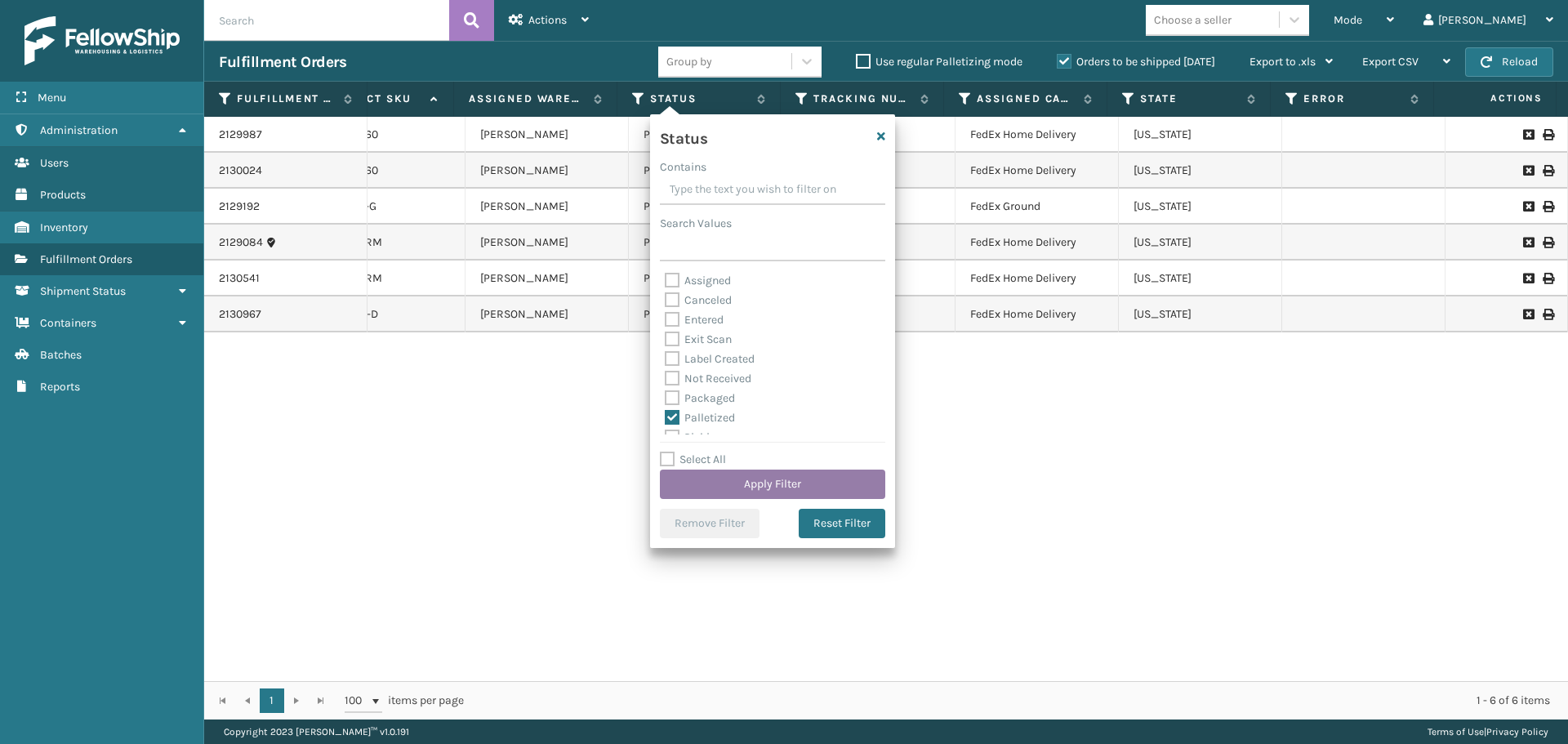
click at [760, 472] on button "Apply Filter" at bounding box center [772, 485] width 225 height 29
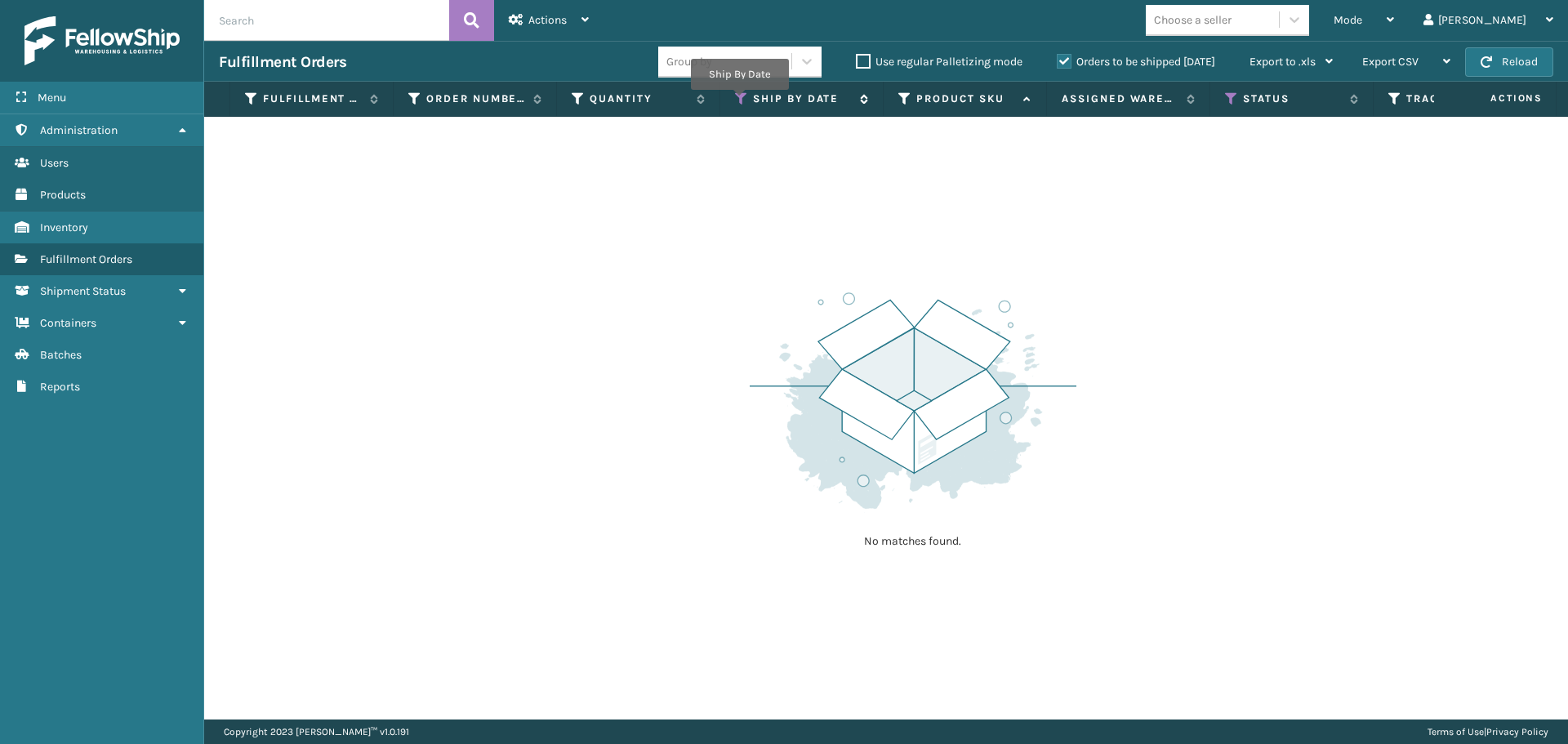
click at [739, 102] on icon at bounding box center [741, 99] width 13 height 15
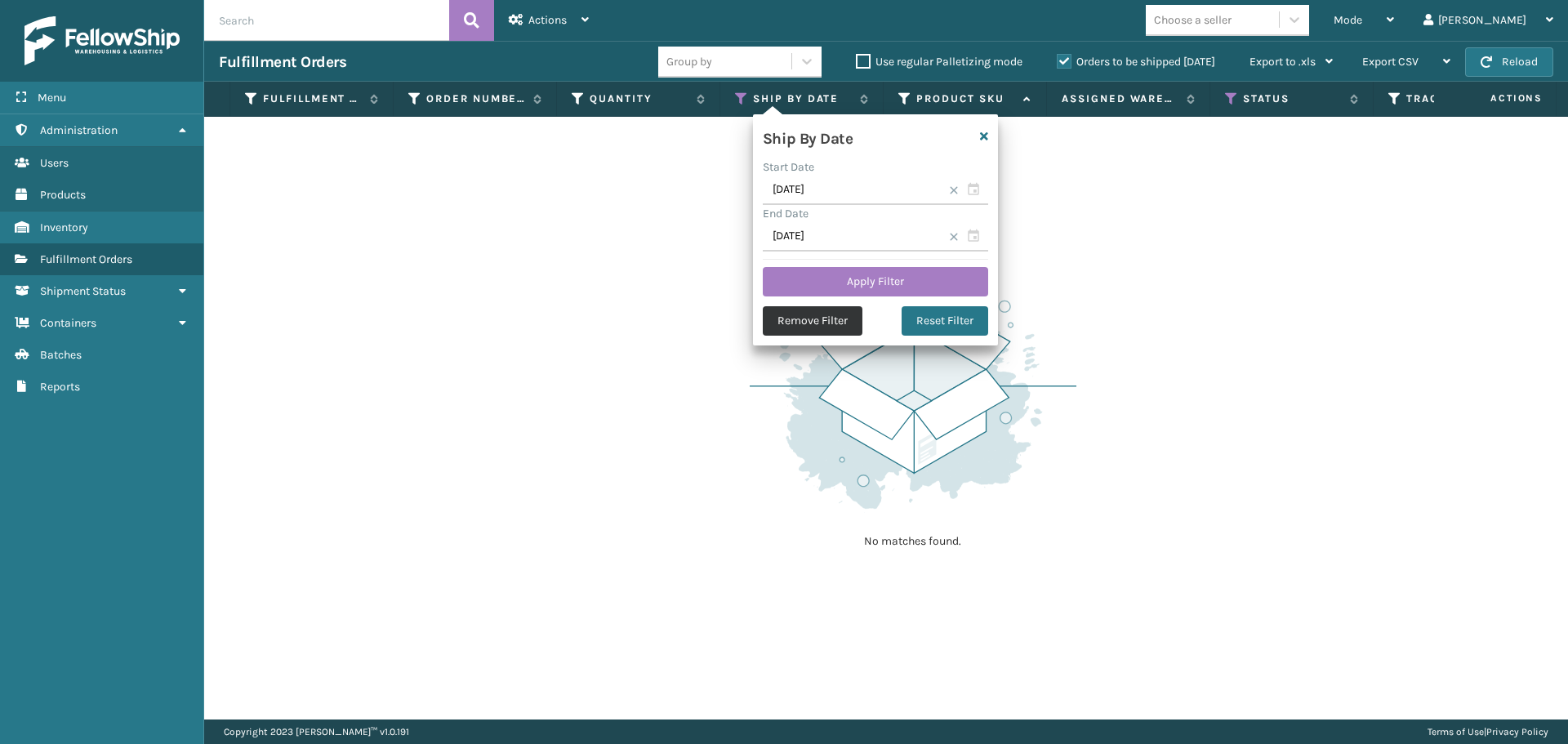
click at [816, 326] on button "Remove Filter" at bounding box center [813, 321] width 100 height 29
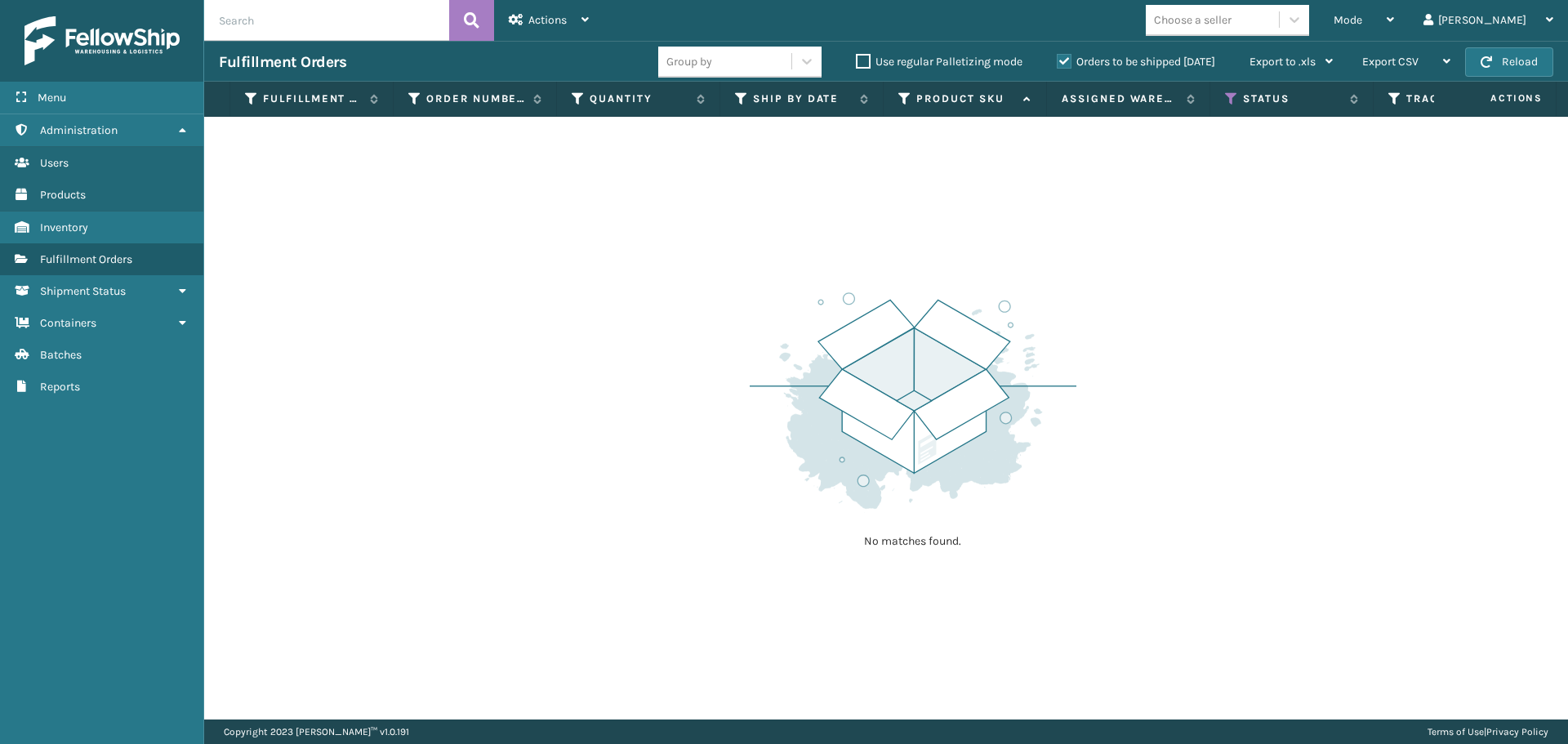
click at [1066, 58] on label "Orders to be shipped [DATE]" at bounding box center [1135, 61] width 159 height 14
click at [1057, 58] on input "Orders to be shipped [DATE]" at bounding box center [1057, 58] width 1 height 11
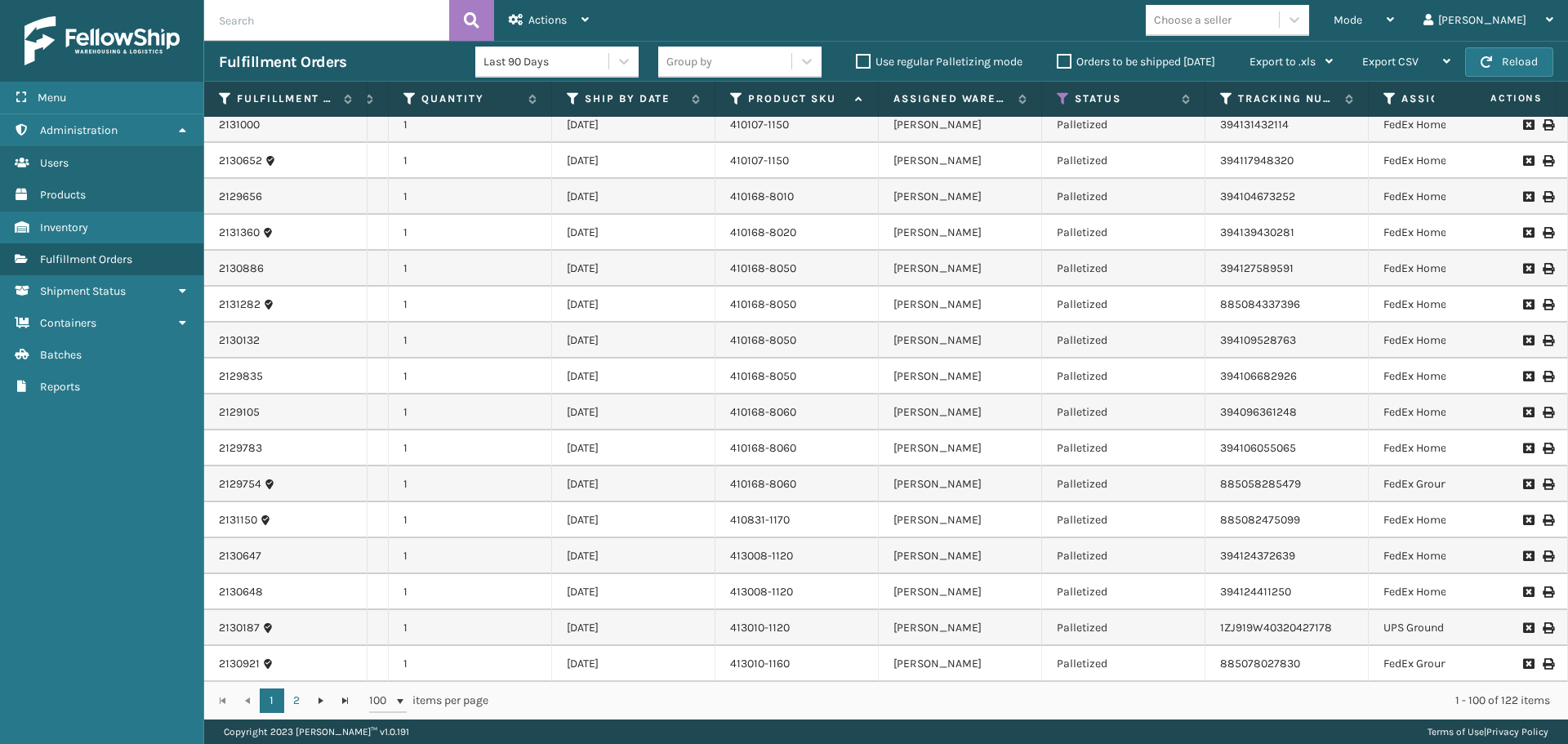
scroll to position [1013, 168]
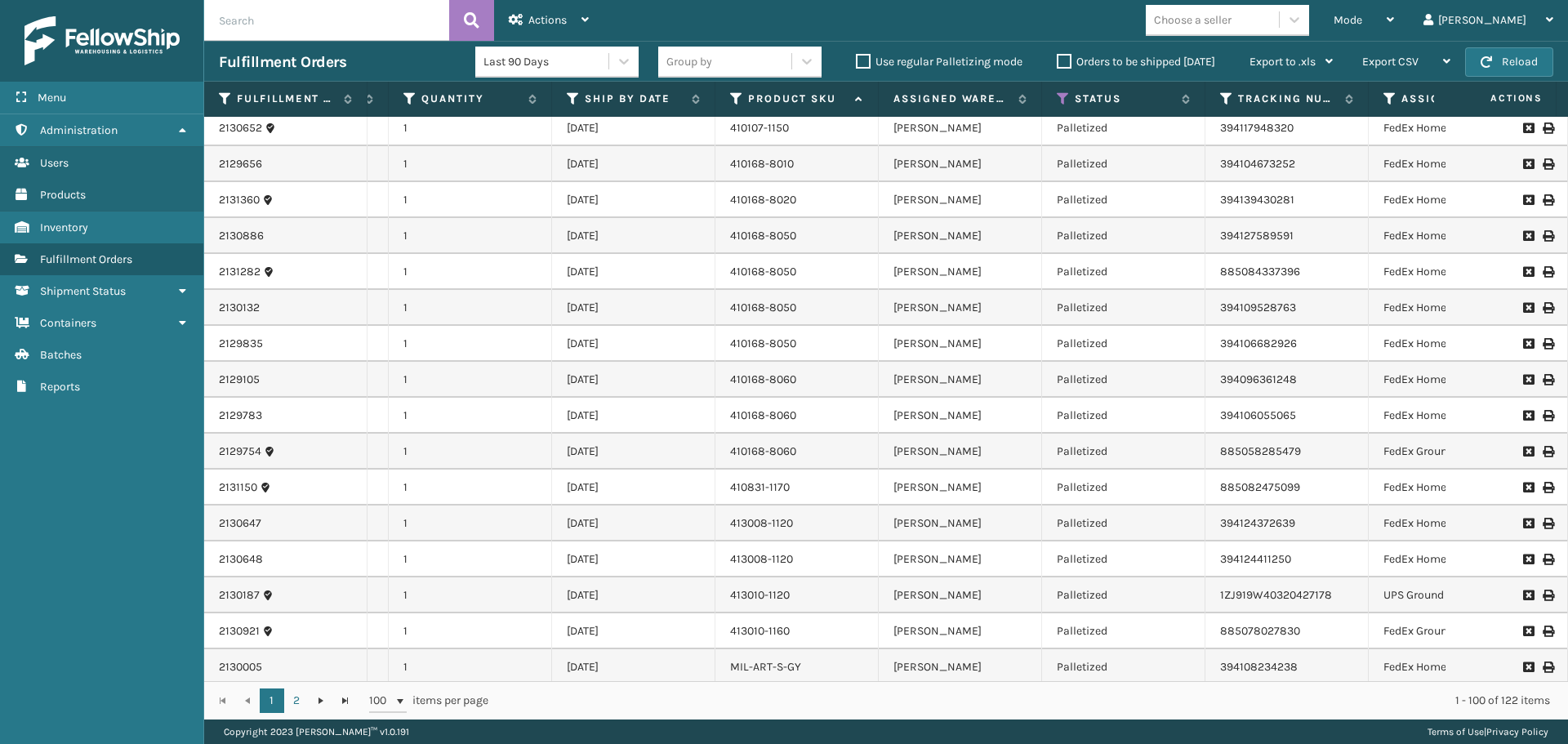
click at [1063, 57] on label "Orders to be shipped [DATE]" at bounding box center [1135, 61] width 159 height 14
click at [1057, 57] on input "Orders to be shipped [DATE]" at bounding box center [1057, 58] width 1 height 11
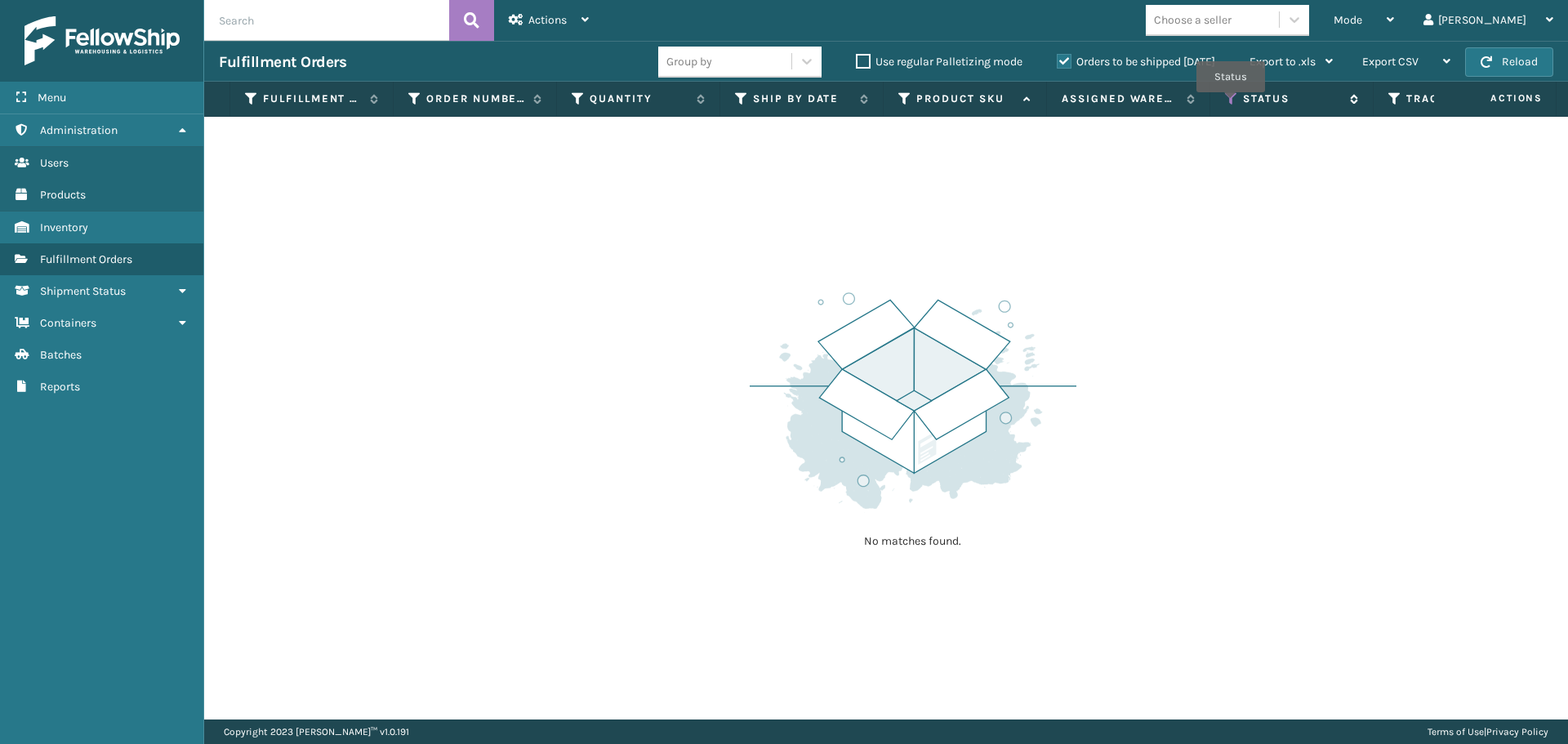
click at [1231, 103] on icon at bounding box center [1231, 99] width 13 height 15
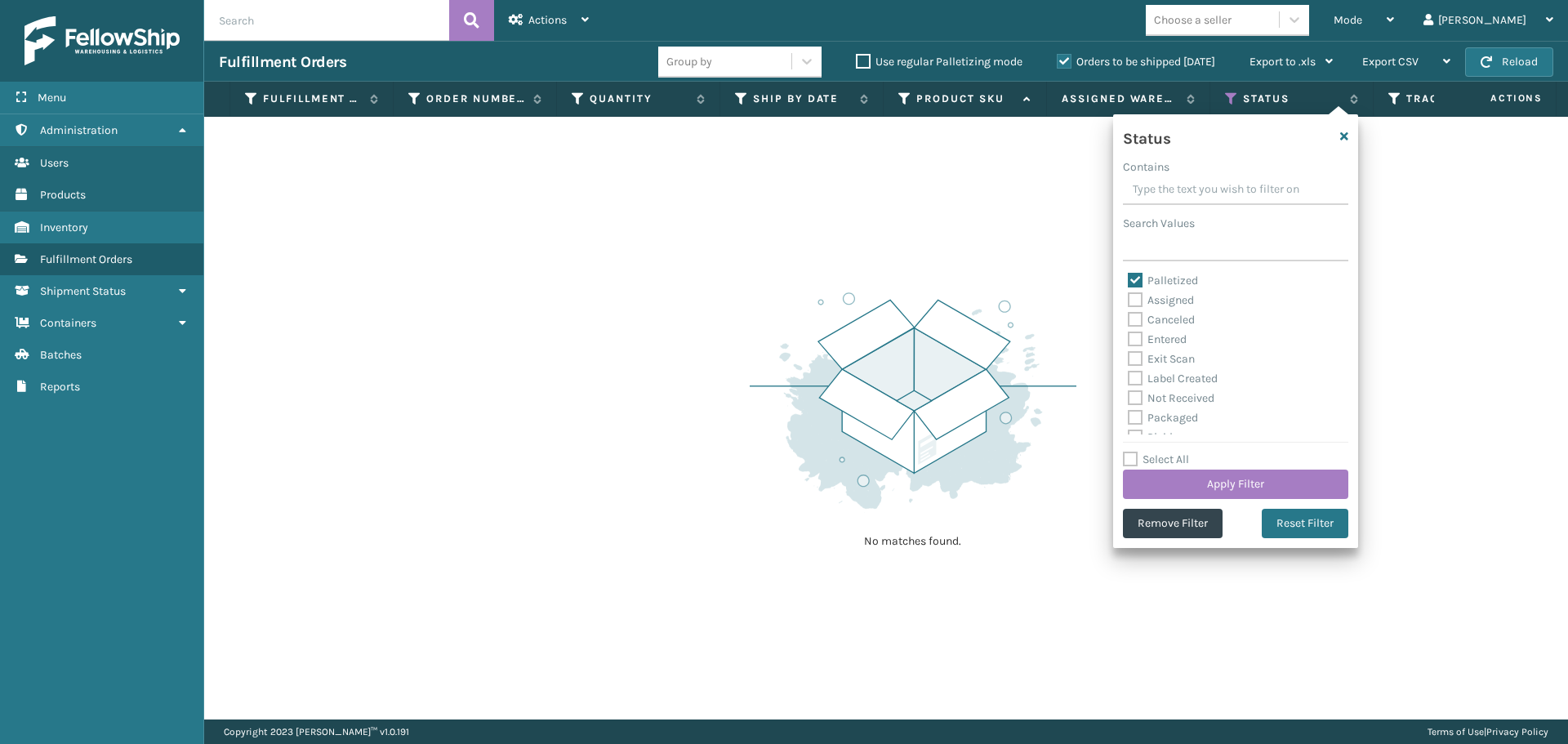
click at [1035, 244] on div "No matches found." at bounding box center [886, 418] width 1364 height 602
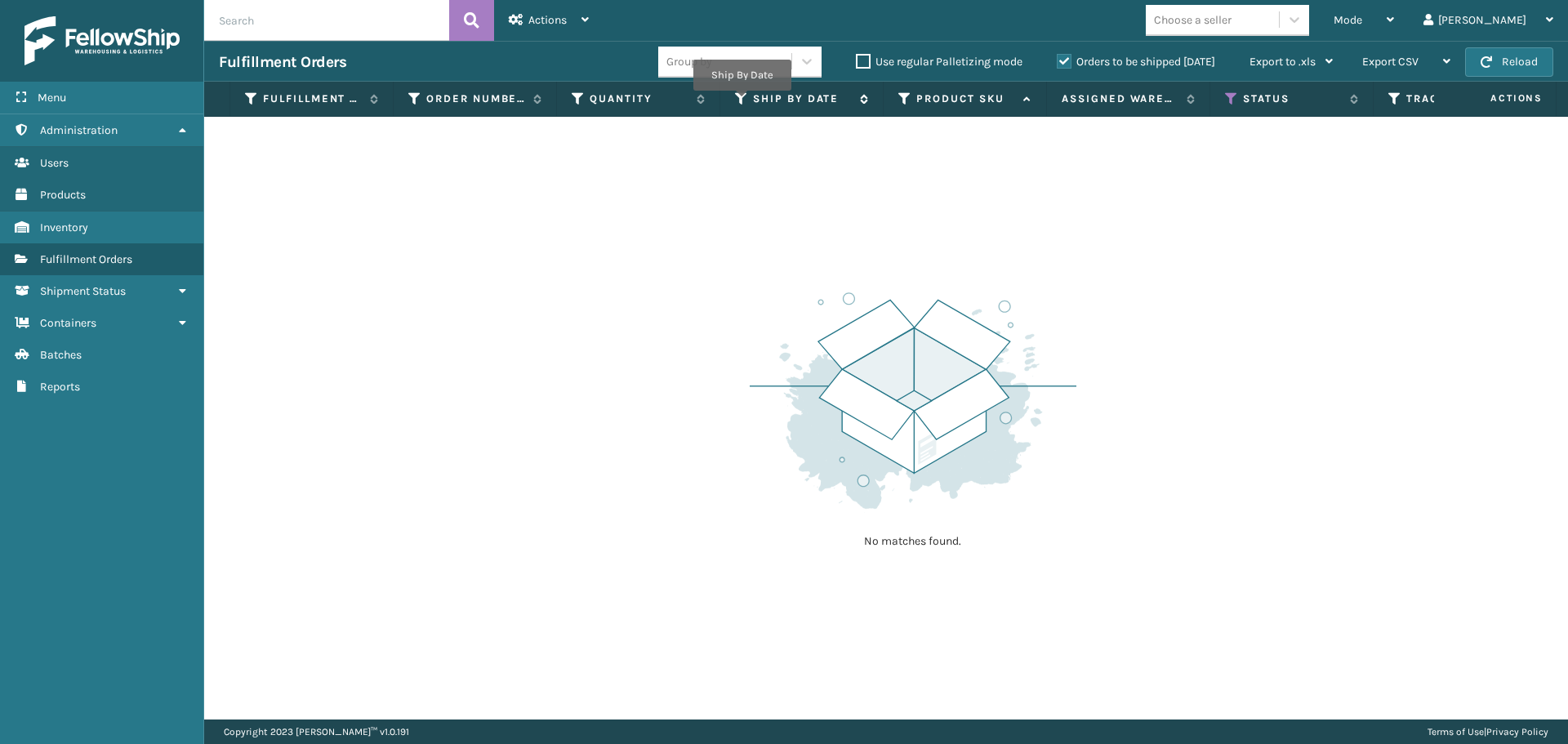
click at [742, 103] on icon at bounding box center [741, 99] width 13 height 15
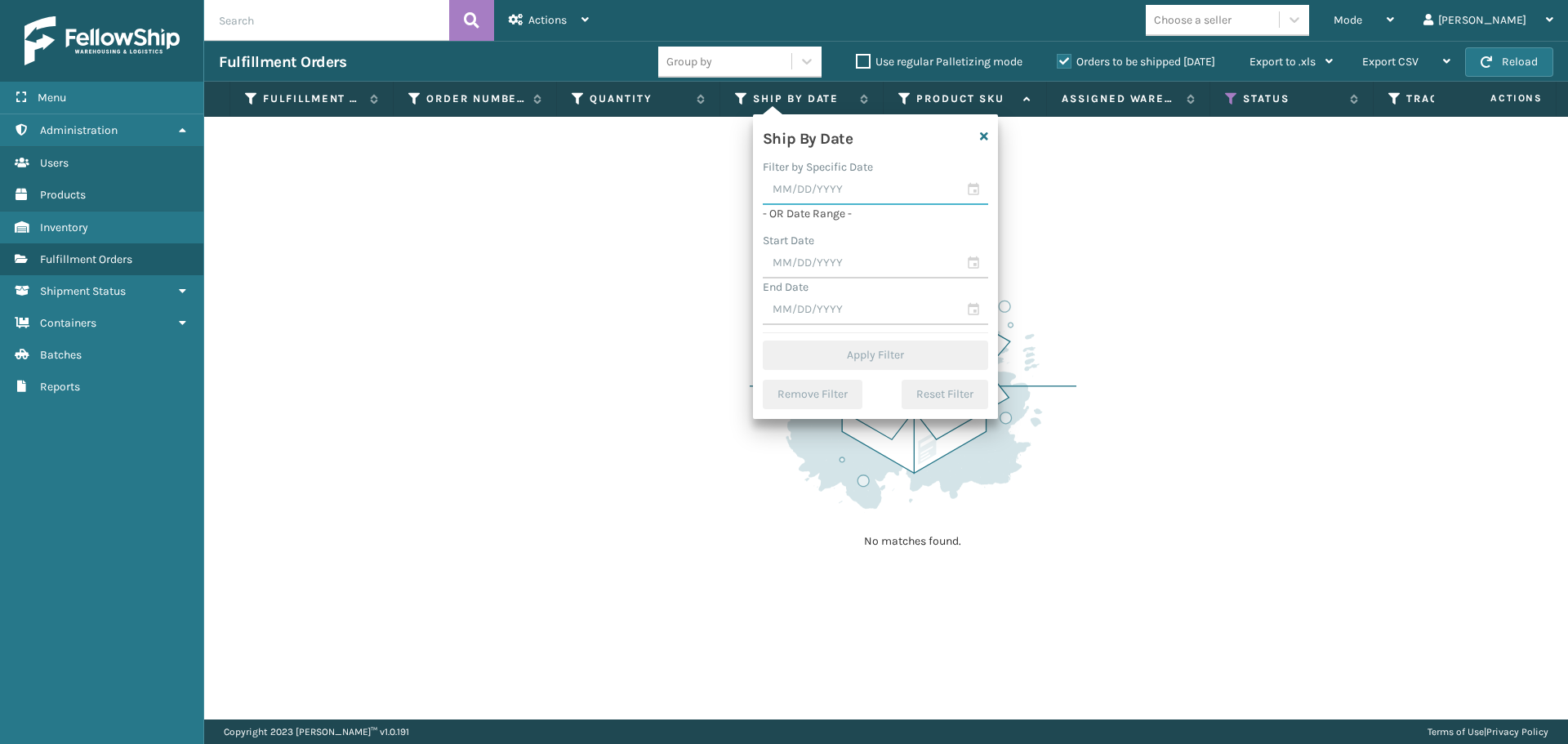
click at [848, 179] on input "text" at bounding box center [875, 191] width 225 height 29
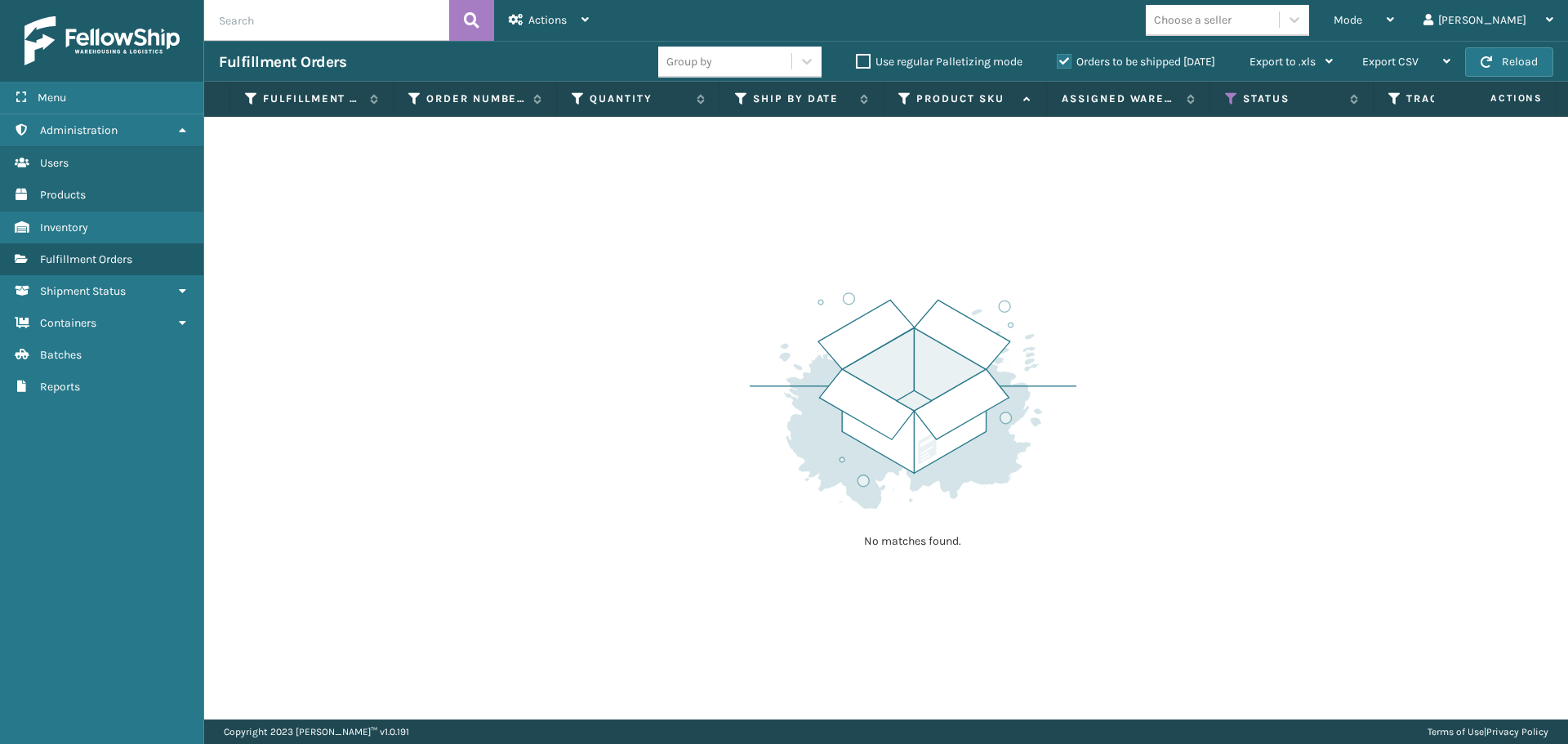
click at [1222, 254] on div "No matches found." at bounding box center [886, 418] width 1364 height 602
click at [734, 104] on th "Ship By Date" at bounding box center [802, 99] width 163 height 35
click at [739, 92] on icon at bounding box center [741, 99] width 13 height 15
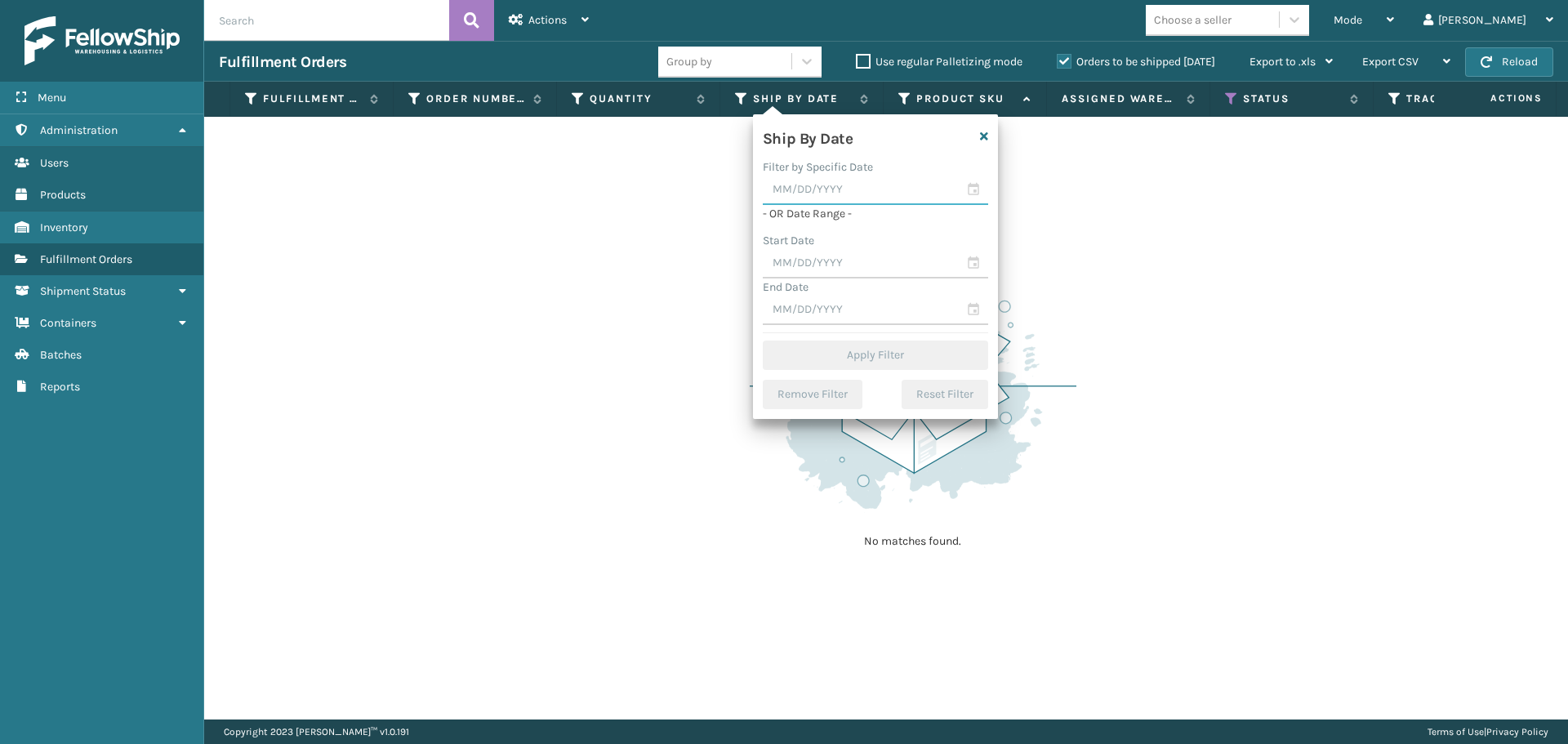
click at [822, 193] on input "text" at bounding box center [875, 191] width 225 height 29
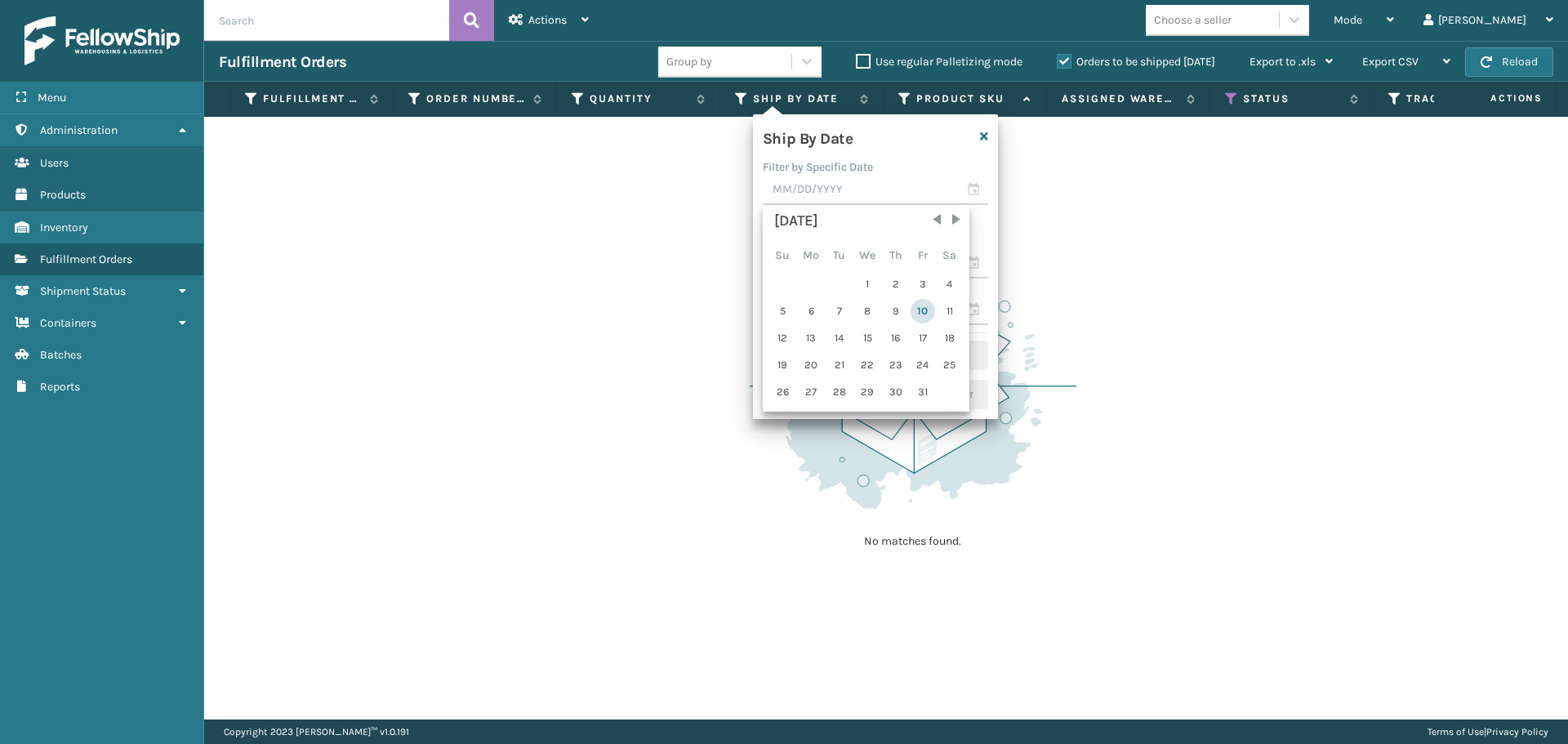
click at [921, 315] on div "10" at bounding box center [922, 311] width 24 height 24
type input "[DATE]"
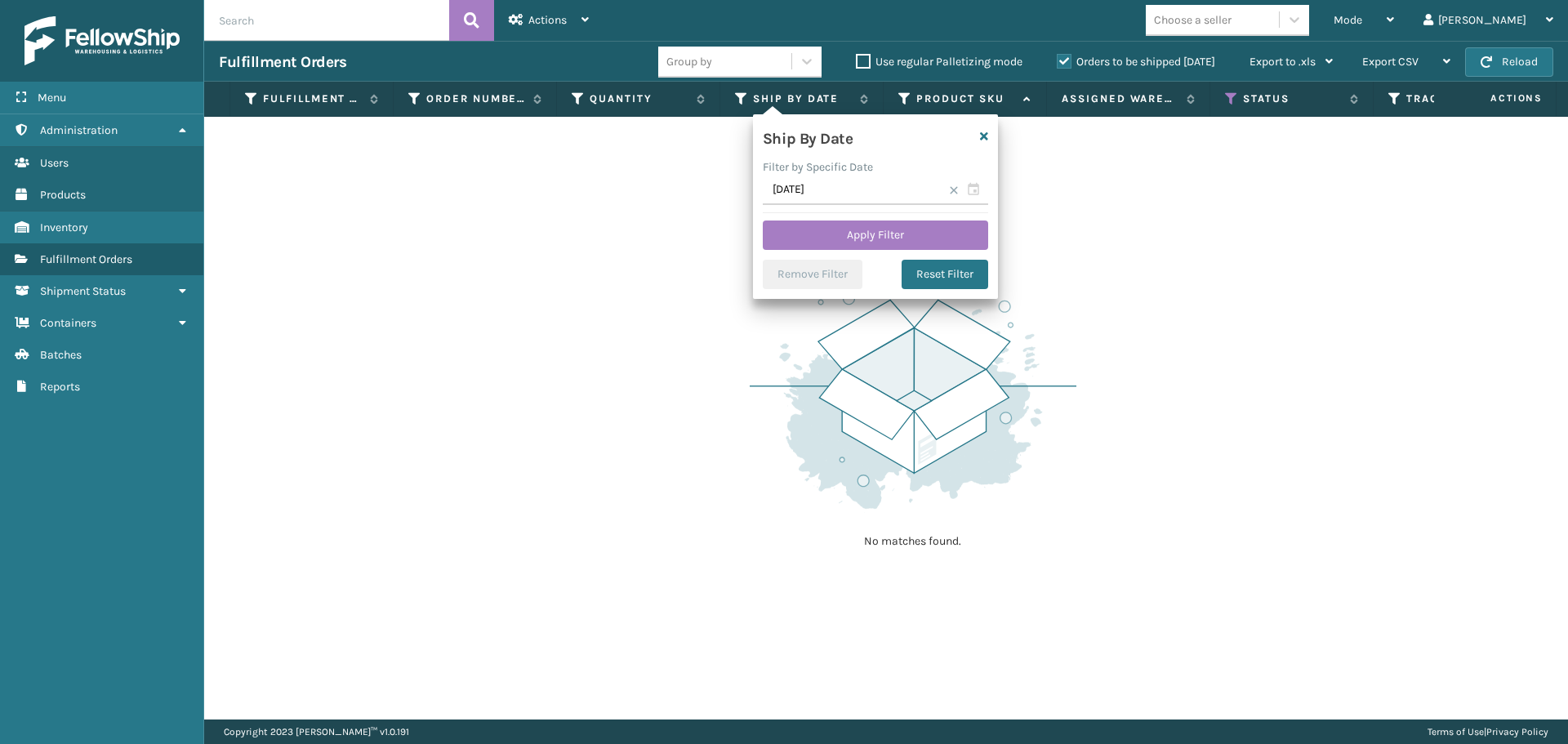
click at [953, 191] on span at bounding box center [953, 190] width 10 height 10
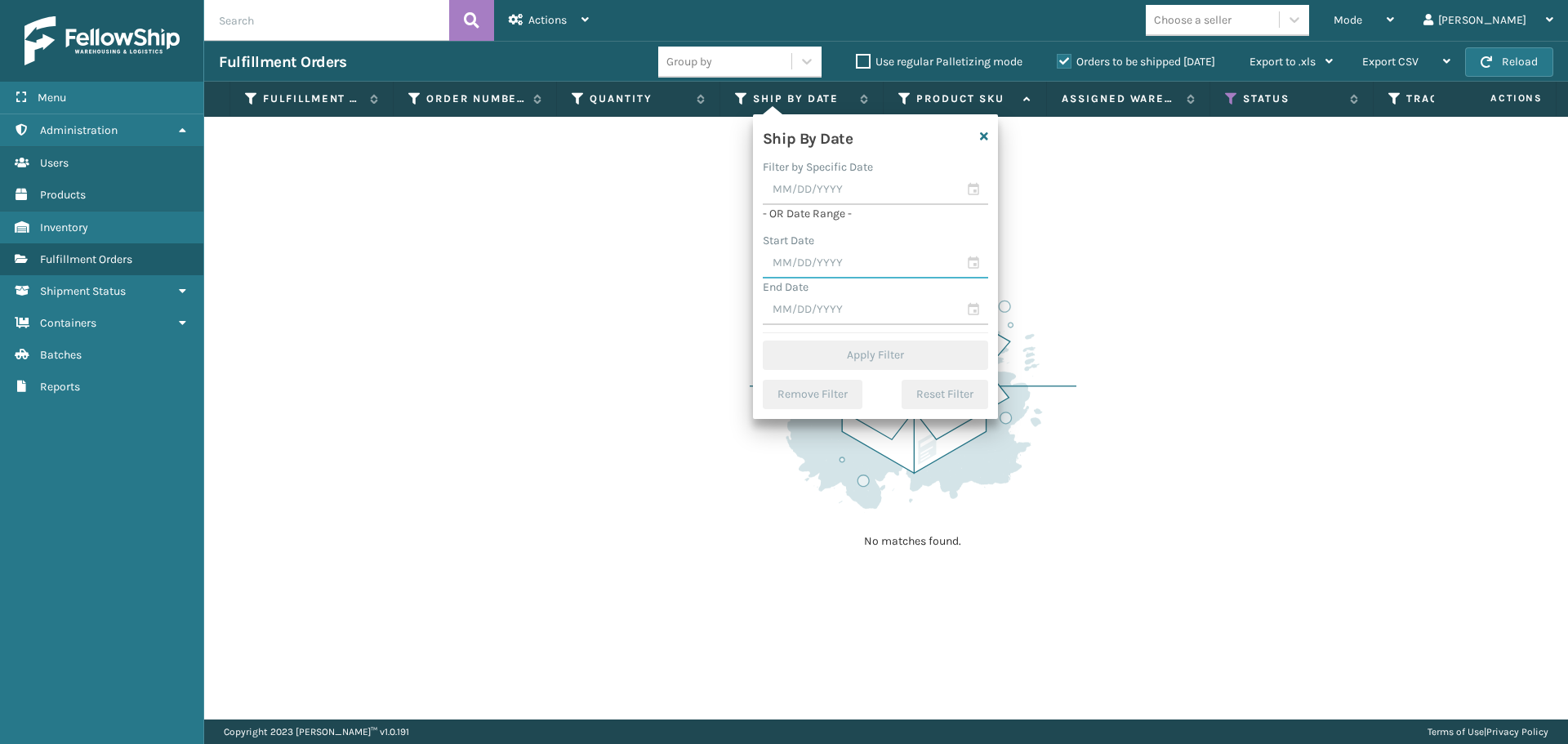
click at [895, 250] on input "text" at bounding box center [875, 264] width 225 height 29
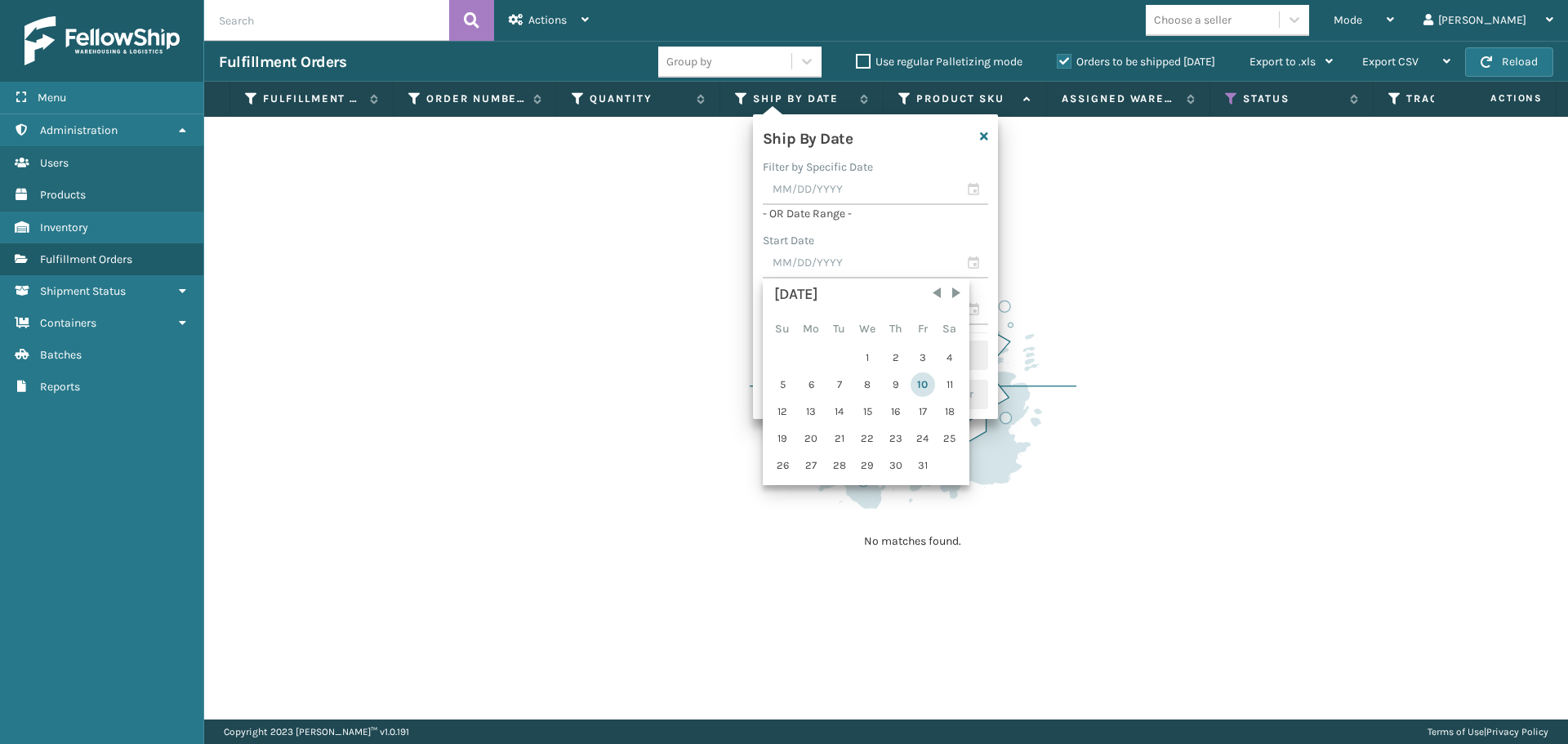
click at [924, 380] on div "10" at bounding box center [922, 385] width 24 height 24
type input "[DATE]"
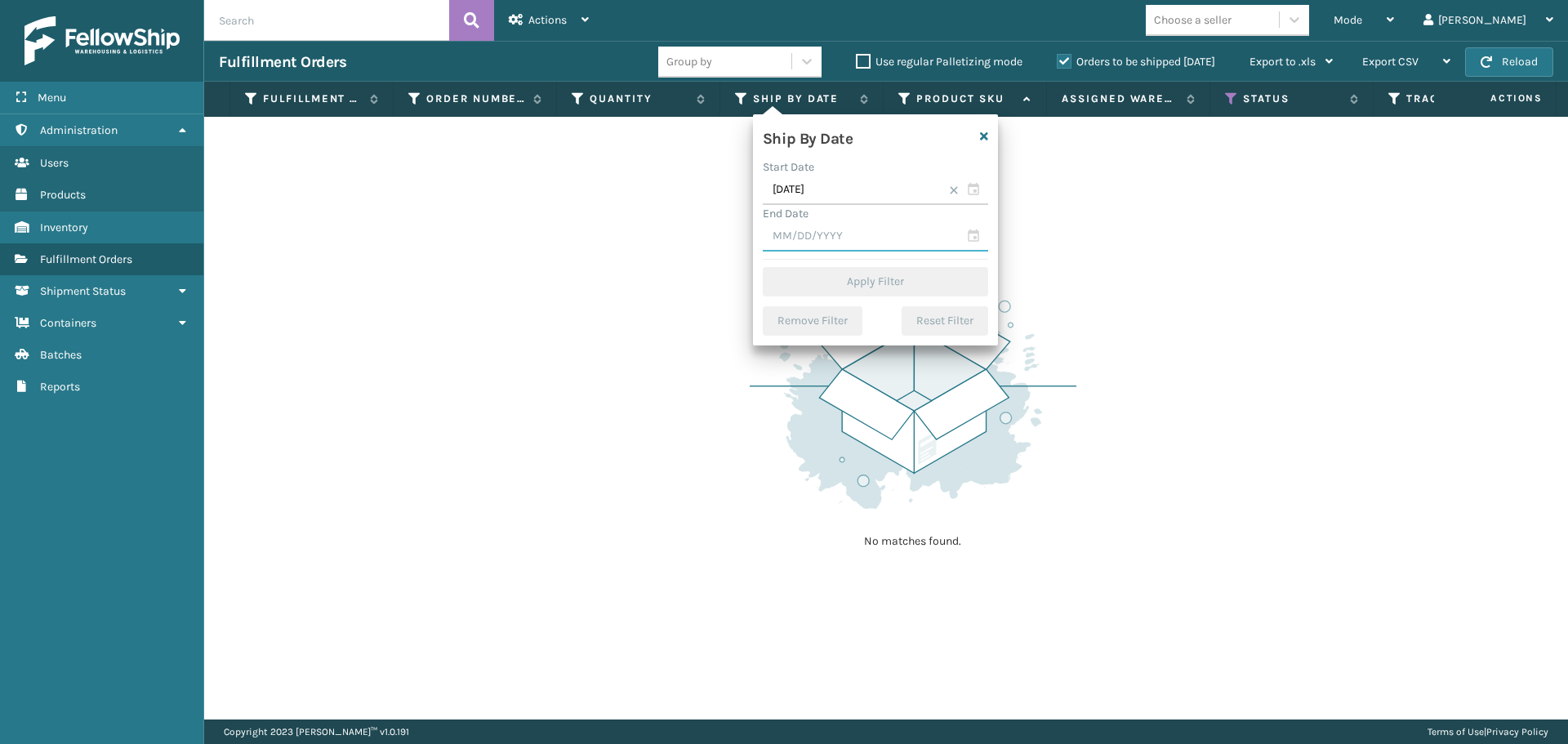
click at [880, 247] on input "text" at bounding box center [875, 237] width 225 height 29
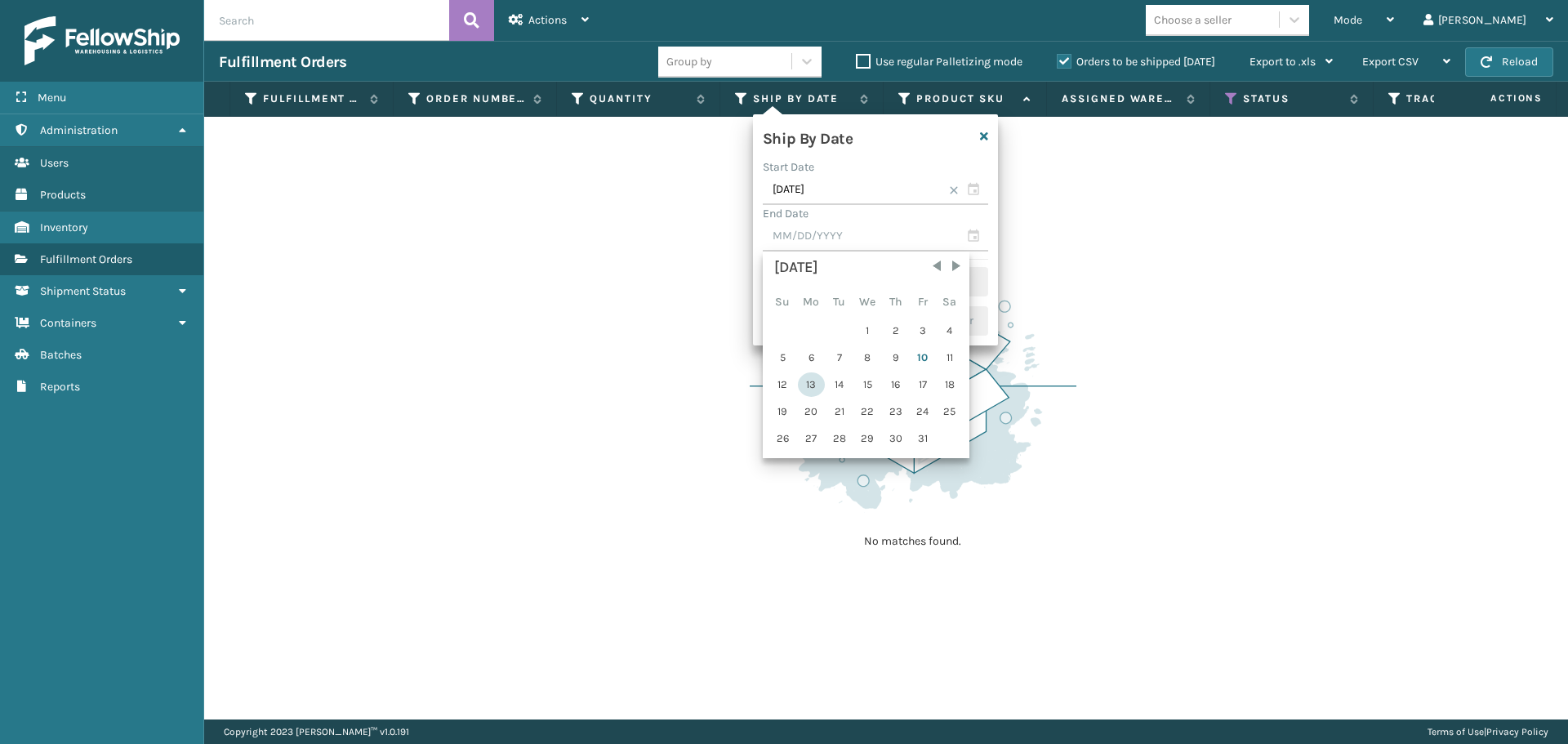
click at [821, 384] on div "13" at bounding box center [812, 385] width 27 height 24
type input "[DATE]"
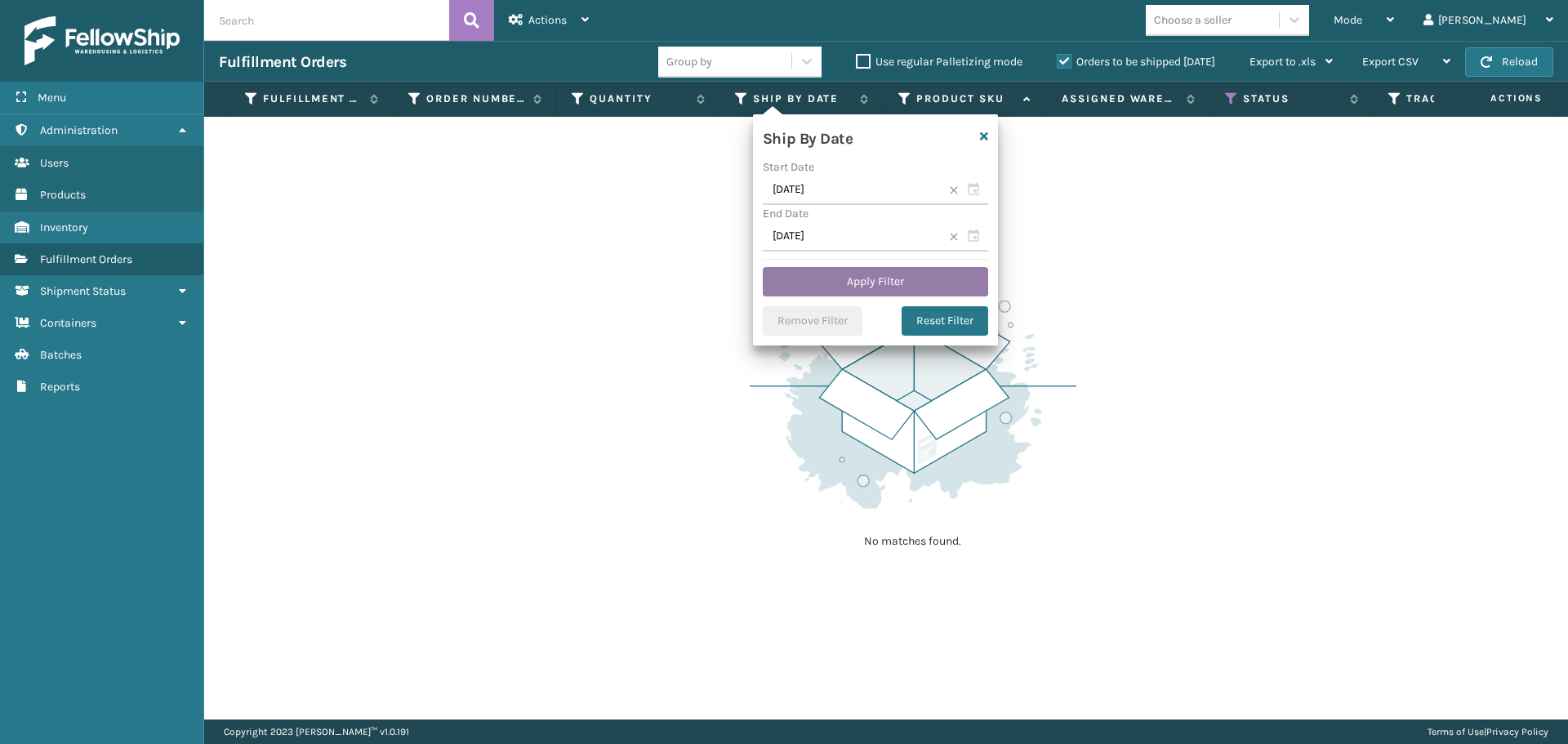
click at [881, 281] on button "Apply Filter" at bounding box center [875, 281] width 225 height 29
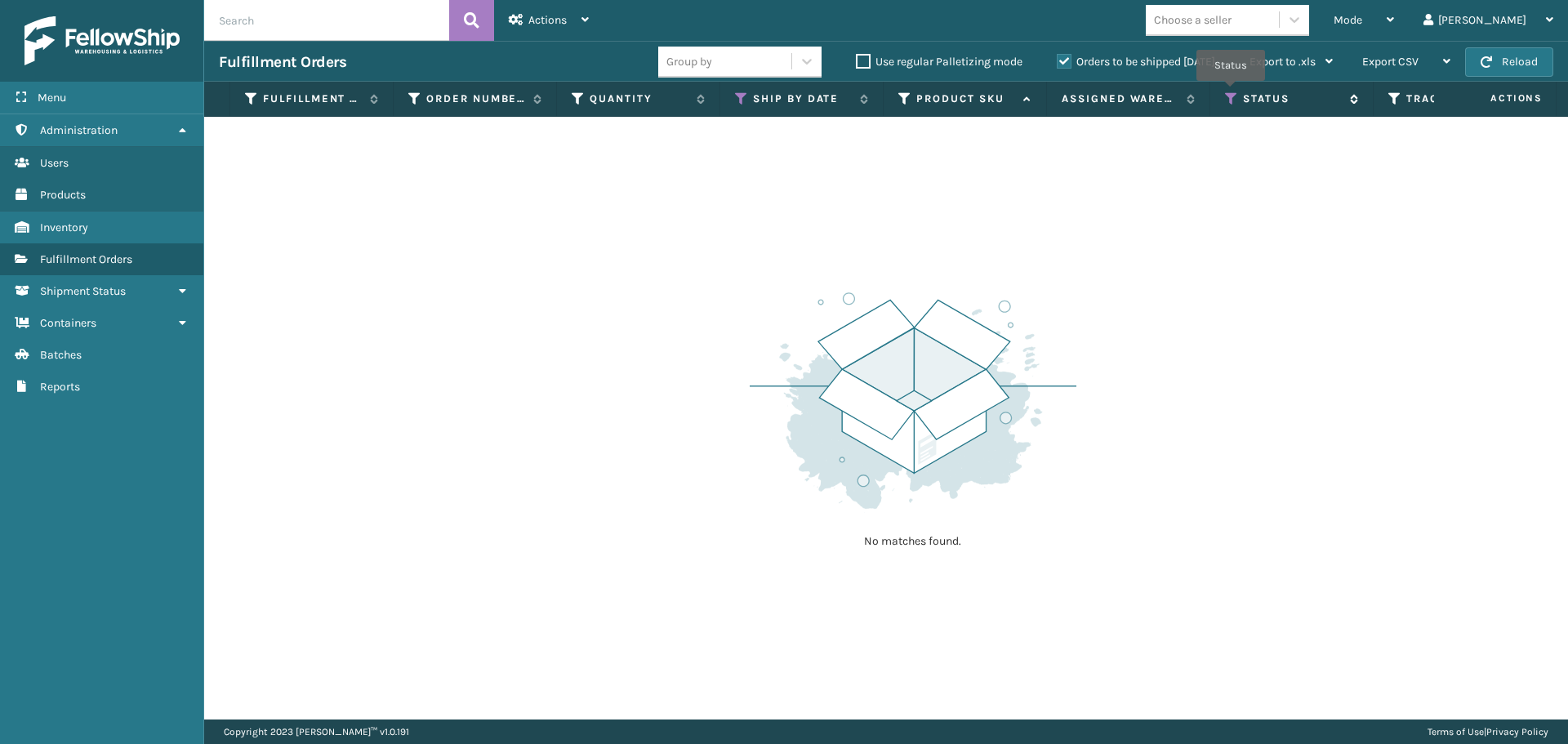
click at [1231, 93] on icon at bounding box center [1231, 99] width 13 height 15
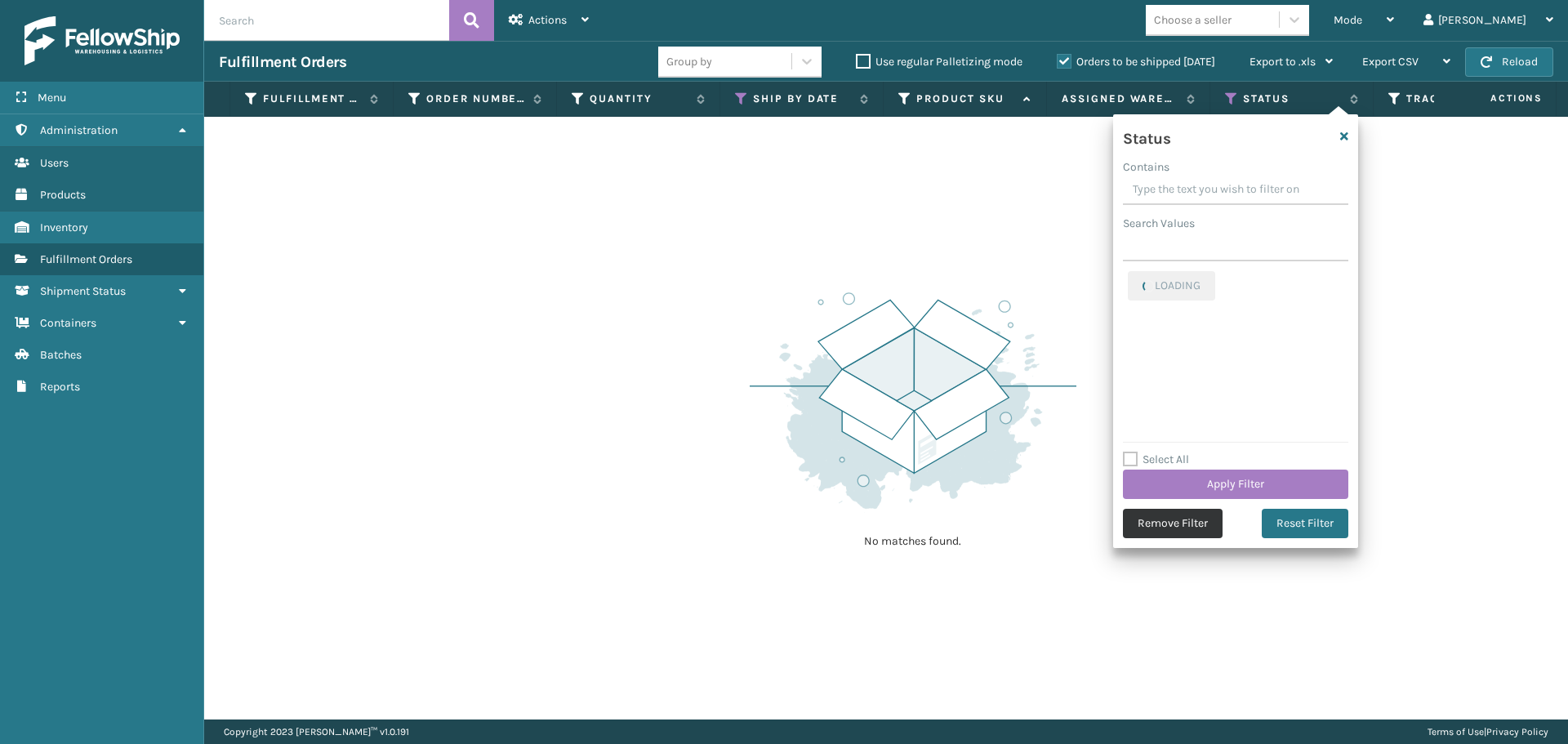
click at [1200, 535] on button "Remove Filter" at bounding box center [1173, 524] width 100 height 29
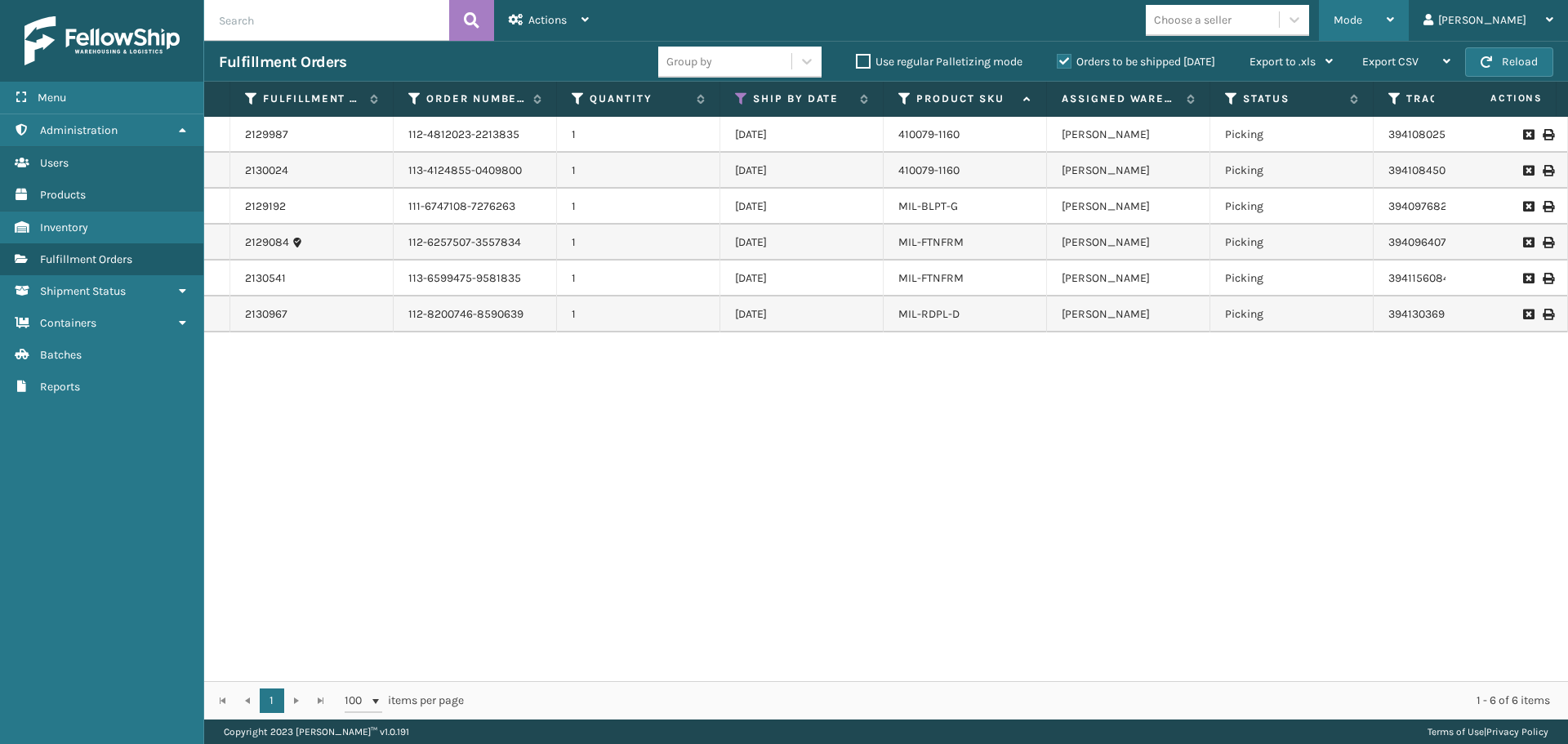
click at [1362, 25] on span "Mode" at bounding box center [1348, 19] width 29 height 14
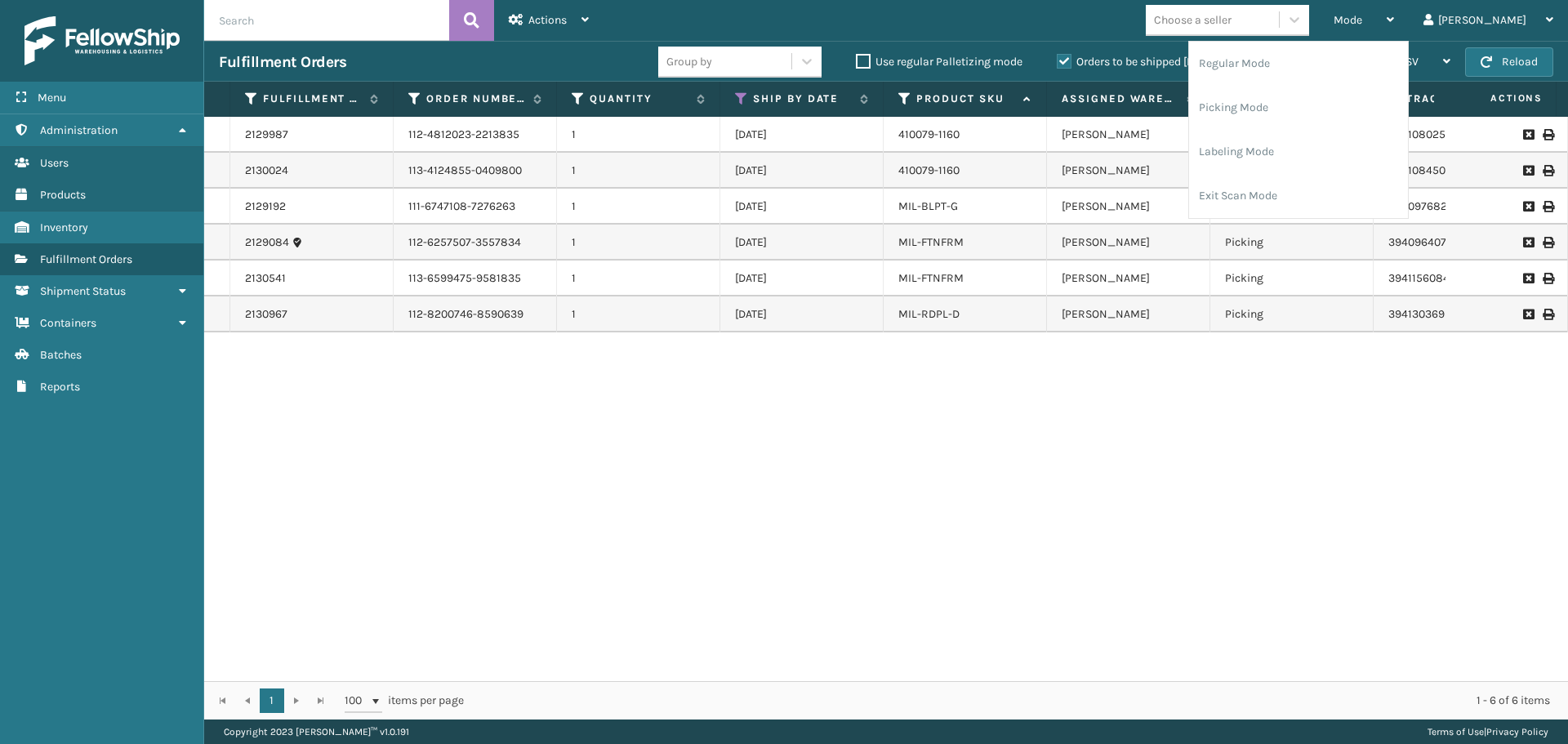
click at [1223, 429] on div "2129987 112-4812023-2213835 1 [DATE] 410079-1160 [PERSON_NAME] Picking 39410802…" at bounding box center [886, 399] width 1364 height 564
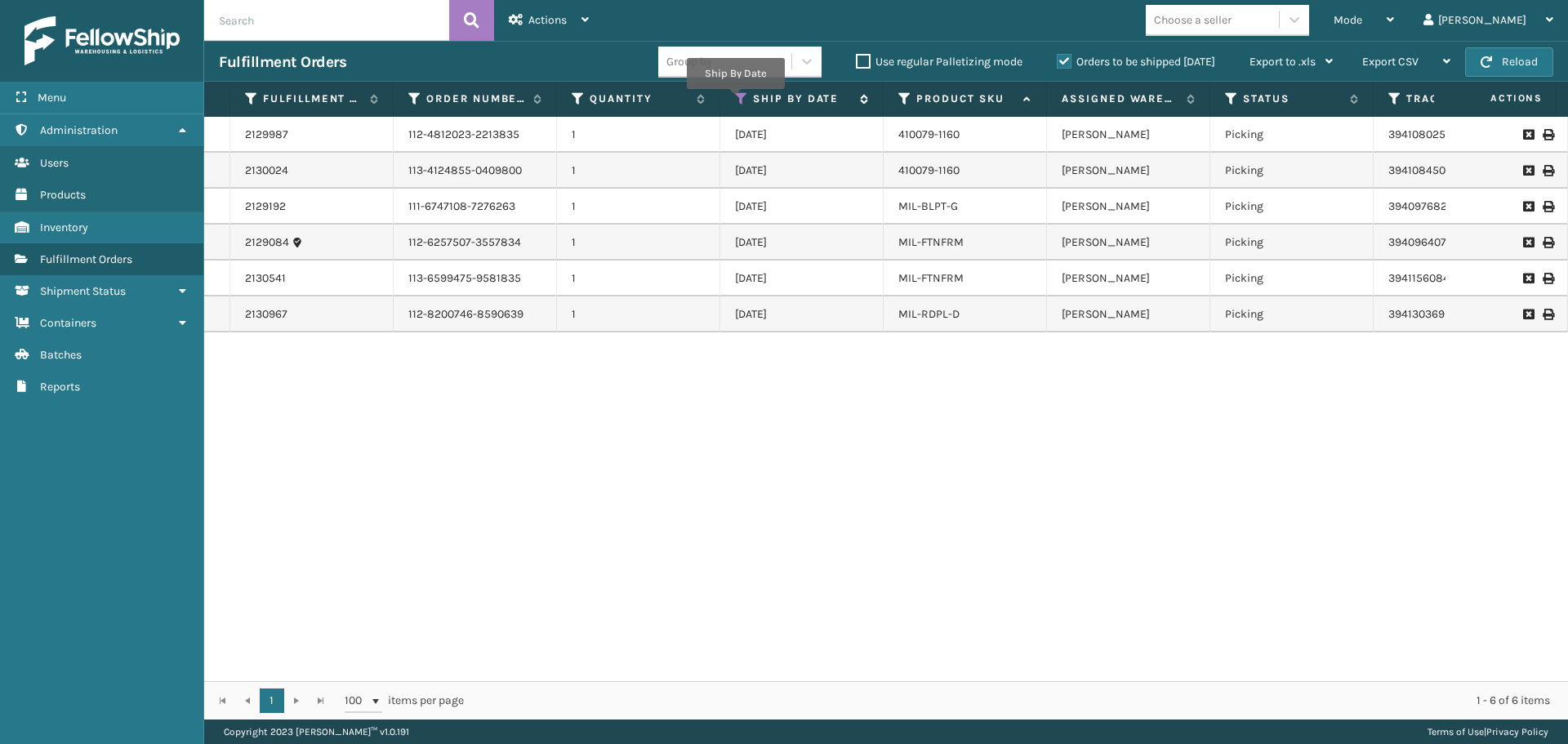
click at [735, 101] on icon at bounding box center [741, 99] width 13 height 15
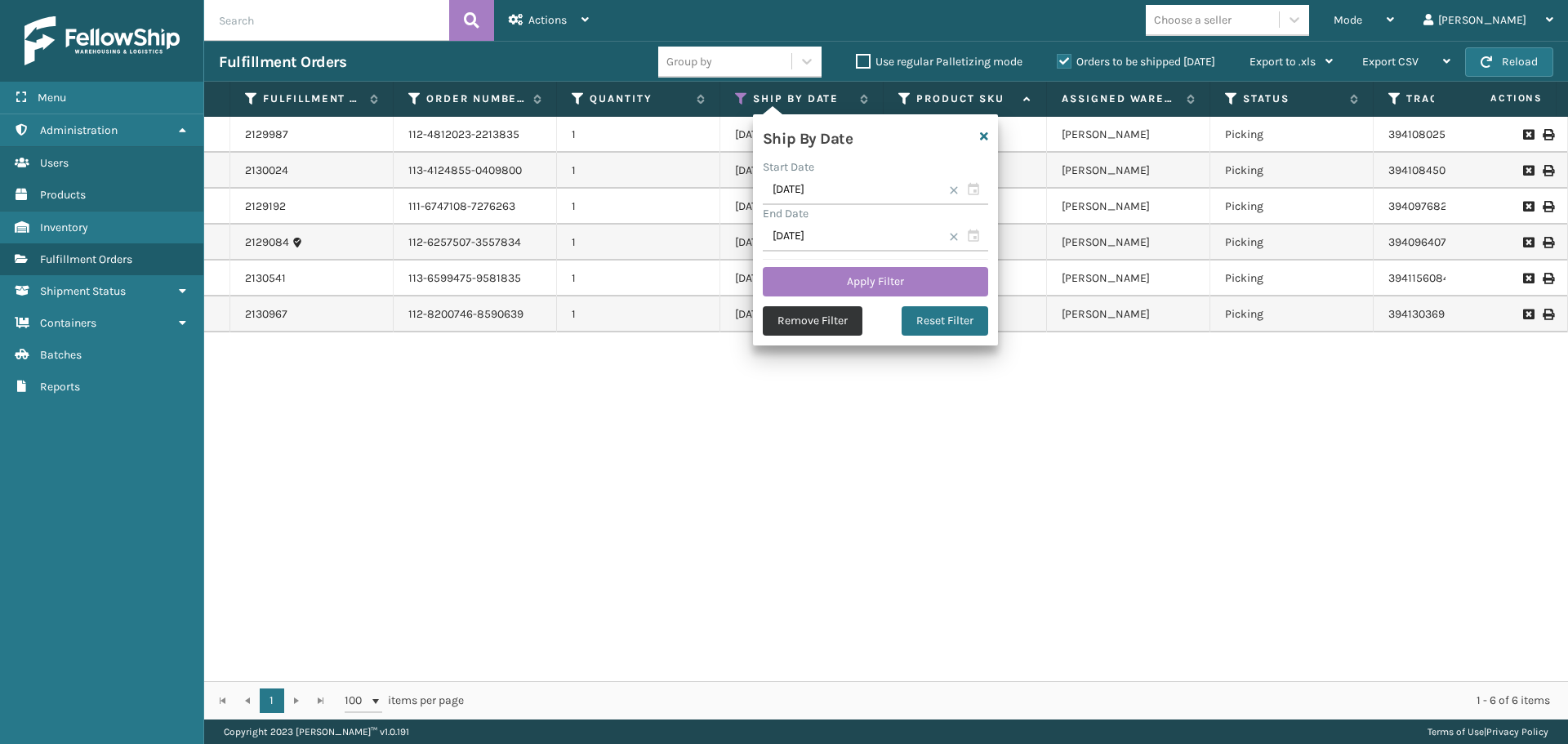
click at [795, 318] on button "Remove Filter" at bounding box center [813, 321] width 100 height 29
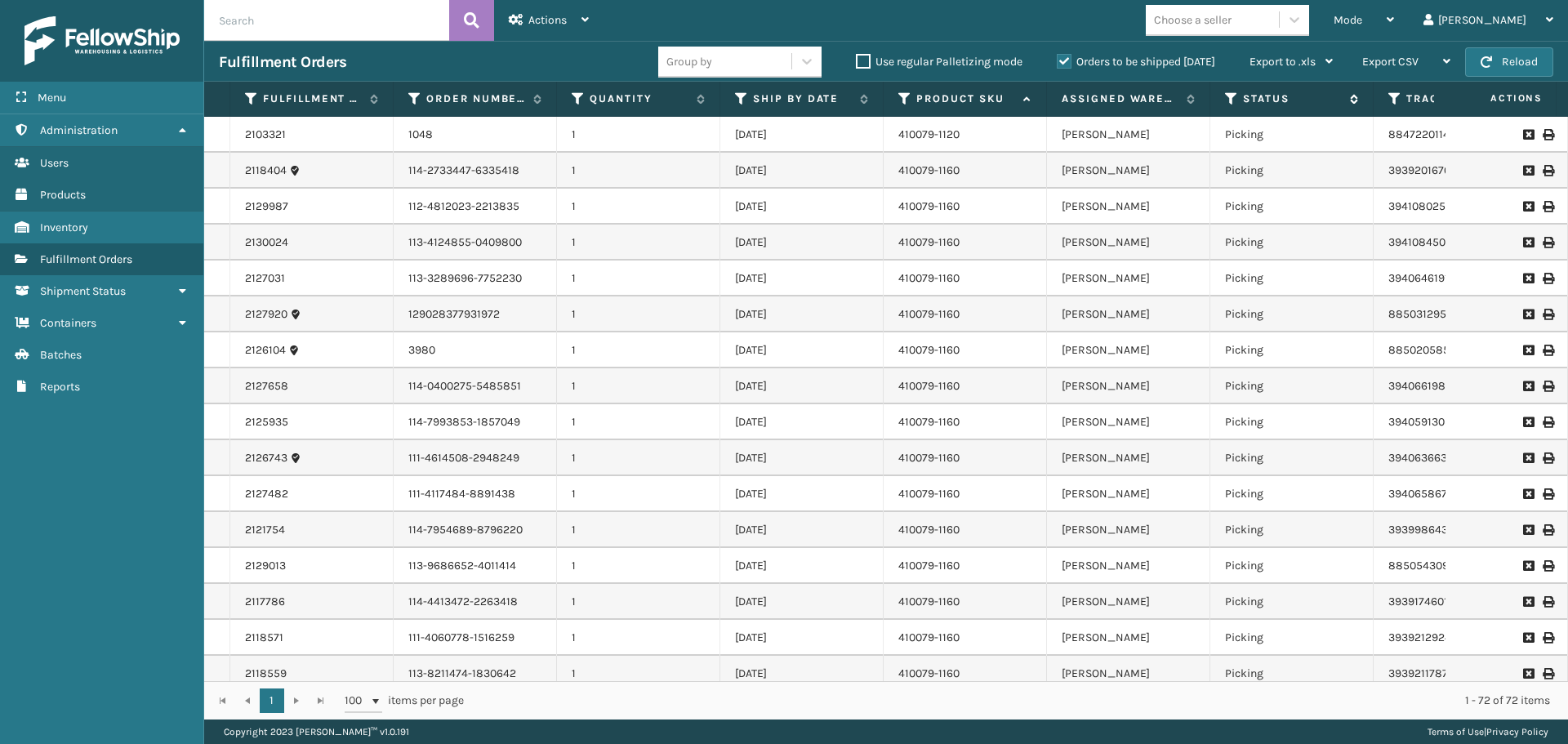
click at [1230, 98] on icon at bounding box center [1231, 99] width 13 height 15
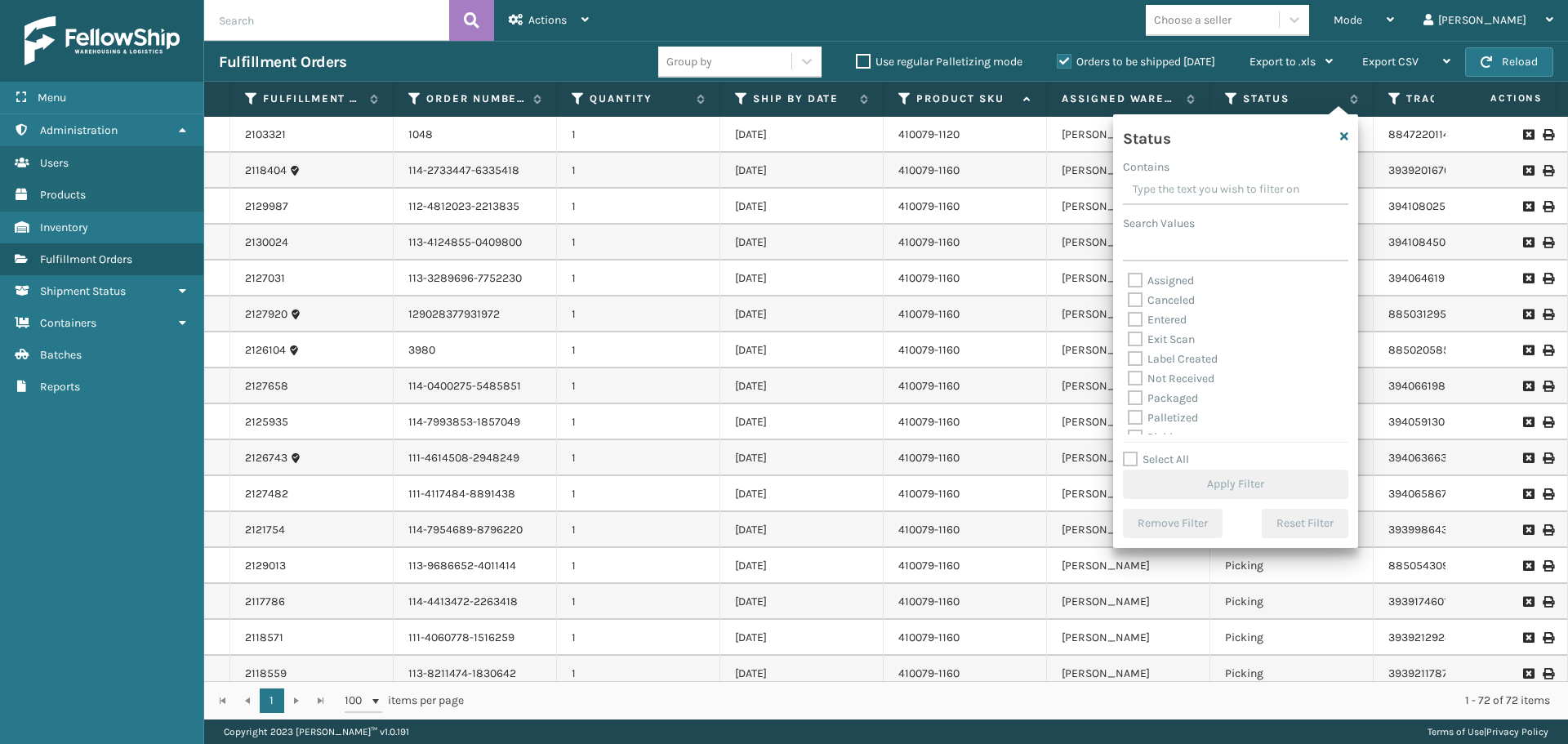
click at [1174, 416] on label "Palletized" at bounding box center [1162, 417] width 70 height 14
click at [1128, 416] on input "Palletized" at bounding box center [1127, 414] width 1 height 11
checkbox input "true"
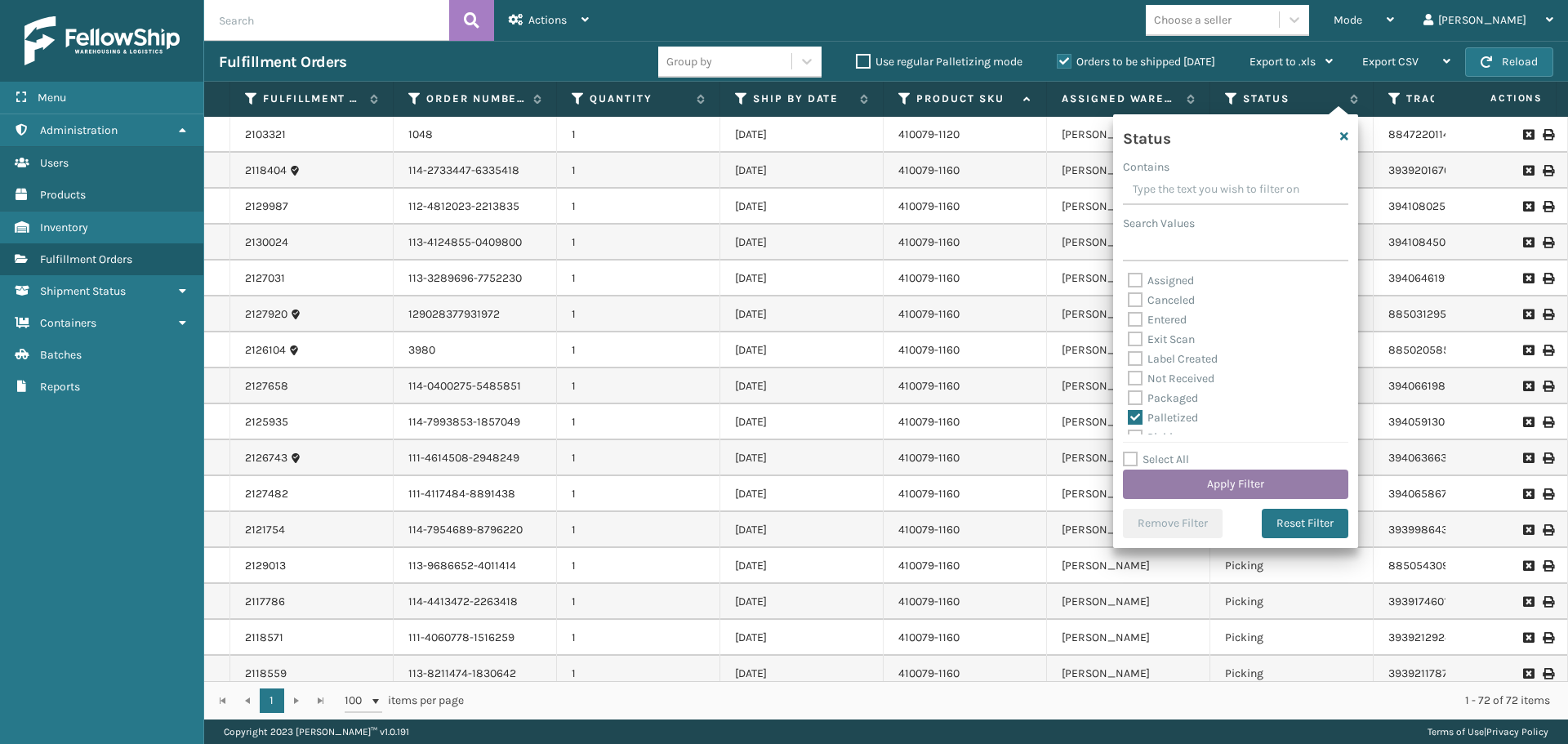
click at [1230, 485] on button "Apply Filter" at bounding box center [1235, 485] width 225 height 29
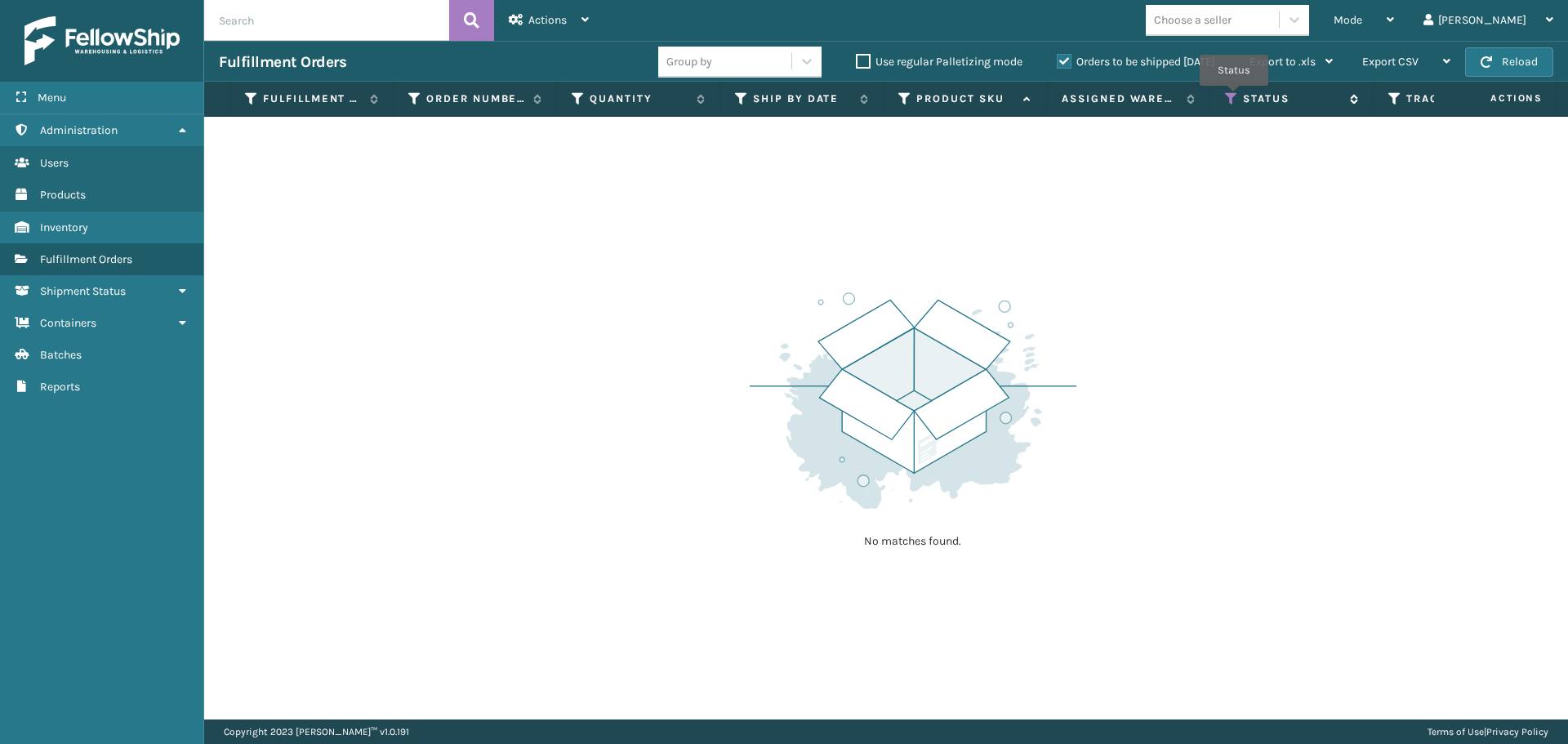
click at [1232, 96] on icon at bounding box center [1231, 99] width 13 height 15
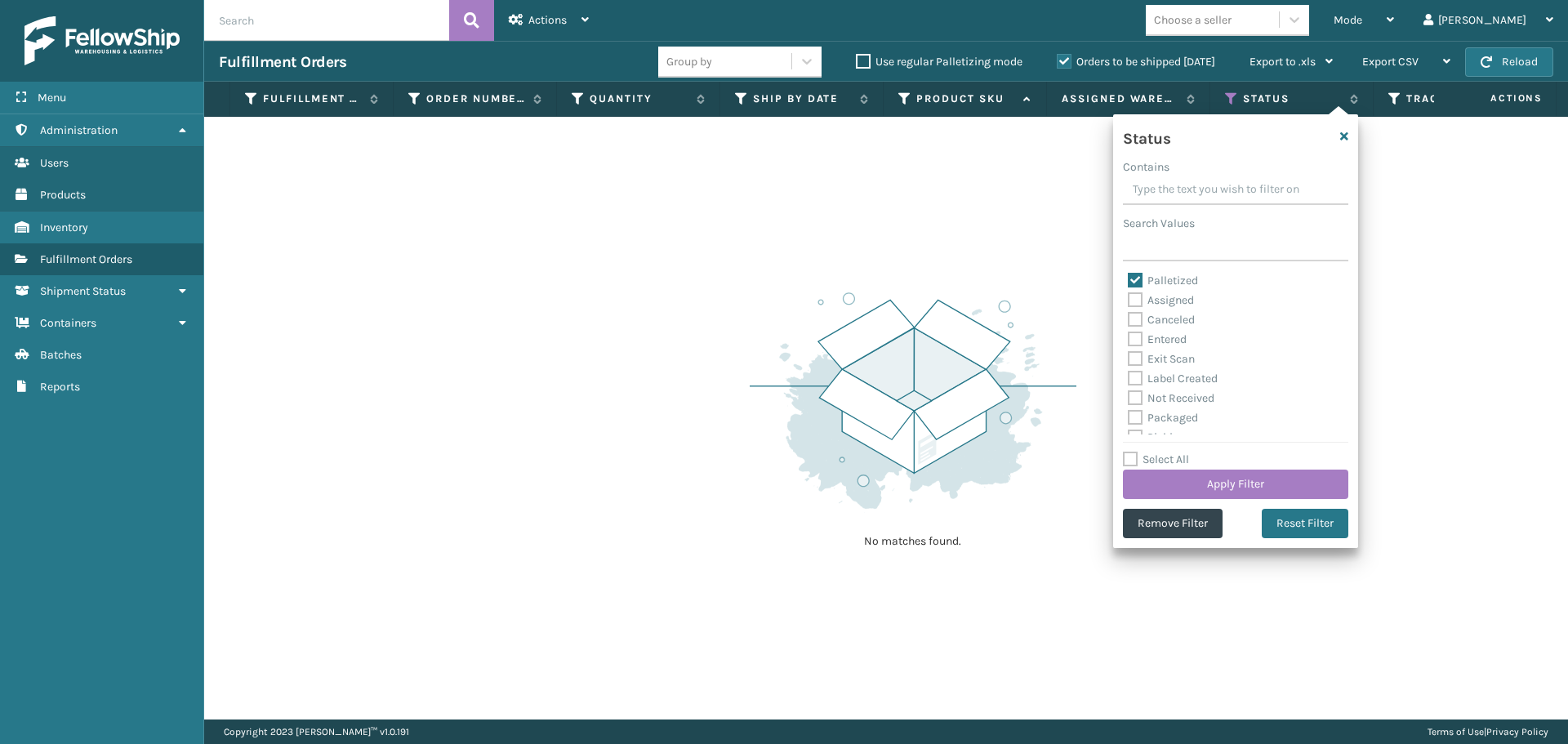
click at [1045, 335] on img at bounding box center [913, 400] width 326 height 226
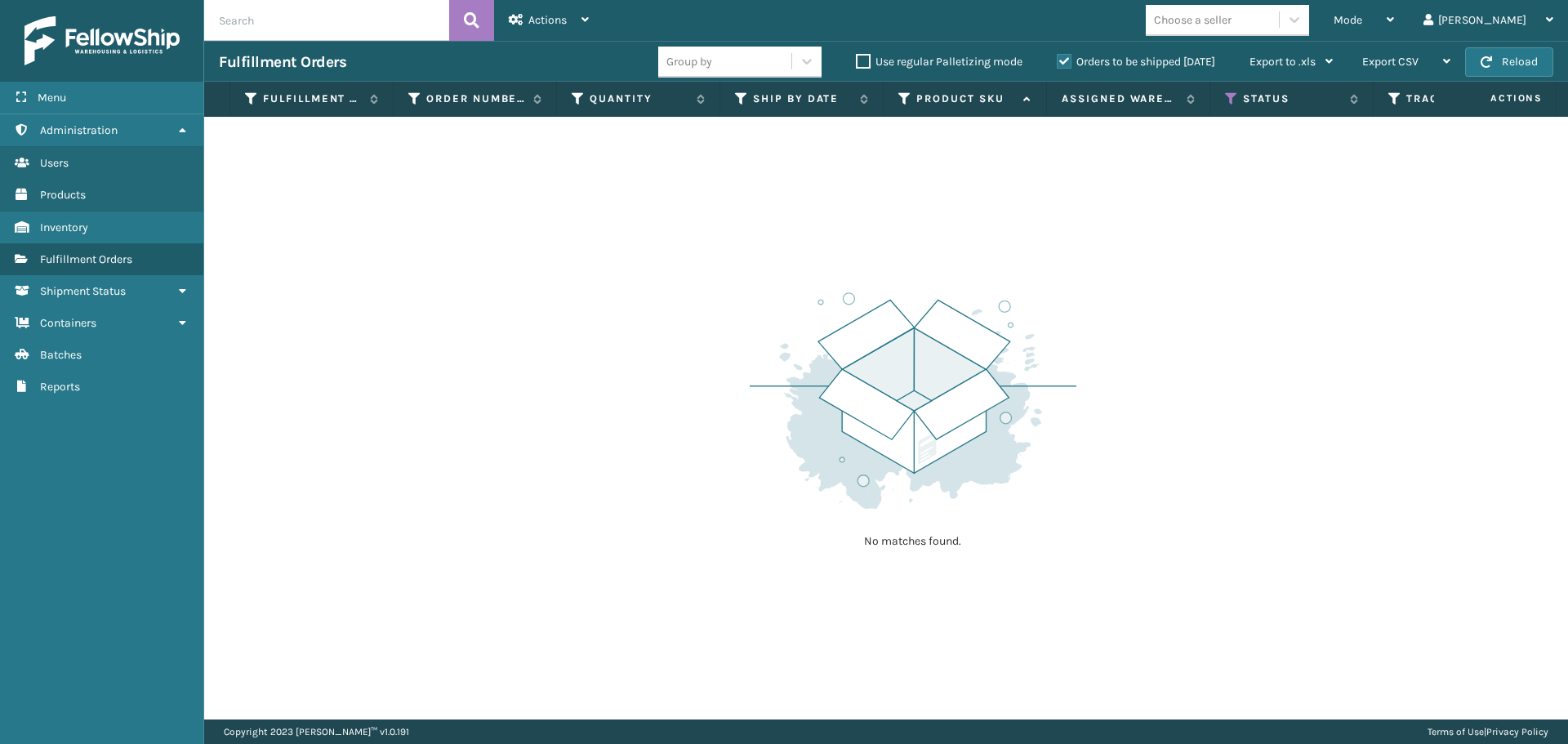
click at [1060, 68] on label "Orders to be shipped [DATE]" at bounding box center [1135, 61] width 159 height 14
click at [1057, 63] on input "Orders to be shipped [DATE]" at bounding box center [1057, 58] width 1 height 11
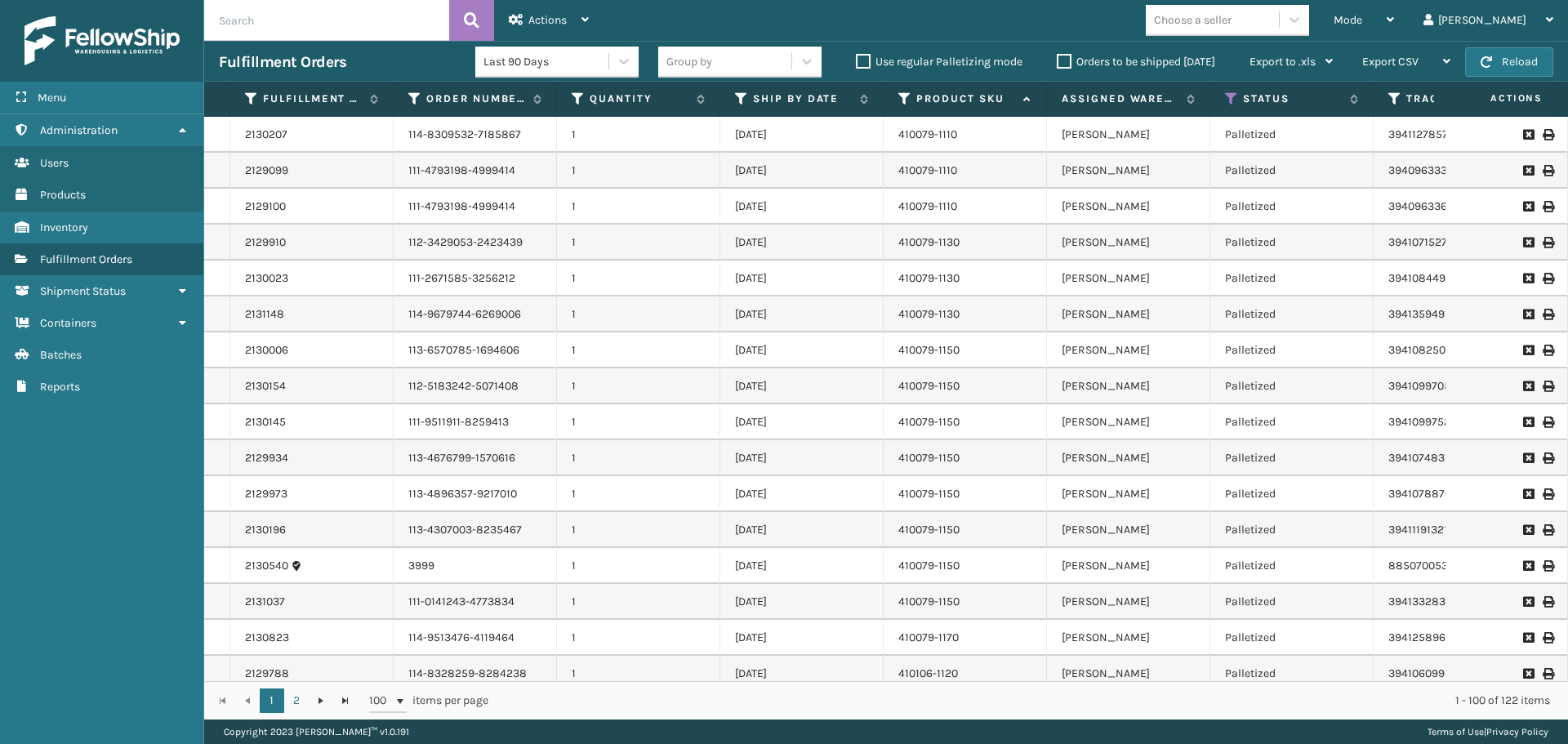
click at [1066, 61] on label "Orders to be shipped [DATE]" at bounding box center [1135, 61] width 159 height 14
click at [1057, 61] on input "Orders to be shipped [DATE]" at bounding box center [1057, 58] width 1 height 11
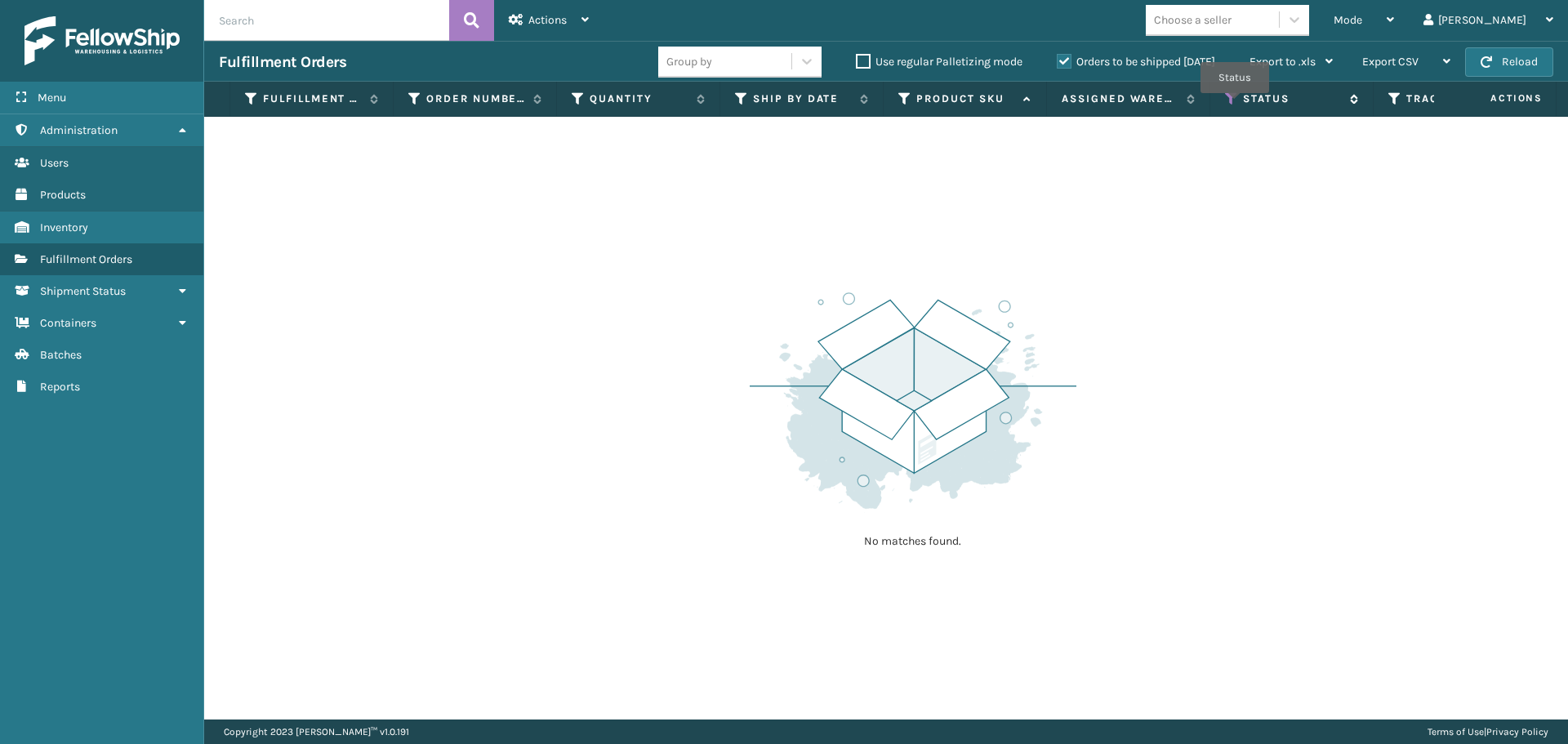
click at [1234, 104] on icon at bounding box center [1231, 99] width 13 height 15
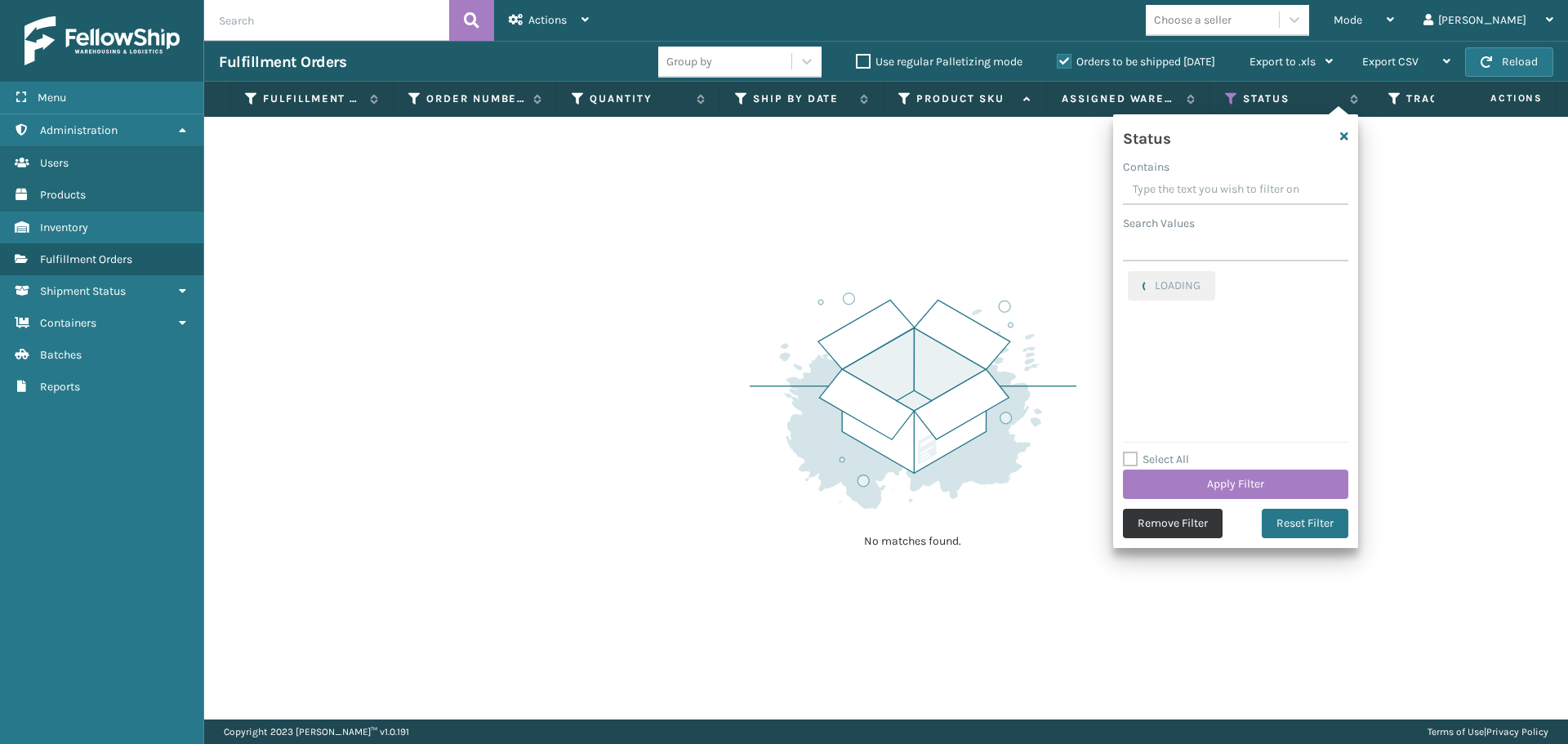
click at [1175, 529] on button "Remove Filter" at bounding box center [1173, 524] width 100 height 29
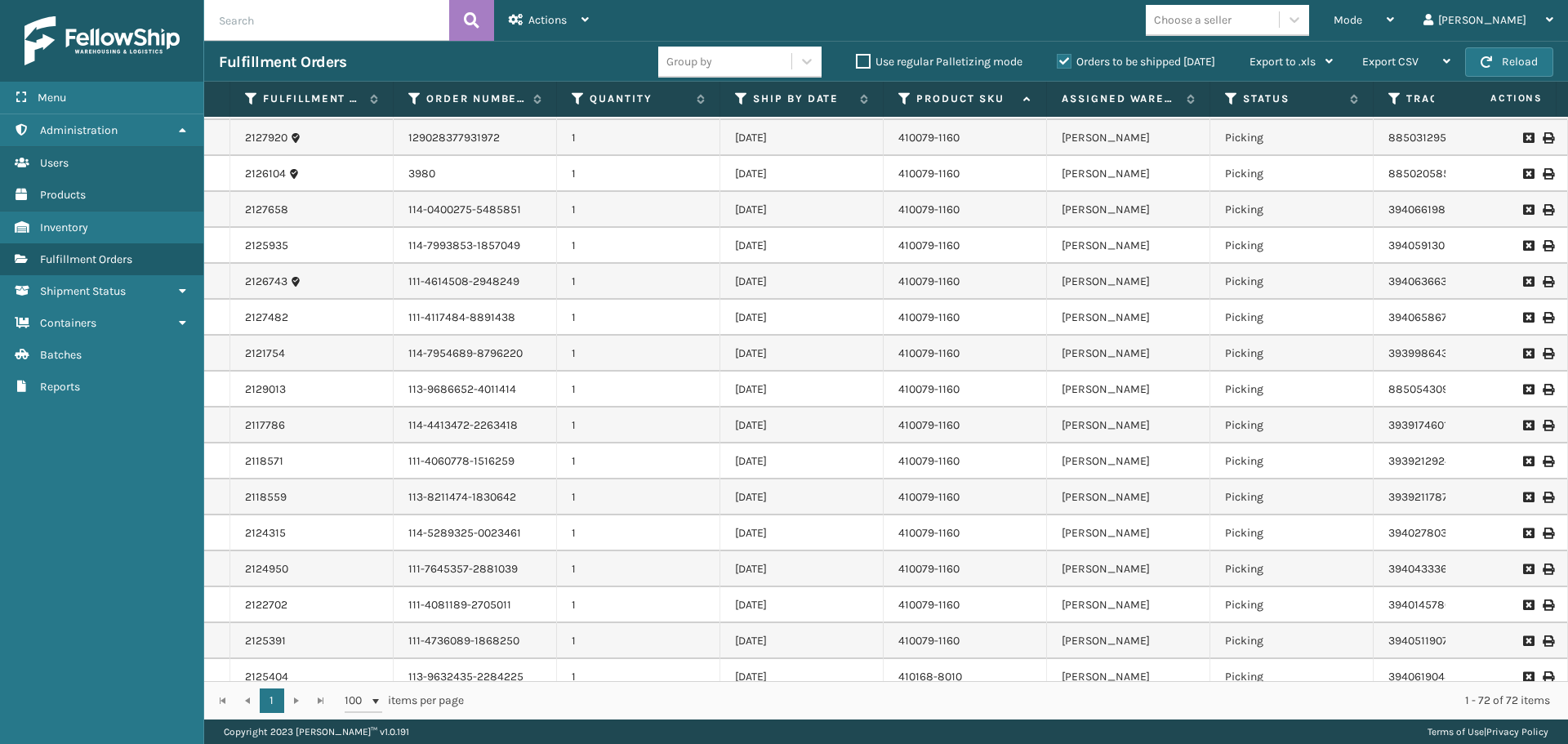
scroll to position [0, 0]
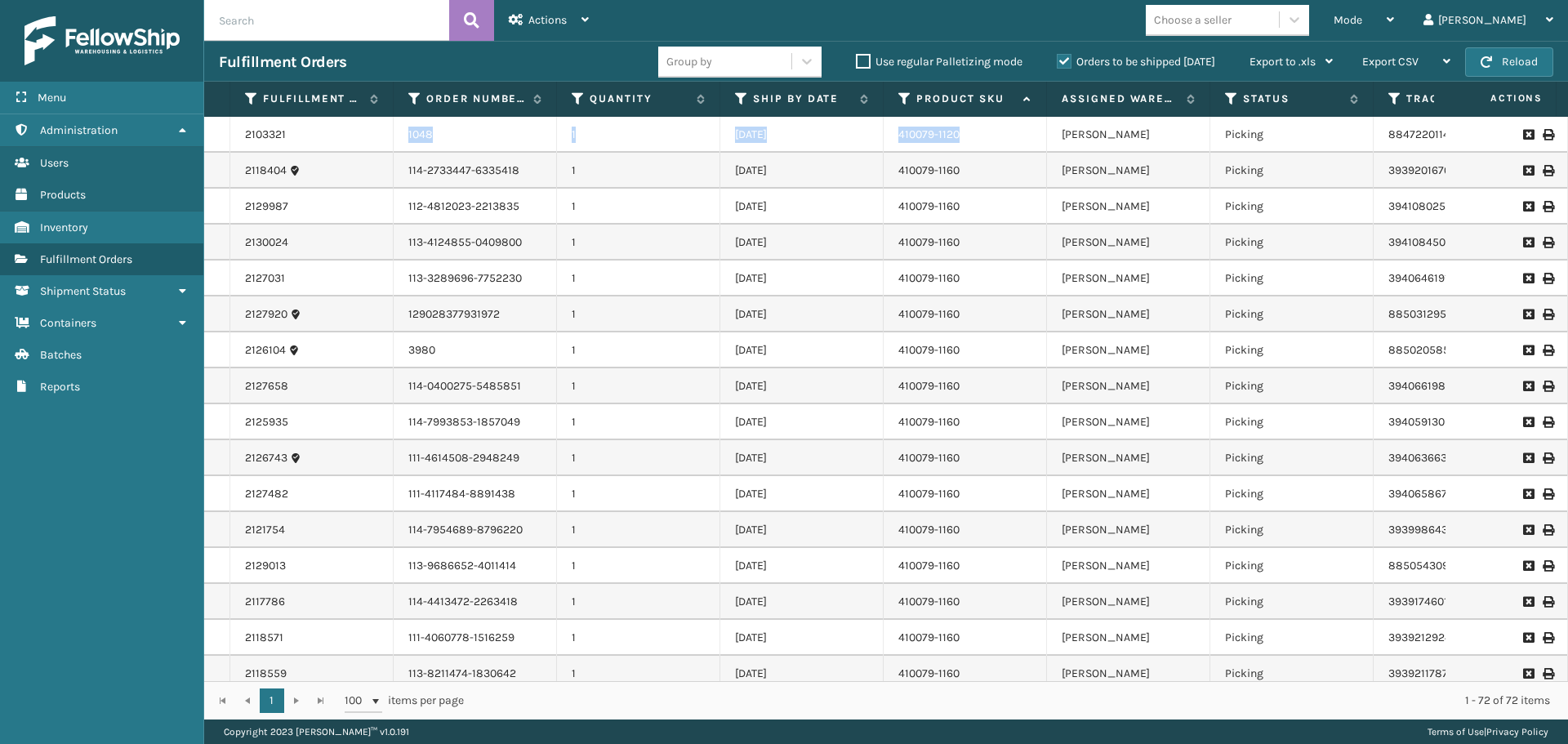
drag, startPoint x: 408, startPoint y: 135, endPoint x: 969, endPoint y: 149, distance: 561.2
click at [969, 149] on tr "2103321 1048 1 [DATE] 410079-1120 [PERSON_NAME] Picking 884722011495 FedEx Home…" at bounding box center [1176, 135] width 1945 height 36
click at [471, 51] on div "Fulfillment Orders Group by Use regular Palletizing mode Orders to be shipped […" at bounding box center [886, 61] width 1364 height 41
drag, startPoint x: 405, startPoint y: 171, endPoint x: 1002, endPoint y: 183, distance: 597.1
click at [1002, 183] on tr "2118404 114-2733447-6335418 1 [DATE] 410079-1160 [PERSON_NAME] Picking 39392016…" at bounding box center [1176, 171] width 1945 height 36
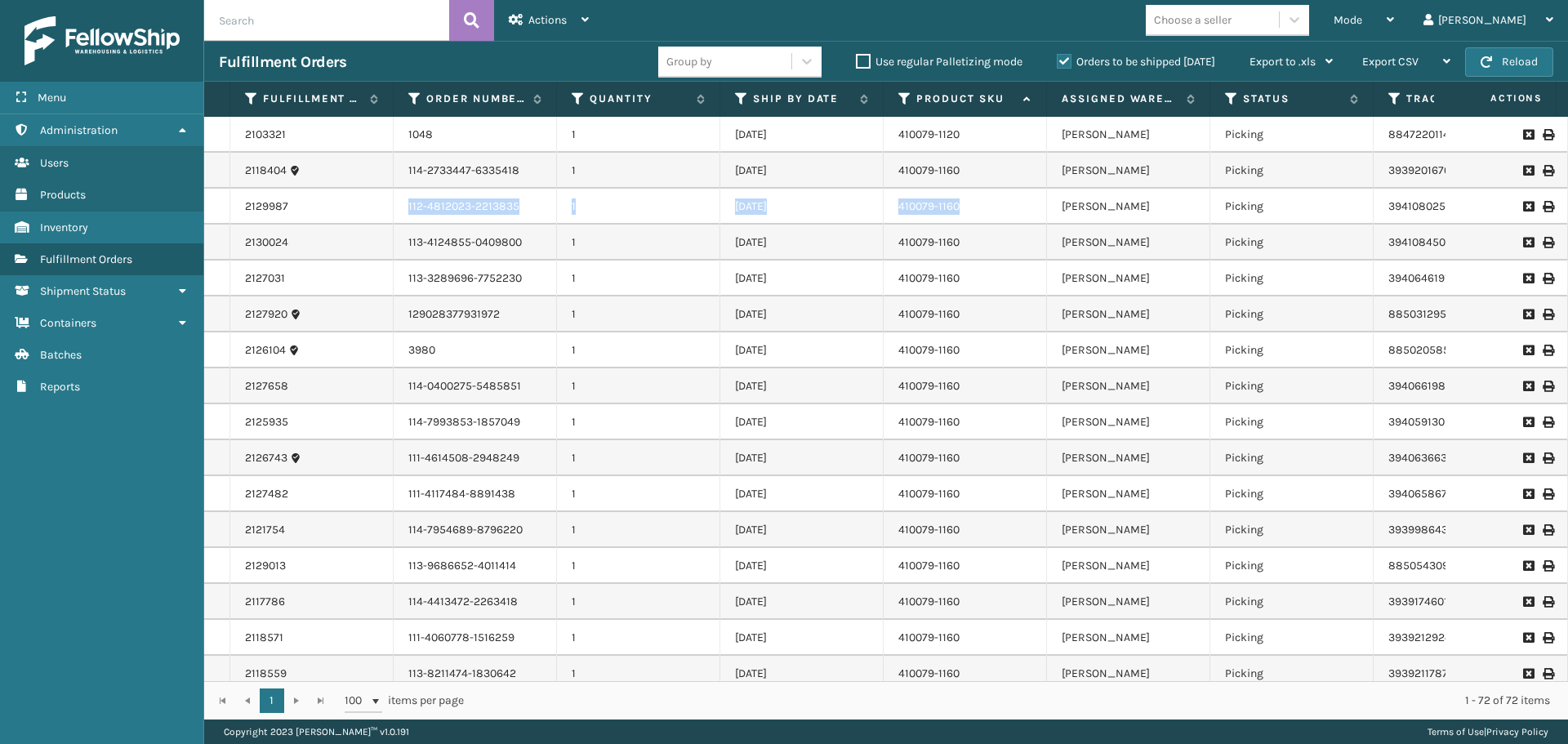
drag, startPoint x: 408, startPoint y: 208, endPoint x: 970, endPoint y: 201, distance: 562.0
click at [970, 201] on tr "2129987 112-4812023-2213835 1 [DATE] 410079-1160 [PERSON_NAME] Picking 39410802…" at bounding box center [1176, 207] width 1945 height 36
drag, startPoint x: 401, startPoint y: 241, endPoint x: 984, endPoint y: 241, distance: 583.0
click at [984, 241] on tr "2130024 113-4124855-0409800 1 [DATE] 410079-1160 [PERSON_NAME] Picking 39410845…" at bounding box center [1176, 243] width 1945 height 36
drag, startPoint x: 407, startPoint y: 278, endPoint x: 964, endPoint y: 272, distance: 557.0
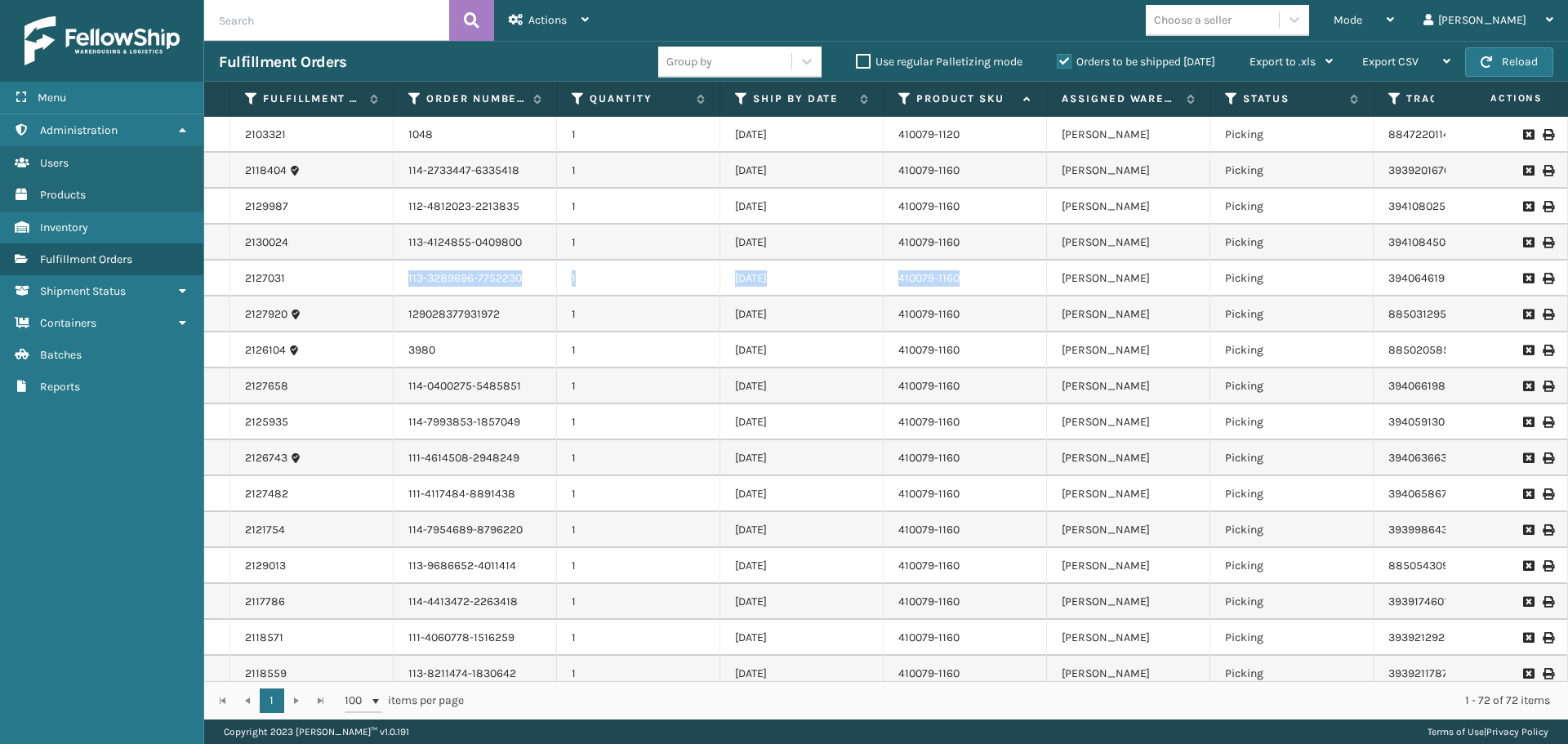
click at [964, 272] on tr "2127031 113-3289696-7752230 1 [DATE] 410079-1160 [PERSON_NAME] Picking 39406461…" at bounding box center [1176, 279] width 1945 height 36
drag, startPoint x: 409, startPoint y: 312, endPoint x: 966, endPoint y: 308, distance: 557.0
click at [966, 308] on tr "2127920 129028377931972 1 [DATE] 410079-1160 [PERSON_NAME] Picking 885031295326…" at bounding box center [1176, 315] width 1945 height 36
drag, startPoint x: 409, startPoint y: 345, endPoint x: 999, endPoint y: 353, distance: 590.1
click at [999, 353] on tr "2126104 3980 1 [DATE] 410079-1160 [PERSON_NAME] Picking 885020585565 FedEx Home…" at bounding box center [1176, 350] width 1945 height 36
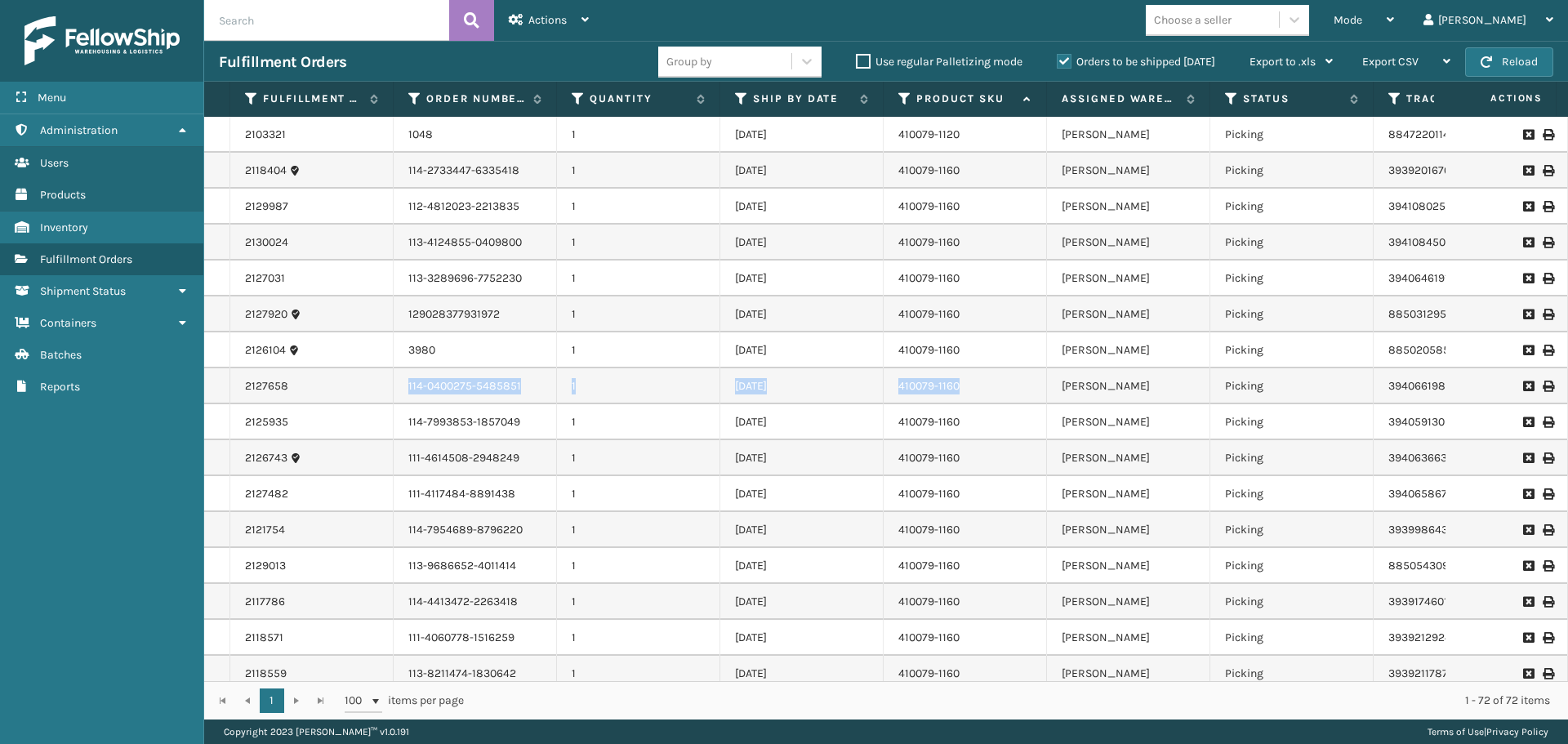
drag, startPoint x: 413, startPoint y: 385, endPoint x: 992, endPoint y: 390, distance: 579.0
click at [992, 390] on tr "2127658 114-0400275-5485851 1 [DATE] 410079-1160 [PERSON_NAME] Picking 39406619…" at bounding box center [1176, 387] width 1945 height 36
drag, startPoint x: 408, startPoint y: 424, endPoint x: 1003, endPoint y: 416, distance: 595.1
click at [1003, 416] on tr "2125935 114-7993853-1857049 1 [DATE] 410079-1160 [PERSON_NAME] Picking 39405913…" at bounding box center [1176, 423] width 1945 height 36
drag, startPoint x: 408, startPoint y: 458, endPoint x: 985, endPoint y: 455, distance: 577.0
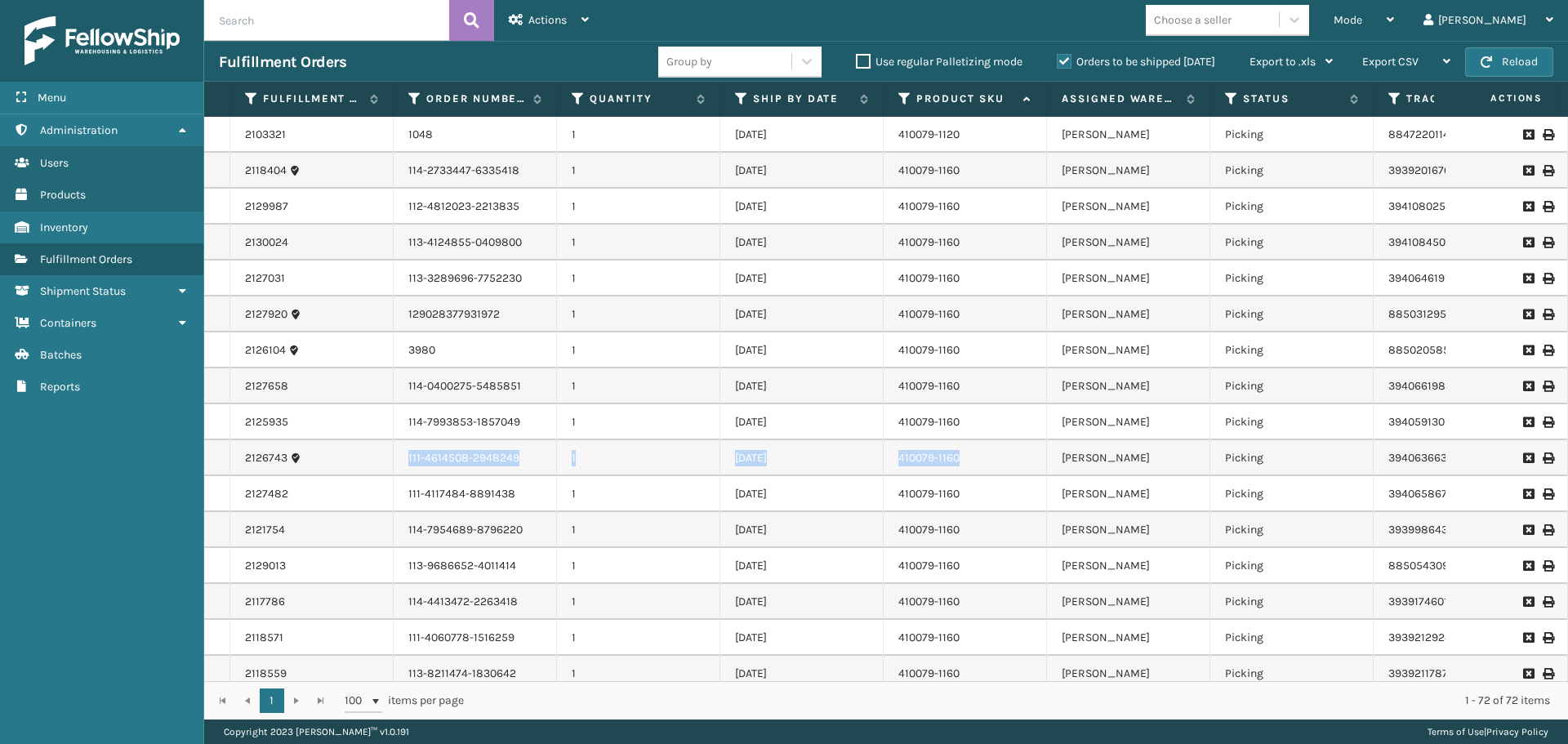
click at [985, 455] on tr "2126743 111-4614508-2948249 1 [DATE] 410079-1160 [PERSON_NAME] Picking 39406366…" at bounding box center [1176, 458] width 1945 height 36
drag, startPoint x: 412, startPoint y: 490, endPoint x: 497, endPoint y: 497, distance: 85.3
click at [497, 497] on td "111-4117484-8891438" at bounding box center [475, 494] width 163 height 36
click at [446, 499] on td "111-4117484-8891438" at bounding box center [475, 494] width 163 height 36
click at [406, 496] on td "111-4117484-8891438" at bounding box center [475, 494] width 163 height 36
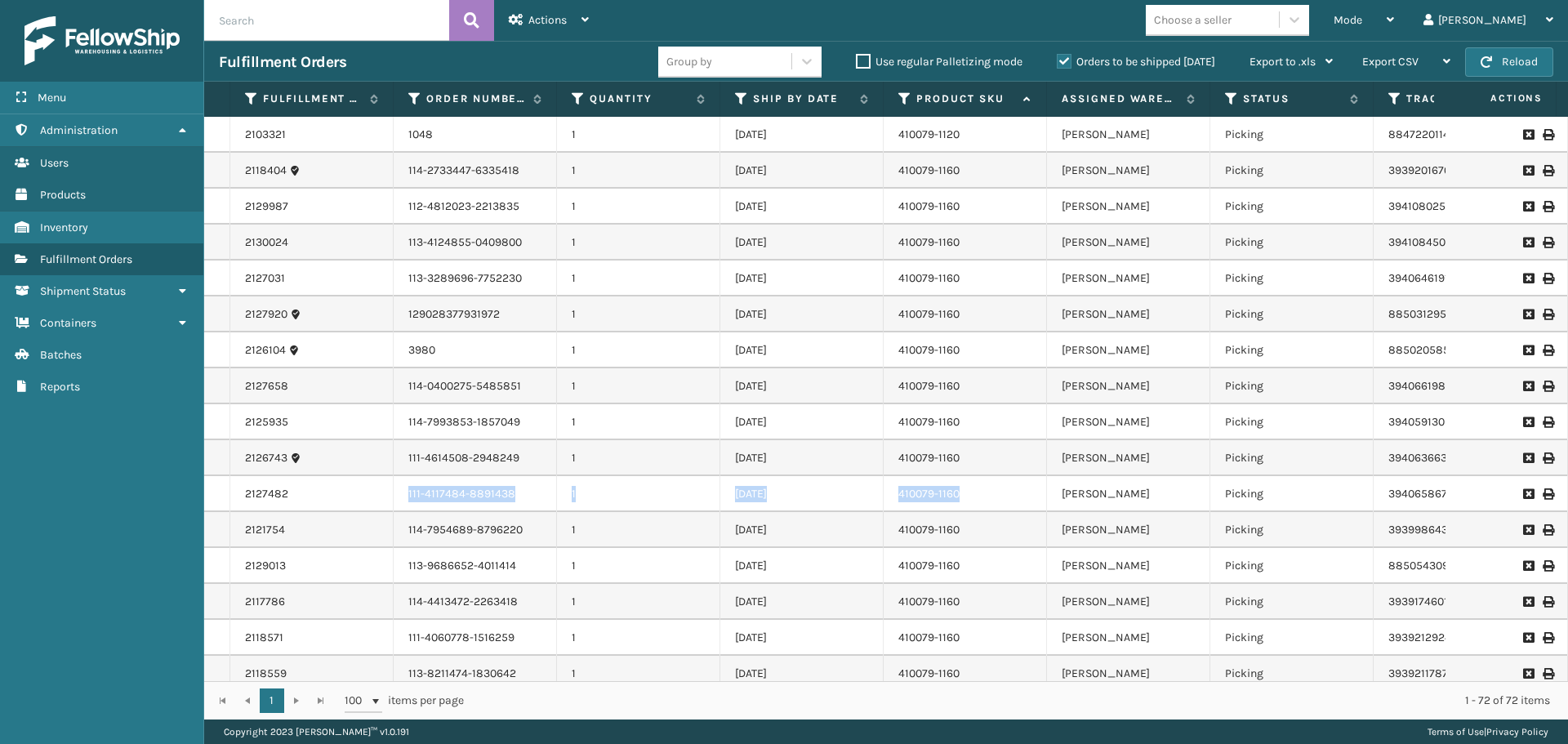
drag, startPoint x: 406, startPoint y: 496, endPoint x: 974, endPoint y: 504, distance: 568.1
click at [974, 504] on tr "2127482 111-4117484-8891438 1 [DATE] 410079-1160 [PERSON_NAME] Picking 39406586…" at bounding box center [1176, 494] width 1945 height 36
drag, startPoint x: 56, startPoint y: 215, endPoint x: 98, endPoint y: 209, distance: 42.4
click at [98, 209] on ul "Administration Administration Administration Users Administration Products Admi…" at bounding box center [102, 259] width 203 height 289
drag, startPoint x: 407, startPoint y: 524, endPoint x: 1006, endPoint y: 536, distance: 599.1
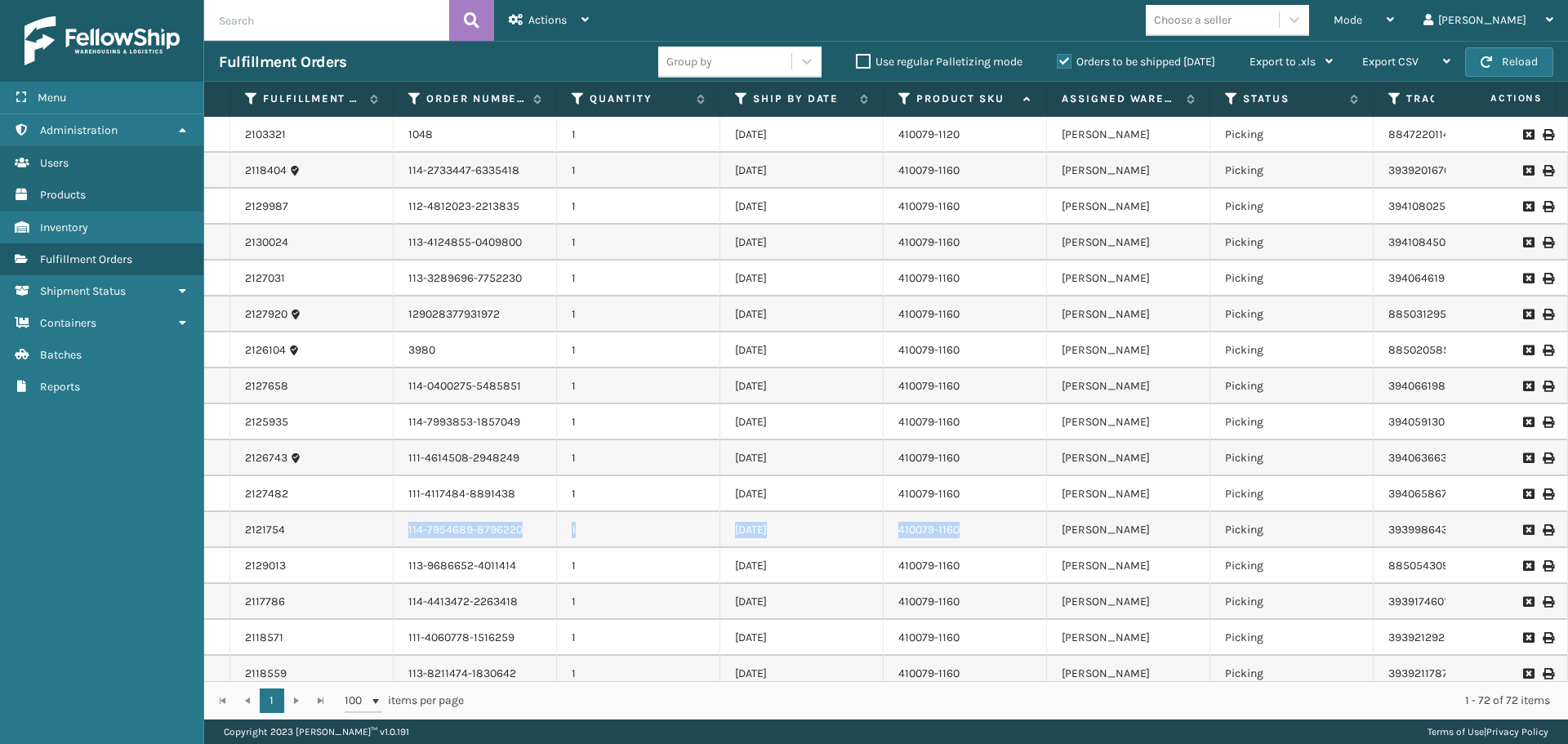
click at [1006, 536] on tr "2121754 114-7954689-8796220 1 [DATE] 410079-1160 [PERSON_NAME] Picking 39399864…" at bounding box center [1176, 531] width 1945 height 36
drag, startPoint x: 404, startPoint y: 567, endPoint x: 999, endPoint y: 566, distance: 595.0
click at [999, 566] on tr "2129013 113-9686652-4011414 1 [DATE] 410079-1160 [PERSON_NAME] Picking 88505430…" at bounding box center [1176, 566] width 1945 height 36
drag, startPoint x: 414, startPoint y: 604, endPoint x: 989, endPoint y: 604, distance: 575.0
click at [989, 604] on tr "2117786 114-4413472-2263418 1 [DATE] 410079-1160 [PERSON_NAME] Picking 39391746…" at bounding box center [1176, 602] width 1945 height 36
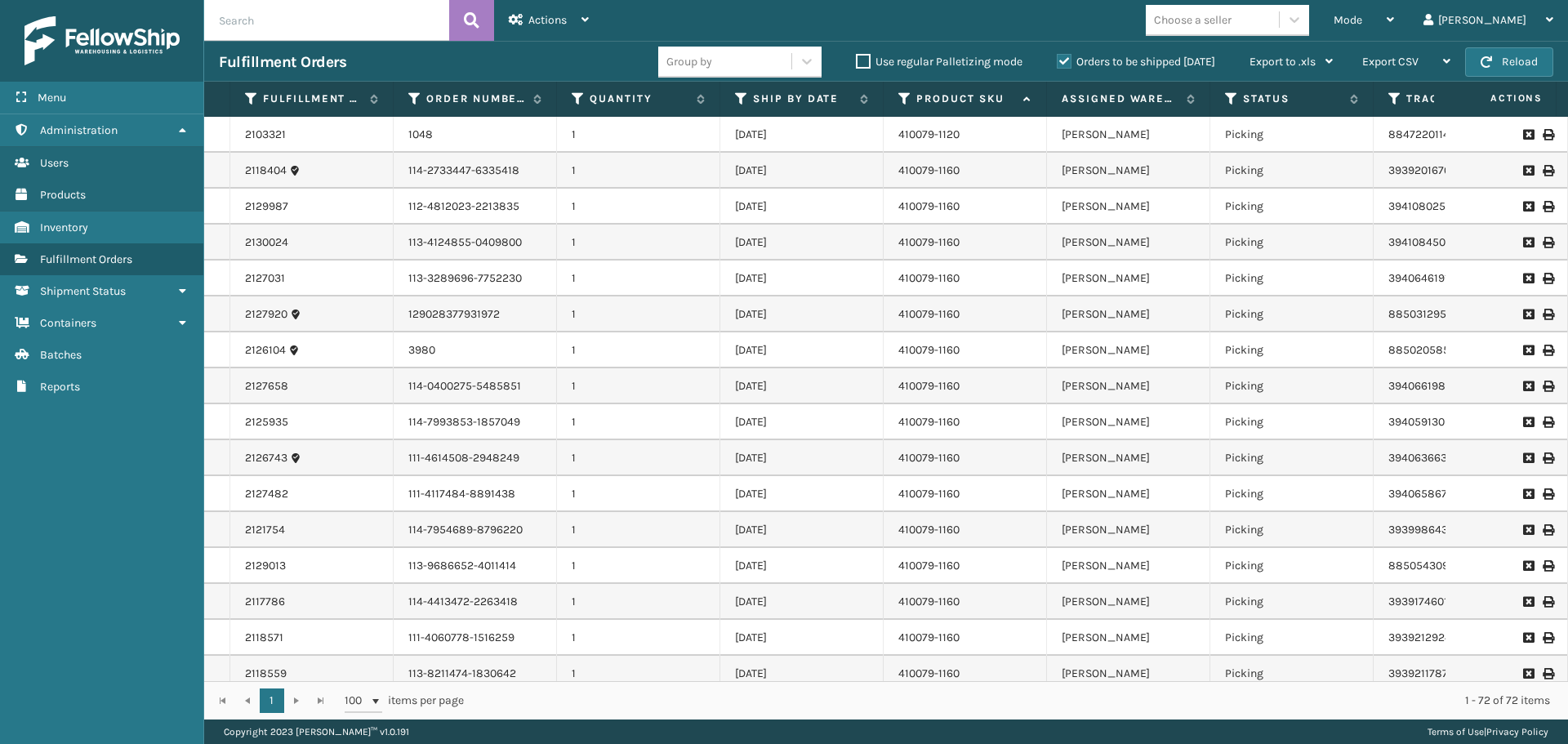
click at [400, 608] on td "114-4413472-2263418" at bounding box center [475, 602] width 163 height 36
drag, startPoint x: 405, startPoint y: 602, endPoint x: 970, endPoint y: 602, distance: 565.0
click at [970, 602] on tr "2117786 114-4413472-2263418 1 [DATE] 410079-1160 [PERSON_NAME] Picking 39391746…" at bounding box center [1176, 602] width 1945 height 36
drag, startPoint x: 405, startPoint y: 637, endPoint x: 970, endPoint y: 635, distance: 565.0
click at [970, 635] on tr "2118571 111-4060778-1516259 1 [DATE] 410079-1160 [PERSON_NAME] Picking 39392129…" at bounding box center [1176, 638] width 1945 height 36
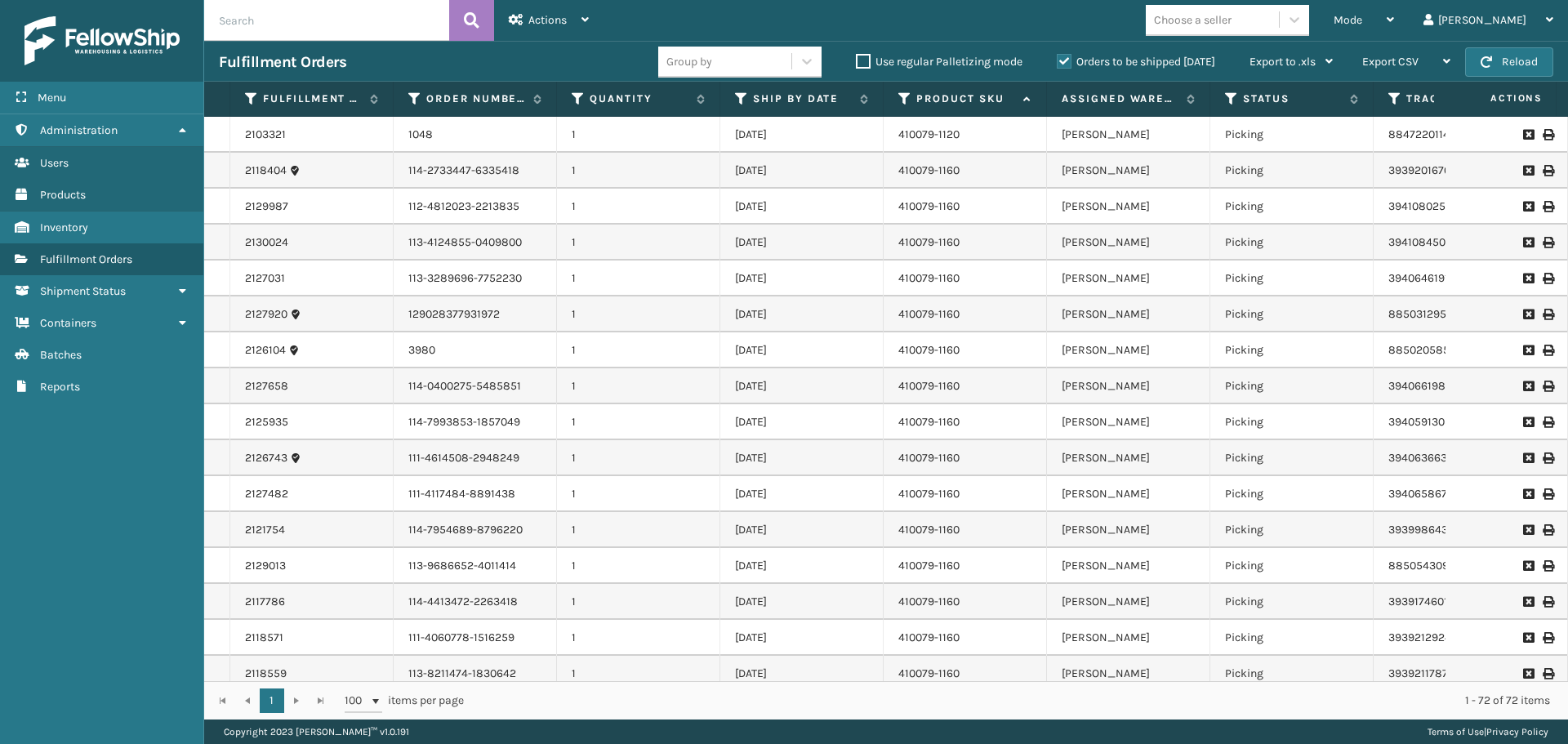
click at [1094, 16] on div "Mode Regular Mode Picking Mode Labeling Mode Exit Scan Mode Choose a seller [PE…" at bounding box center [1085, 20] width 964 height 41
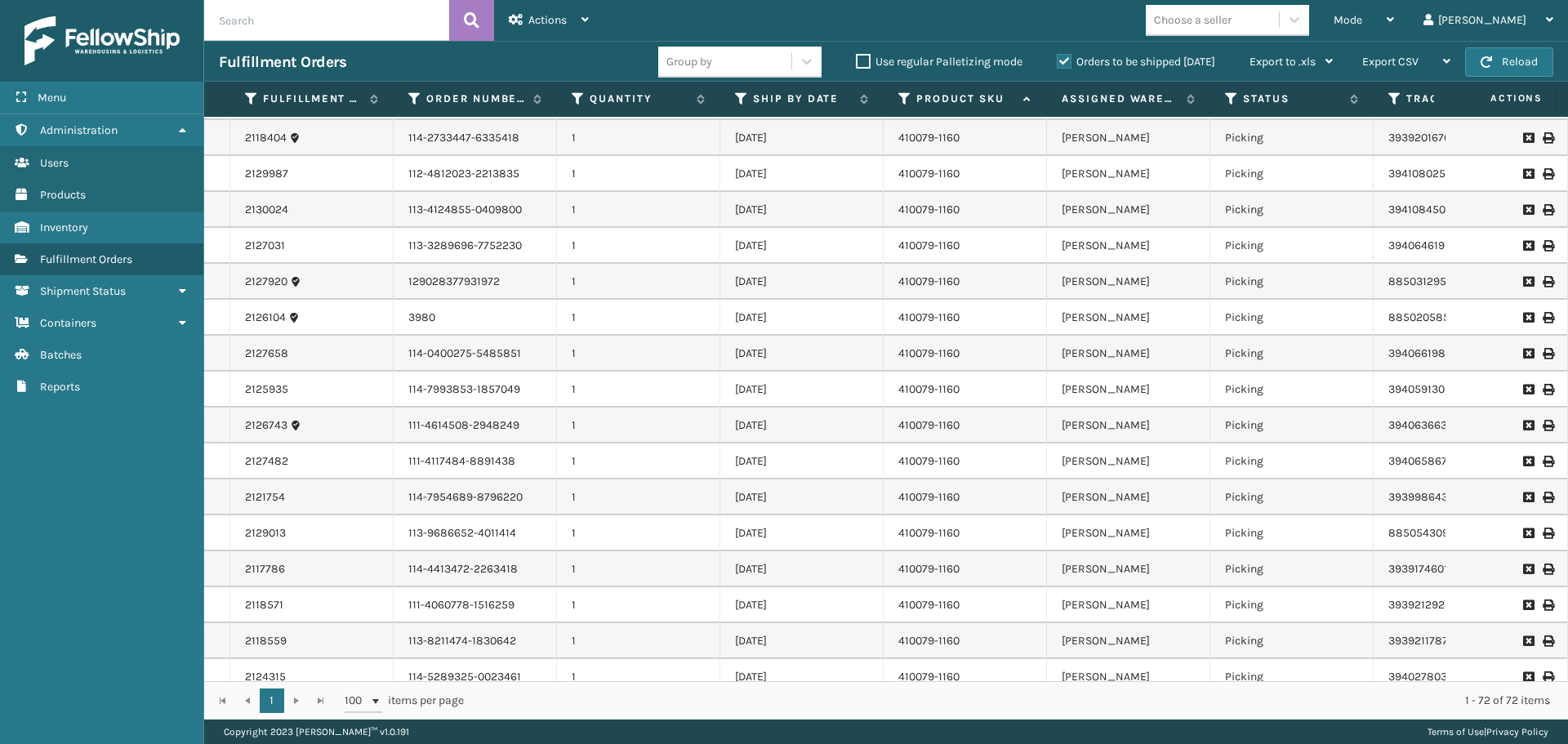
scroll to position [65, 0]
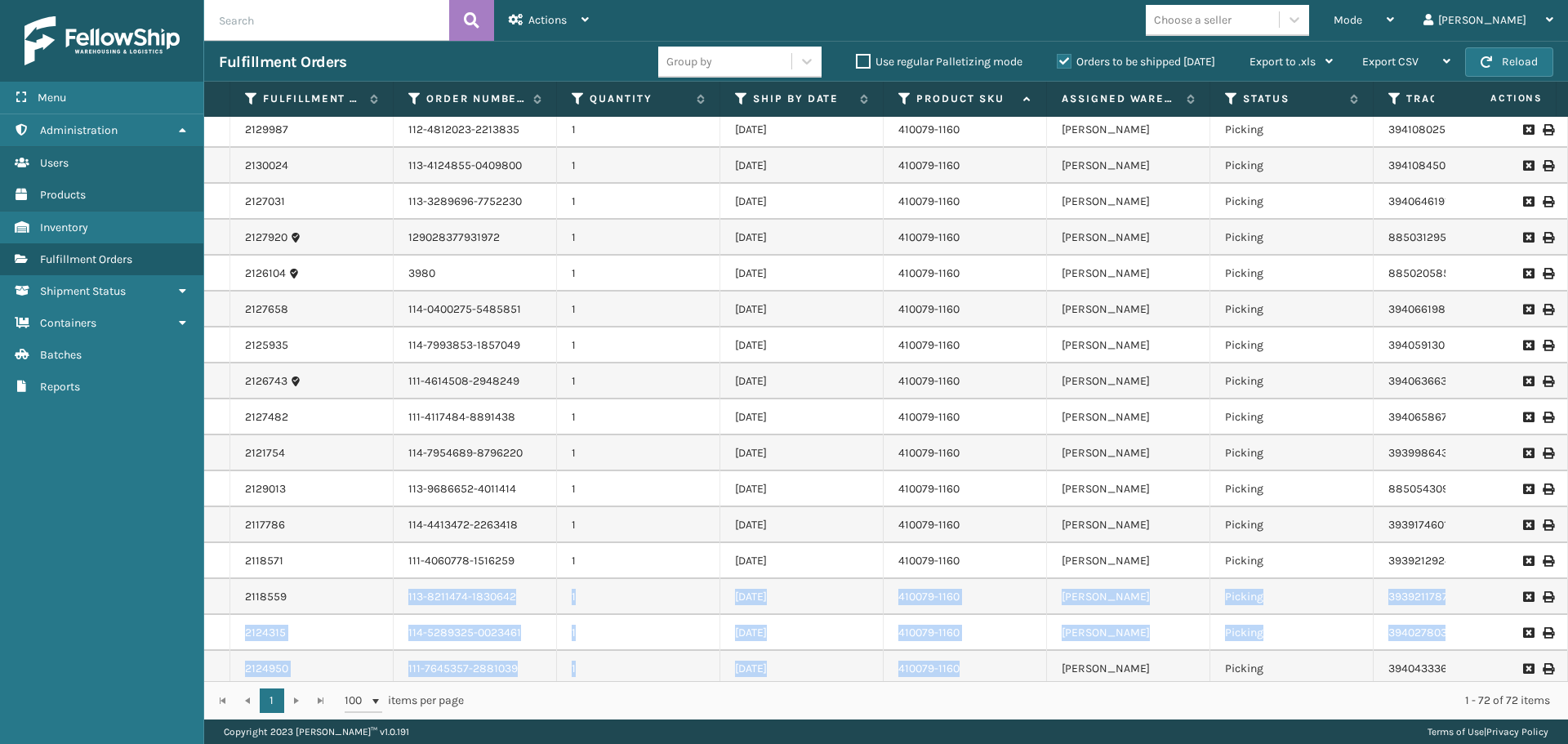
drag, startPoint x: 406, startPoint y: 608, endPoint x: 975, endPoint y: 653, distance: 570.8
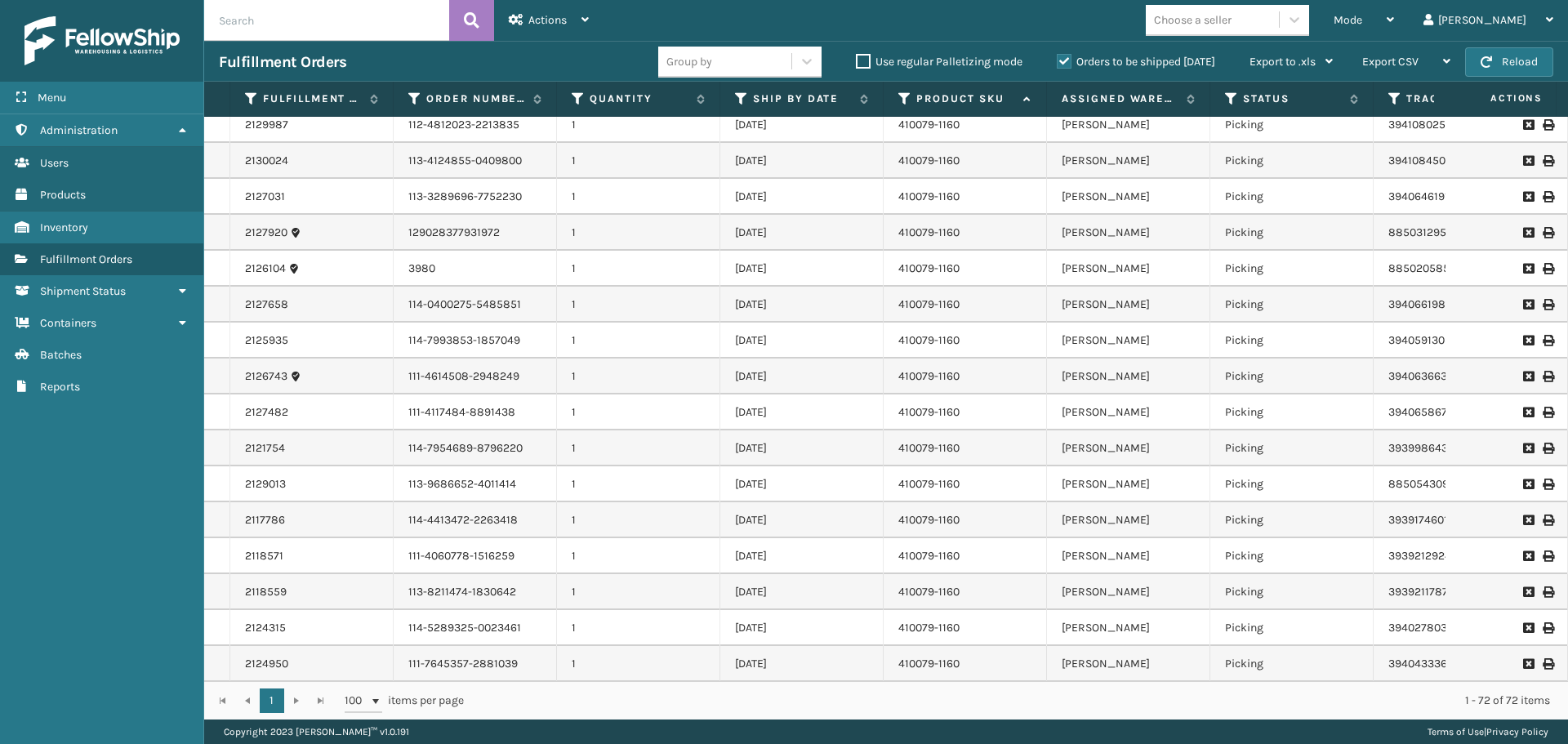
click at [652, 19] on div "Mode Regular Mode Picking Mode Labeling Mode Exit Scan Mode Choose a seller [PE…" at bounding box center [1085, 20] width 964 height 41
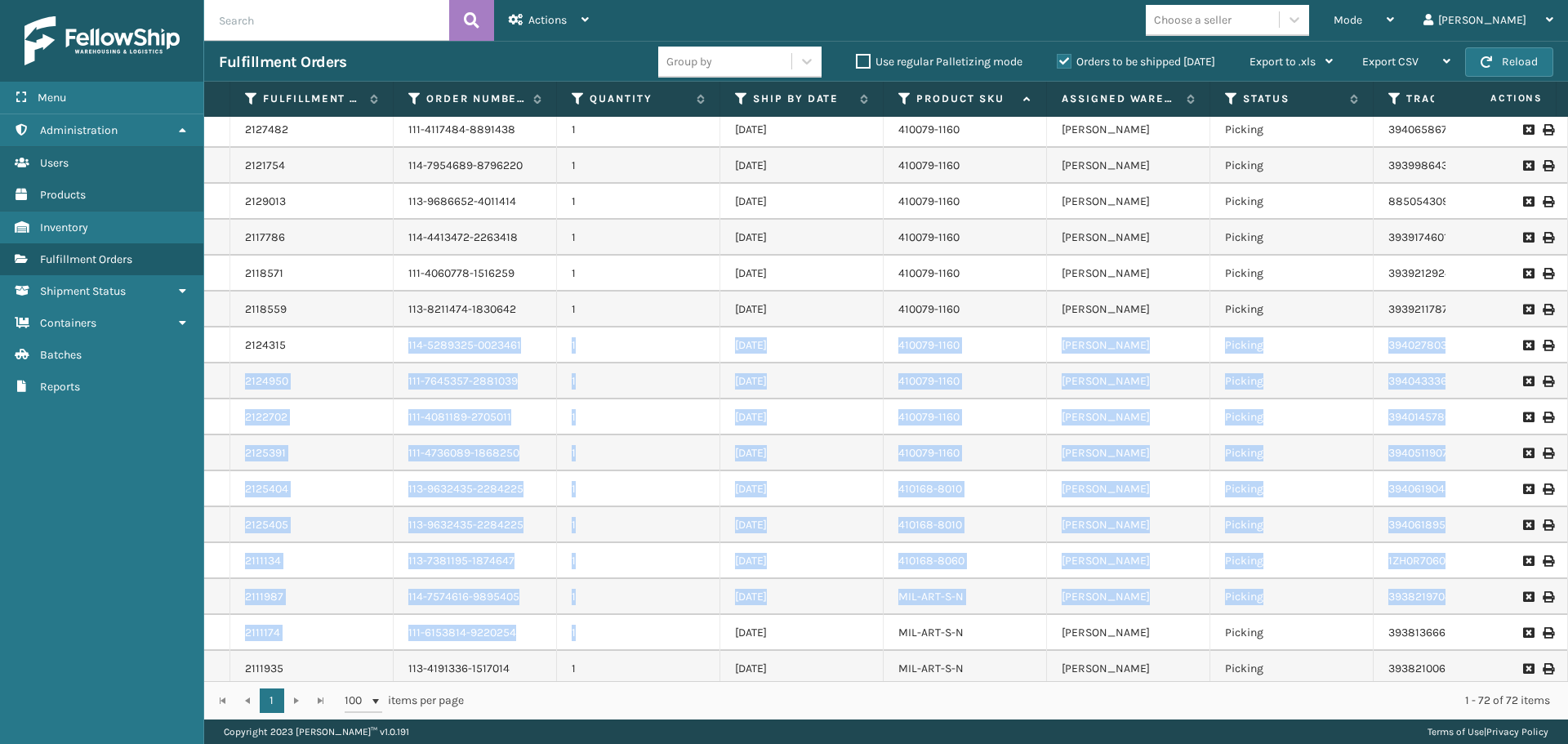
scroll to position [377, 0]
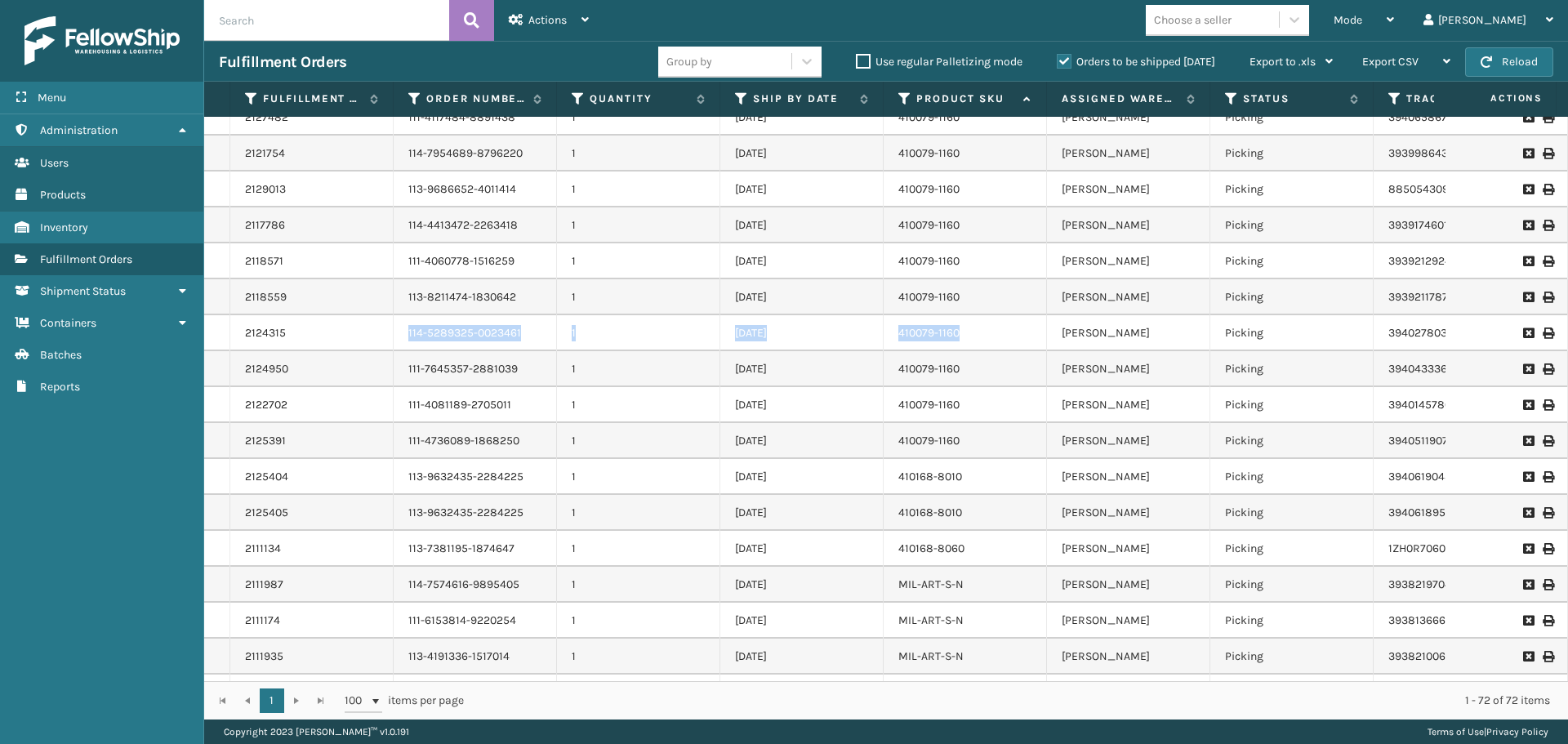
drag, startPoint x: 406, startPoint y: 627, endPoint x: 962, endPoint y: 332, distance: 629.4
click at [962, 332] on tr "2124315 114-5289325-0023461 1 [DATE] 410079-1160 [PERSON_NAME] Picking 39402780…" at bounding box center [1176, 334] width 1945 height 36
click at [606, 62] on div "Fulfillment Orders" at bounding box center [438, 63] width 439 height 20
drag, startPoint x: 404, startPoint y: 299, endPoint x: 958, endPoint y: 299, distance: 554.0
click at [958, 299] on tr "2118559 113-8211474-1830642 1 [DATE] 410079-1160 [PERSON_NAME] Picking 39392117…" at bounding box center [1176, 298] width 1945 height 36
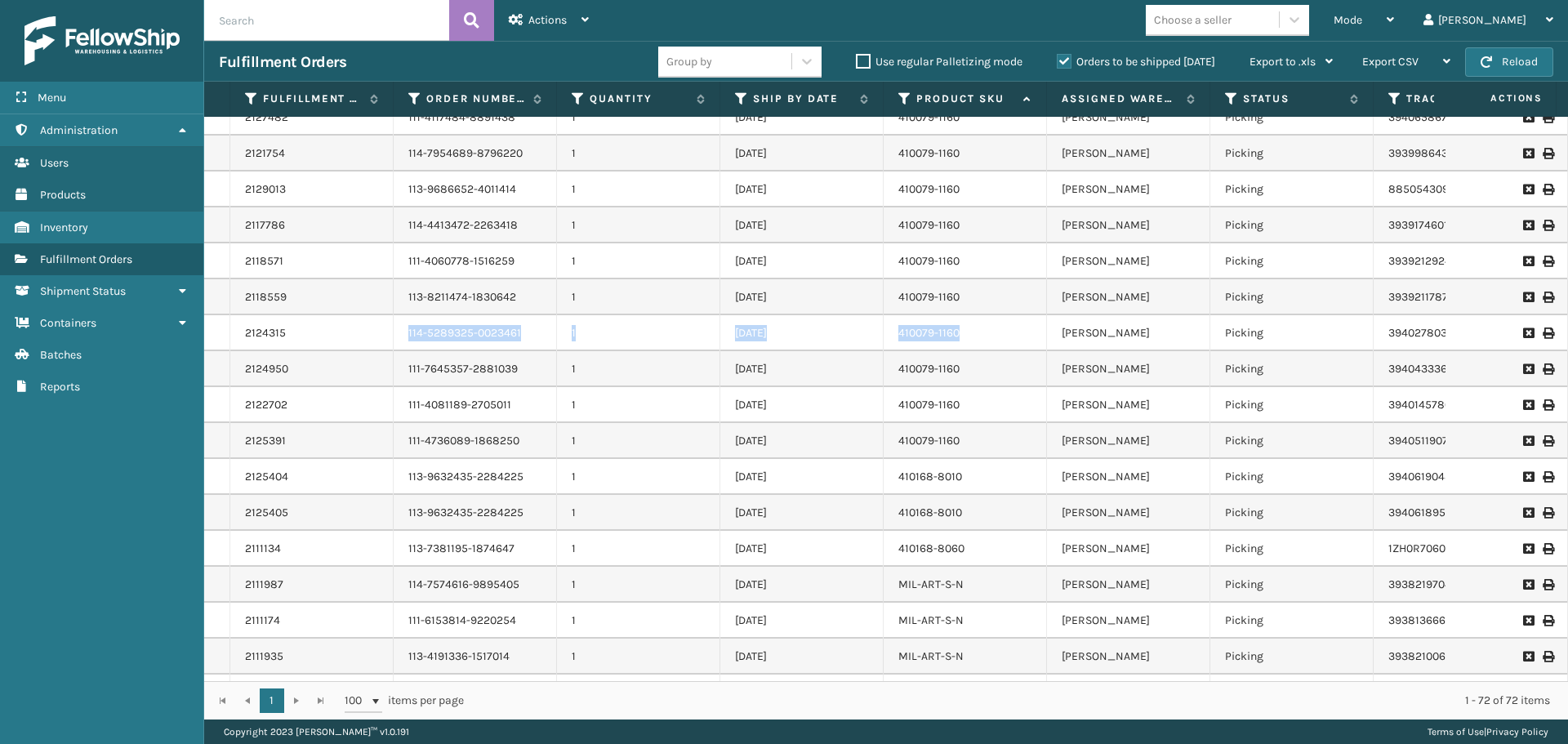
drag, startPoint x: 404, startPoint y: 336, endPoint x: 977, endPoint y: 330, distance: 573.0
click at [977, 330] on tr "2124315 114-5289325-0023461 1 [DATE] 410079-1160 [PERSON_NAME] Picking 39402780…" at bounding box center [1176, 334] width 1945 height 36
drag, startPoint x: 408, startPoint y: 373, endPoint x: 991, endPoint y: 376, distance: 583.0
click at [991, 376] on tr "2124950 111-7645357-2881039 1 [DATE] 410079-1160 [PERSON_NAME] Picking 39404333…" at bounding box center [1176, 369] width 1945 height 36
drag, startPoint x: 402, startPoint y: 406, endPoint x: 978, endPoint y: 405, distance: 576.0
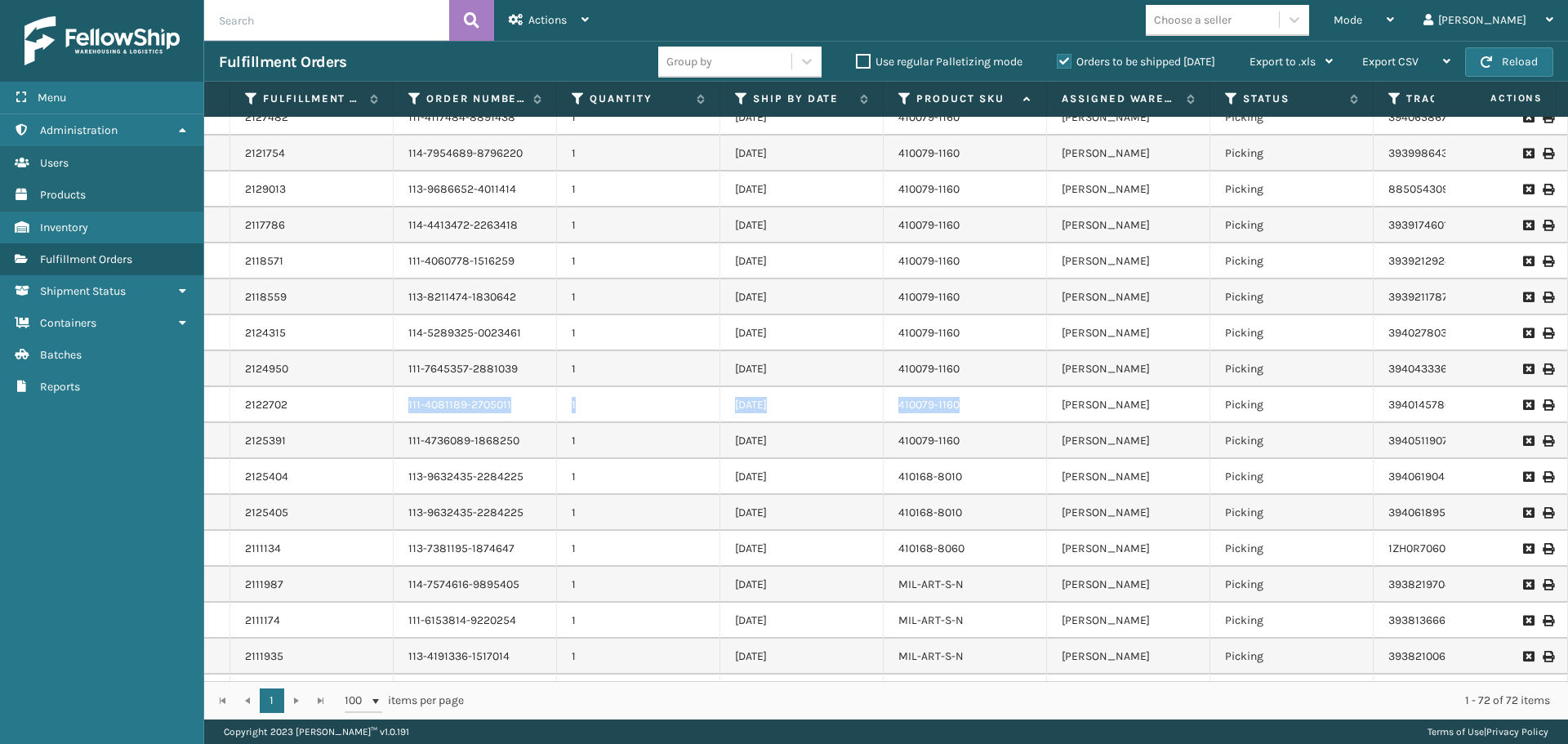
click at [978, 405] on tr "2122702 111-4081189-2705011 1 [DATE] 410079-1160 [PERSON_NAME] Picking 39401457…" at bounding box center [1176, 406] width 1945 height 36
drag, startPoint x: 409, startPoint y: 441, endPoint x: 975, endPoint y: 445, distance: 566.0
click at [975, 445] on tr "2125391 111-4736089-1868250 1 [DATE] 410079-1160 [PERSON_NAME] Picking 39405119…" at bounding box center [1176, 441] width 1945 height 36
click at [1123, 15] on div "Mode Regular Mode Picking Mode Labeling Mode Exit Scan Mode Choose a seller [PE…" at bounding box center [1085, 20] width 964 height 41
drag, startPoint x: 409, startPoint y: 487, endPoint x: 960, endPoint y: 489, distance: 551.0
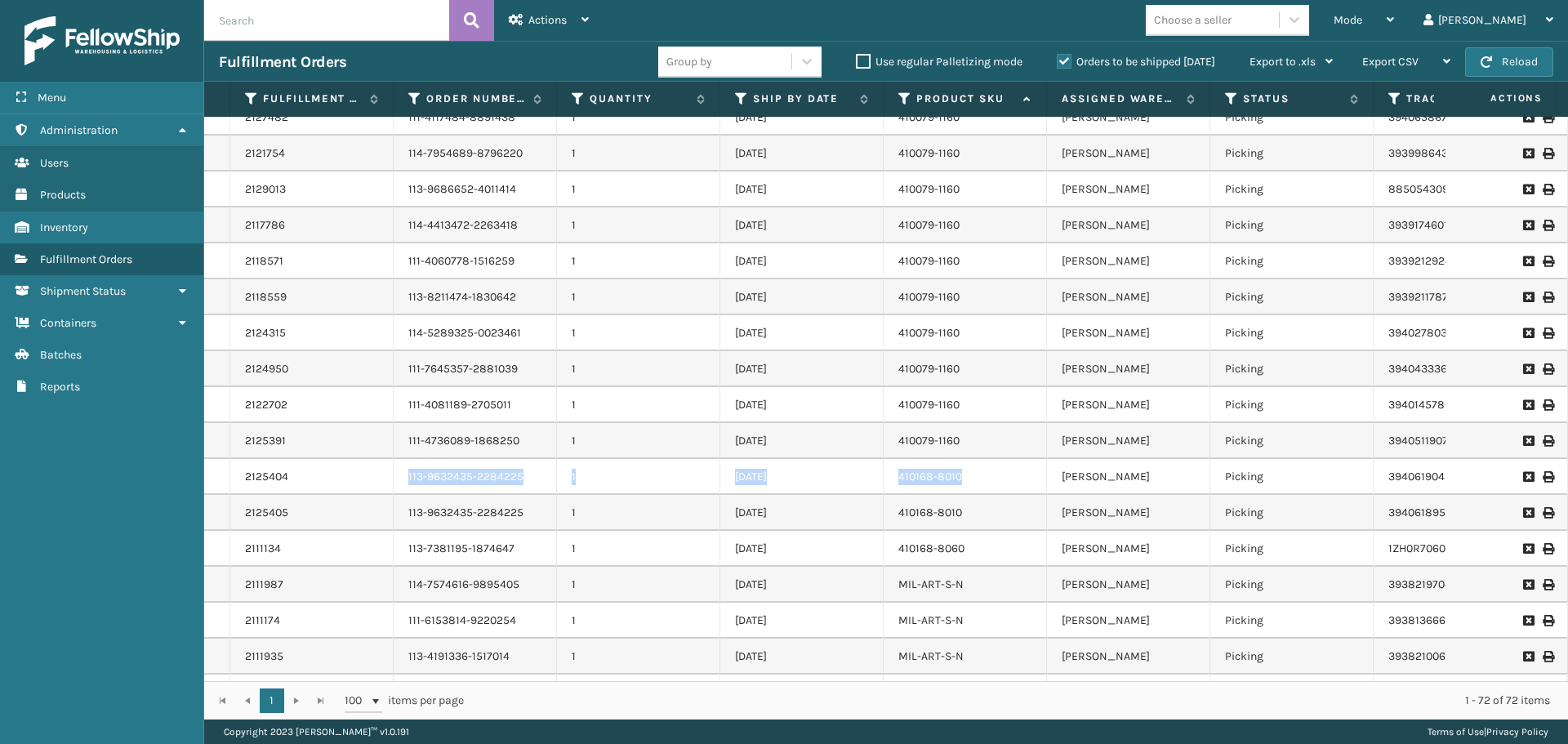
click at [960, 489] on tr "2125404 113-9632435-2284225 1 [DATE] 410168-8010 [PERSON_NAME] Picking 39406190…" at bounding box center [1176, 477] width 1945 height 36
click at [1136, 26] on div "Mode Regular Mode Picking Mode Labeling Mode Exit Scan Mode Choose a seller [PE…" at bounding box center [1085, 20] width 964 height 41
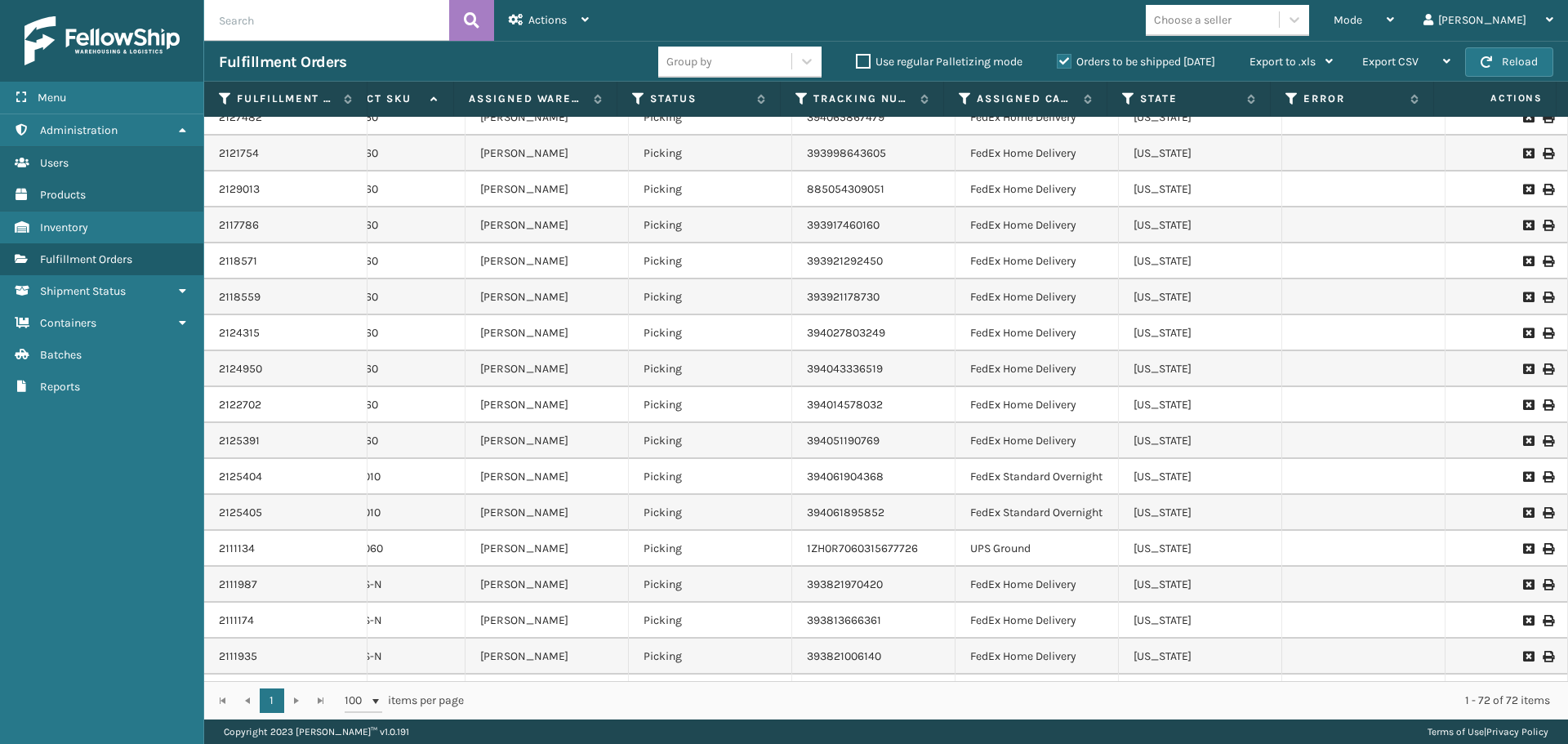
scroll to position [0, 0]
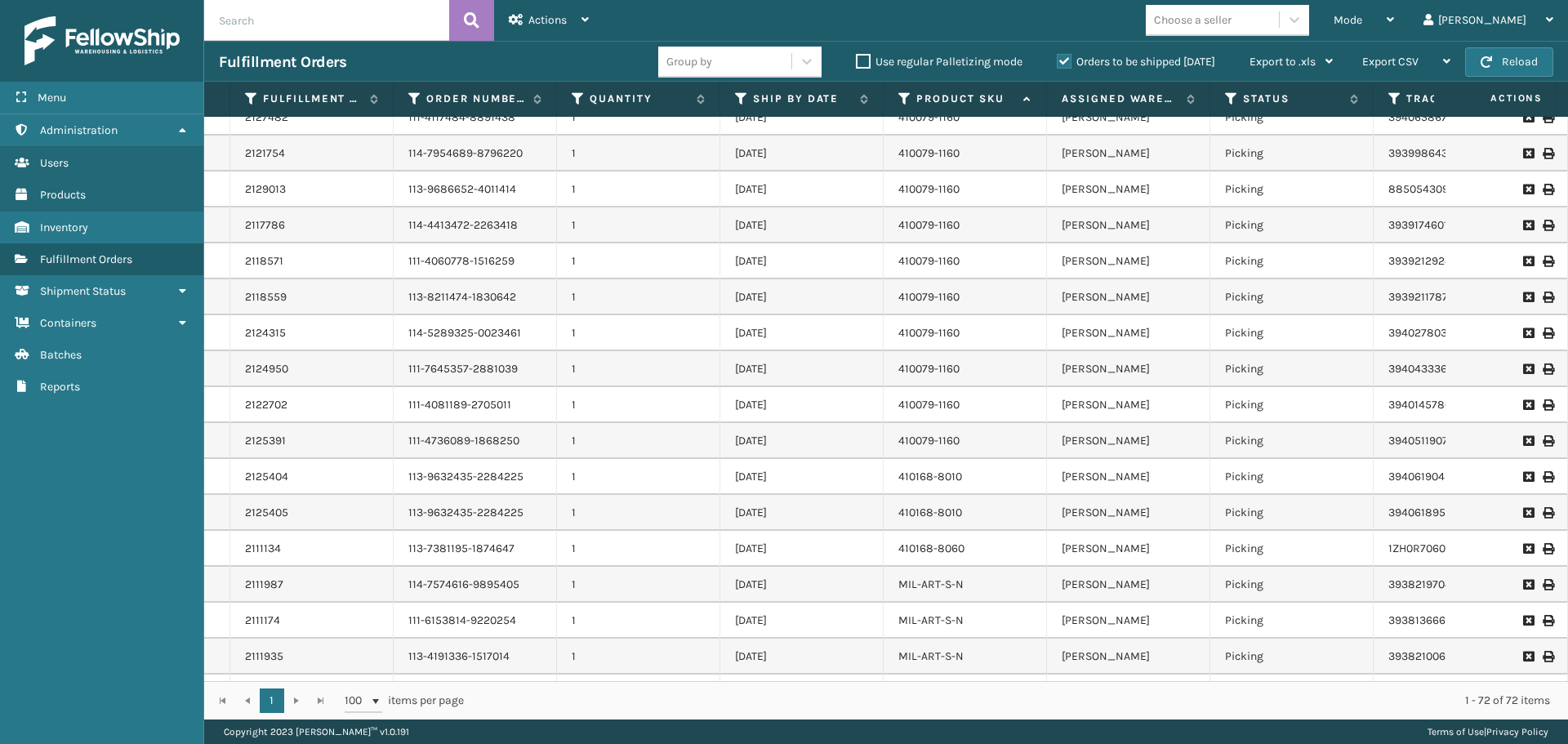
drag, startPoint x: 1057, startPoint y: 684, endPoint x: 1242, endPoint y: 694, distance: 185.3
click at [1242, 694] on div "1 1 100 items per page 1 - 72 of 72 items" at bounding box center [886, 700] width 1364 height 38
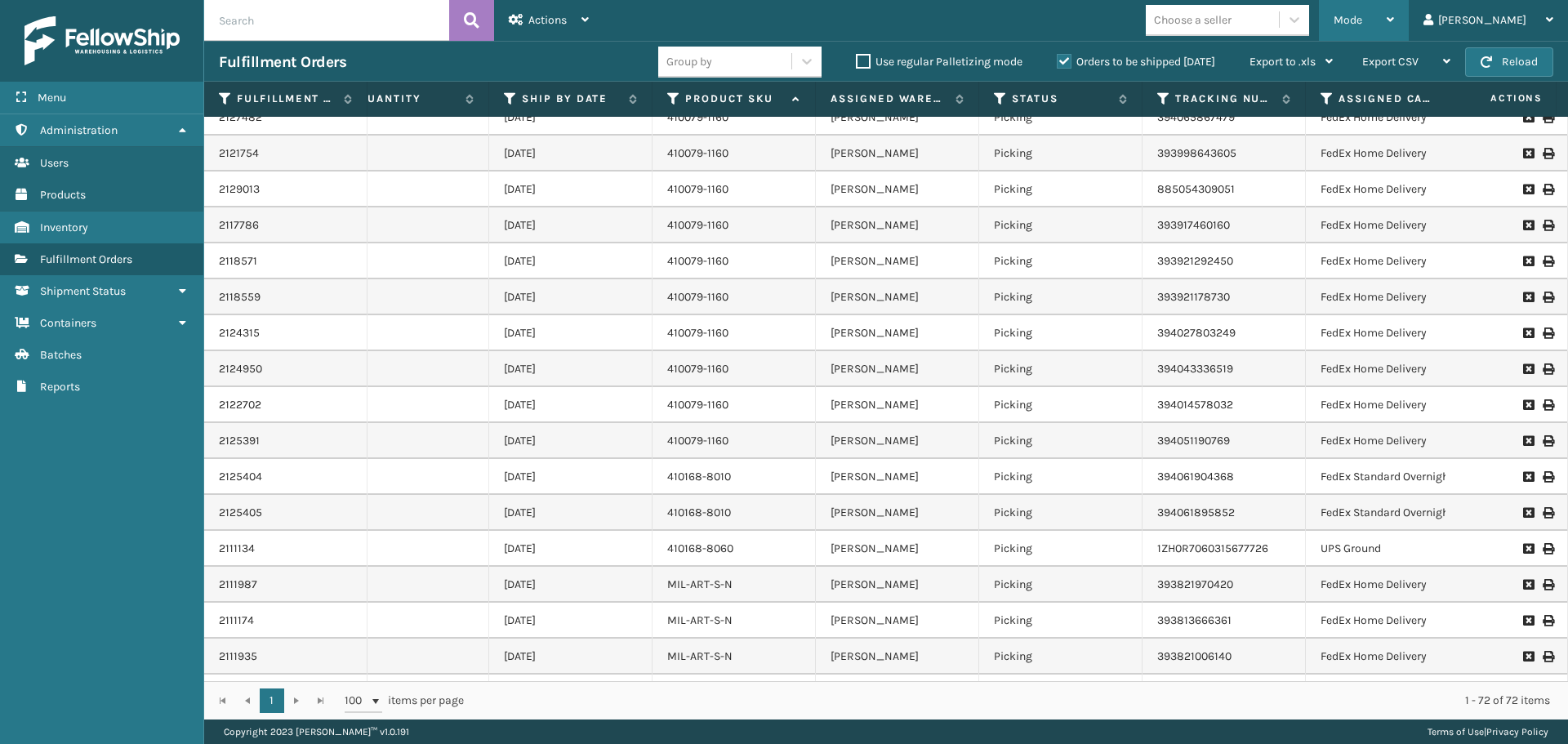
click at [1362, 19] on span "Mode" at bounding box center [1348, 19] width 29 height 14
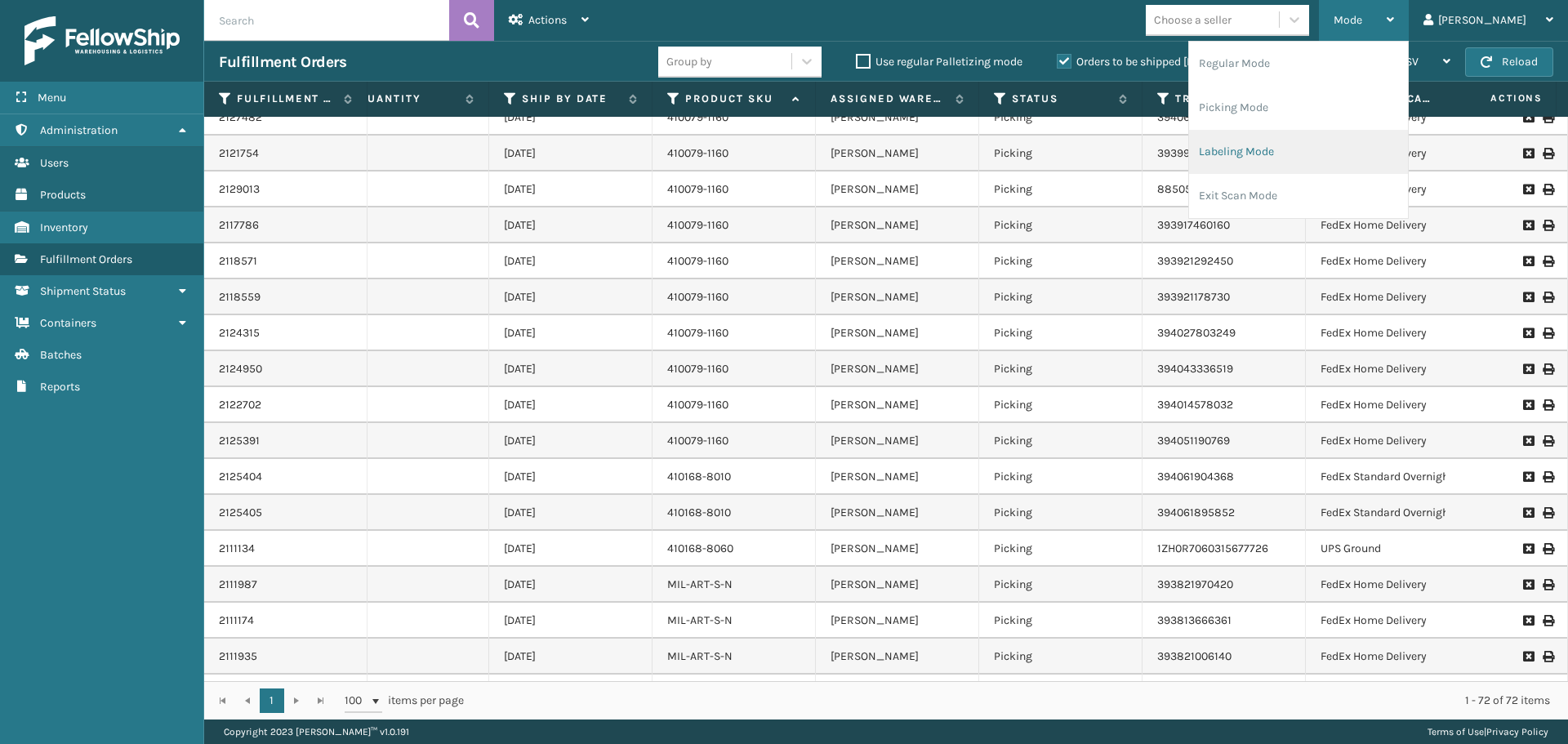
click at [1289, 145] on li "Labeling Mode" at bounding box center [1298, 152] width 219 height 44
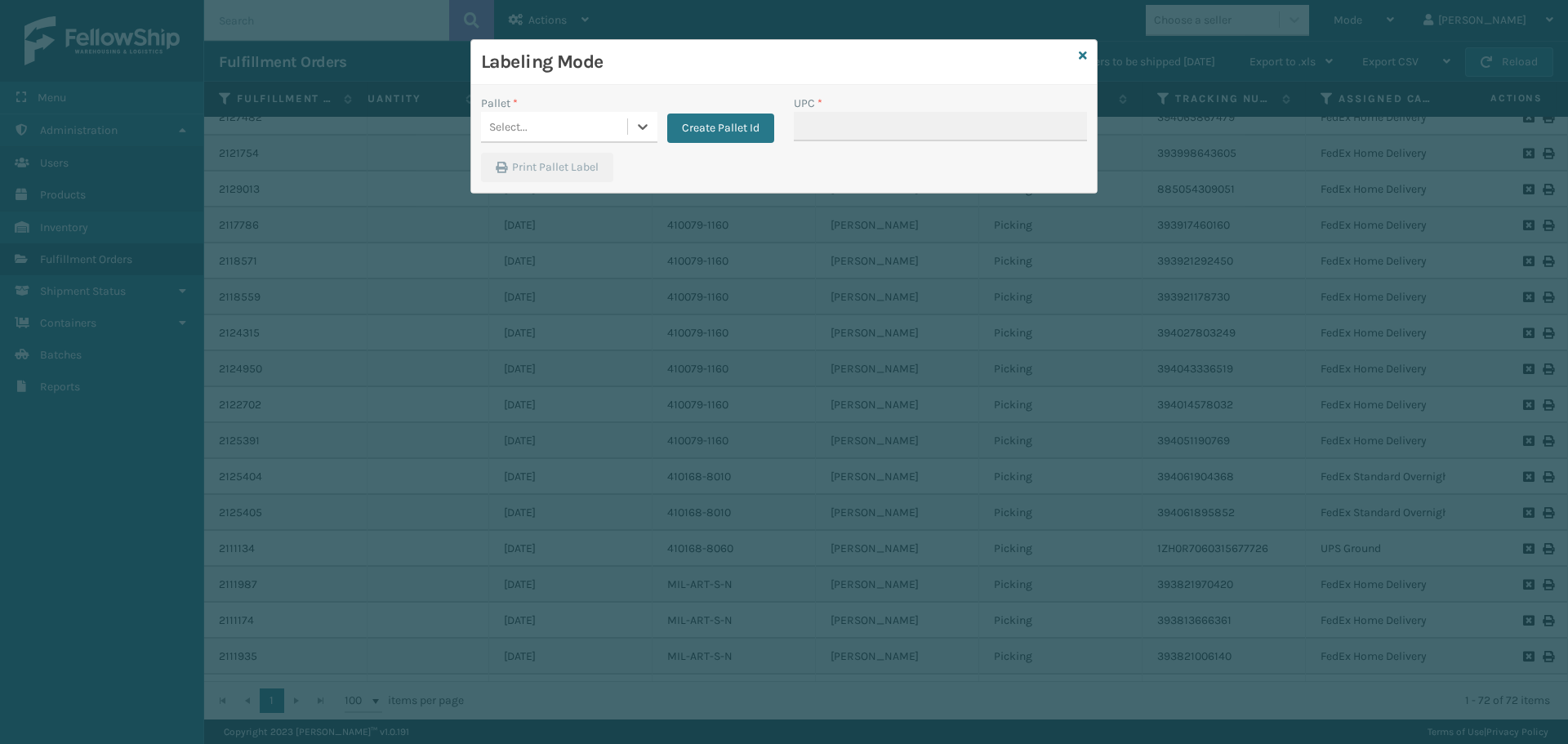
click at [595, 125] on div "Select..." at bounding box center [553, 127] width 146 height 27
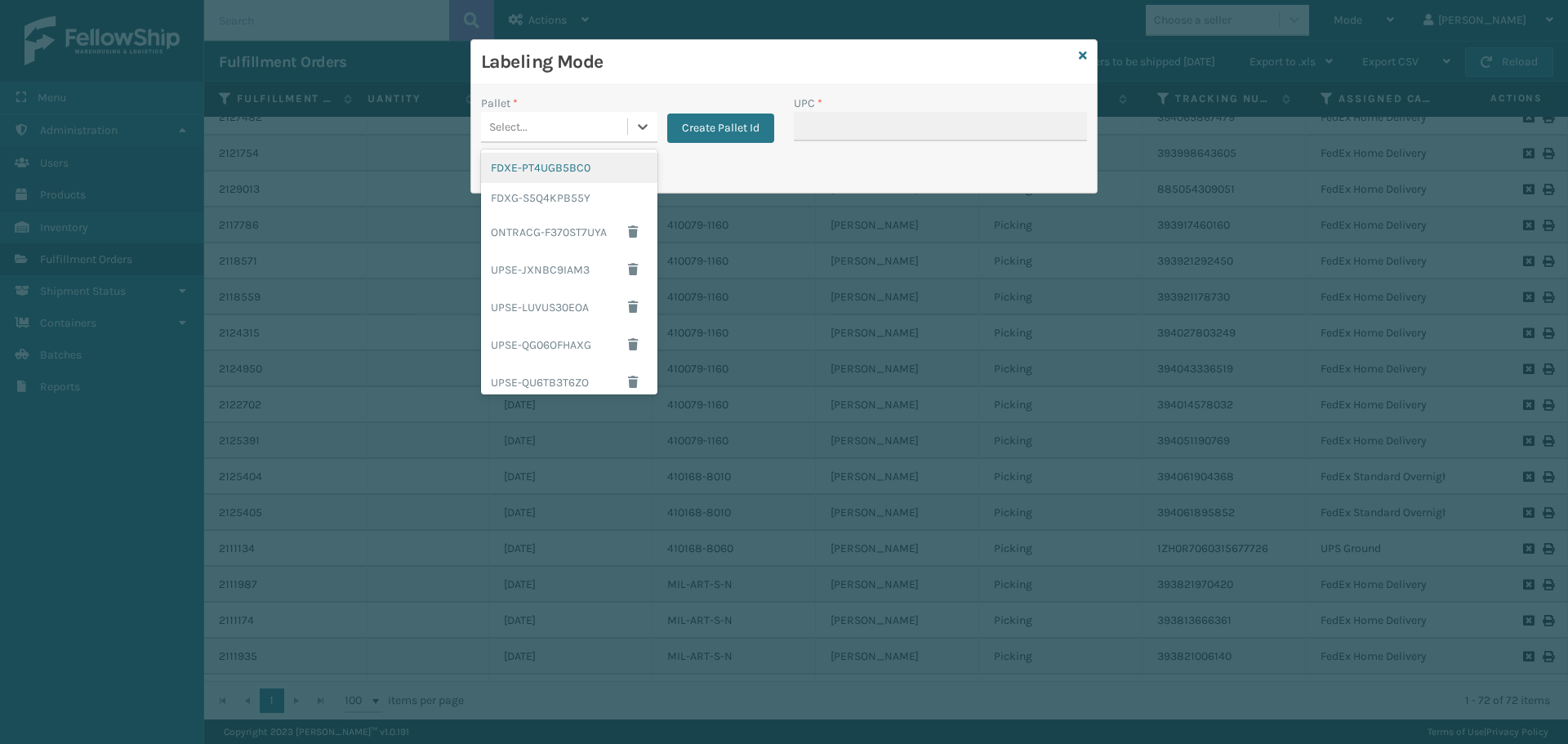
click at [560, 173] on div "FDXE-PT4UGB5BC0" at bounding box center [569, 167] width 176 height 30
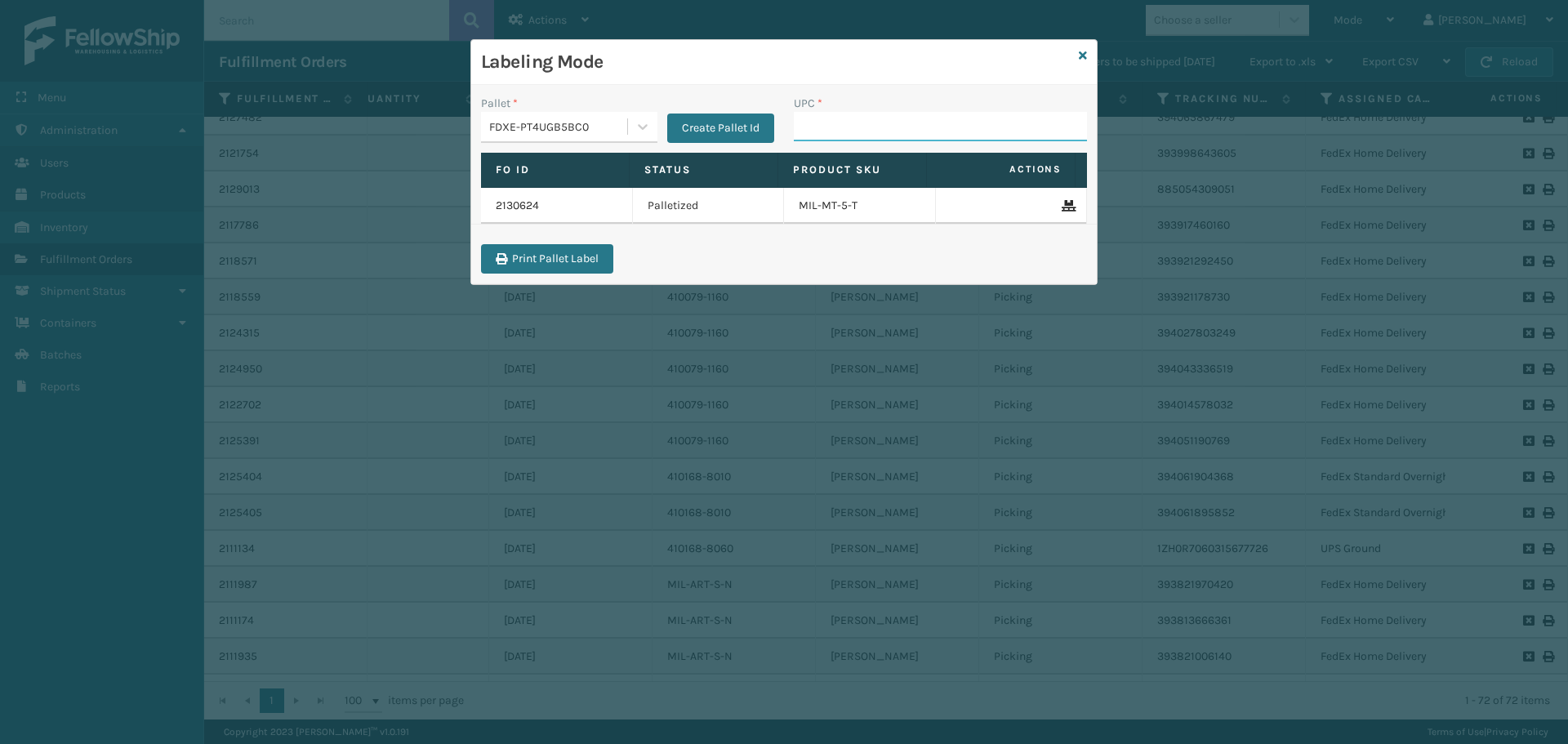
click at [810, 119] on input "UPC *" at bounding box center [940, 126] width 293 height 29
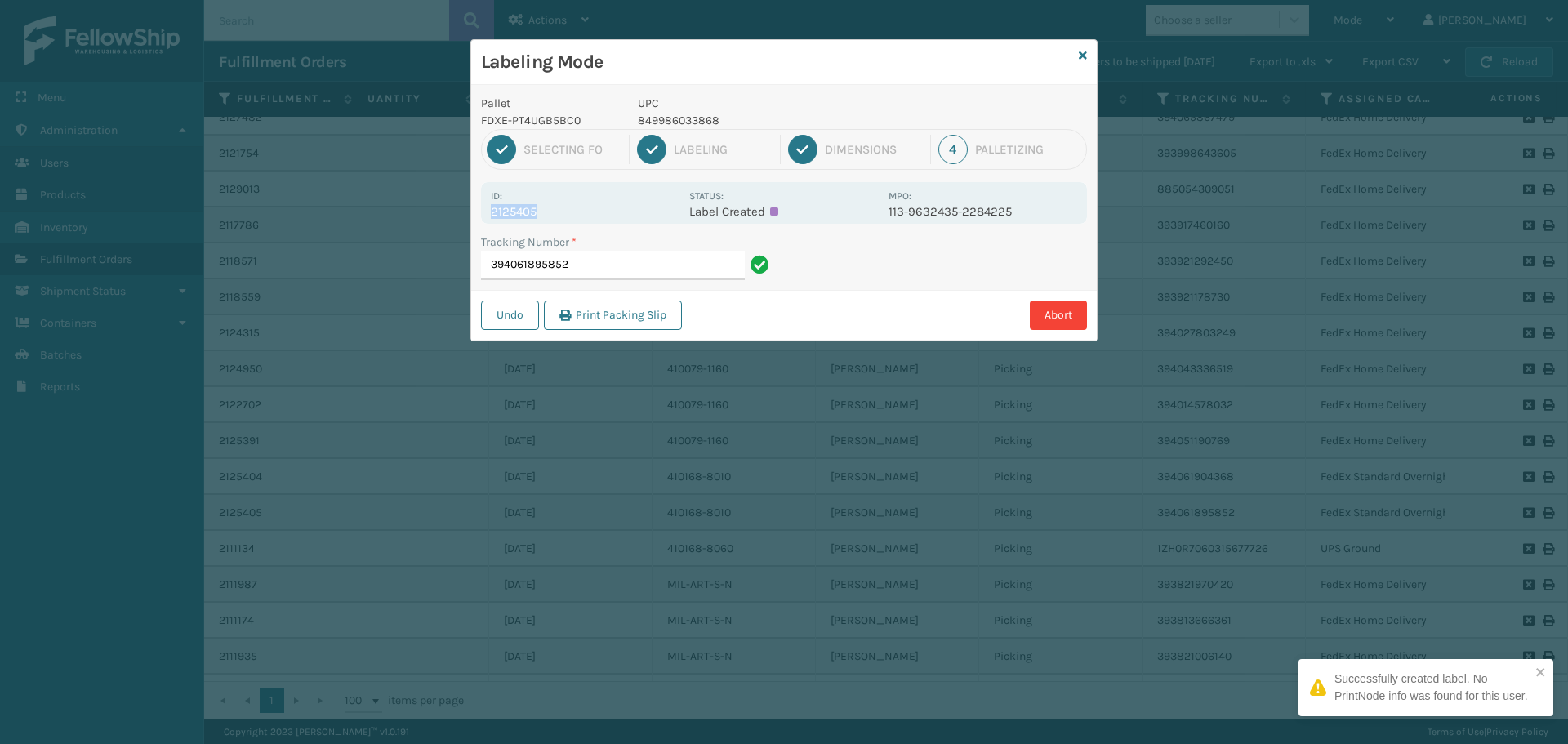
drag, startPoint x: 489, startPoint y: 210, endPoint x: 586, endPoint y: 210, distance: 97.0
click at [586, 210] on div "Id: 2125405 Status: Label Created MPO: 113-9632435-2284225" at bounding box center [784, 203] width 606 height 42
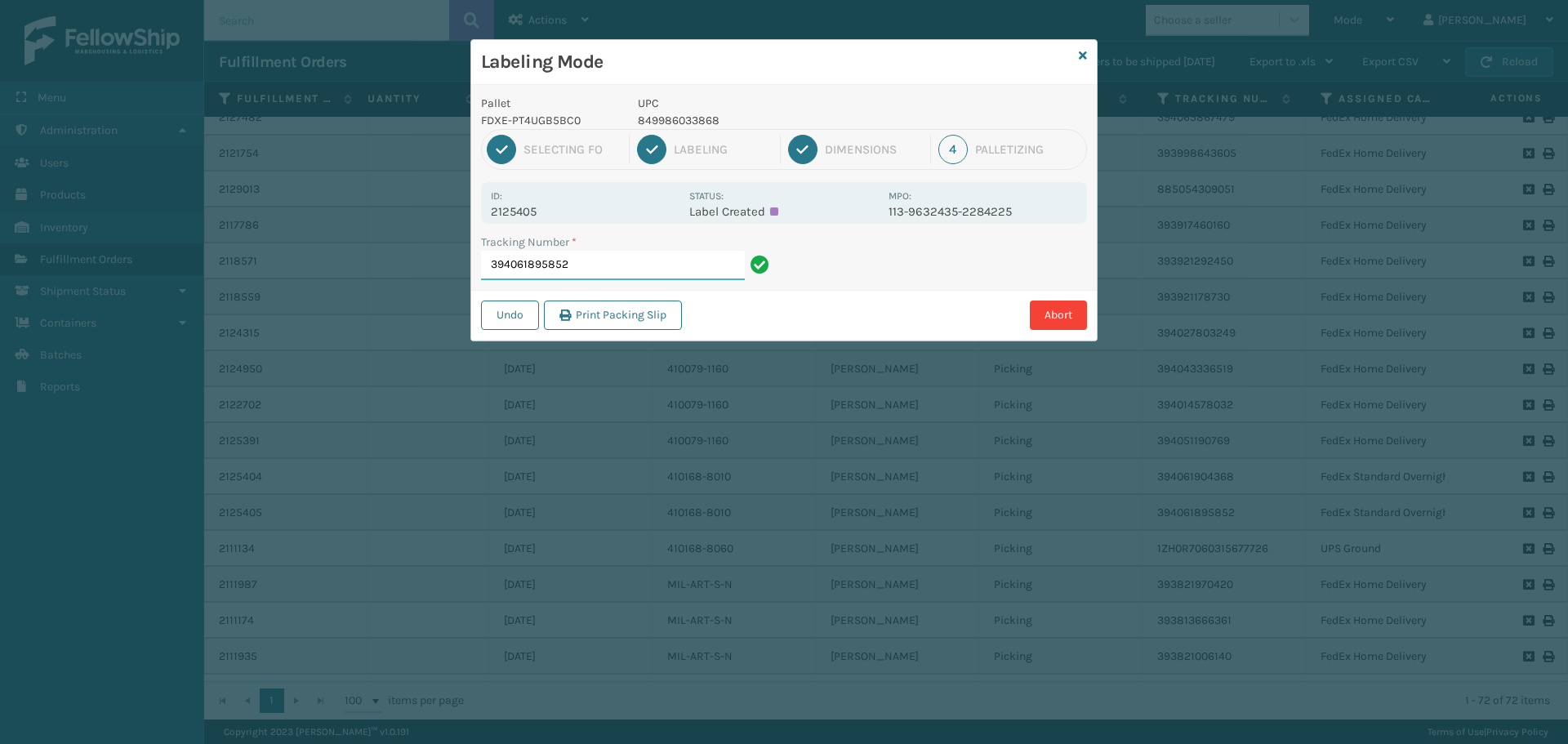
click at [616, 269] on input "394061895852" at bounding box center [612, 265] width 264 height 29
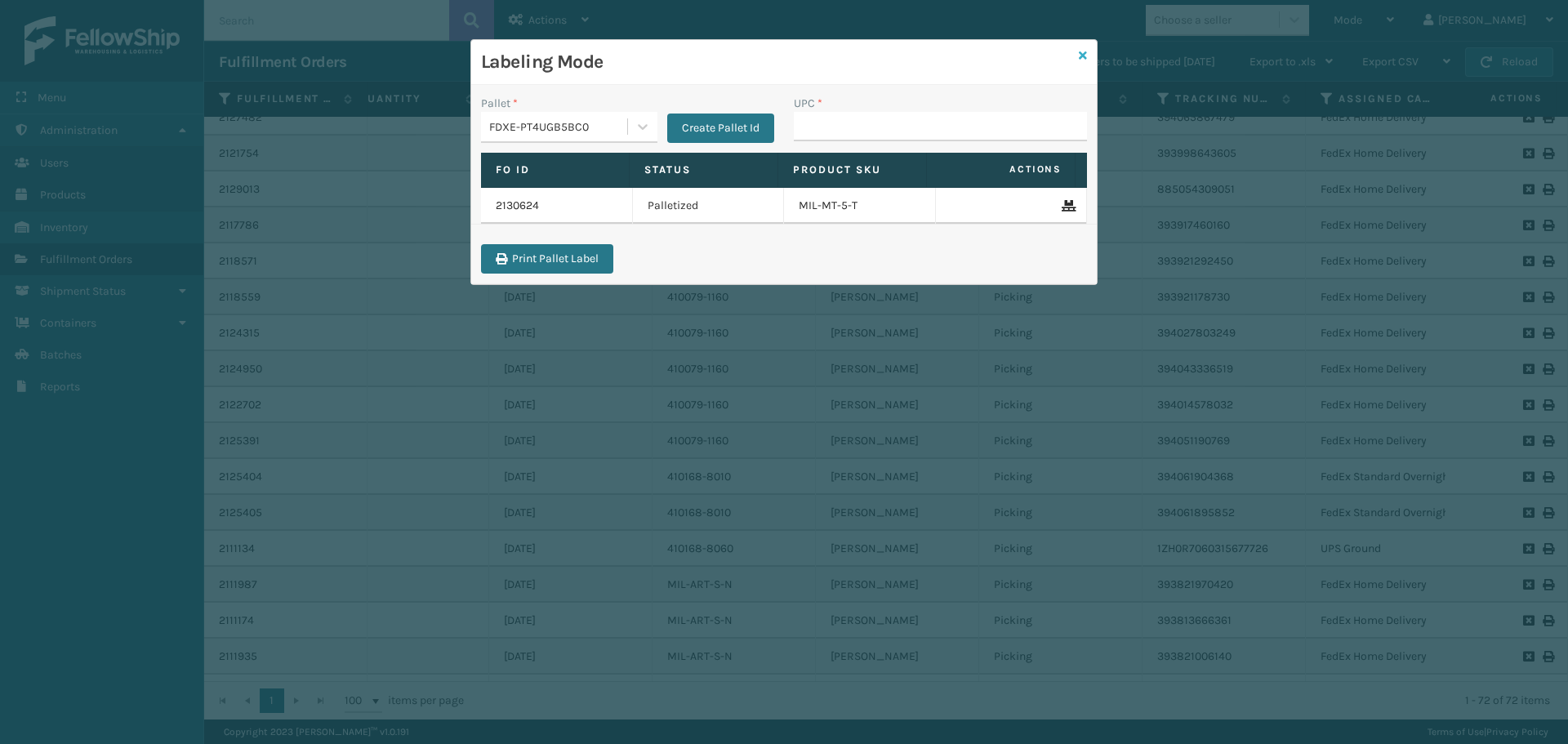
click at [1083, 54] on icon at bounding box center [1082, 55] width 8 height 12
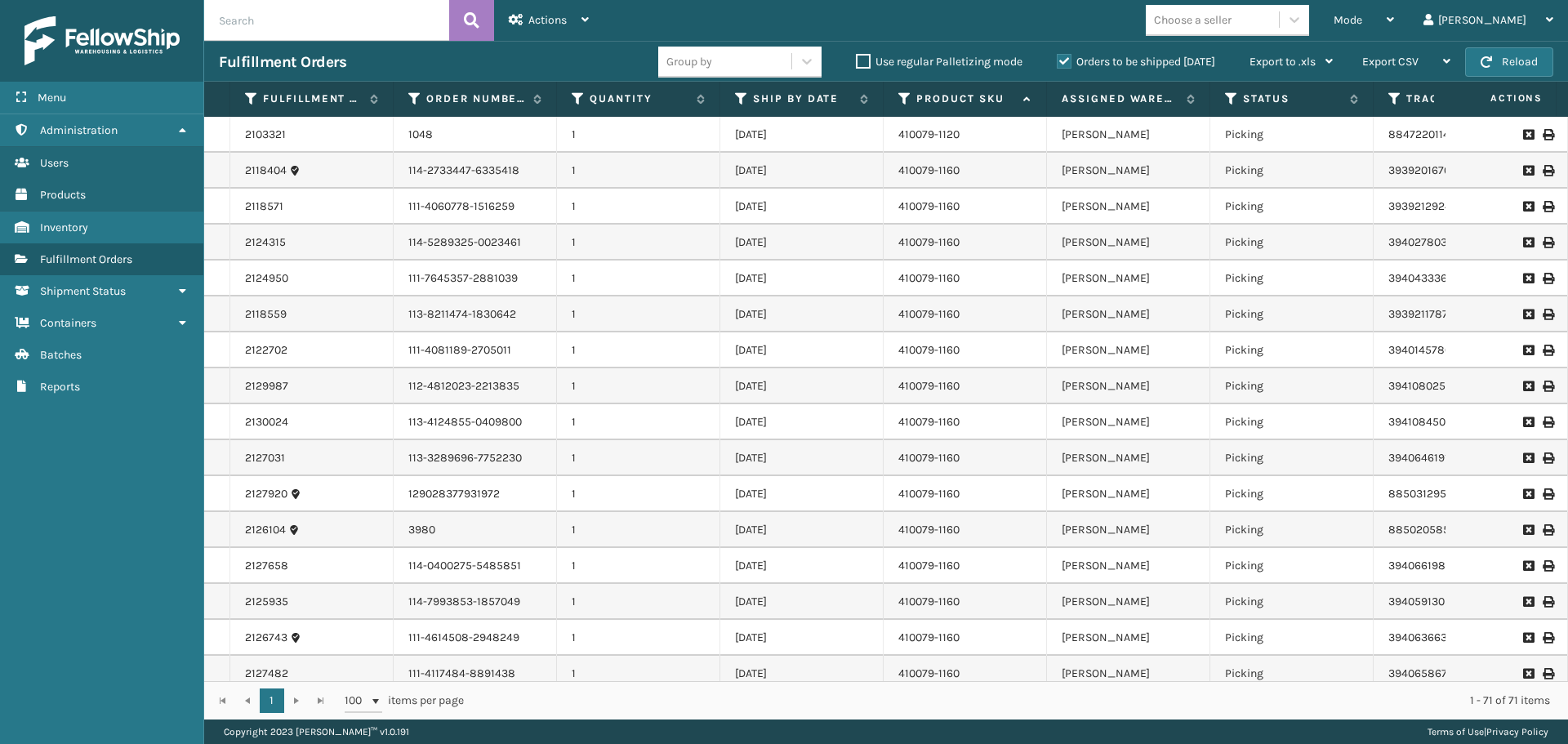
click at [1061, 56] on label "Orders to be shipped [DATE]" at bounding box center [1135, 61] width 159 height 14
click at [1057, 56] on input "Orders to be shipped [DATE]" at bounding box center [1057, 58] width 1 height 11
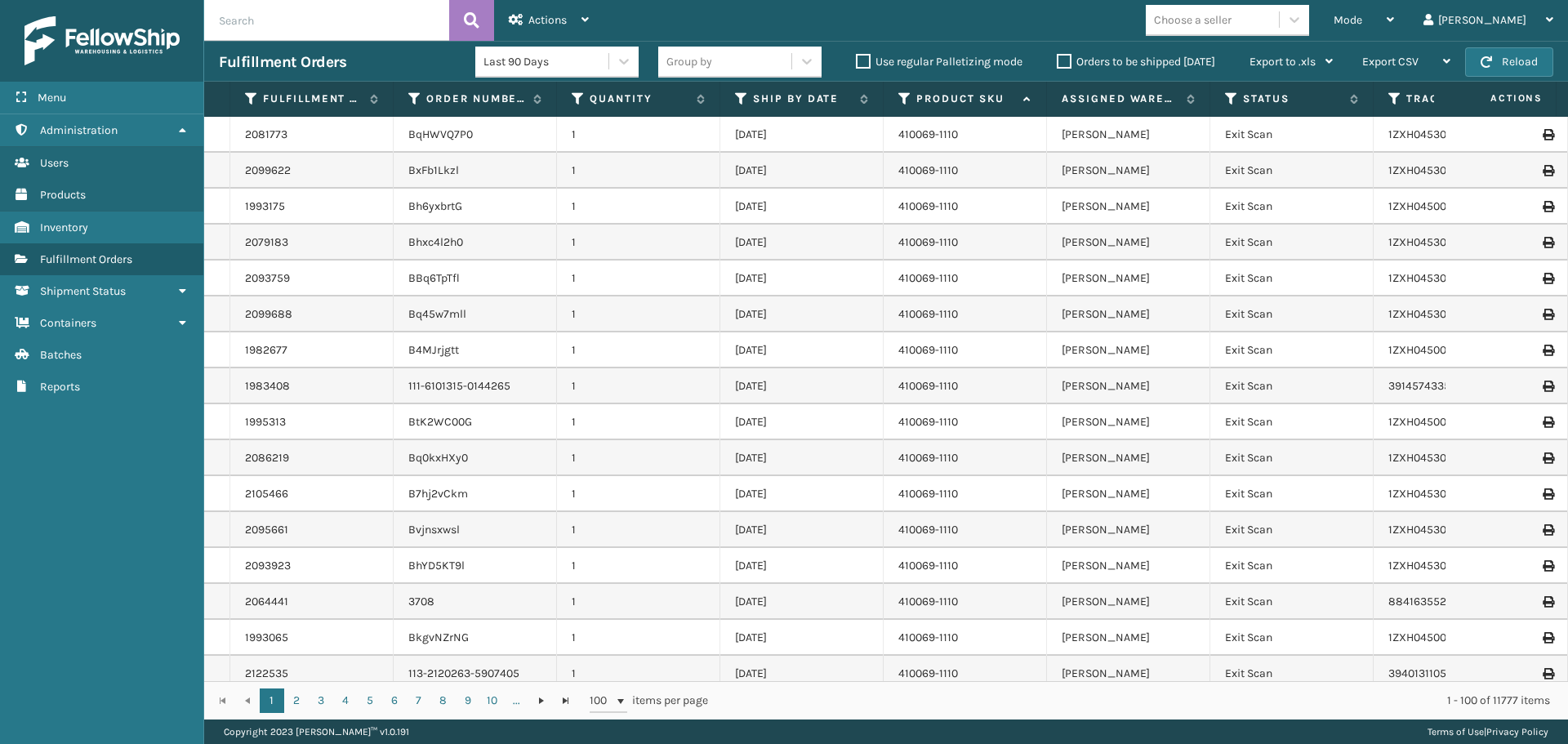
click at [303, 26] on input "text" at bounding box center [326, 20] width 245 height 41
paste input "2125405"
type input "2125405"
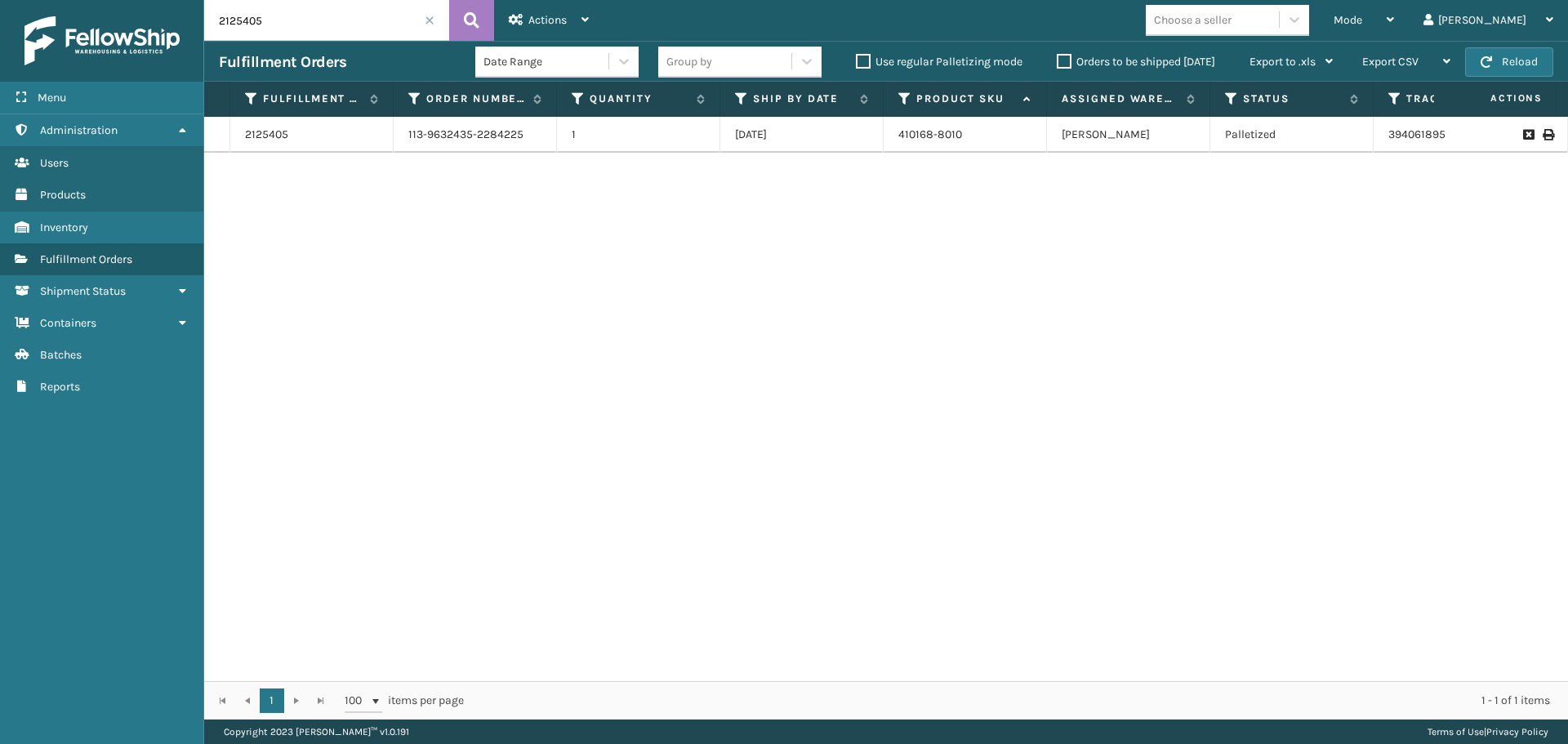
click at [1538, 149] on td at bounding box center [1506, 135] width 122 height 36
click at [1543, 141] on icon at bounding box center [1547, 134] width 10 height 12
click at [1066, 62] on label "Orders to be shipped [DATE]" at bounding box center [1135, 61] width 159 height 14
click at [1057, 62] on input "Orders to be shipped [DATE]" at bounding box center [1057, 58] width 1 height 11
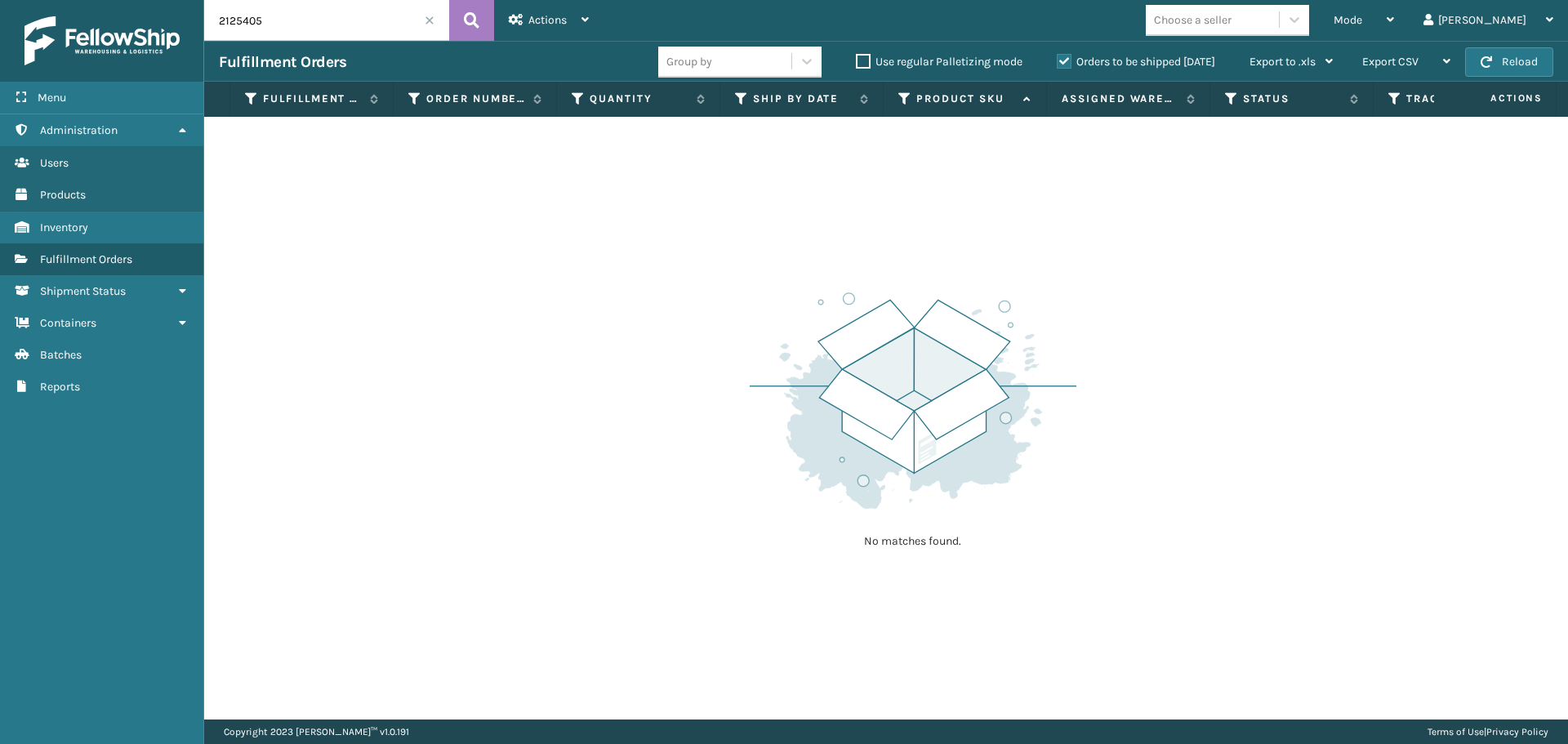
click at [428, 17] on span at bounding box center [429, 20] width 10 height 10
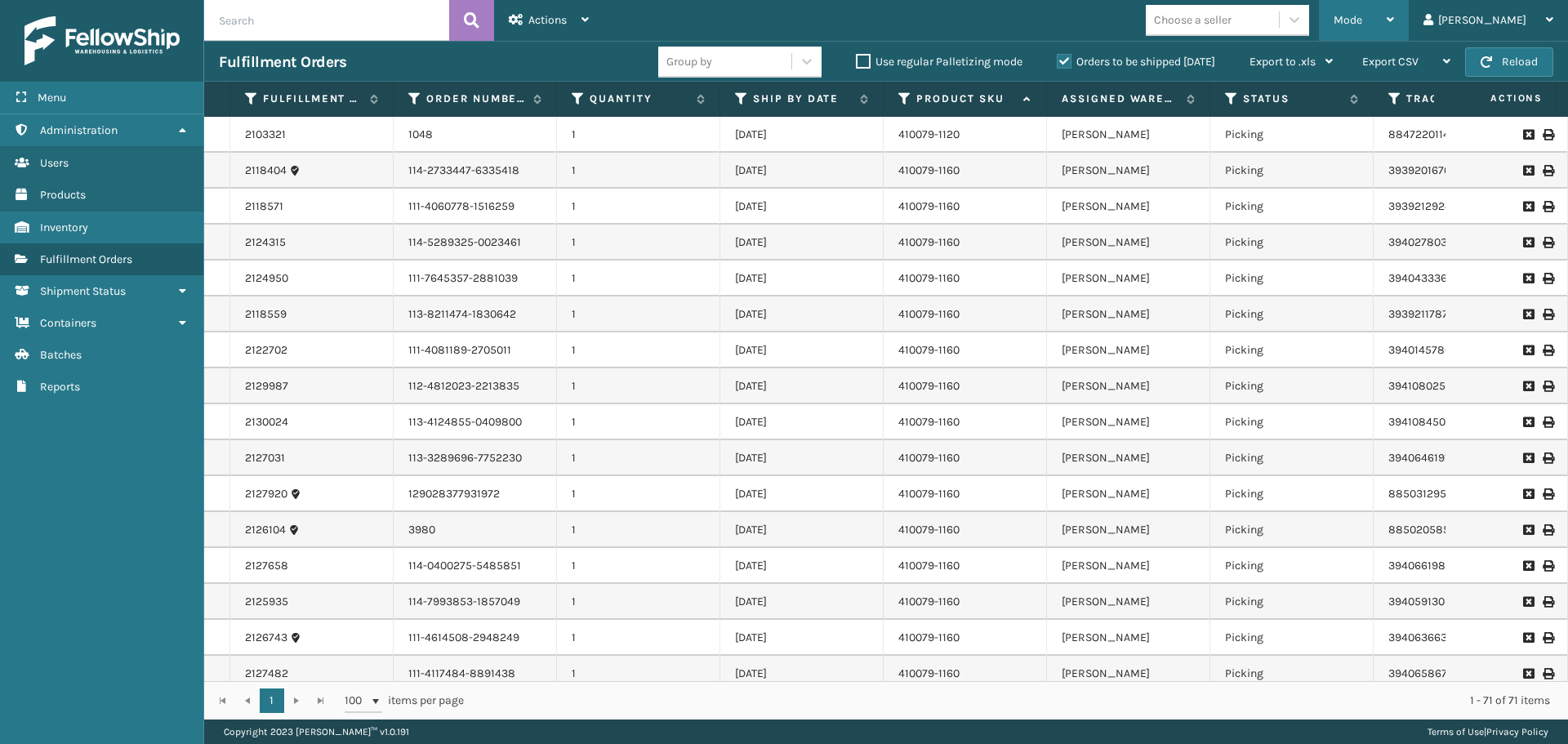
click at [1394, 15] on div "Mode" at bounding box center [1363, 20] width 61 height 41
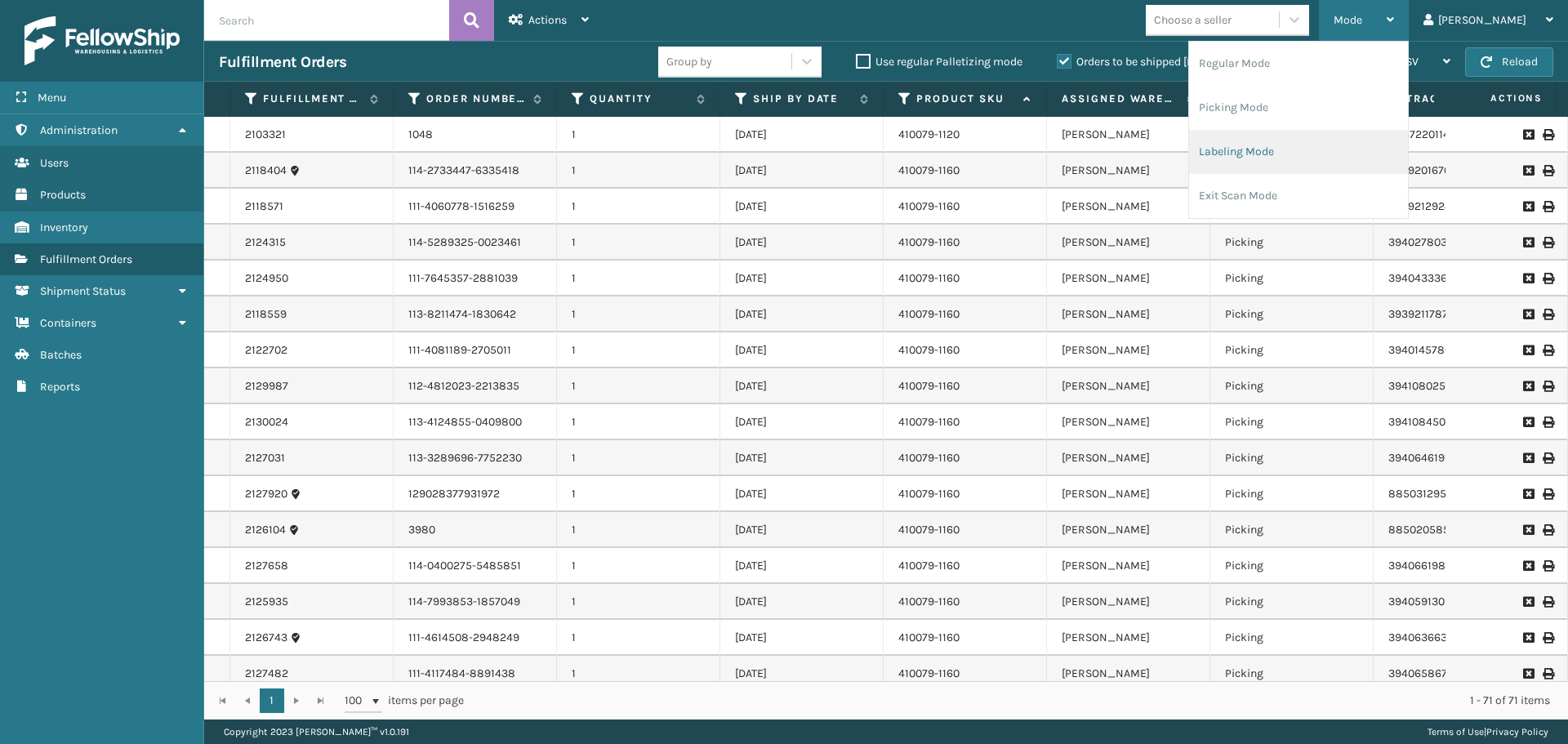
click at [1332, 139] on li "Labeling Mode" at bounding box center [1298, 152] width 219 height 44
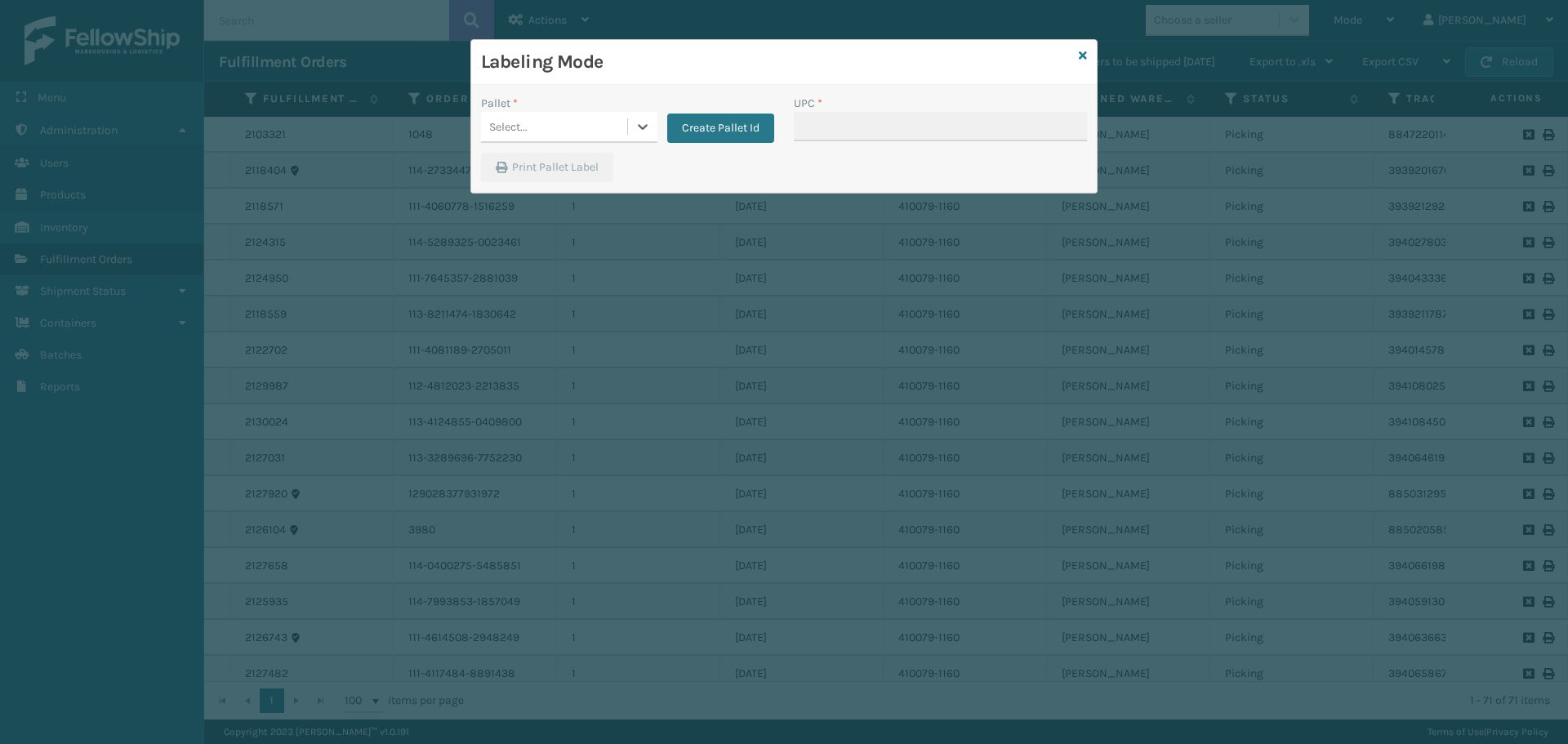
click at [580, 120] on div "Select..." at bounding box center [553, 127] width 146 height 27
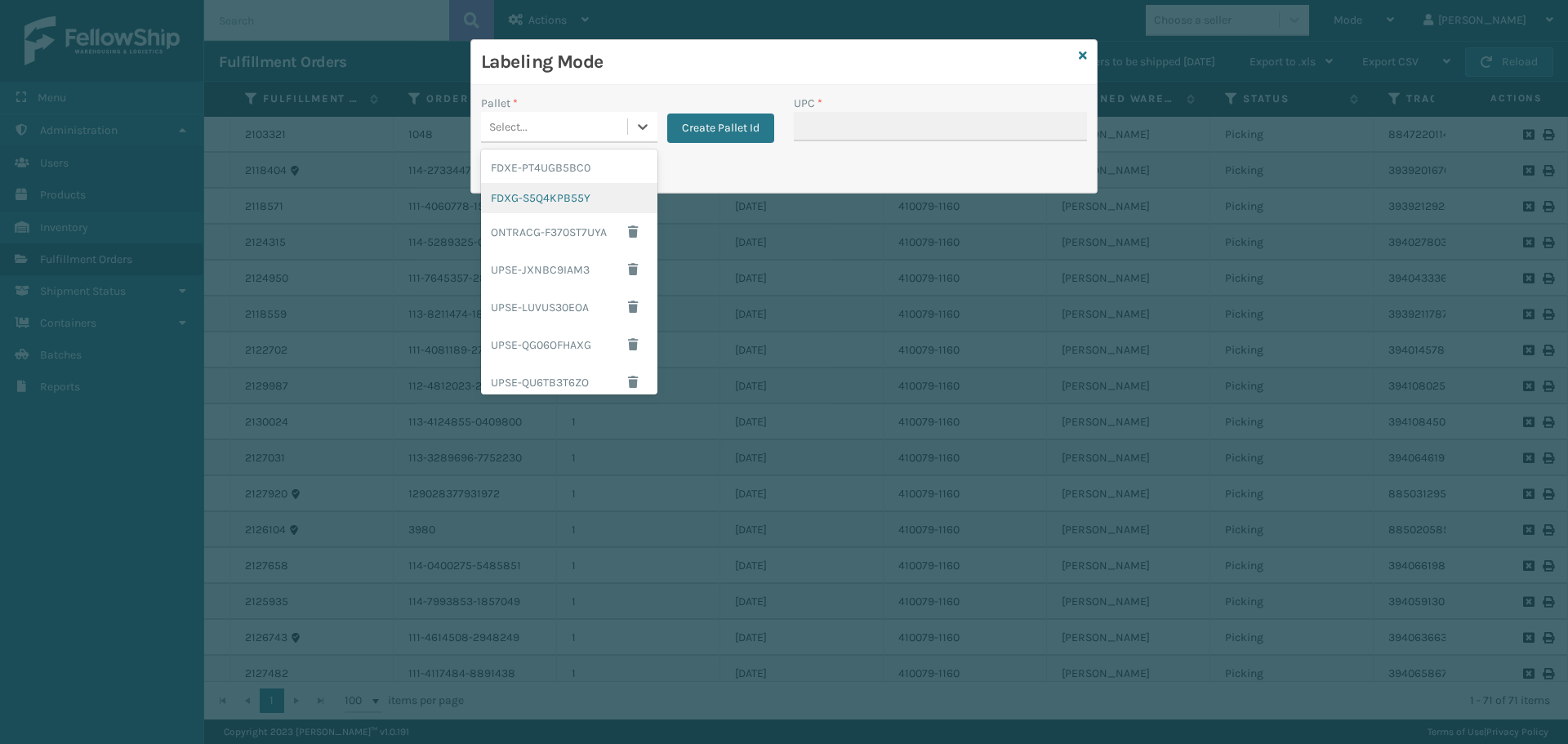
click at [561, 200] on div "FDXG-S5Q4KPB55Y" at bounding box center [569, 198] width 176 height 30
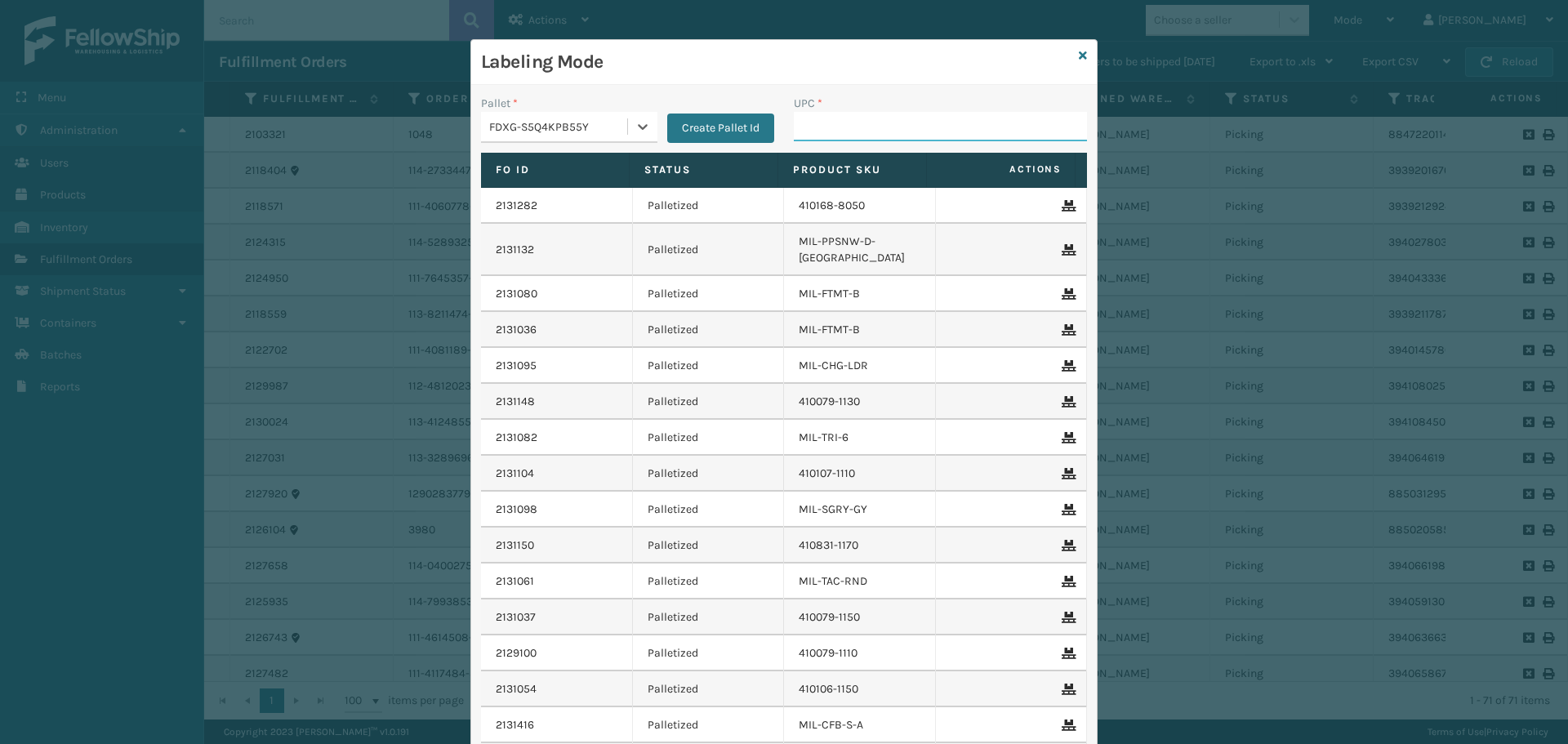
click at [806, 132] on input "UPC *" at bounding box center [940, 126] width 293 height 29
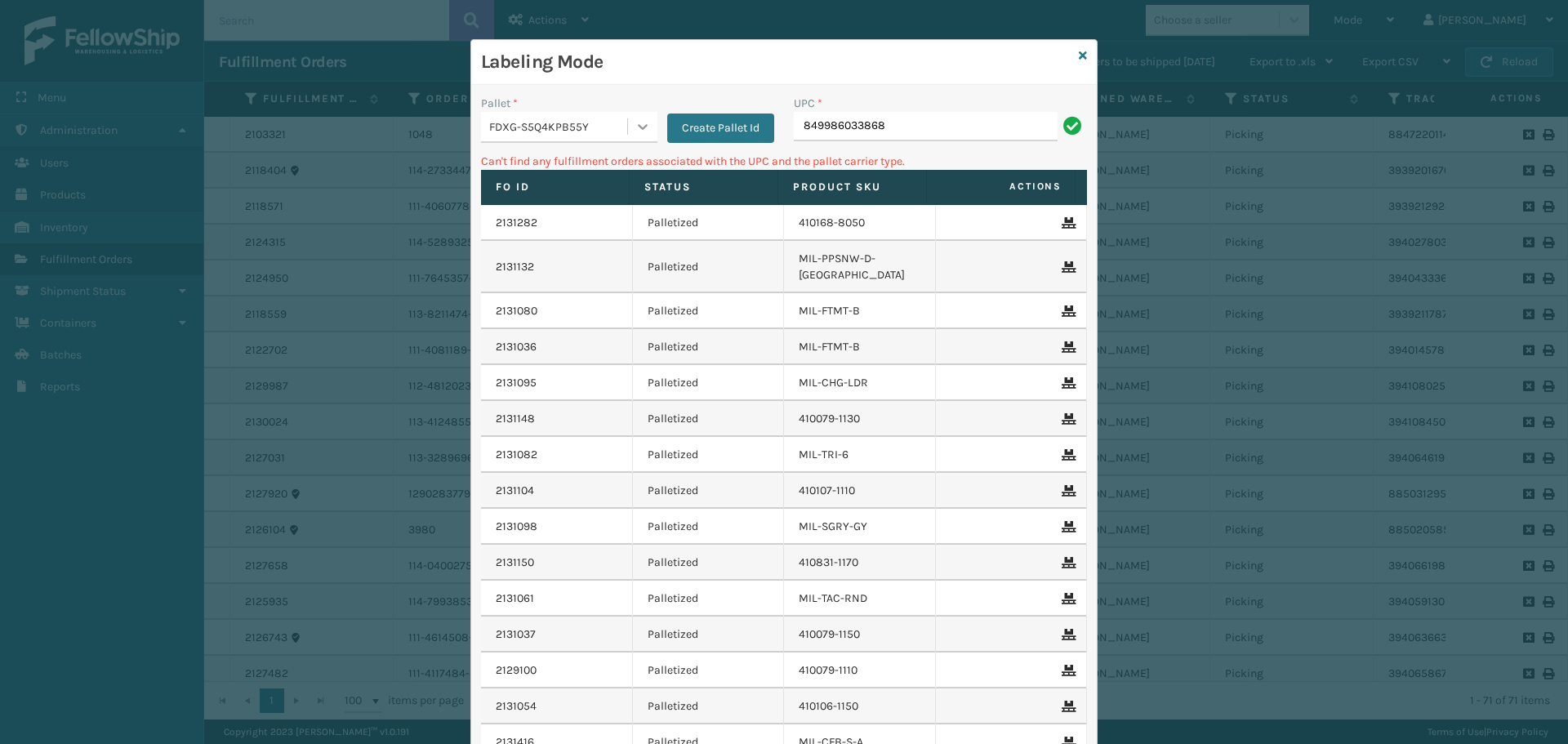
click at [628, 120] on div at bounding box center [642, 126] width 29 height 29
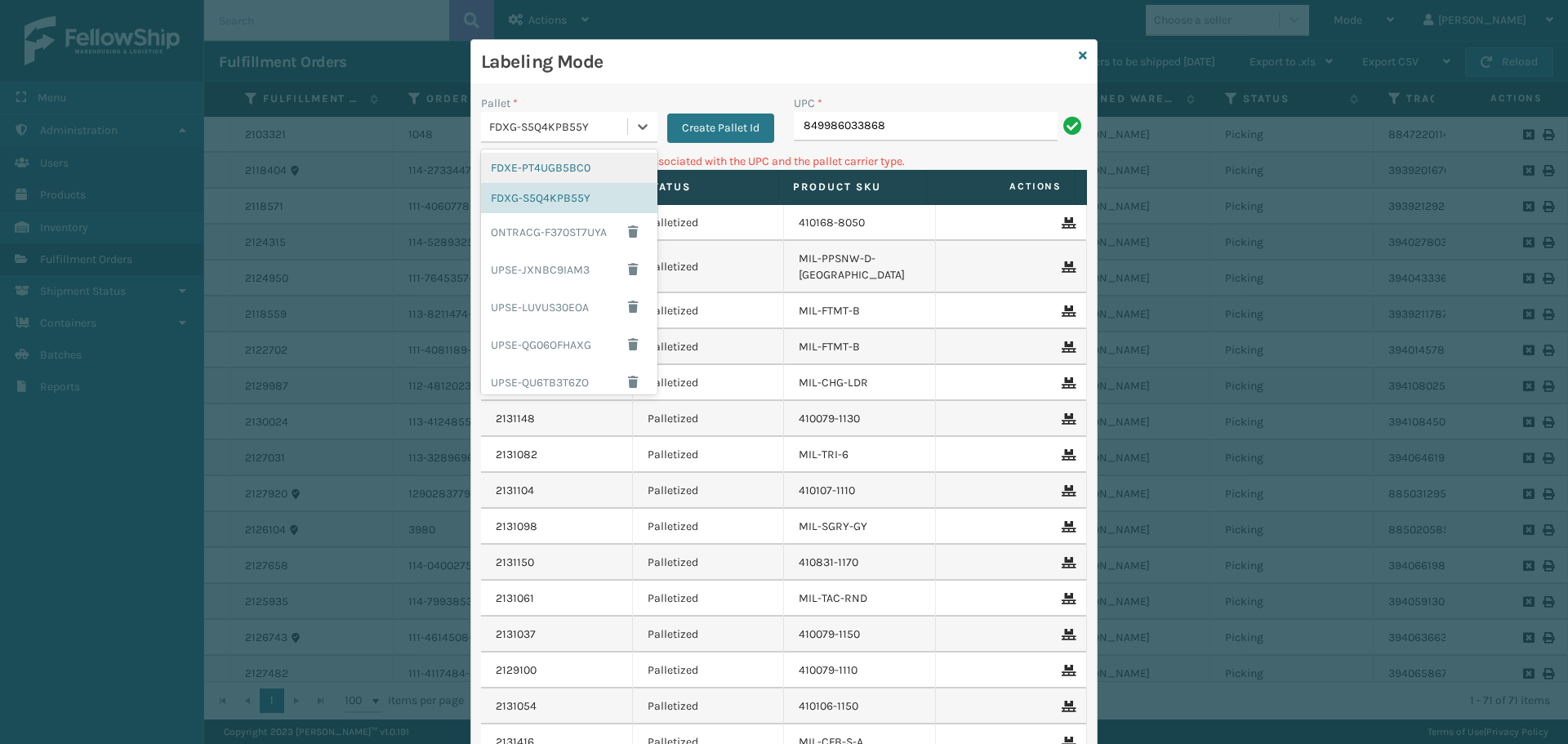
click at [575, 168] on div "FDXE-PT4UGB5BC0" at bounding box center [569, 167] width 176 height 30
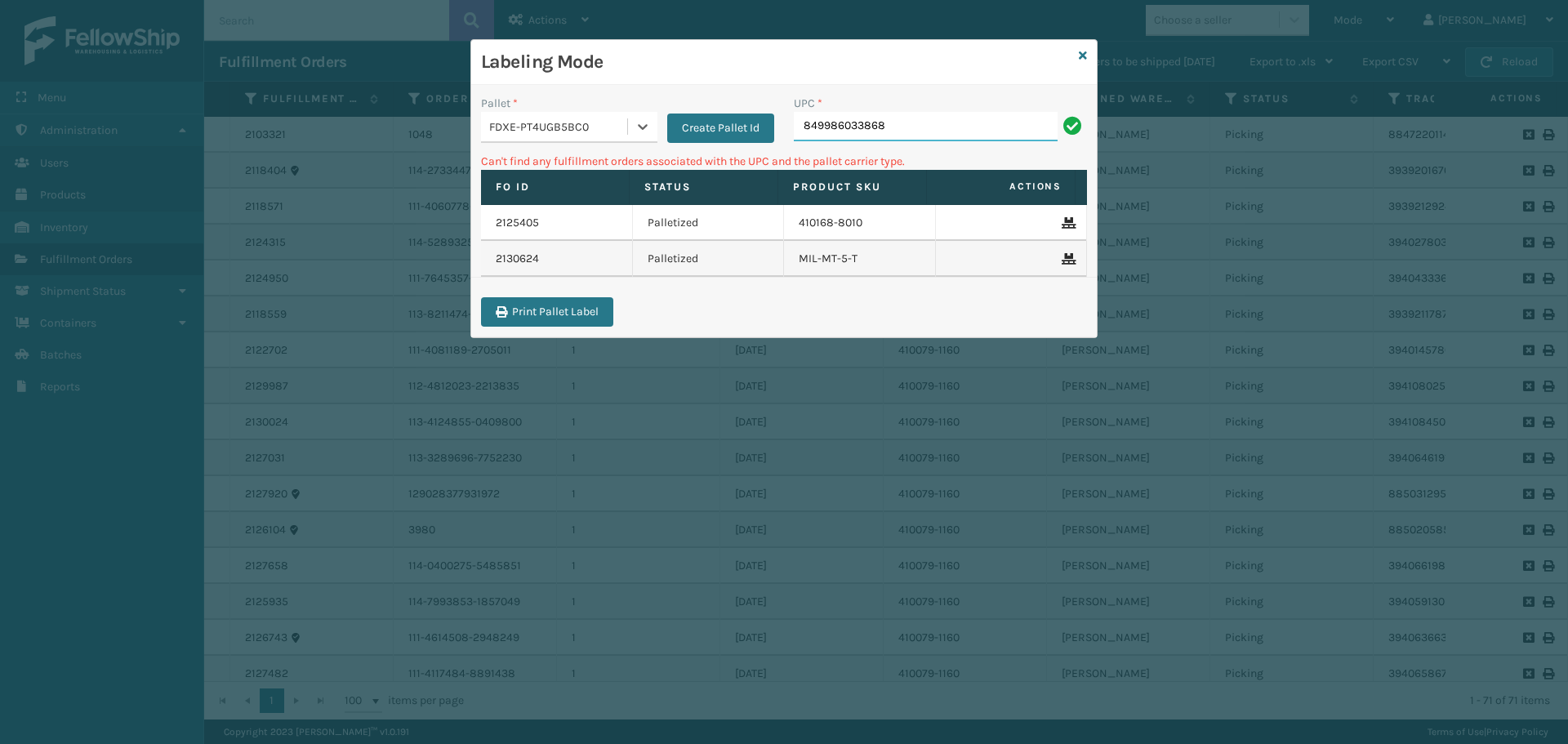
click at [921, 123] on input "849986033868" at bounding box center [925, 126] width 264 height 29
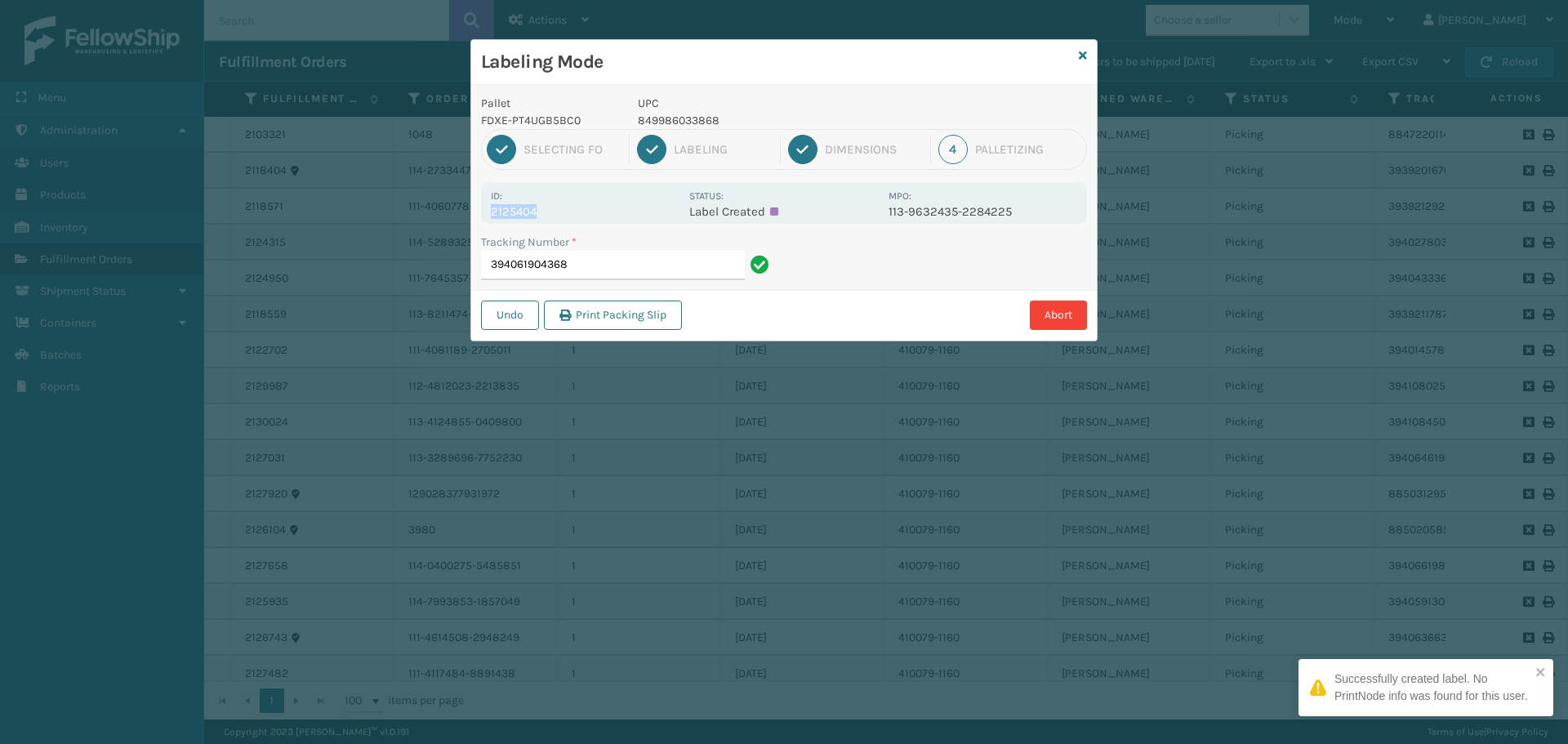
drag, startPoint x: 491, startPoint y: 209, endPoint x: 607, endPoint y: 212, distance: 116.0
click at [607, 212] on div "Id: 2125404 Status: Label Created MPO: 113-9632435-2284225" at bounding box center [784, 203] width 606 height 42
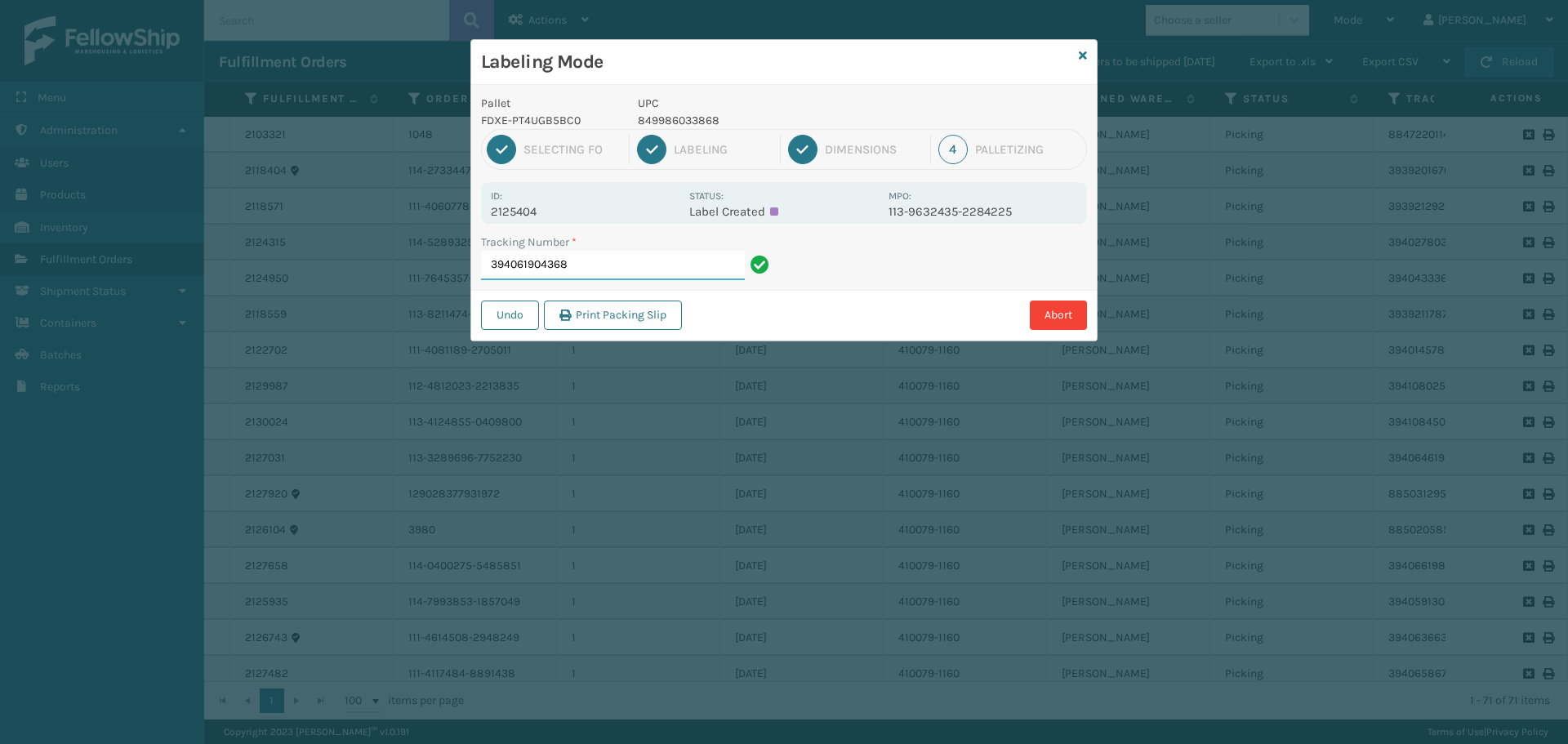
click at [599, 259] on input "394061904368" at bounding box center [612, 265] width 264 height 29
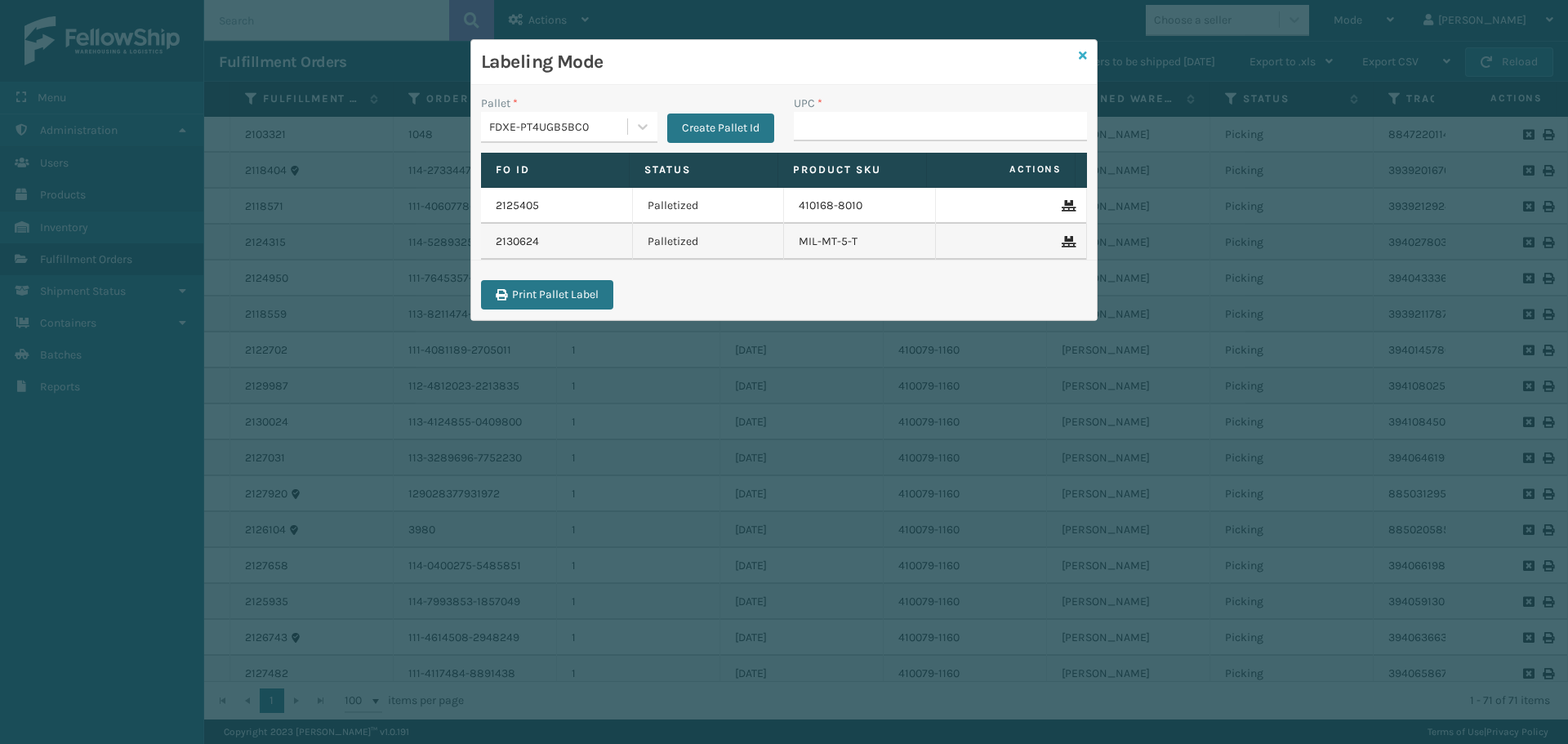
click at [1082, 58] on icon at bounding box center [1082, 55] width 8 height 12
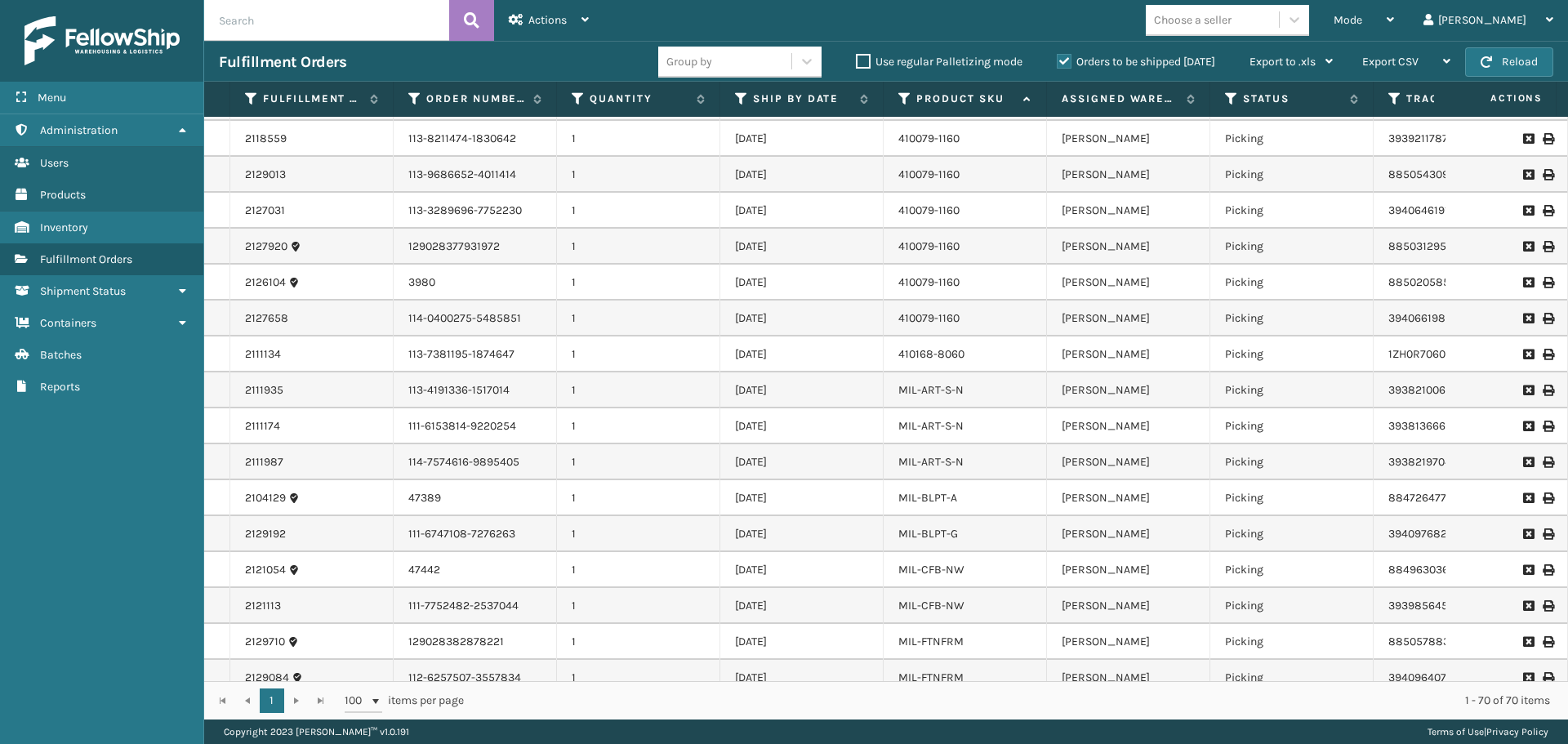
scroll to position [506, 0]
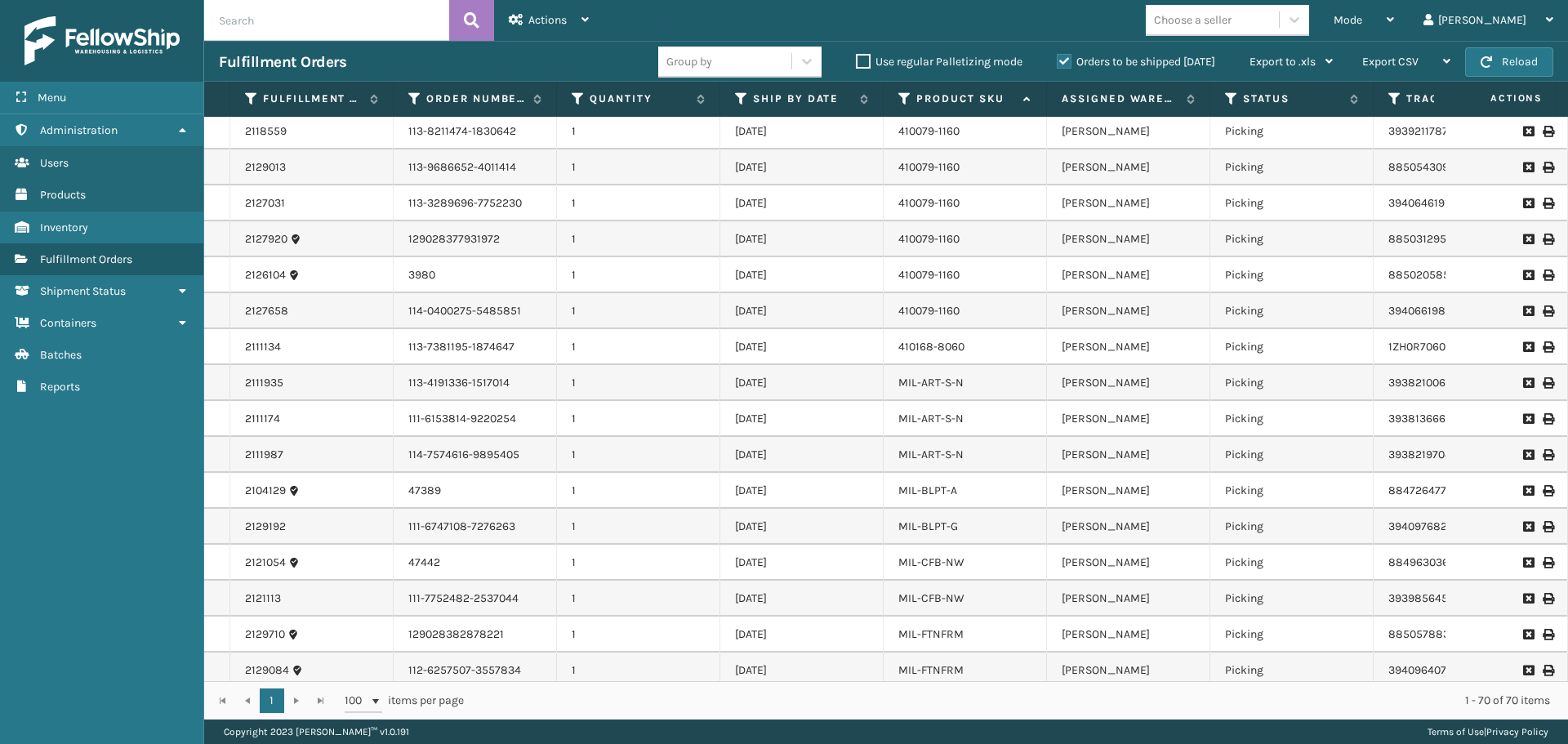
click at [238, 383] on td "2111935" at bounding box center [312, 383] width 163 height 36
drag, startPoint x: 408, startPoint y: 387, endPoint x: 1030, endPoint y: 387, distance: 622.0
click at [1030, 387] on tr "2111935 113-4191336-1517014 1 [DATE] MIL-ART-[PERSON_NAME] LV Picking 393821006…" at bounding box center [1176, 383] width 1945 height 36
drag, startPoint x: 407, startPoint y: 422, endPoint x: 978, endPoint y: 422, distance: 571.0
click at [978, 422] on tr "2111174 111-6153814-9220254 1 [DATE] MIL-ART-[PERSON_NAME] LV Picking 393813666…" at bounding box center [1176, 419] width 1945 height 36
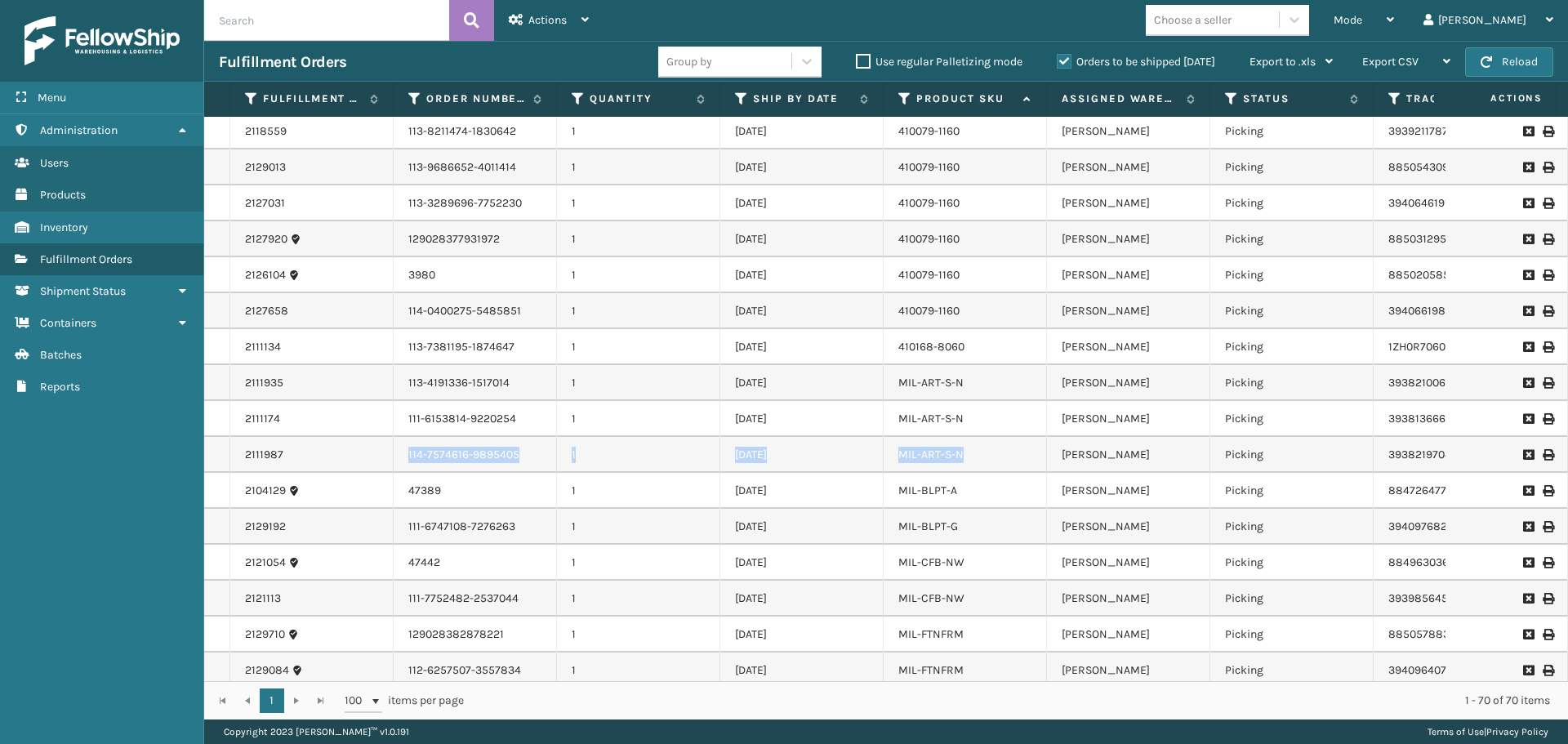
drag, startPoint x: 408, startPoint y: 458, endPoint x: 974, endPoint y: 468, distance: 566.1
click at [964, 470] on tr "2111987 114-7574616-9895405 1 [DATE] MIL-ART-[PERSON_NAME] LV Picking 393821970…" at bounding box center [1176, 455] width 1945 height 36
drag, startPoint x: 407, startPoint y: 492, endPoint x: 979, endPoint y: 487, distance: 572.0
click at [979, 487] on tr "2104129 47389 1 [DATE] MIL-BLPT-A [PERSON_NAME] Picking 884726477760 FedEx Grou…" at bounding box center [1176, 491] width 1945 height 36
drag, startPoint x: 409, startPoint y: 527, endPoint x: 963, endPoint y: 529, distance: 554.0
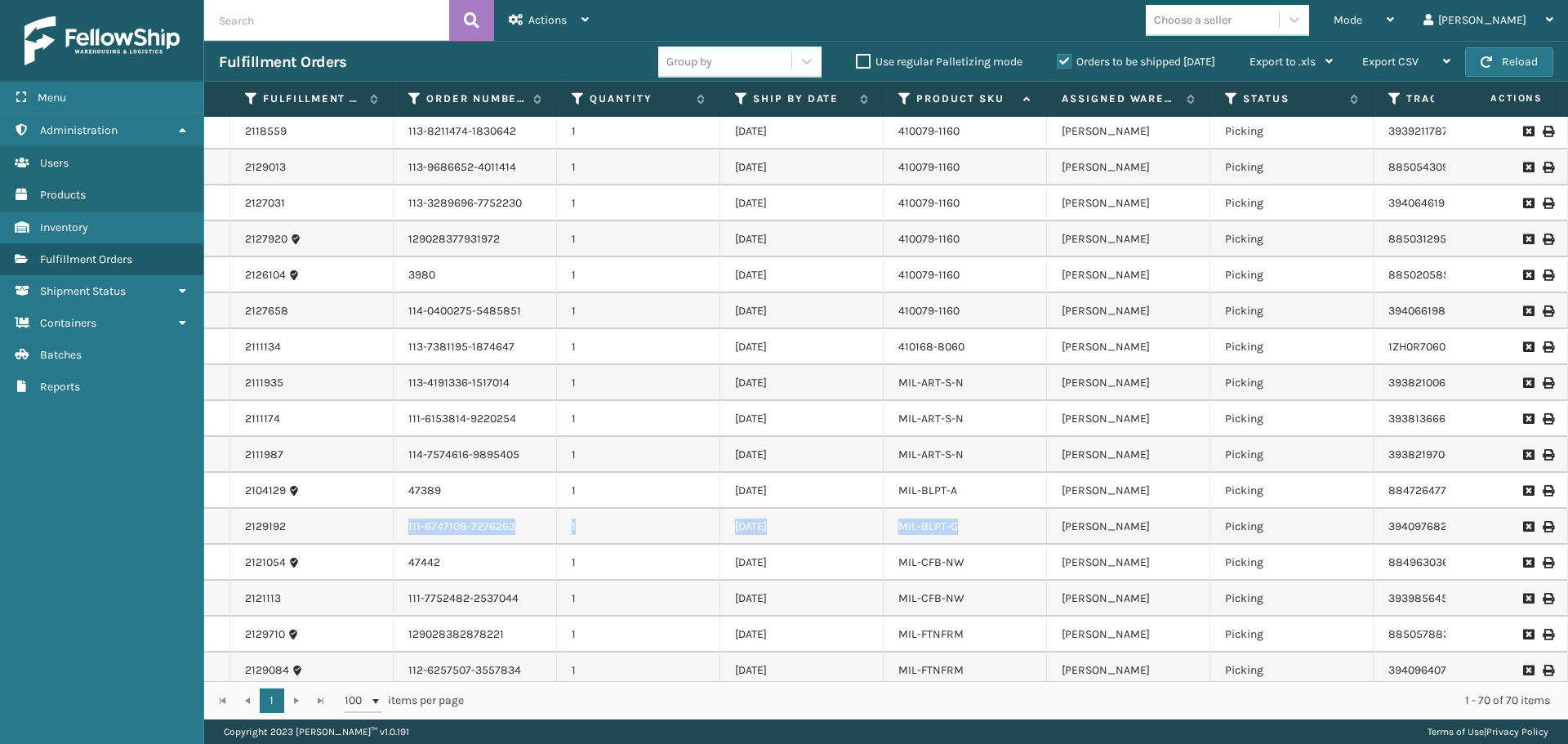
click at [963, 529] on tr "2129192 111-6747108-7276263 1 [DATE] MIL-BLPT-G [PERSON_NAME] Picking 394097682…" at bounding box center [1176, 527] width 1945 height 36
drag, startPoint x: 414, startPoint y: 565, endPoint x: 650, endPoint y: 562, distance: 236.0
click at [650, 562] on tr "2121054 47442 1 [DATE] MIL-CFB-[PERSON_NAME] LV Picking 884963036255 FedEx Home…" at bounding box center [1176, 563] width 1945 height 36
click at [514, 562] on td "47442" at bounding box center [475, 563] width 163 height 36
drag, startPoint x: 404, startPoint y: 559, endPoint x: 972, endPoint y: 567, distance: 568.1
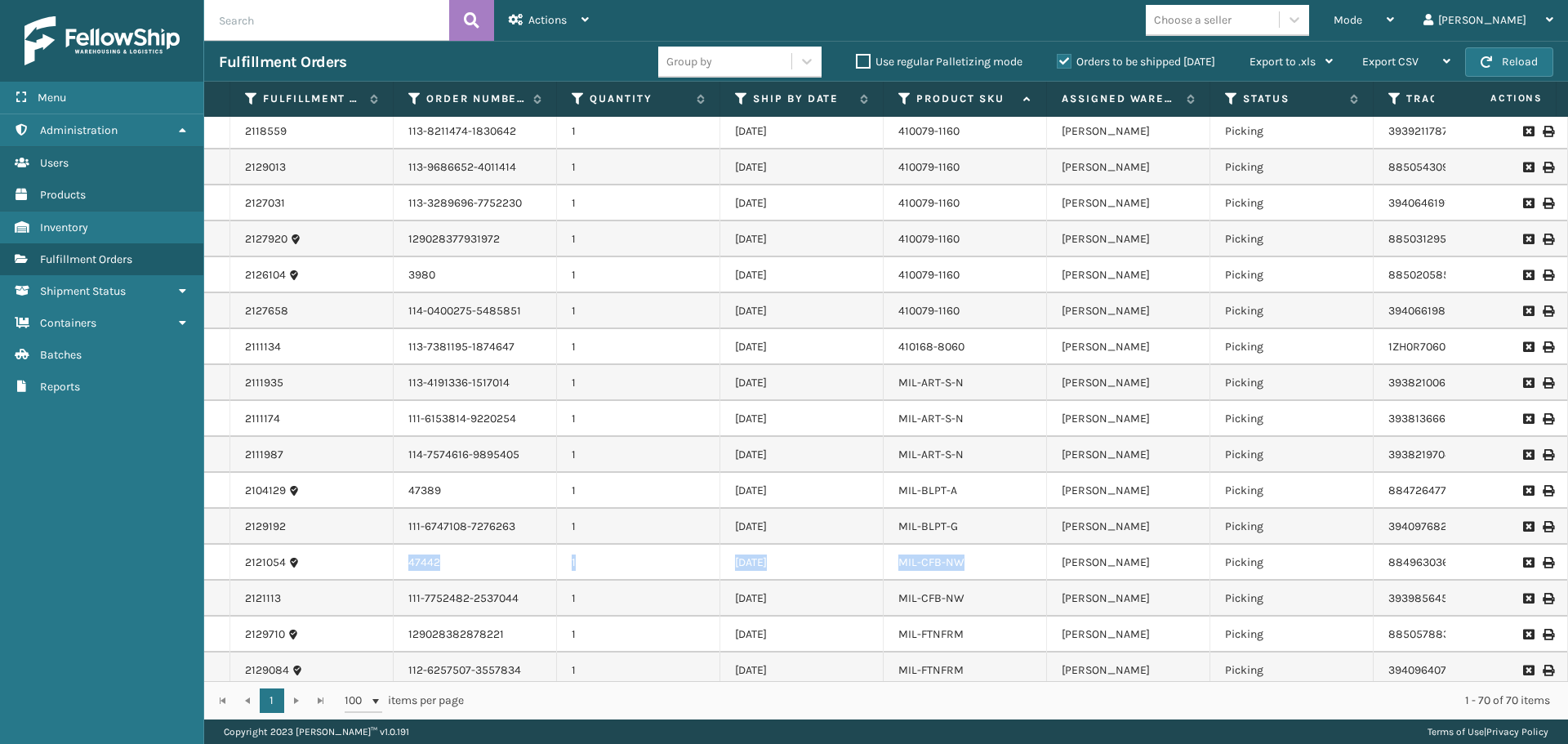
click at [972, 567] on tr "2121054 47442 1 [DATE] MIL-CFB-[PERSON_NAME] LV Picking 884963036255 FedEx Home…" at bounding box center [1176, 563] width 1945 height 36
drag, startPoint x: 407, startPoint y: 596, endPoint x: 980, endPoint y: 588, distance: 573.1
click at [980, 588] on tr "2121113 111-7752482-2537044 1 [DATE] MIL-CFB-[PERSON_NAME] LV Picking 393985645…" at bounding box center [1176, 599] width 1945 height 36
drag, startPoint x: 405, startPoint y: 633, endPoint x: 964, endPoint y: 638, distance: 559.0
click at [964, 638] on tr "2129710 129028382878221 1 [DATE] MIL-FTNFRM [PERSON_NAME] Picking 885057883579 …" at bounding box center [1176, 635] width 1945 height 36
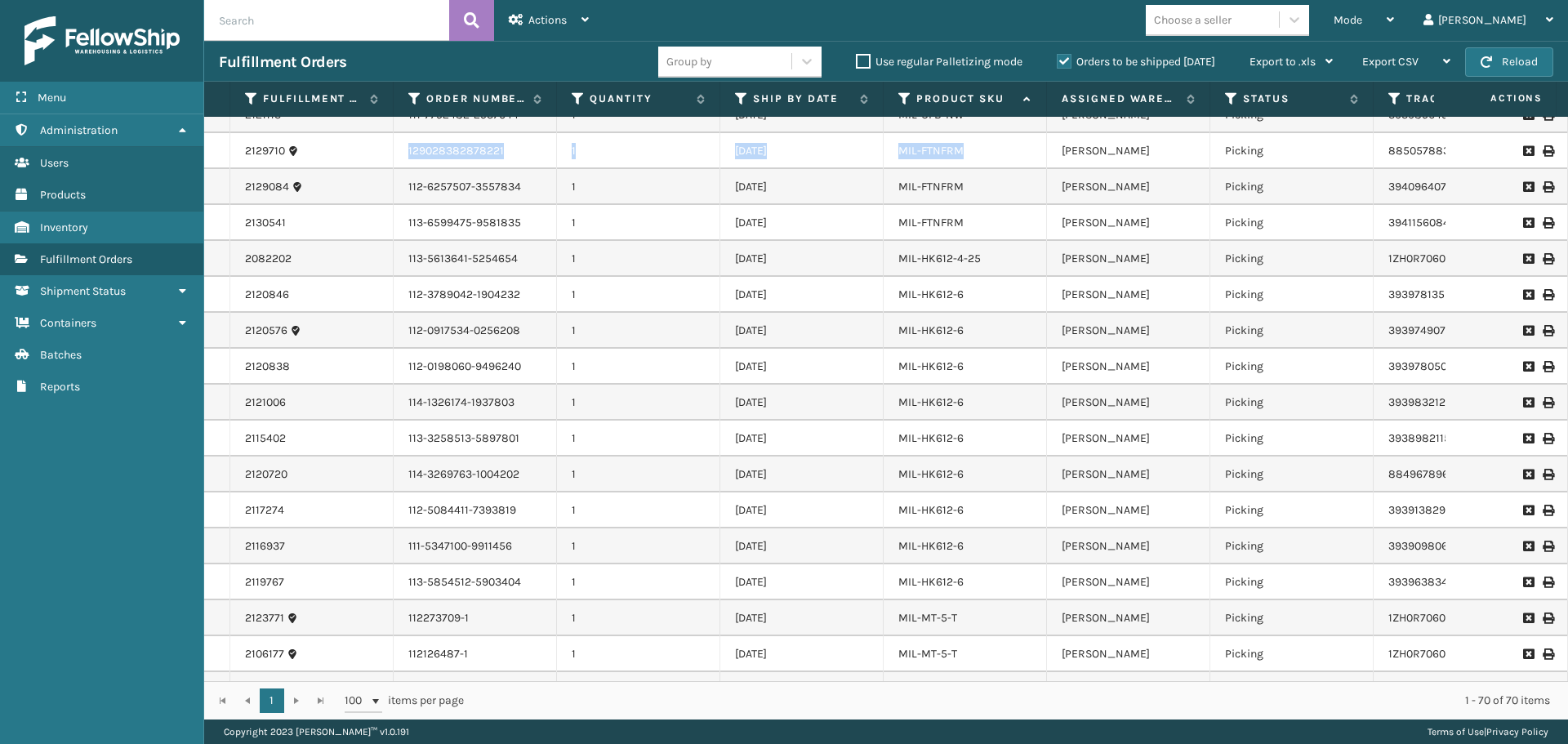
scroll to position [994, 0]
drag, startPoint x: 405, startPoint y: 181, endPoint x: 969, endPoint y: 196, distance: 564.2
click at [969, 196] on tr "2129084 112-6257507-3557834 1 [DATE] MIL-FTNFRM [PERSON_NAME] Picking 394096407…" at bounding box center [1176, 184] width 1945 height 36
drag, startPoint x: 410, startPoint y: 217, endPoint x: 981, endPoint y: 210, distance: 571.0
click at [981, 210] on tr "2130541 113-6599475-9581835 1 [DATE] MIL-FTNFRM [PERSON_NAME] Picking 394115608…" at bounding box center [1176, 220] width 1945 height 36
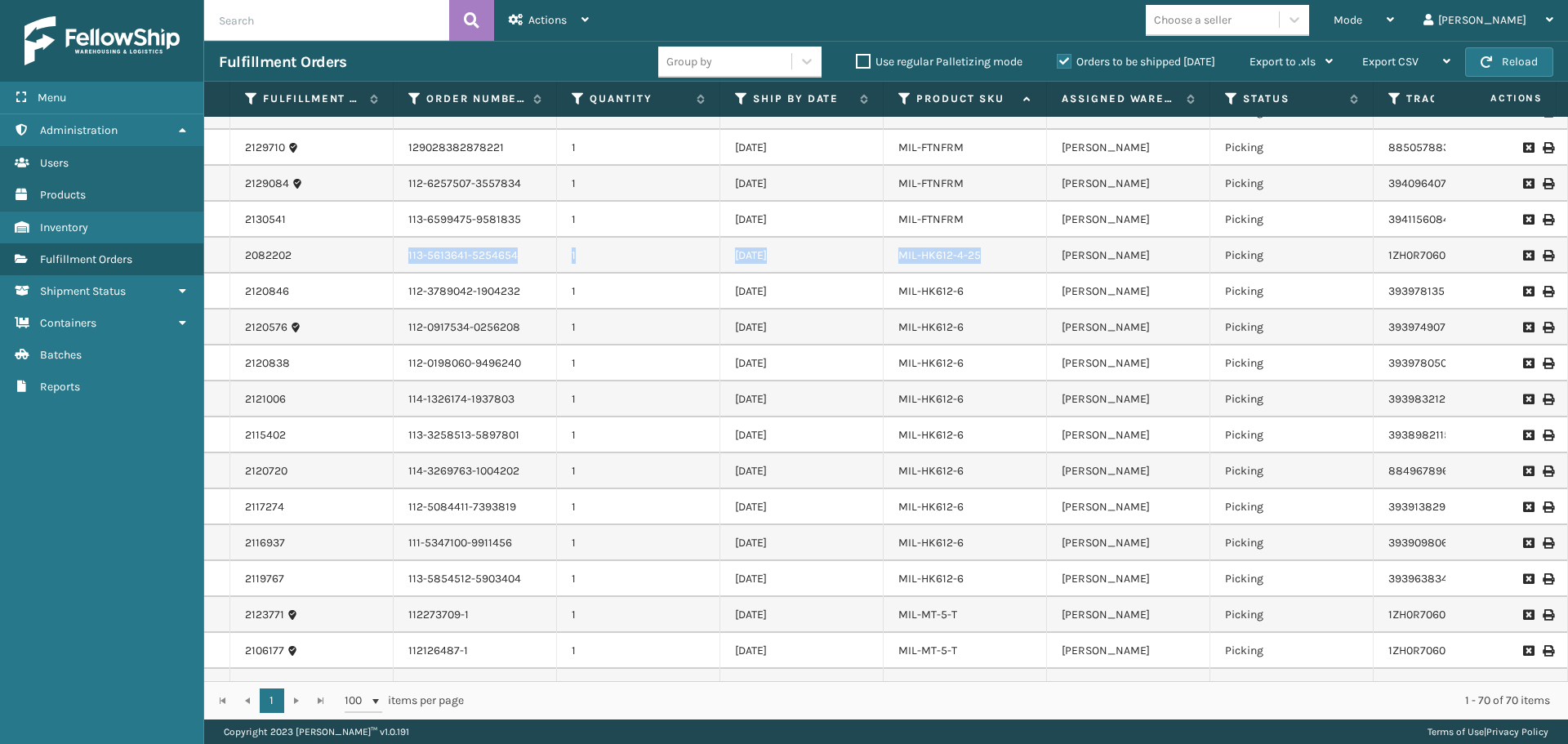
drag, startPoint x: 402, startPoint y: 259, endPoint x: 996, endPoint y: 265, distance: 594.0
click at [996, 265] on tr "2082202 113-5613641-5254654 1 [DATE] MIL-HK612-4-25 [PERSON_NAME] Picking 1ZH0R…" at bounding box center [1176, 256] width 1945 height 36
drag, startPoint x: 409, startPoint y: 288, endPoint x: 979, endPoint y: 281, distance: 570.0
click at [979, 281] on tr "2120846 112-3789042-1904232 1 [DATE] MIL-HK612-6 [PERSON_NAME] Picking 39397813…" at bounding box center [1176, 292] width 1945 height 36
drag, startPoint x: 405, startPoint y: 333, endPoint x: 966, endPoint y: 327, distance: 561.0
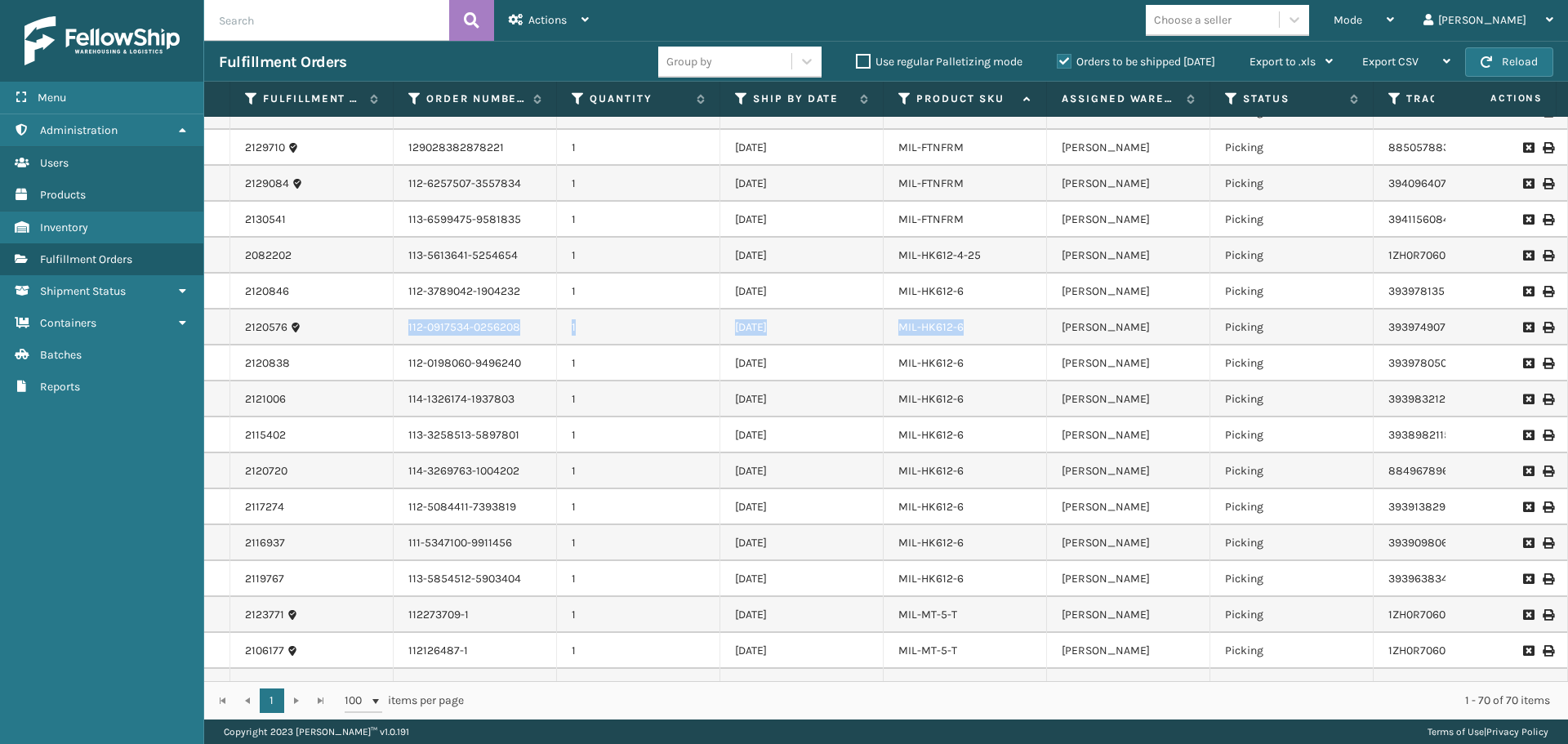
click at [966, 327] on tr "2120576 112-0917534-0256208 1 [DATE] MIL-HK612-6 [PERSON_NAME] Picking 39397490…" at bounding box center [1176, 328] width 1945 height 36
drag, startPoint x: 408, startPoint y: 364, endPoint x: 971, endPoint y: 357, distance: 563.0
click at [971, 357] on tr "2120838 112-0198060-9496240 1 [DATE] MIL-HK612-6 [PERSON_NAME] Picking 39397805…" at bounding box center [1176, 364] width 1945 height 36
click at [1122, 5] on div "Mode Regular Mode Picking Mode Labeling Mode Exit Scan Mode Choose a seller [PE…" at bounding box center [1085, 20] width 964 height 41
click at [741, 99] on icon at bounding box center [741, 99] width 13 height 15
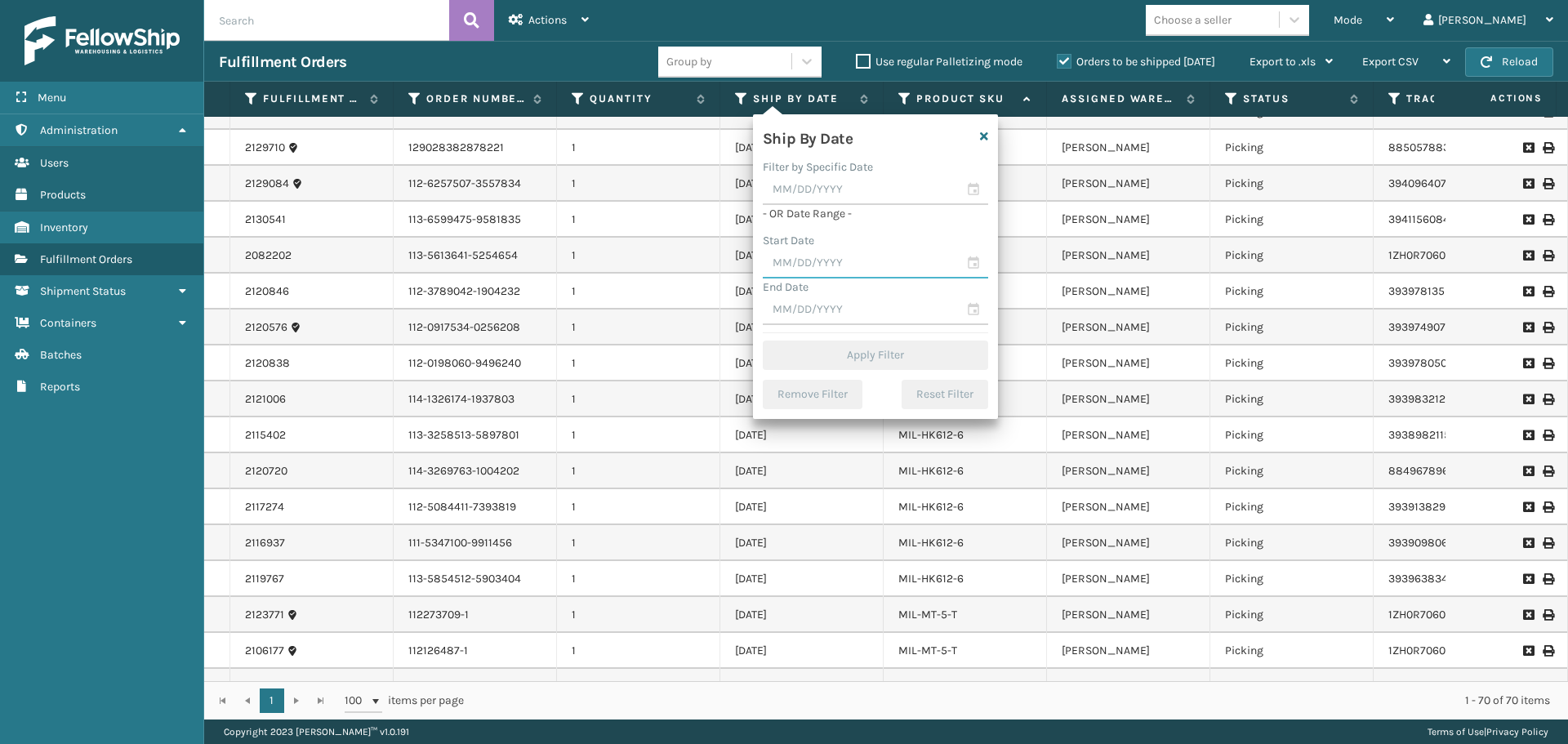
click at [857, 268] on input "text" at bounding box center [875, 264] width 225 height 29
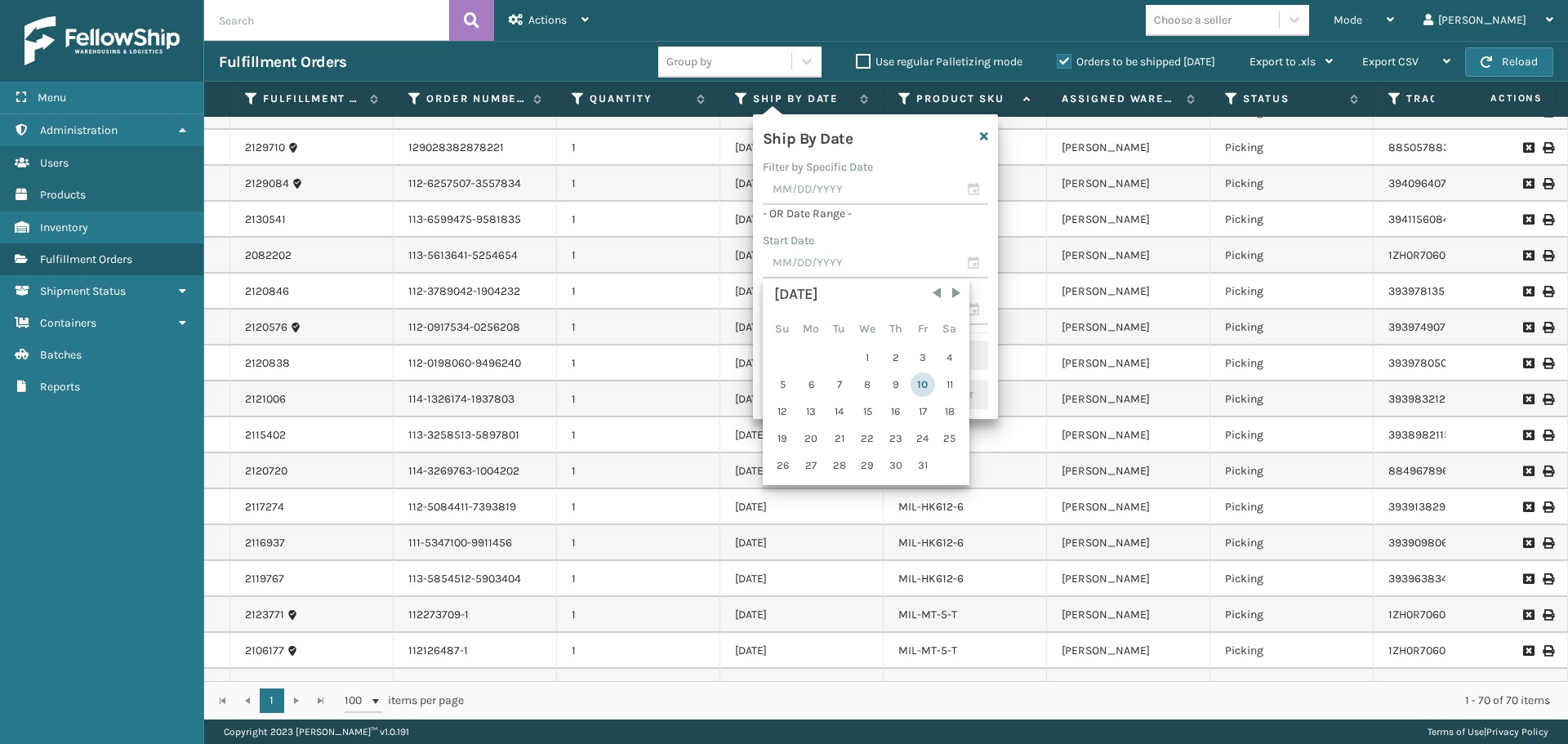
click at [912, 380] on div "10" at bounding box center [922, 385] width 24 height 24
type input "[DATE]"
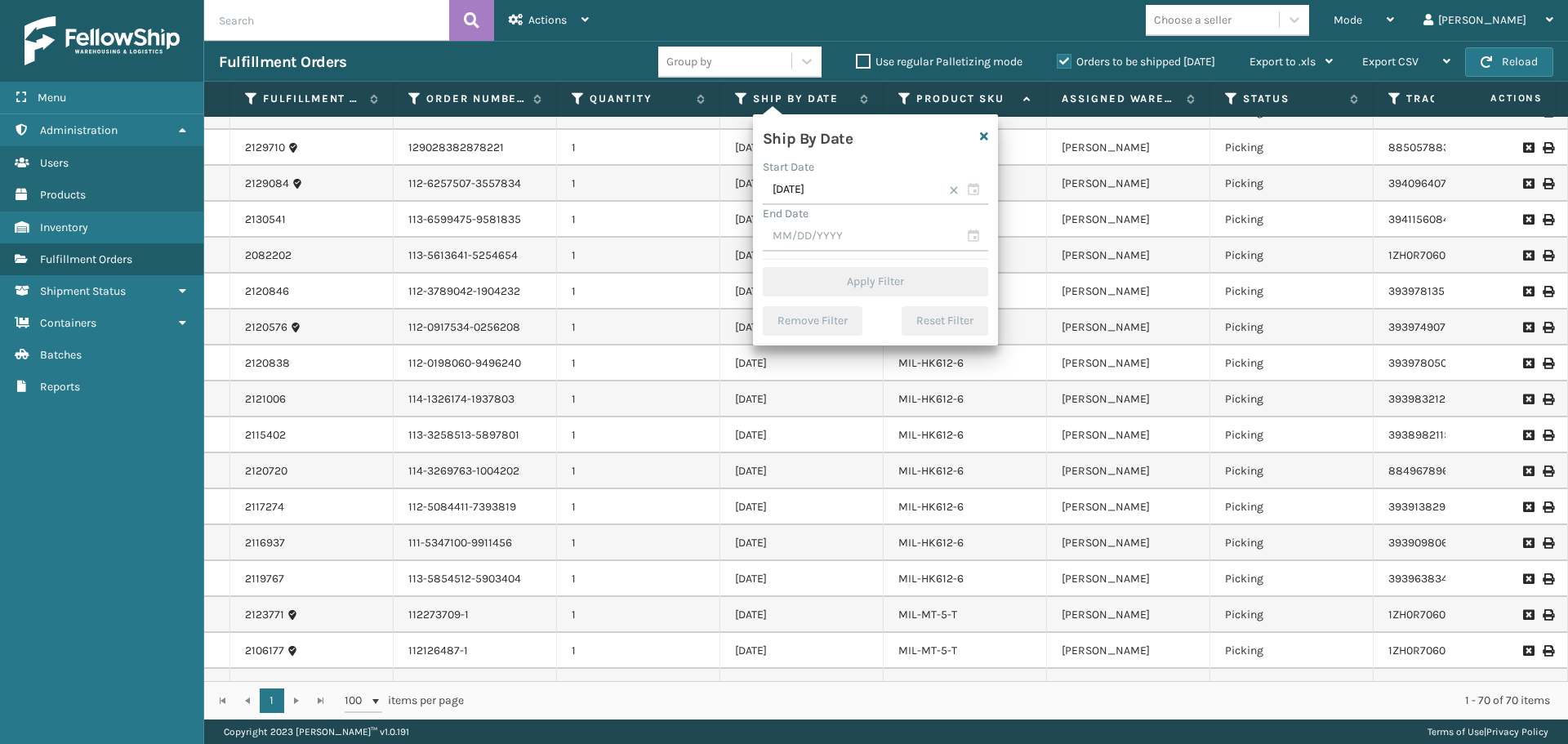
click at [954, 191] on span at bounding box center [953, 190] width 10 height 10
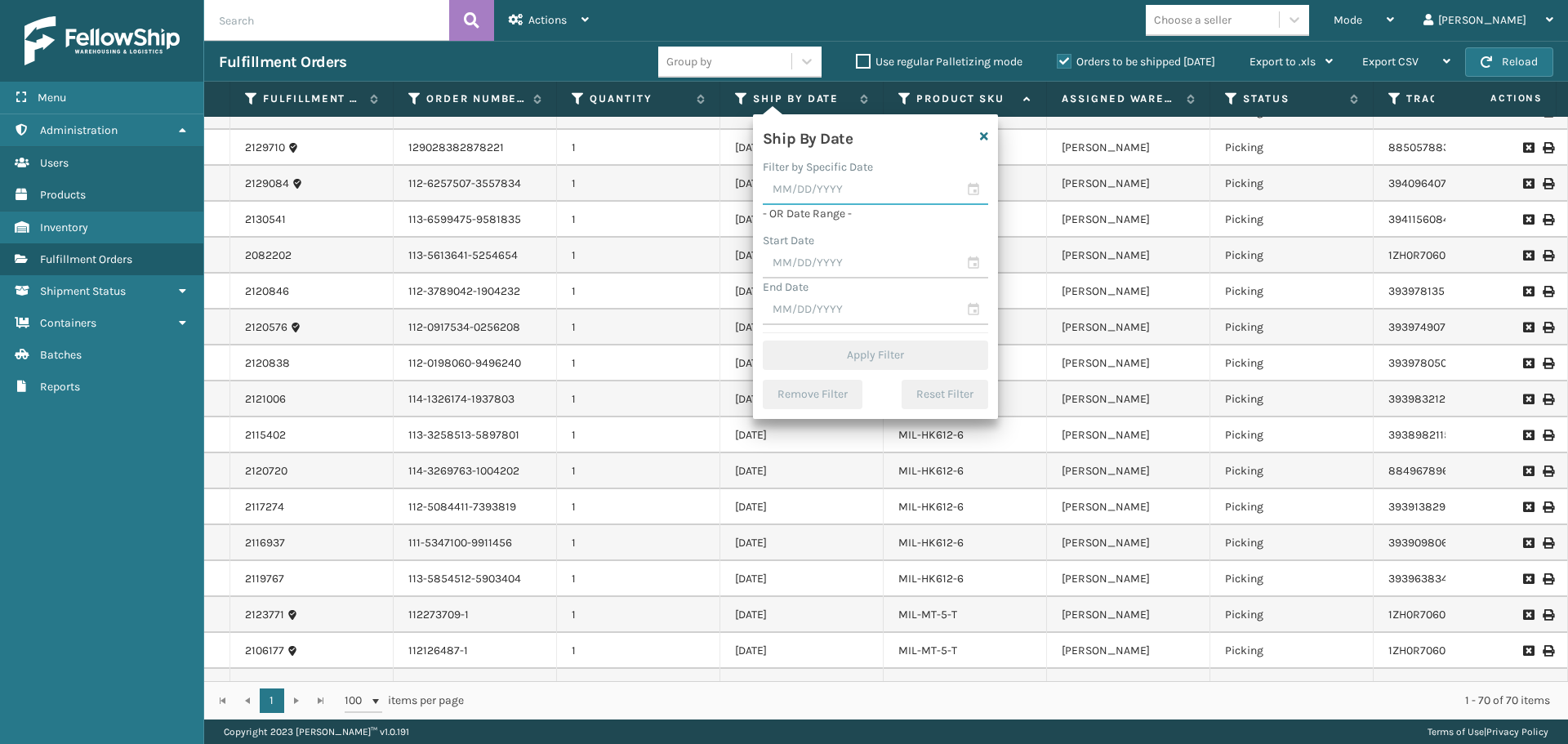
click at [892, 197] on input "text" at bounding box center [875, 191] width 225 height 29
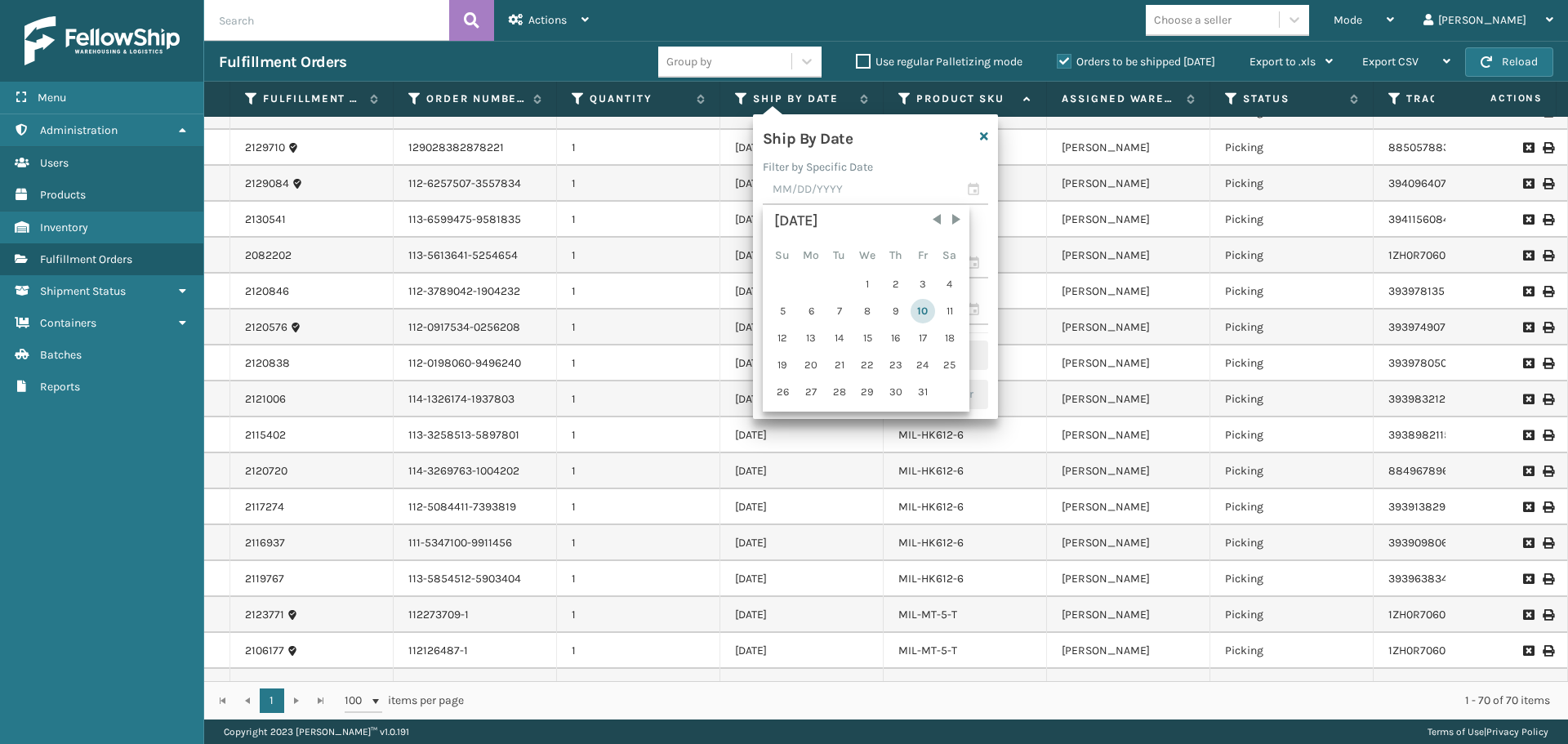
click at [921, 308] on div "10" at bounding box center [922, 311] width 24 height 24
type input "[DATE]"
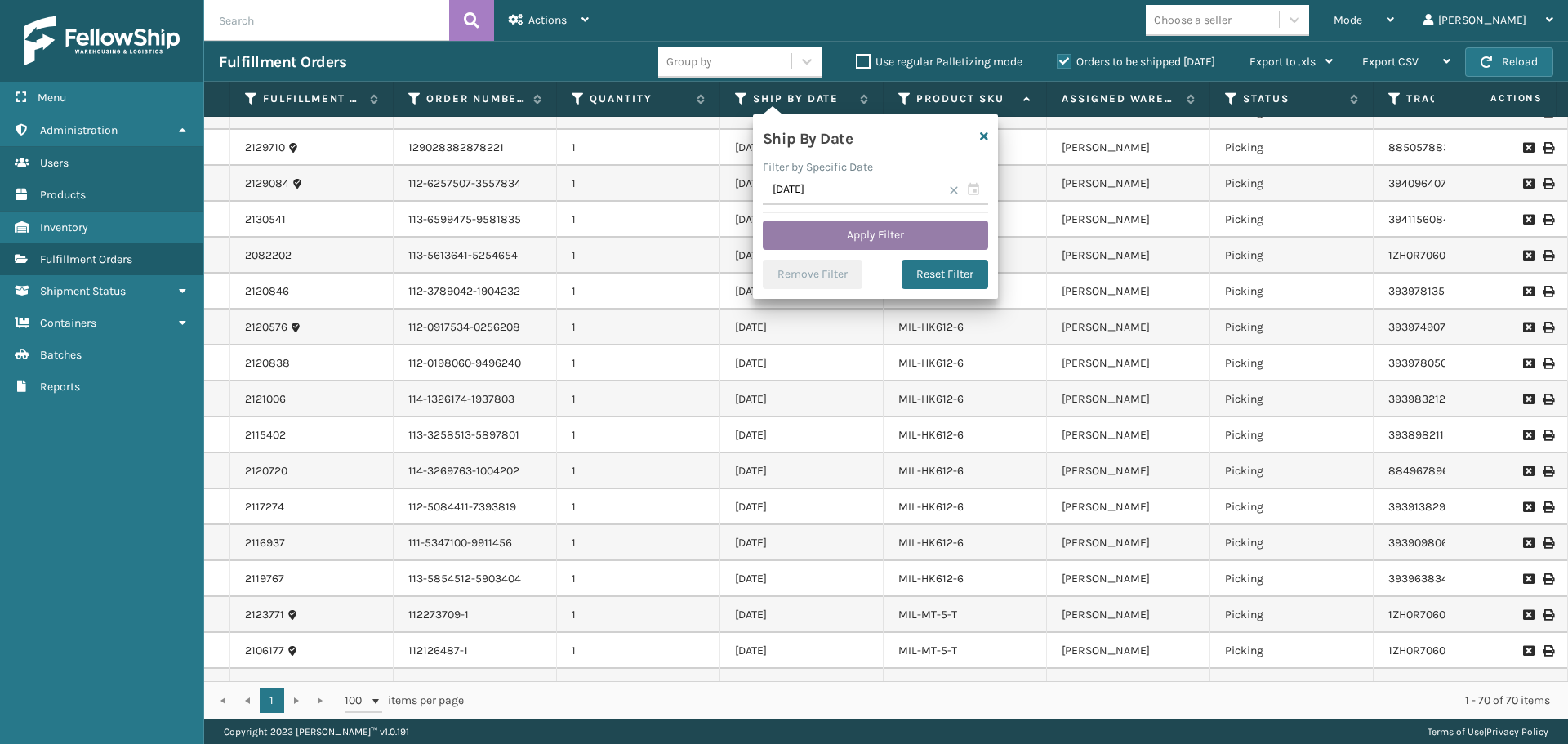
click at [937, 239] on button "Apply Filter" at bounding box center [875, 235] width 225 height 29
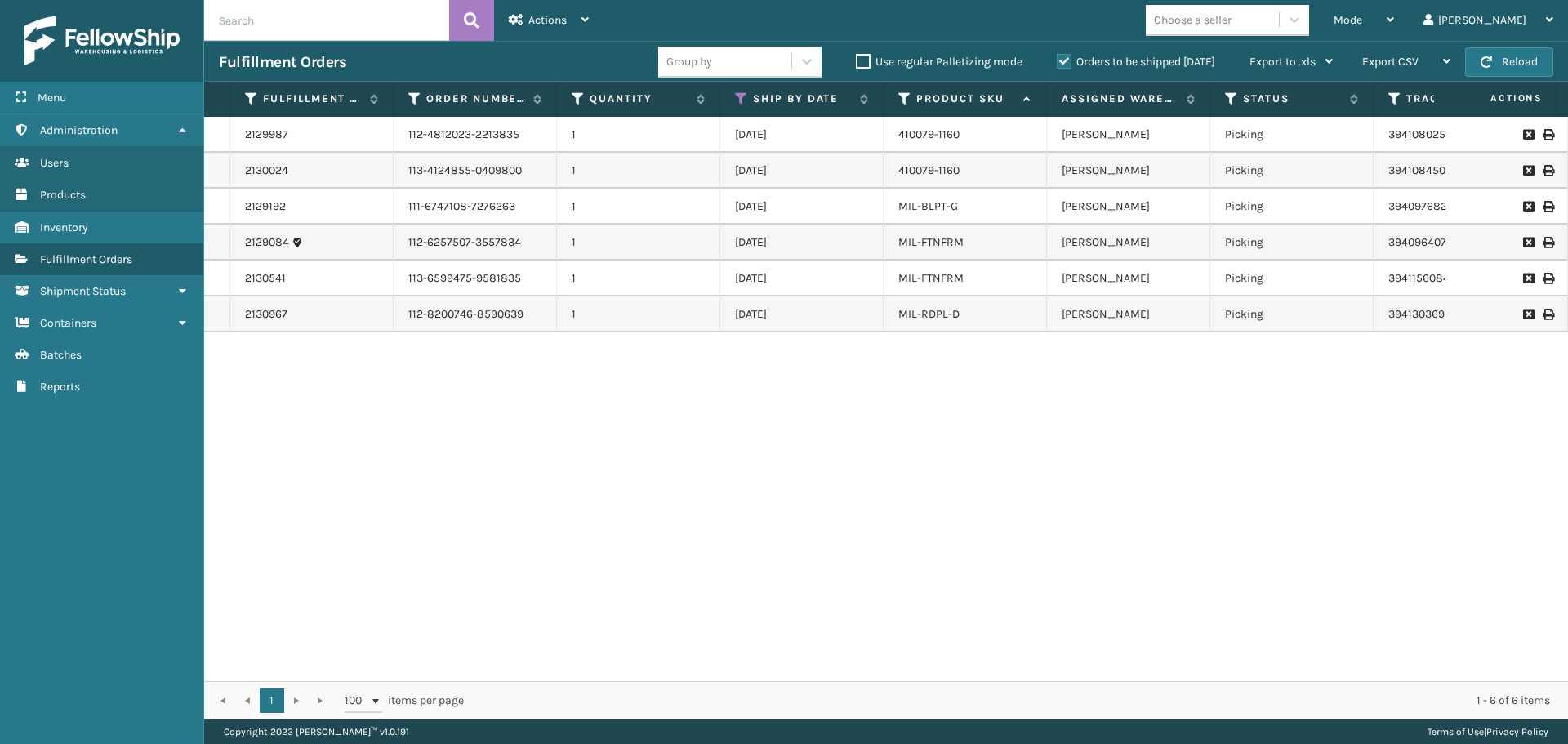
click at [733, 103] on th "Ship By Date" at bounding box center [802, 99] width 163 height 35
click at [741, 96] on icon at bounding box center [741, 99] width 13 height 15
click at [882, 393] on div "2129987 112-4812023-2213835 1 [DATE] 410079-1160 [PERSON_NAME] Picking 39410802…" at bounding box center [886, 399] width 1364 height 564
click at [1323, 590] on div "2129987 112-4812023-2213835 1 [DATE] 410079-1160 [PERSON_NAME] Picking 39410802…" at bounding box center [886, 399] width 1364 height 564
drag, startPoint x: 407, startPoint y: 310, endPoint x: 981, endPoint y: 305, distance: 574.0
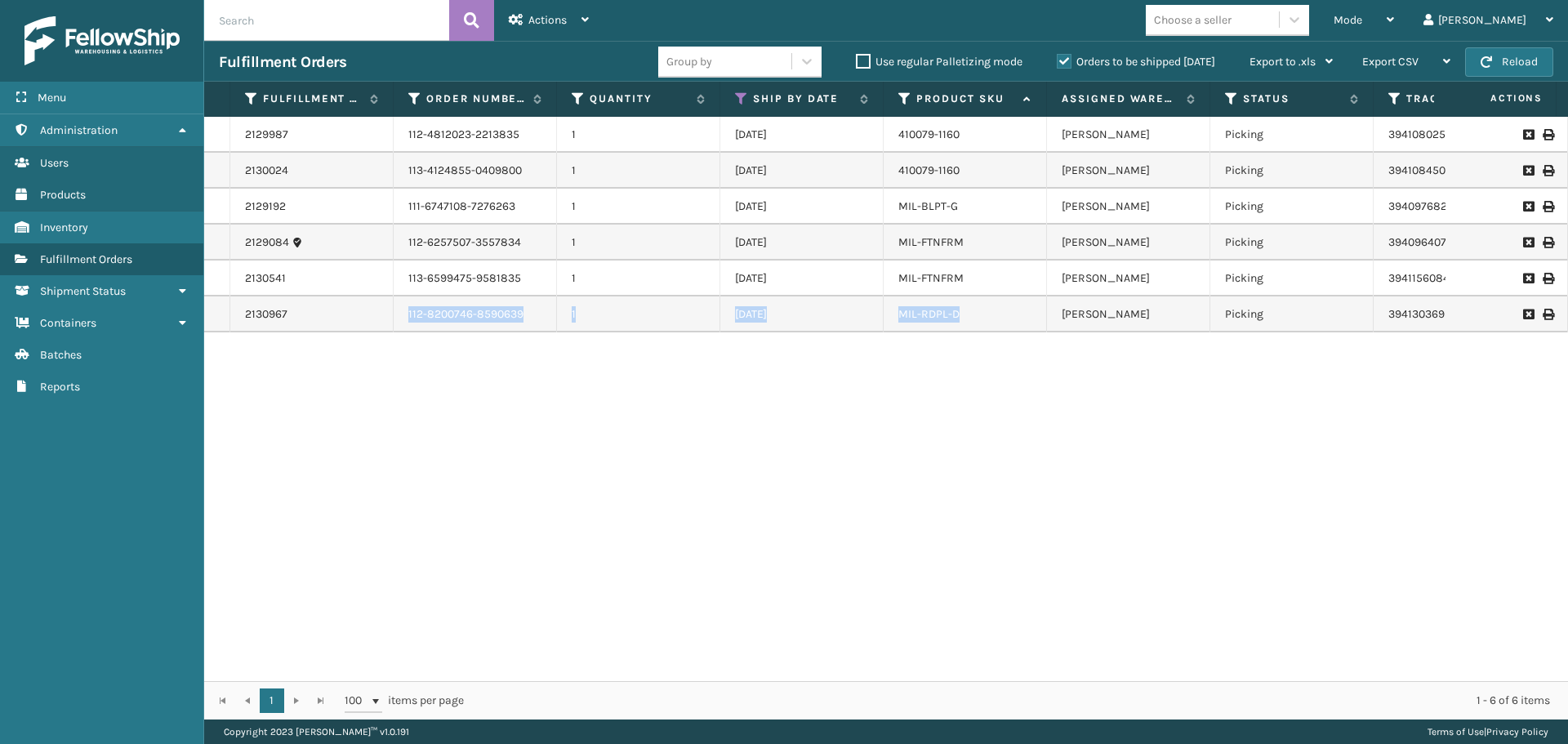
click at [981, 305] on tr "2130967 112-8200746-8590639 1 [DATE] MIL-RDPL-D [PERSON_NAME] Picking 394130369…" at bounding box center [1176, 315] width 1945 height 36
click at [1431, 482] on div "2129987 112-4812023-2213835 1 [DATE] 410079-1160 [PERSON_NAME] Picking 39410802…" at bounding box center [886, 399] width 1364 height 564
